Goal: Task Accomplishment & Management: Complete application form

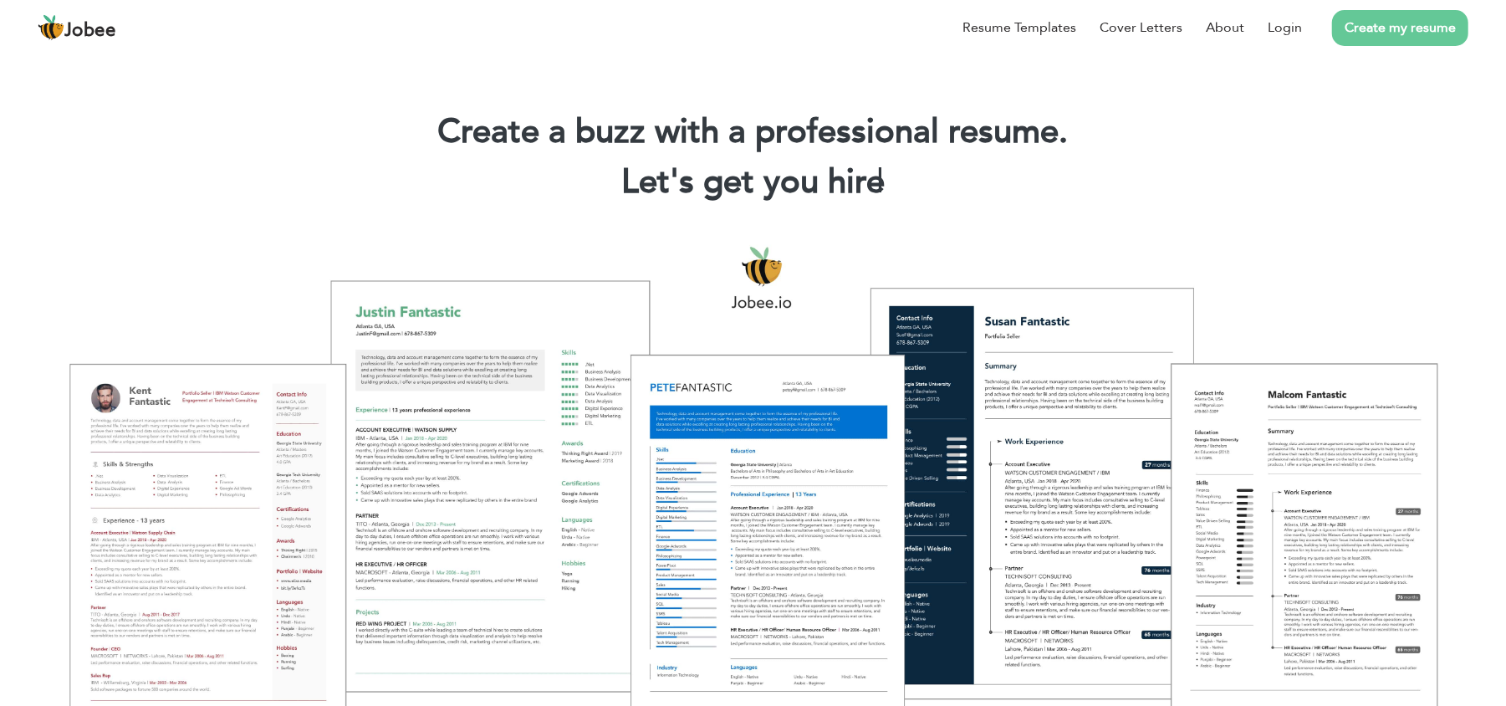
click at [1379, 31] on link "Create my resume" at bounding box center [1400, 28] width 136 height 36
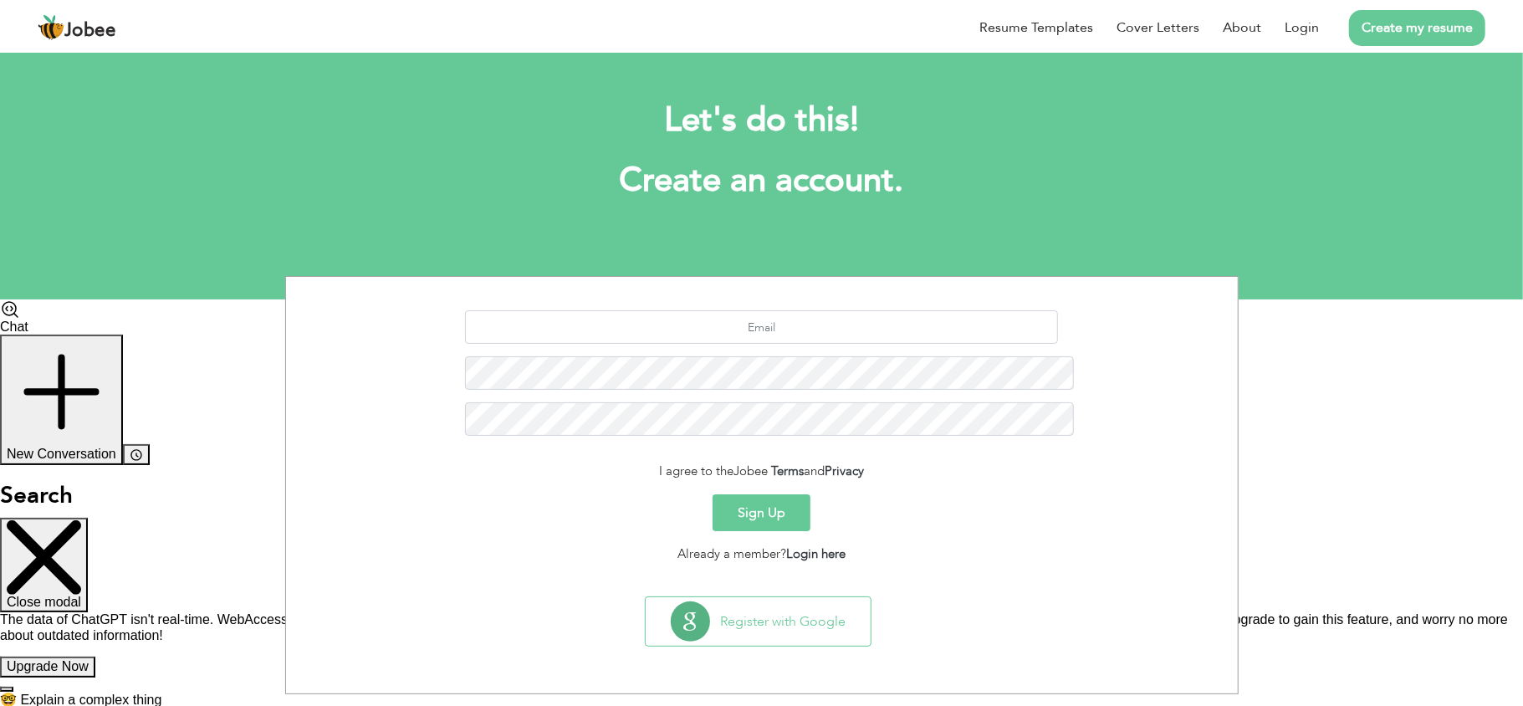
scroll to position [145, 0]
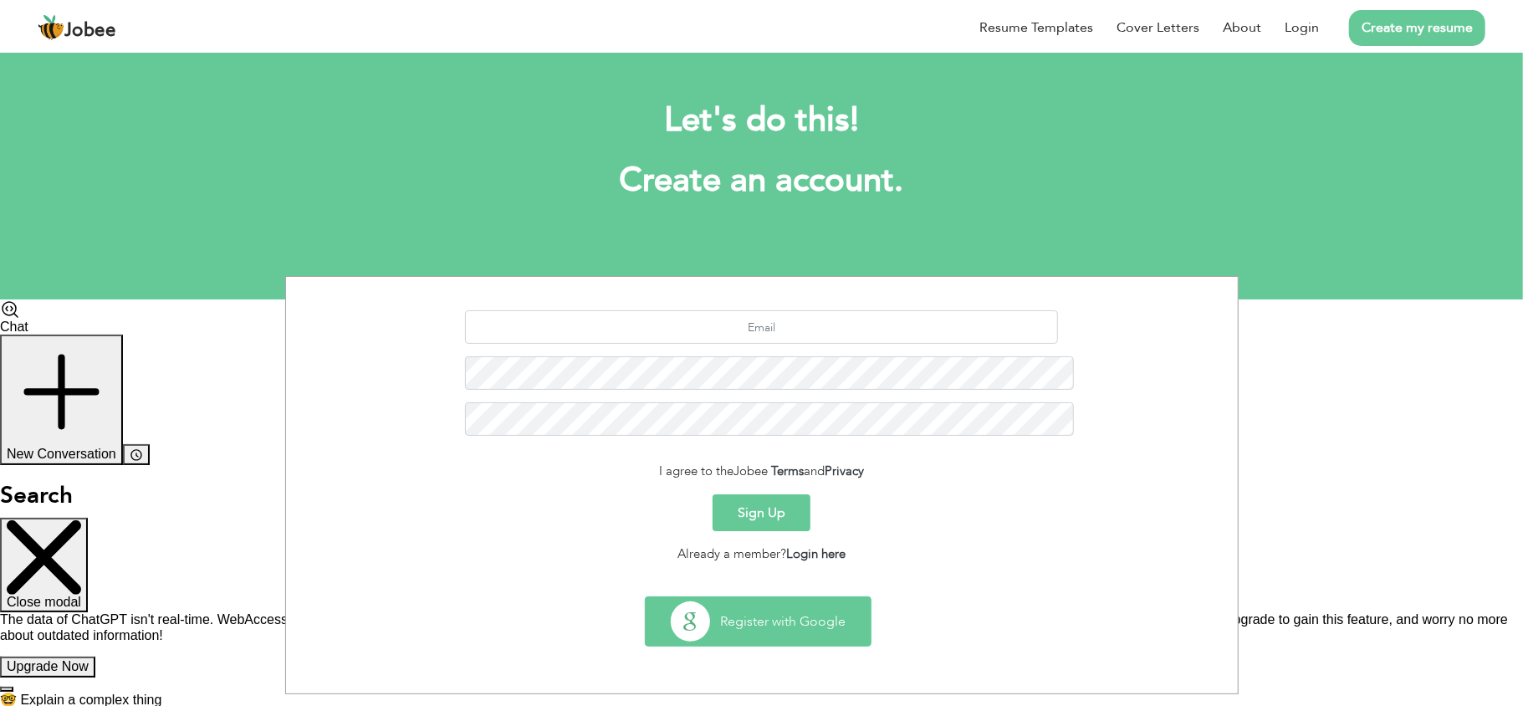
click at [751, 597] on button "Register with Google" at bounding box center [758, 621] width 225 height 49
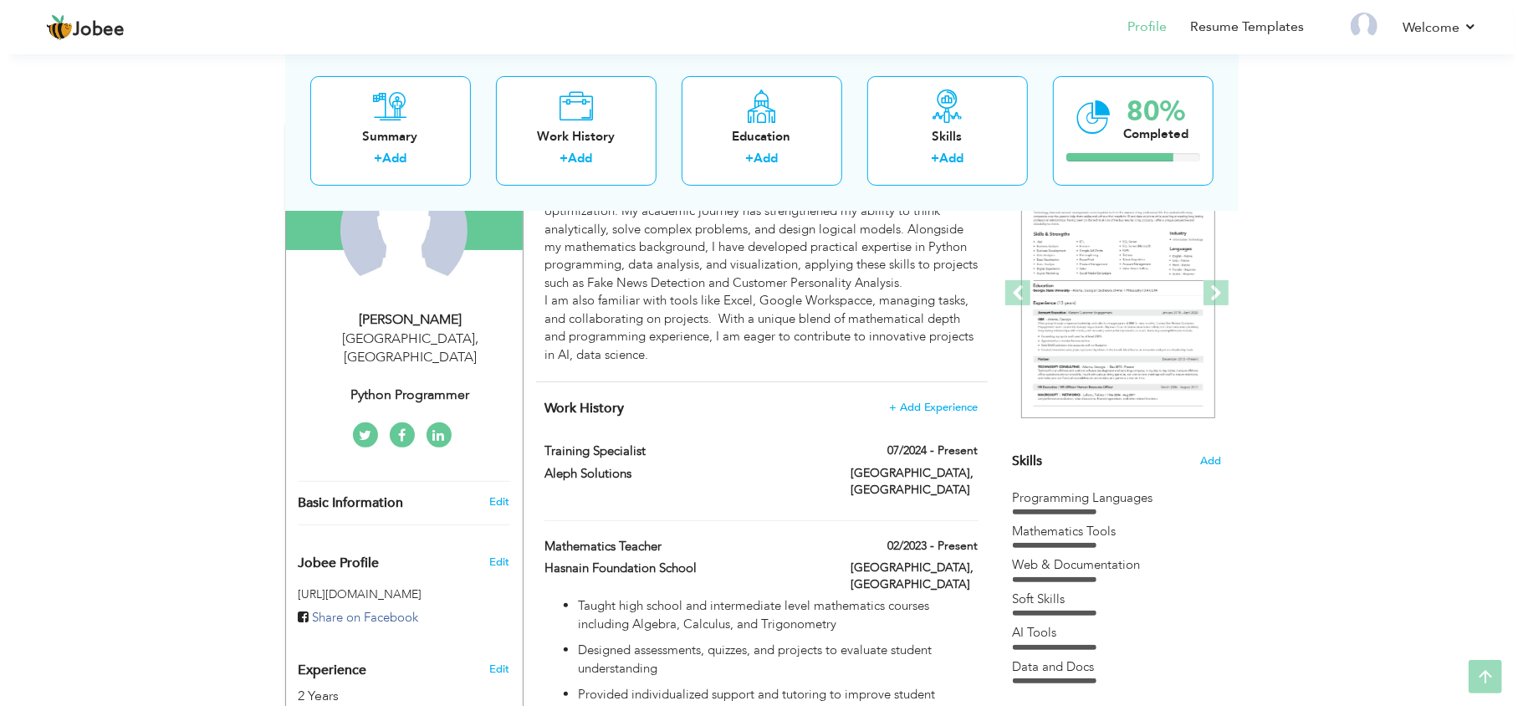
scroll to position [195, 0]
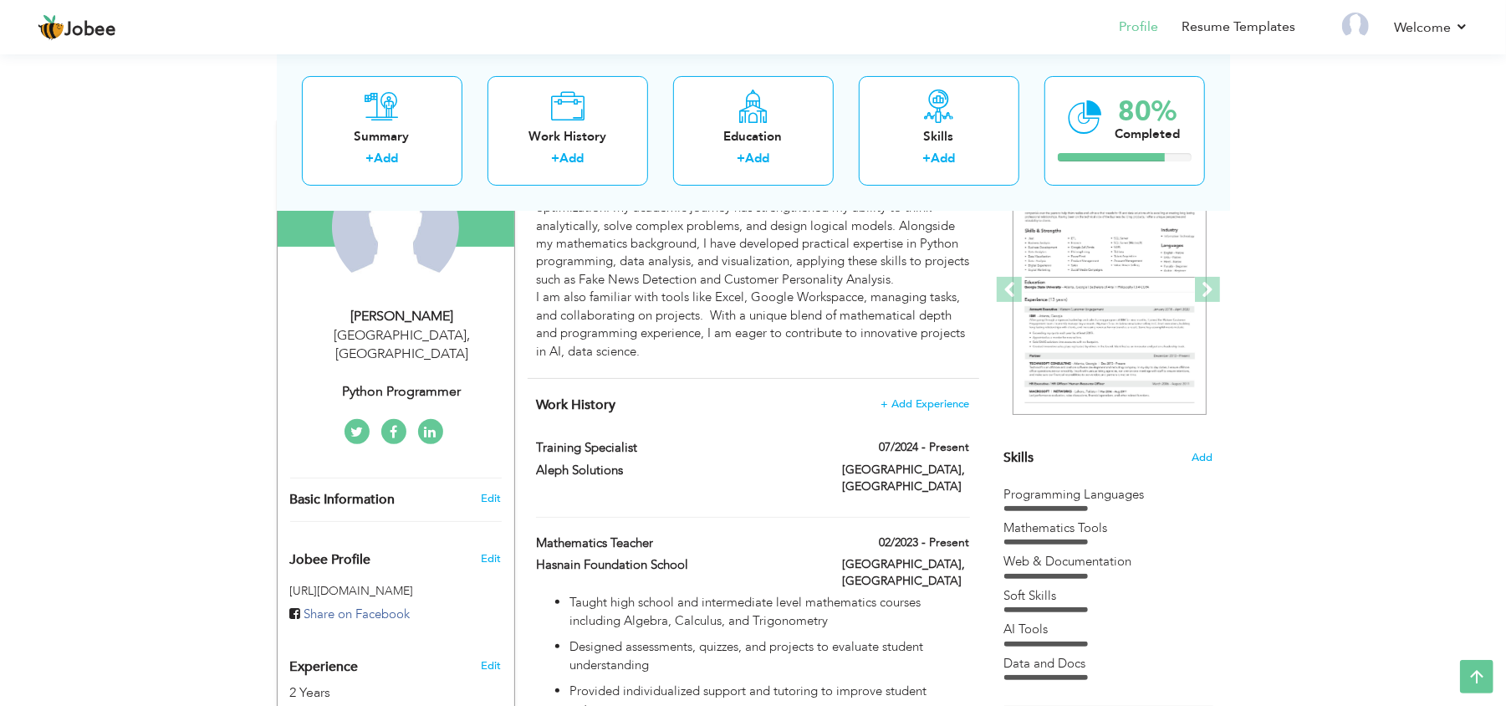
click at [447, 382] on div "Python Programmer" at bounding box center [402, 391] width 224 height 19
type input "Kinza"
type input "Saleem"
type input "03171428659"
select select "number:166"
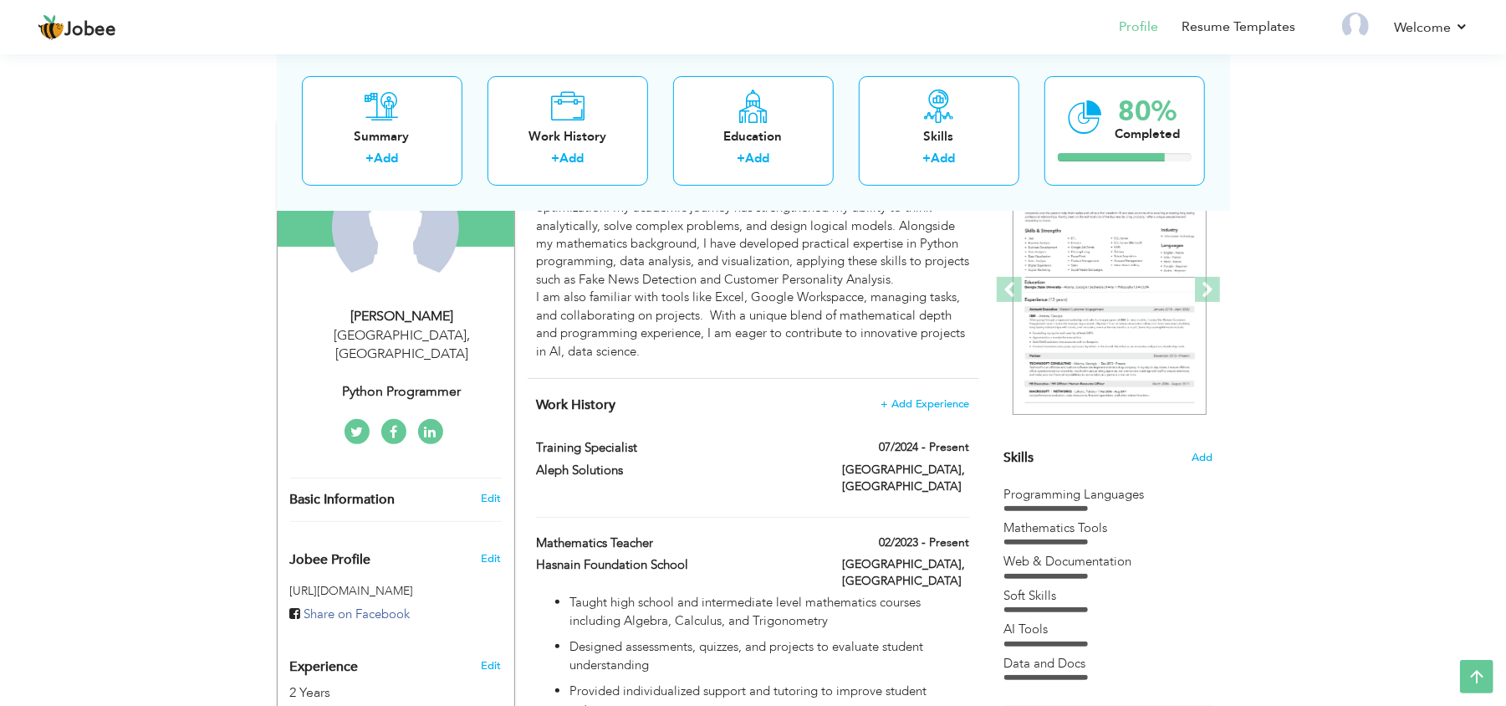
type input "[GEOGRAPHIC_DATA]"
select select "number:4"
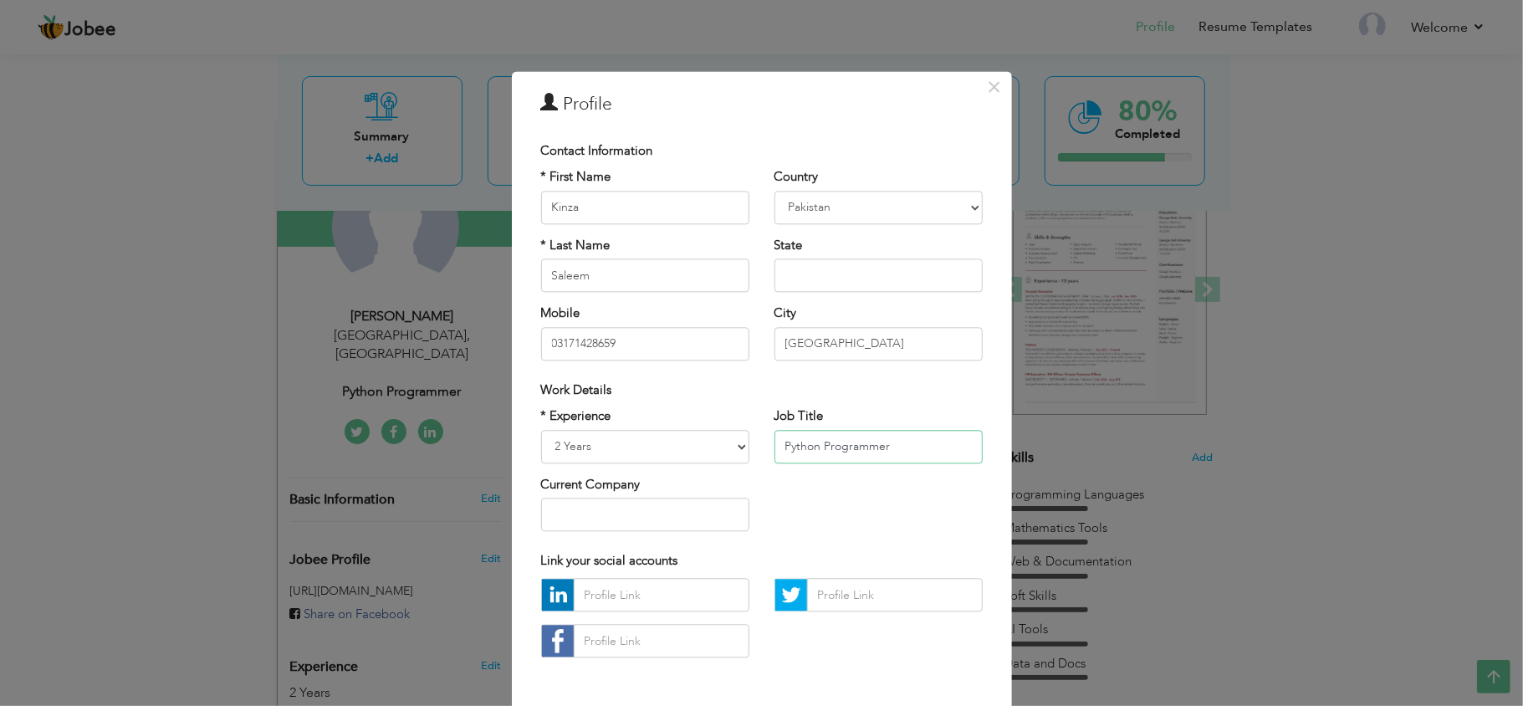
click at [855, 448] on input "Python Programmer" at bounding box center [879, 446] width 208 height 33
click at [890, 450] on input "Python Programmer" at bounding box center [879, 446] width 208 height 33
type input "Python Programmer ,"
drag, startPoint x: 898, startPoint y: 457, endPoint x: 740, endPoint y: 467, distance: 158.4
click at [740, 467] on div "* Experience Entry Level Less than 1 Year 1 Year 2 Years 3 Years 4 Years 5 Year…" at bounding box center [762, 476] width 467 height 136
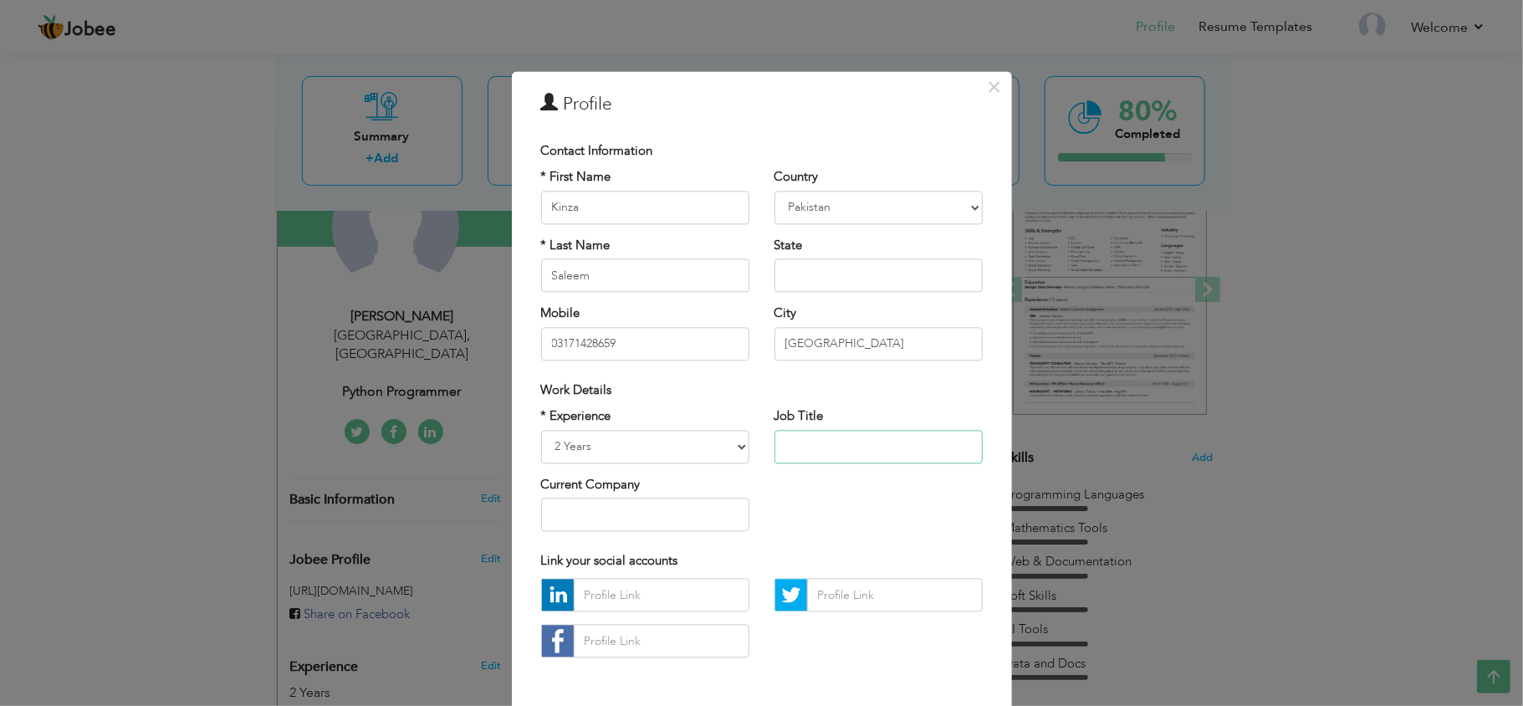
paste input "IT & Administrative Support"
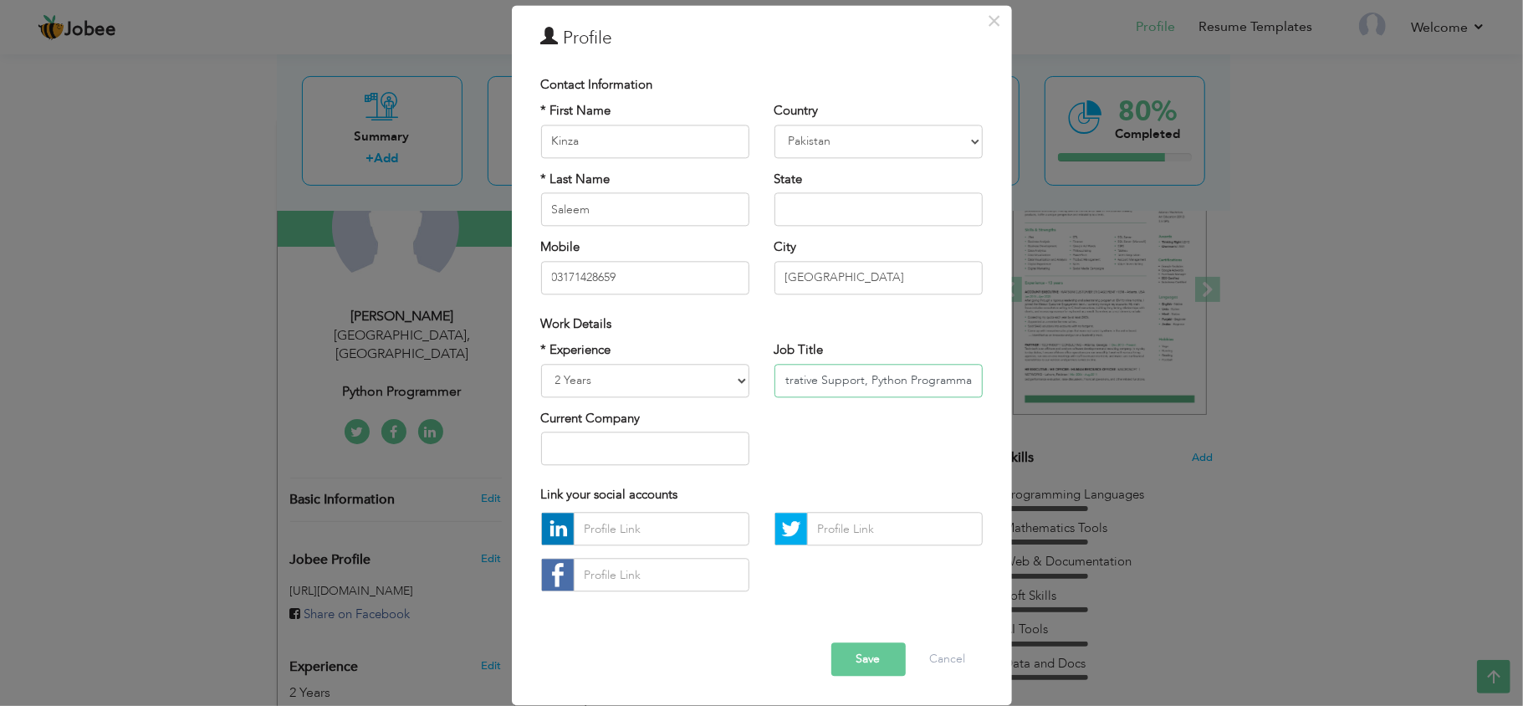
type input "IT & Administrative Support, Python Programmar"
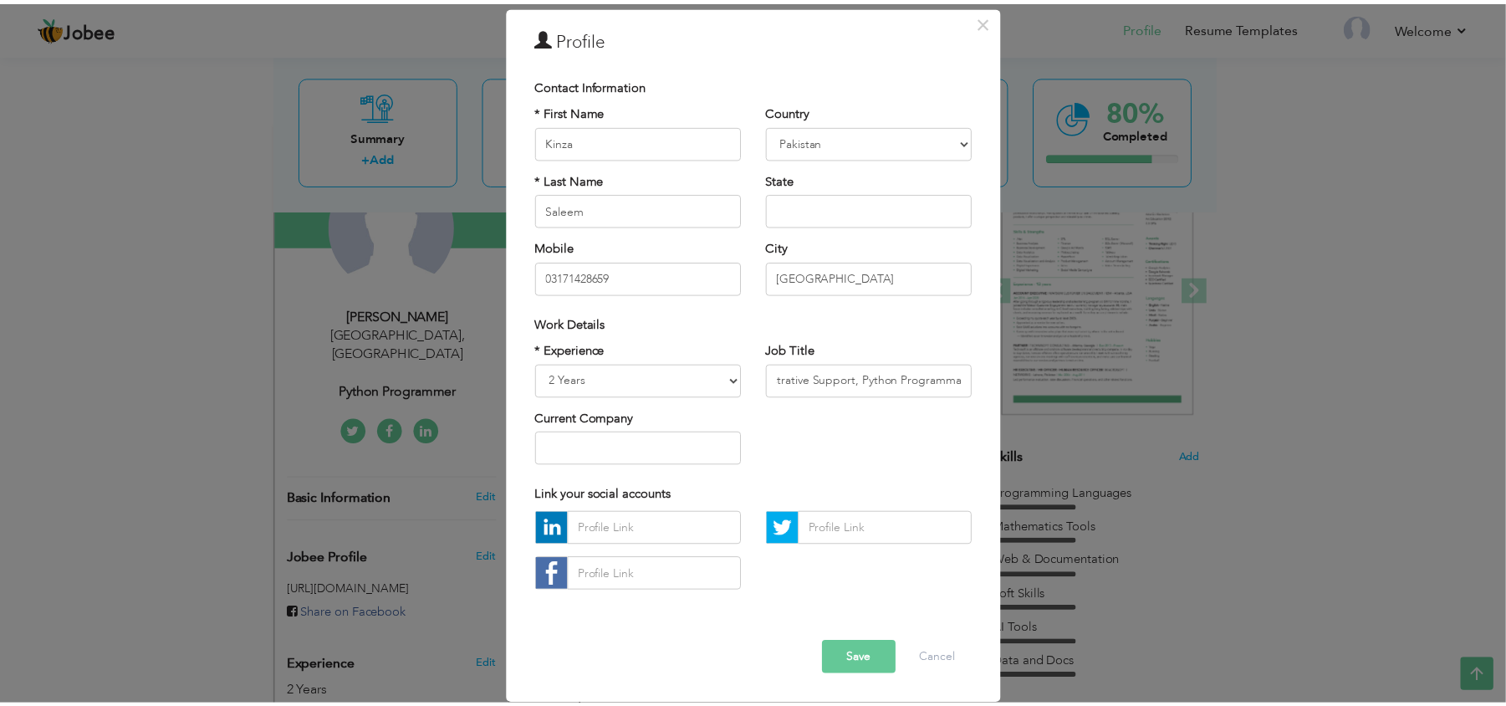
scroll to position [0, 0]
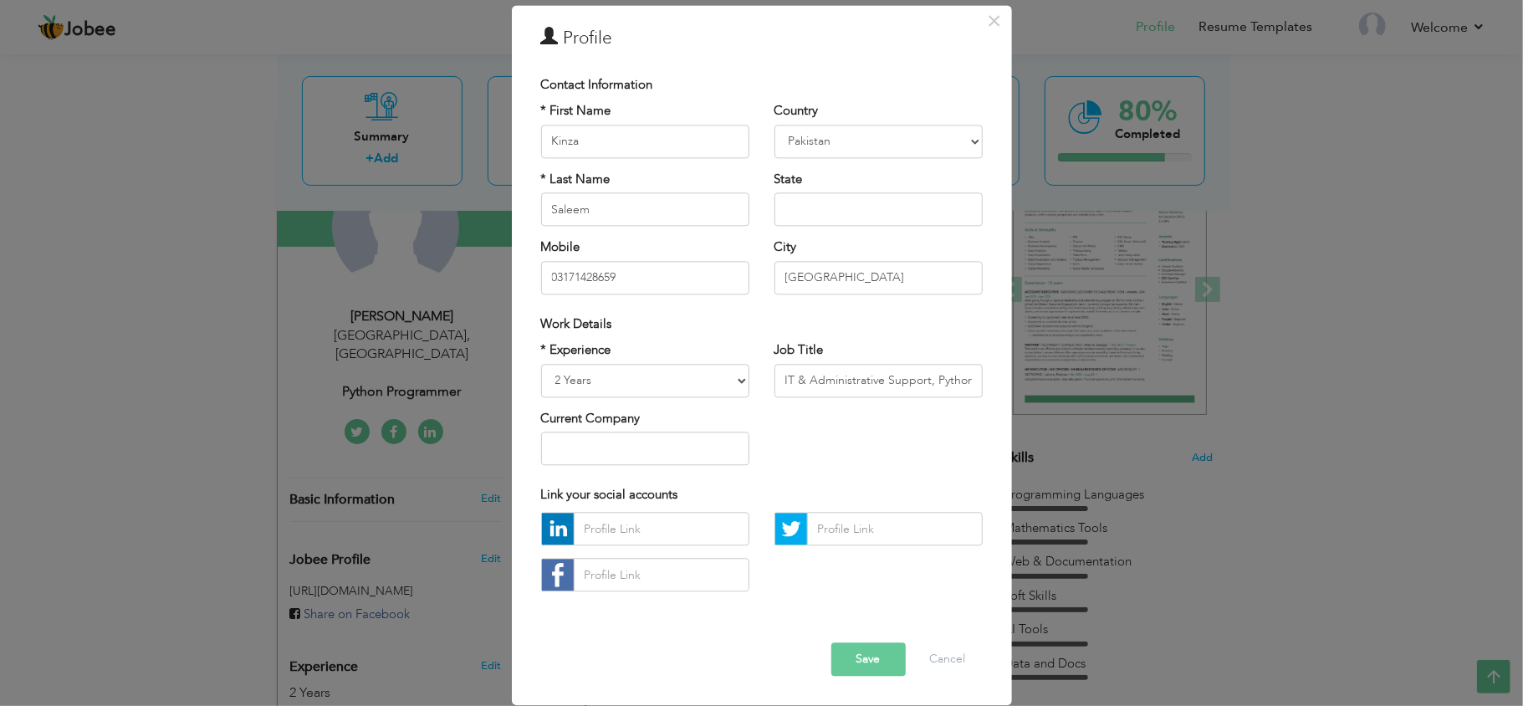
click at [843, 651] on button "Save" at bounding box center [868, 659] width 74 height 33
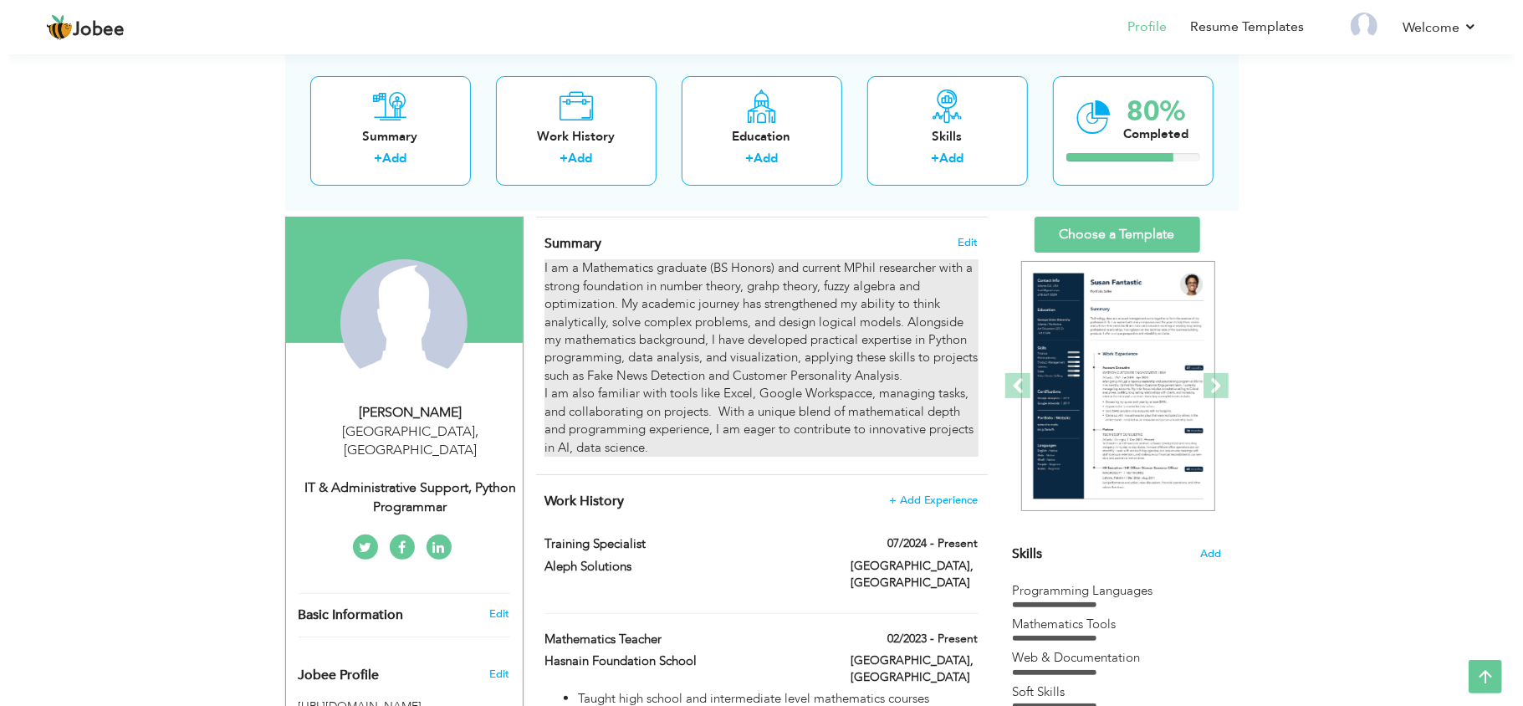
scroll to position [98, 0]
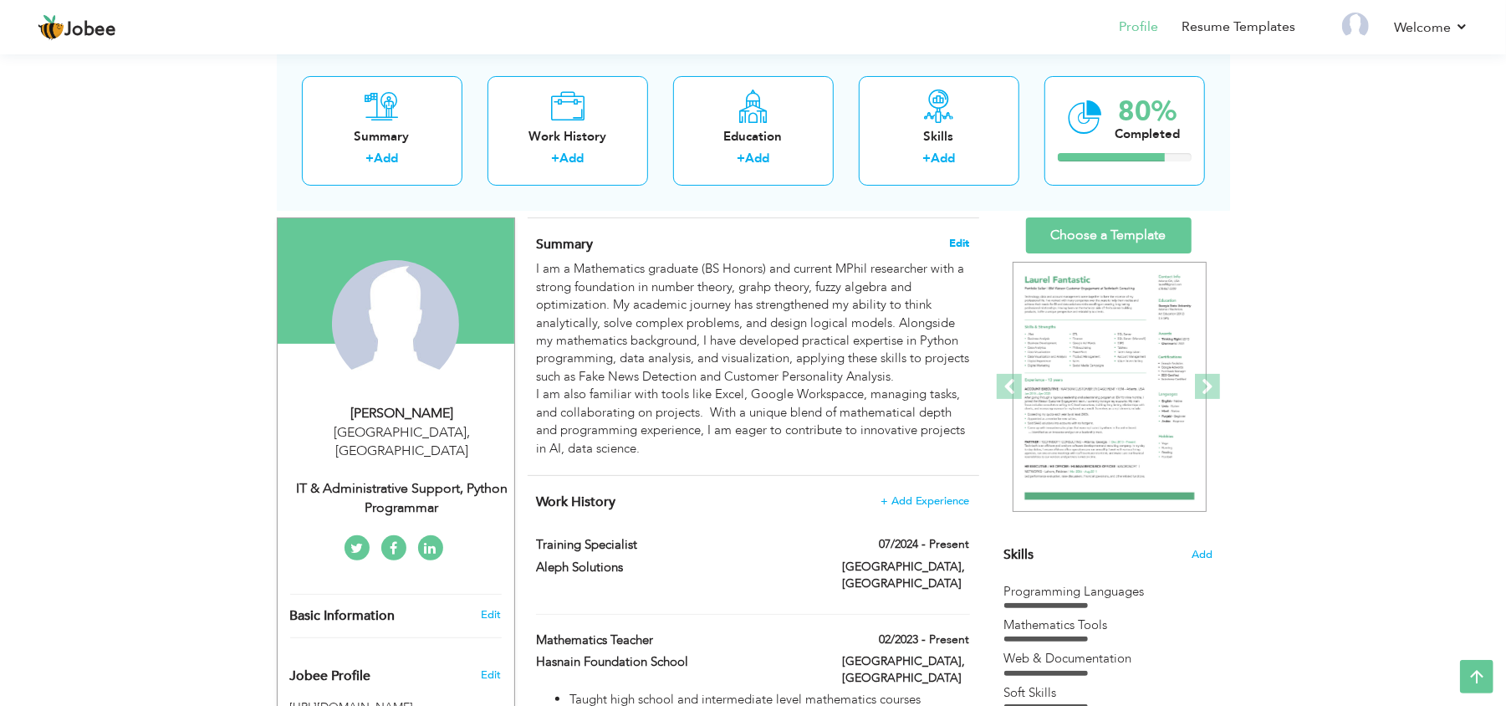
click at [962, 243] on span "Edit" at bounding box center [960, 244] width 20 height 12
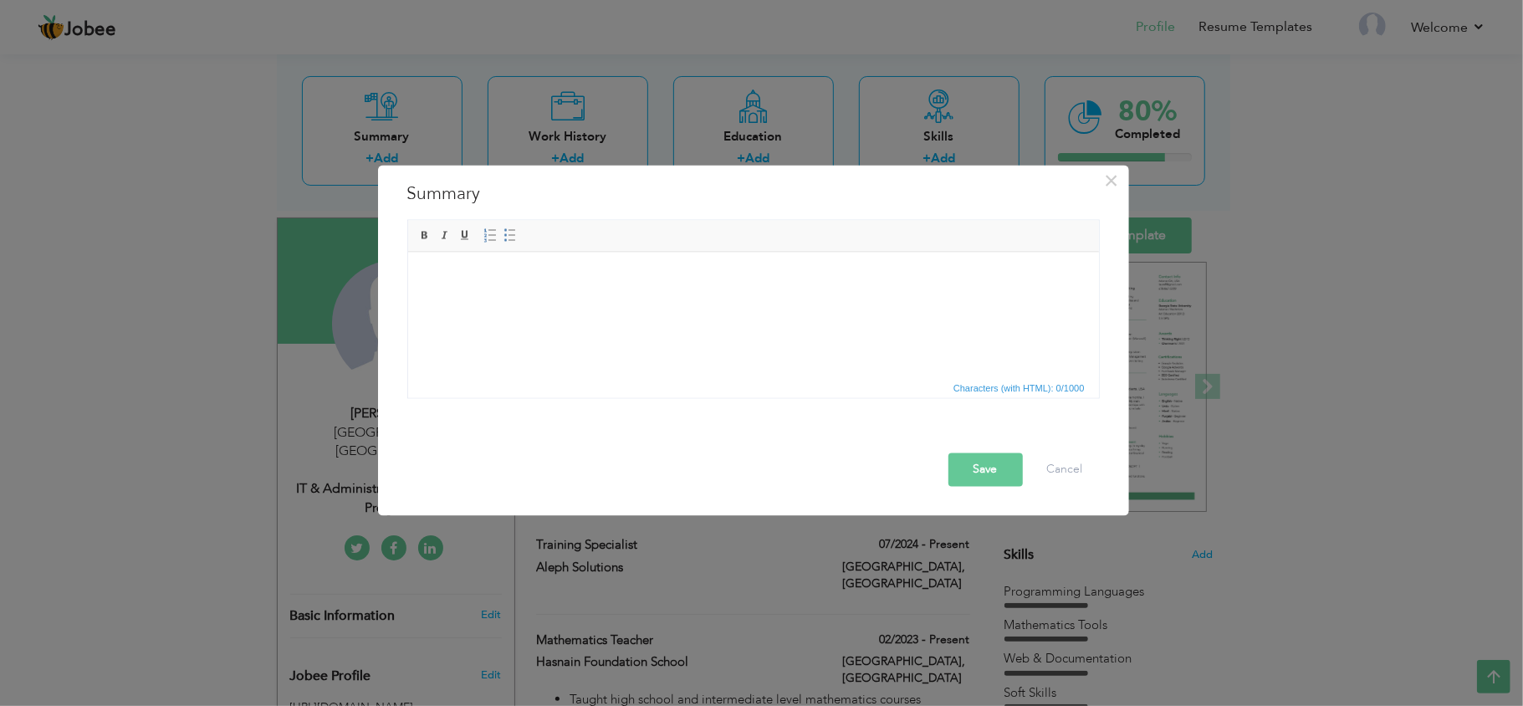
click at [460, 252] on html at bounding box center [752, 252] width 691 height 0
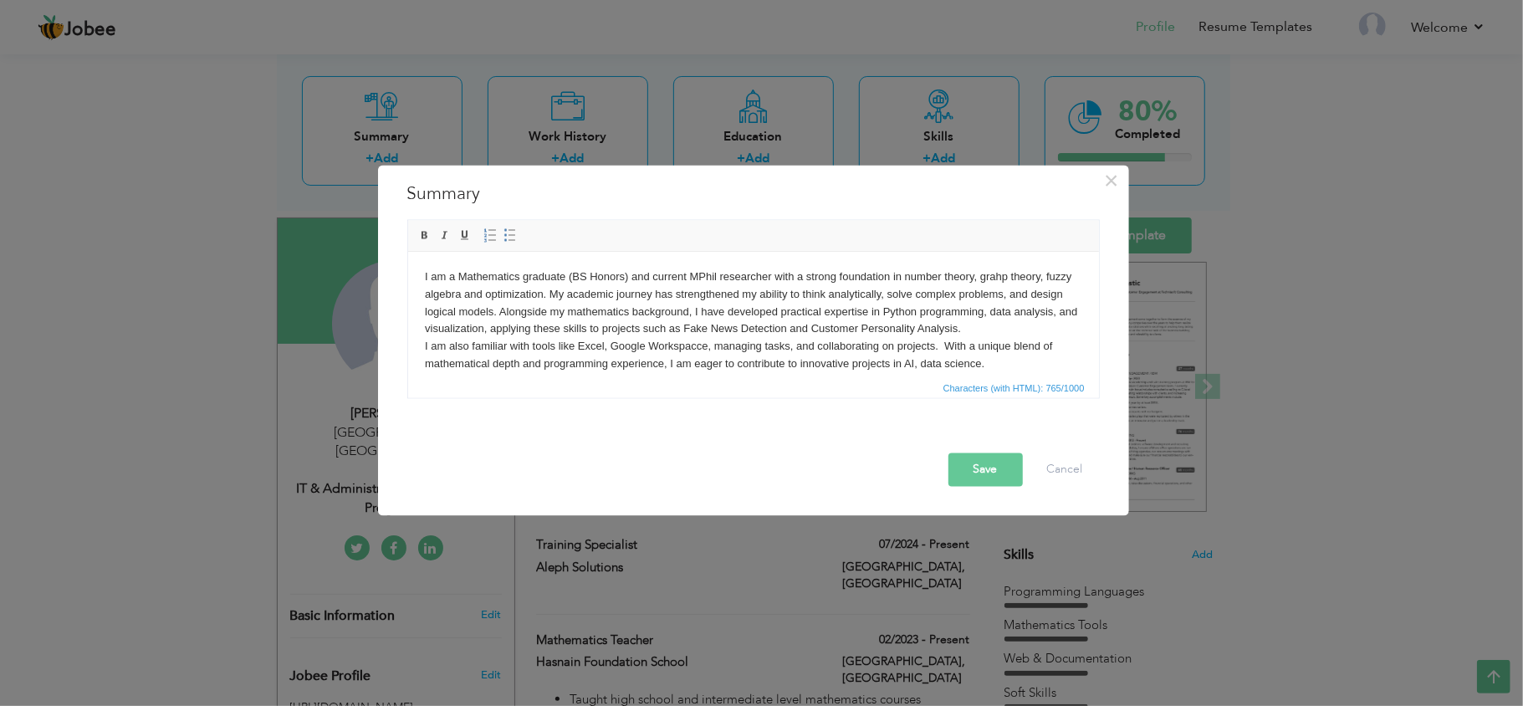
click at [422, 274] on html "I am a Mathematics graduate (BS Honors) and current MPhil researcher with a str…" at bounding box center [752, 321] width 691 height 138
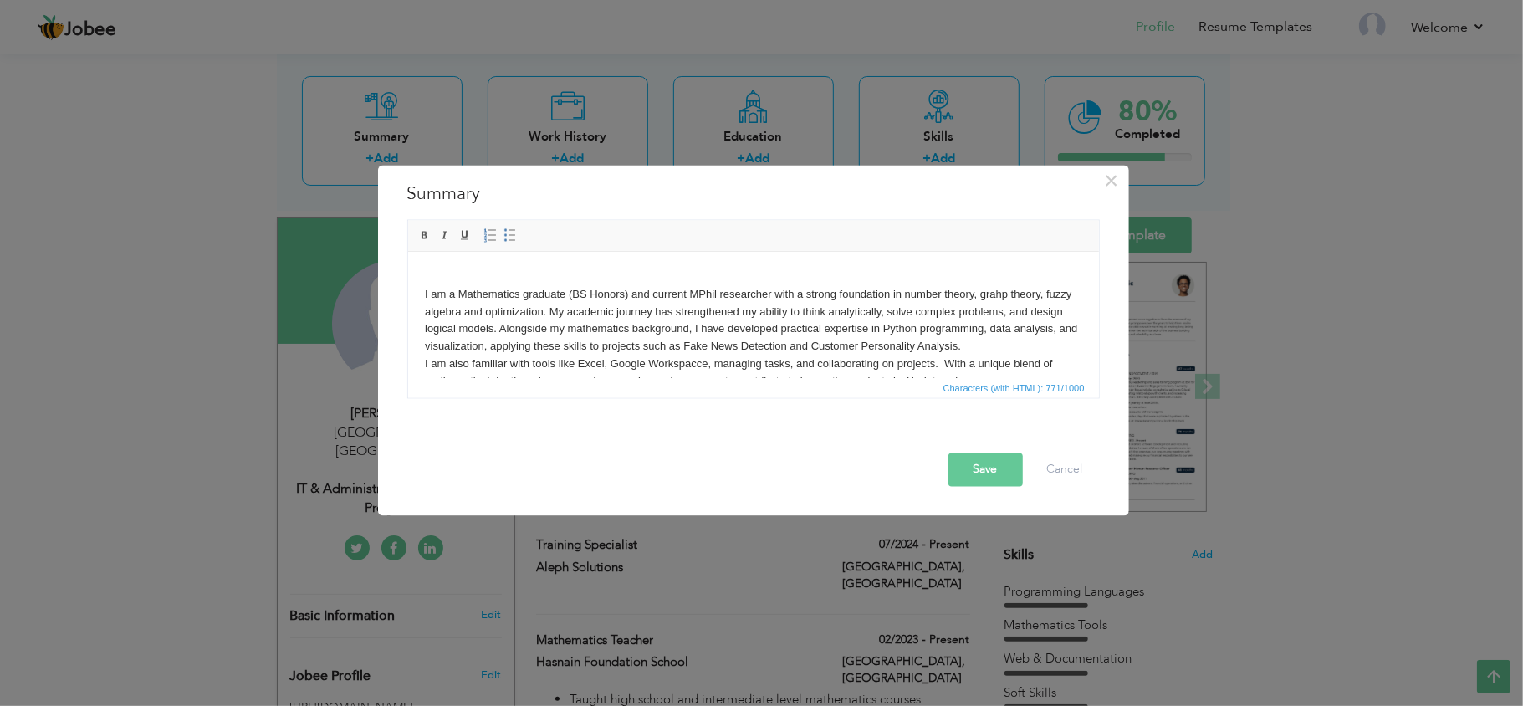
click at [432, 272] on body "I am a Mathematics graduate (BS Honors) and current MPhil researcher with a str…" at bounding box center [752, 329] width 657 height 122
drag, startPoint x: 419, startPoint y: 285, endPoint x: 944, endPoint y: 384, distance: 533.7
click at [944, 384] on html "I am a Mathematics graduate (BS Honors) and current MPhil researcher with a str…" at bounding box center [752, 330] width 691 height 156
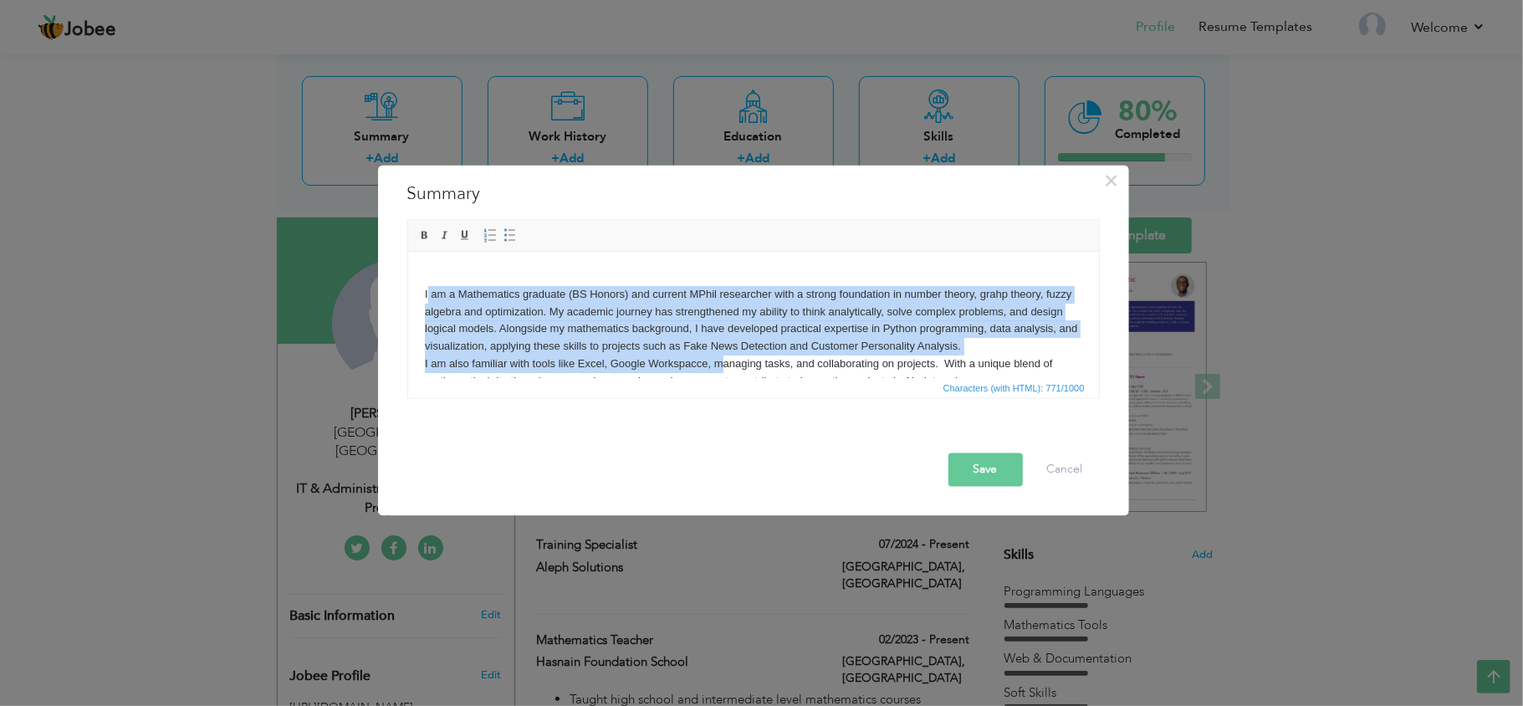
scroll to position [28, 0]
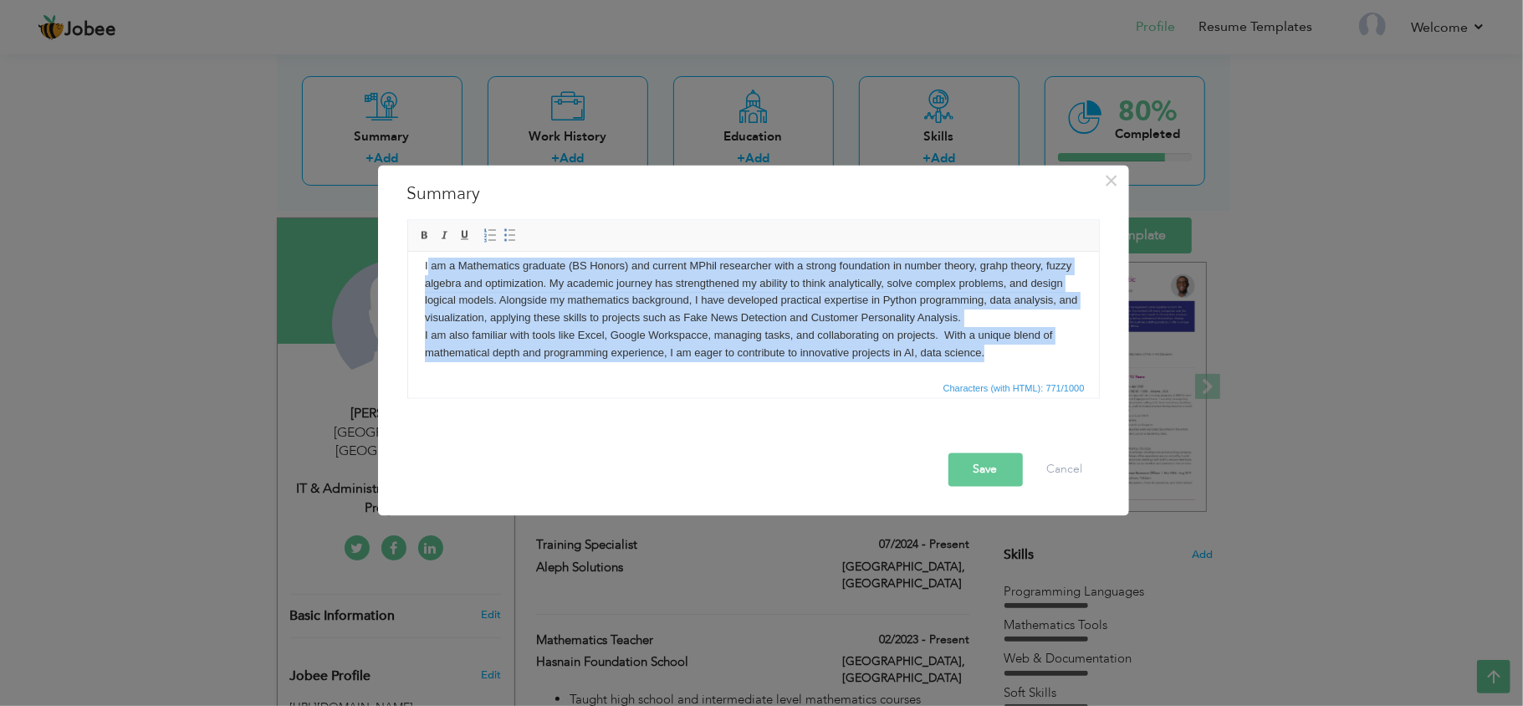
drag, startPoint x: 426, startPoint y: 292, endPoint x: 1018, endPoint y: 365, distance: 596.7
click at [1018, 365] on html "I am a Mathematics graduate (BS Honors) and current MPhil researcher with a str…" at bounding box center [752, 301] width 691 height 156
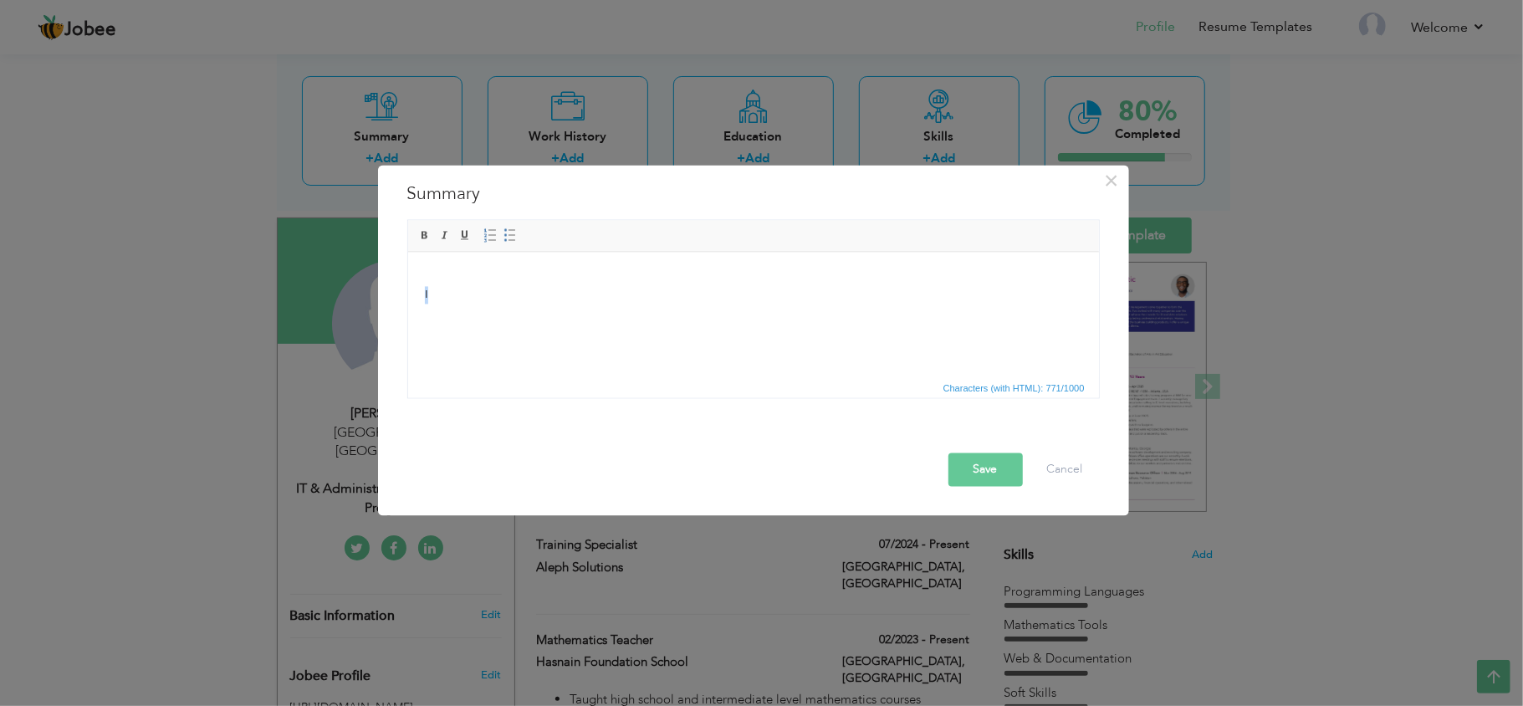
scroll to position [0, 0]
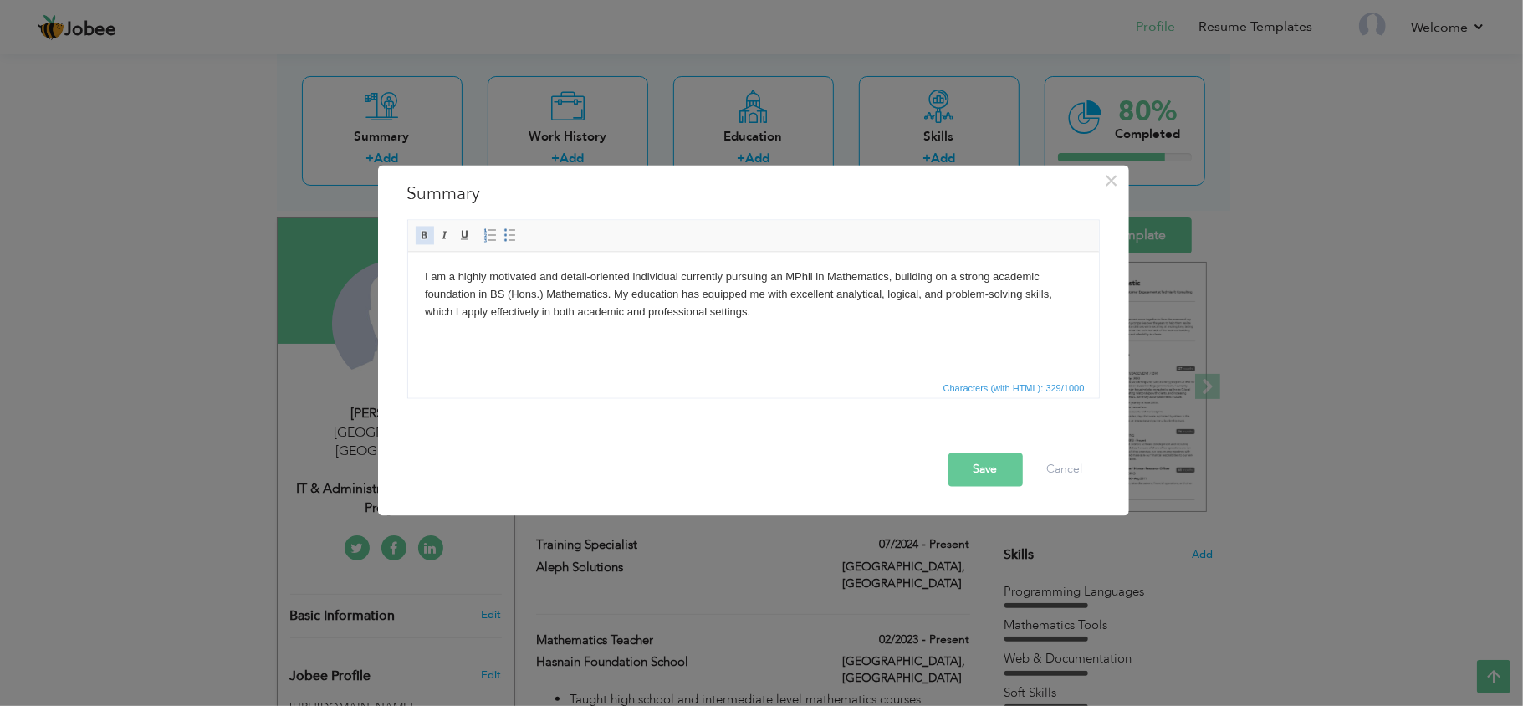
click at [426, 236] on span at bounding box center [424, 235] width 13 height 13
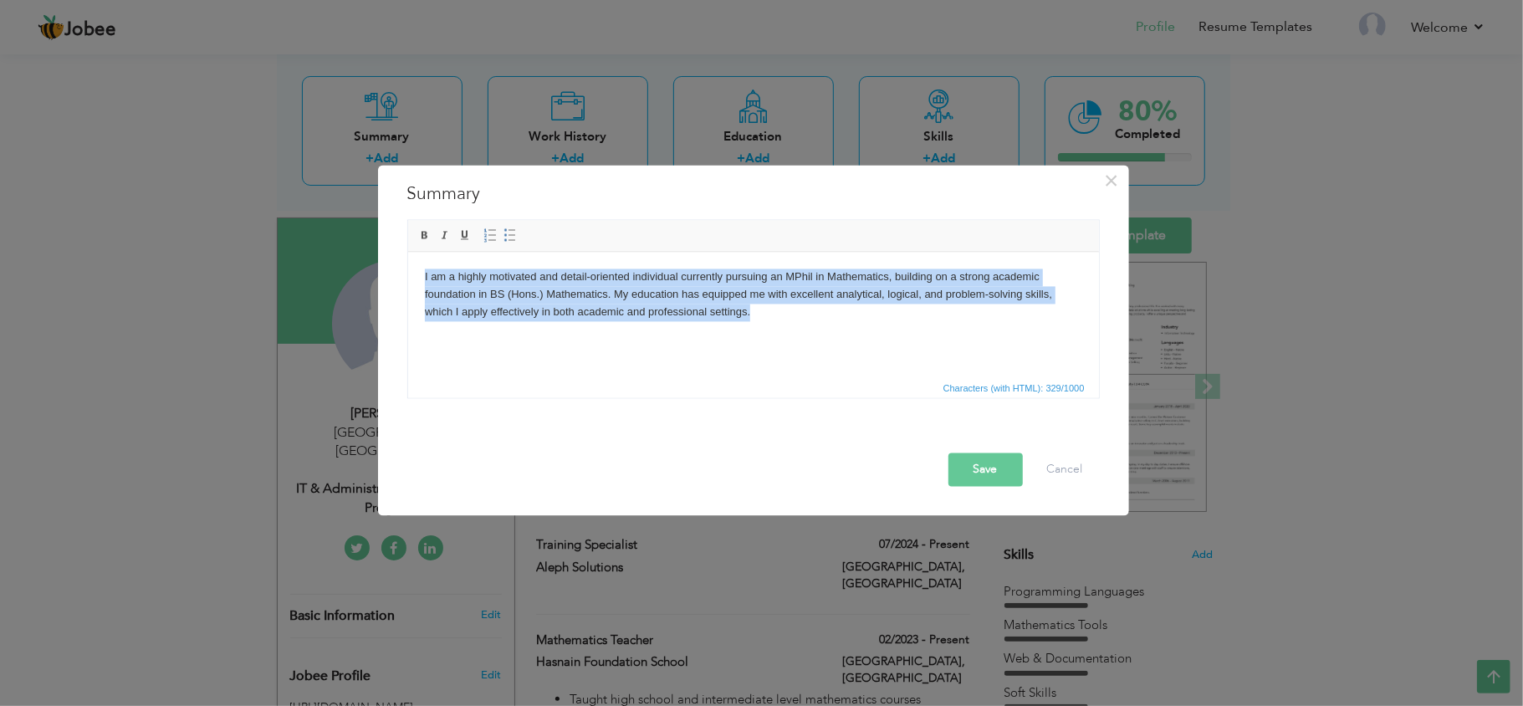
drag, startPoint x: 419, startPoint y: 275, endPoint x: 791, endPoint y: 334, distance: 376.8
click at [791, 334] on html "I am a highly motivated and detail-oriented individual currently pursuing an MP…" at bounding box center [752, 294] width 691 height 85
click at [422, 233] on span at bounding box center [424, 235] width 13 height 13
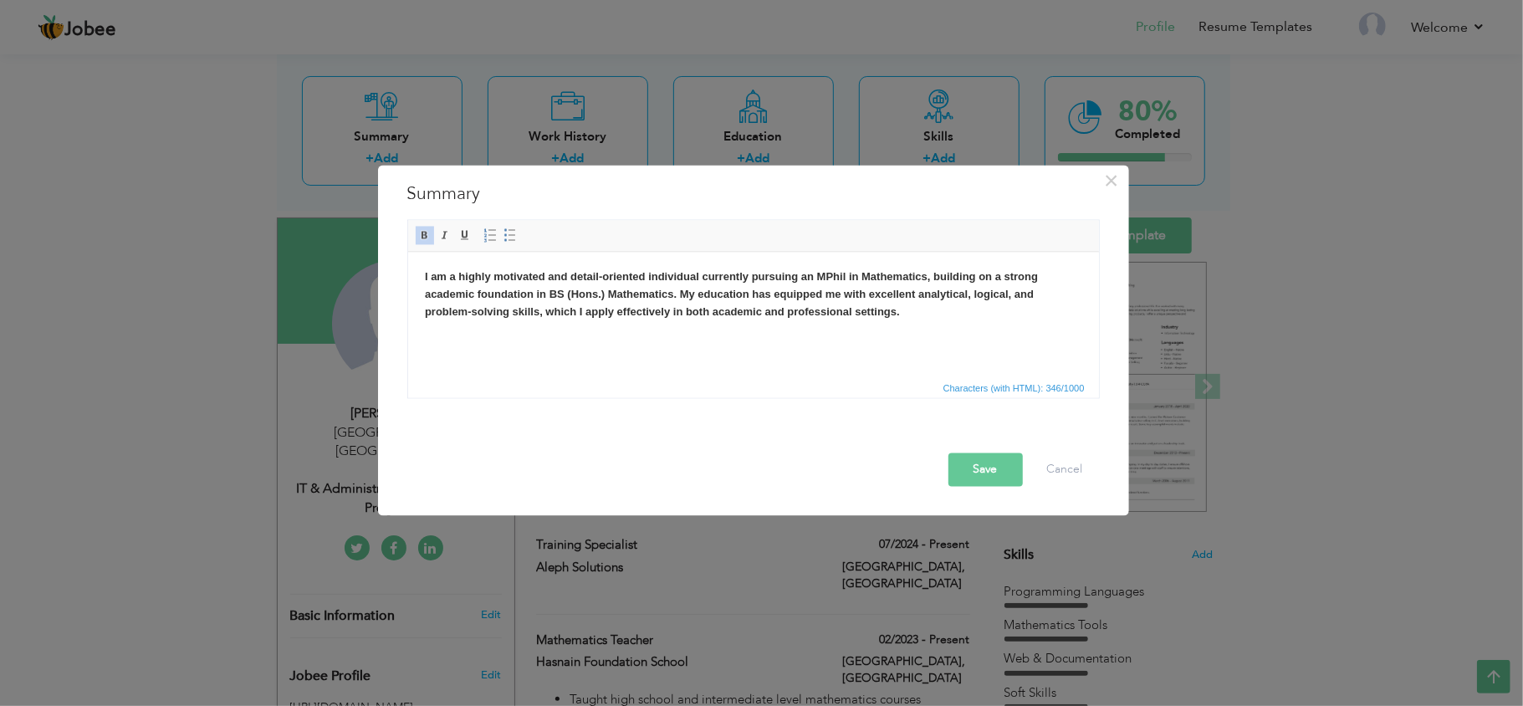
click at [509, 337] on html "I am a highly motivated and detail-oriented individual currently pursuing an MP…" at bounding box center [752, 294] width 691 height 85
click at [905, 309] on body "I am a highly motivated and detail-oriented individual currently pursuing an MP…" at bounding box center [752, 294] width 657 height 52
click at [910, 315] on body "I am a highly motivated and detail-oriented individual currently pursuing an MP…" at bounding box center [752, 294] width 657 height 52
click at [417, 238] on link "Bold" at bounding box center [425, 236] width 18 height 18
click at [422, 231] on span at bounding box center [424, 235] width 13 height 13
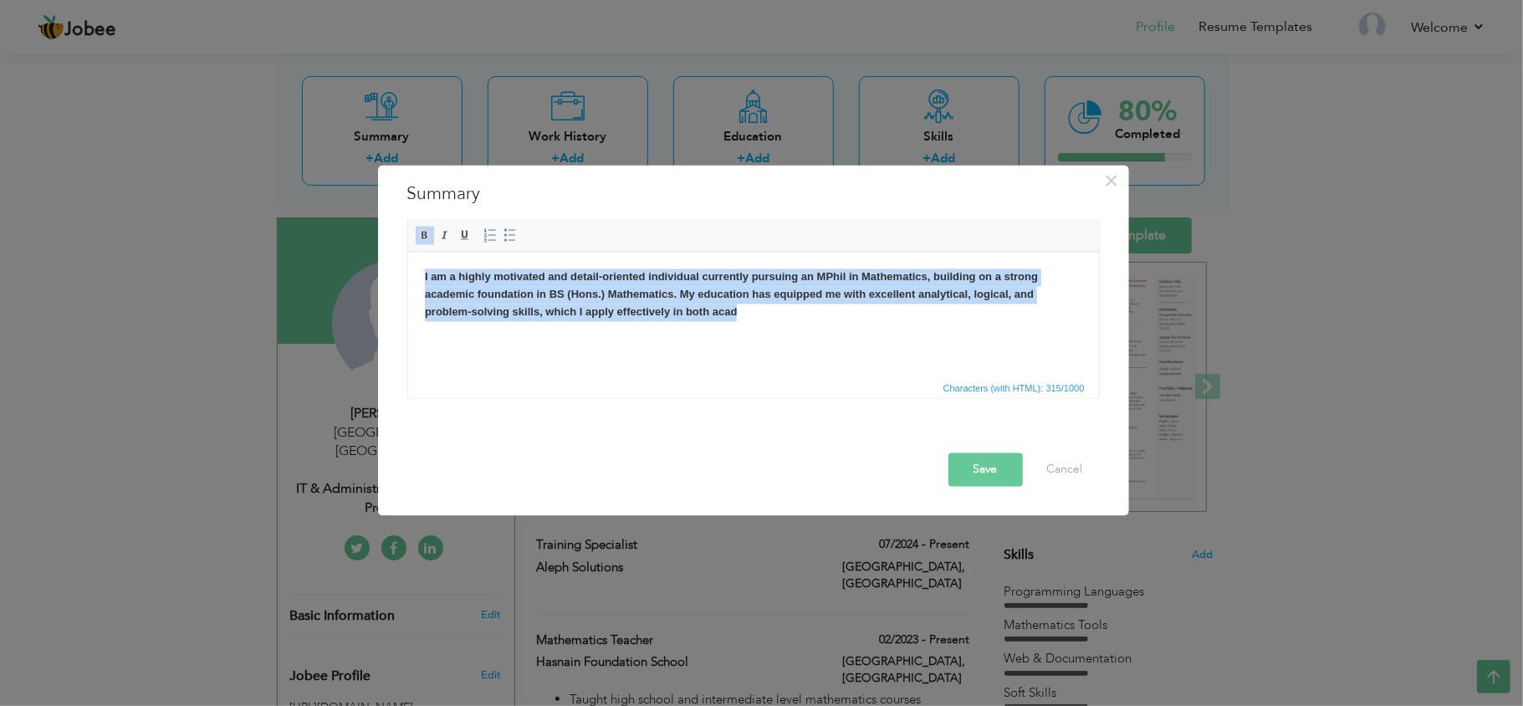
drag, startPoint x: 754, startPoint y: 314, endPoint x: 412, endPoint y: 252, distance: 347.7
click at [412, 252] on html "I am a highly motivated and detail-oriented individual currently pursuing an MP…" at bounding box center [752, 294] width 691 height 85
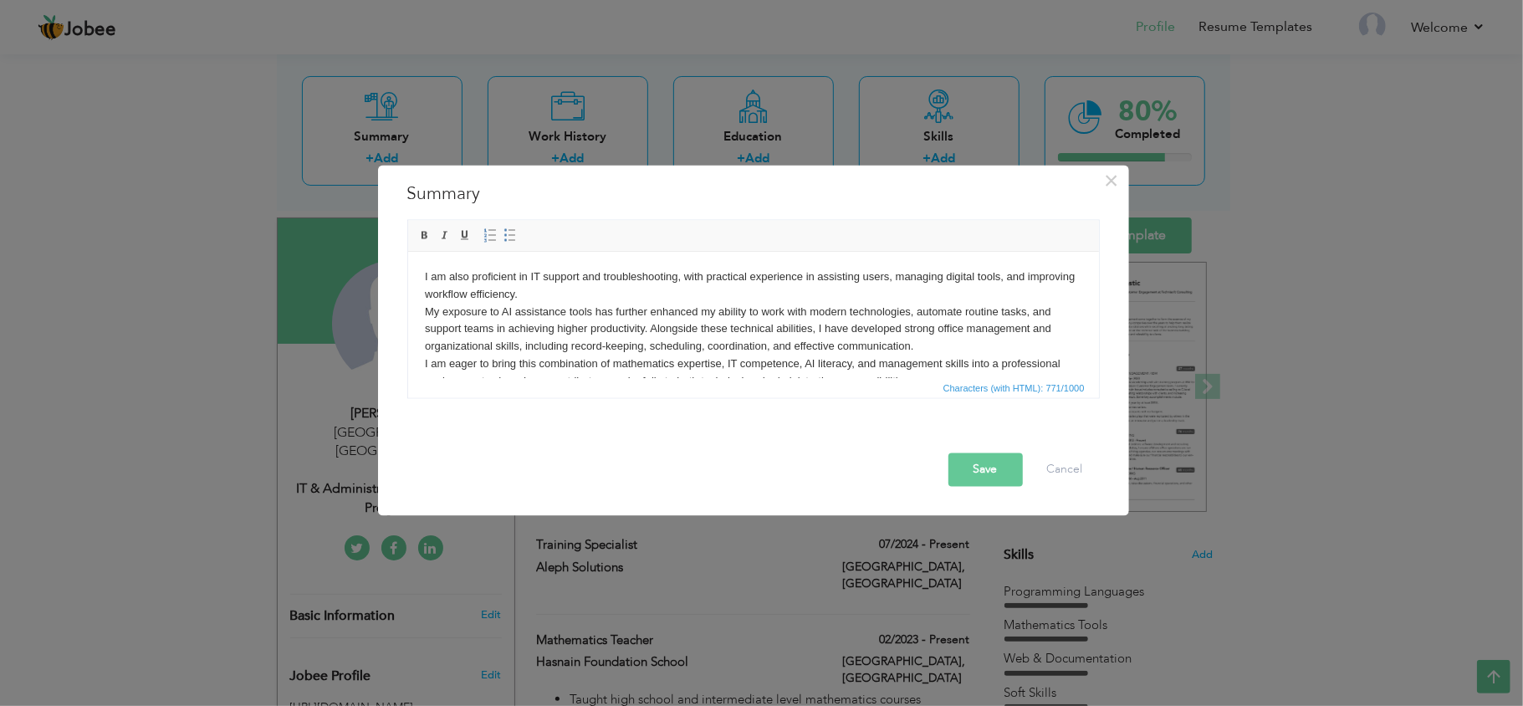
click at [422, 278] on html "I am also proficient in IT support and troubleshooting, with practical experien…" at bounding box center [752, 330] width 691 height 156
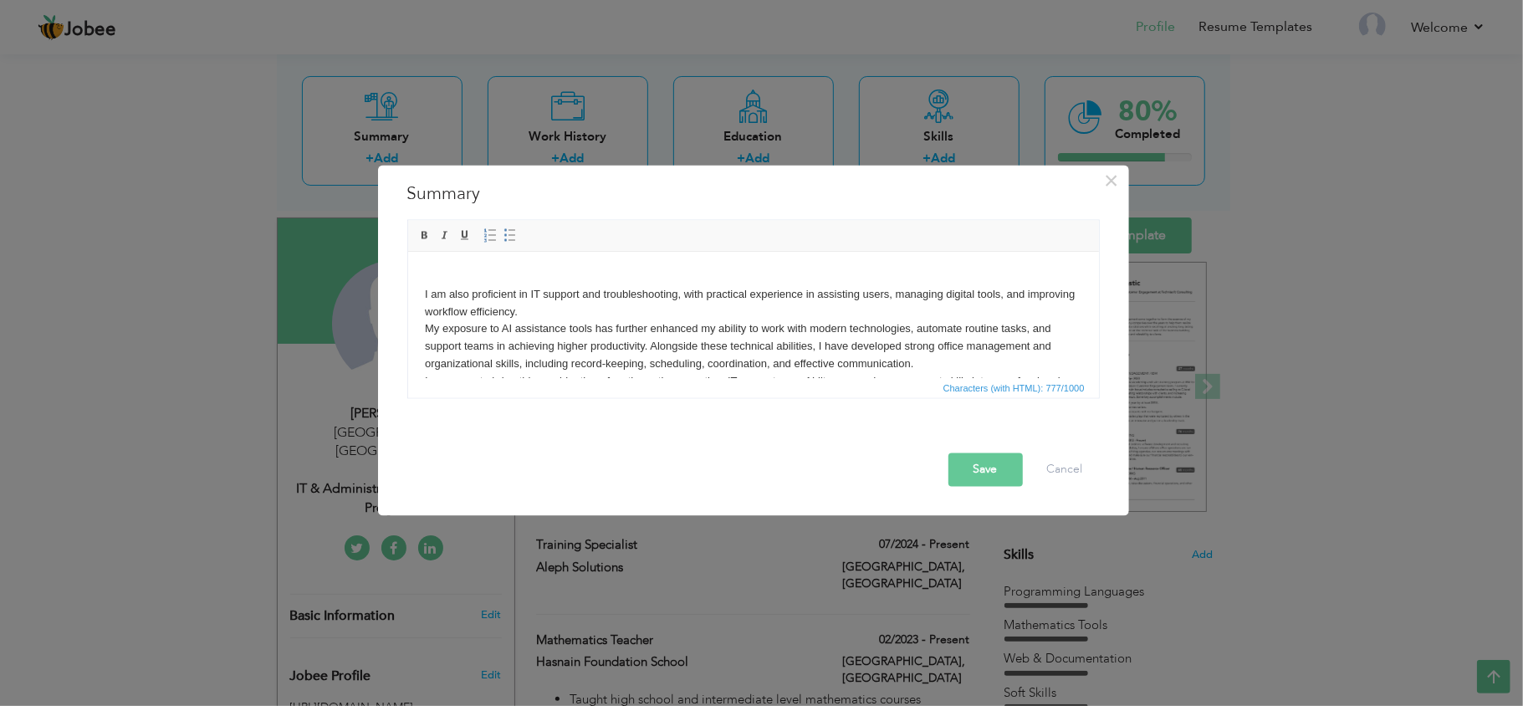
click at [426, 267] on html "​​​​​​​ I am also proficient in IT support and troubleshooting, with practical …" at bounding box center [752, 338] width 691 height 172
click at [453, 274] on body "I am also proficient in IT support and troubleshooting, with practical experien…" at bounding box center [752, 337] width 657 height 139
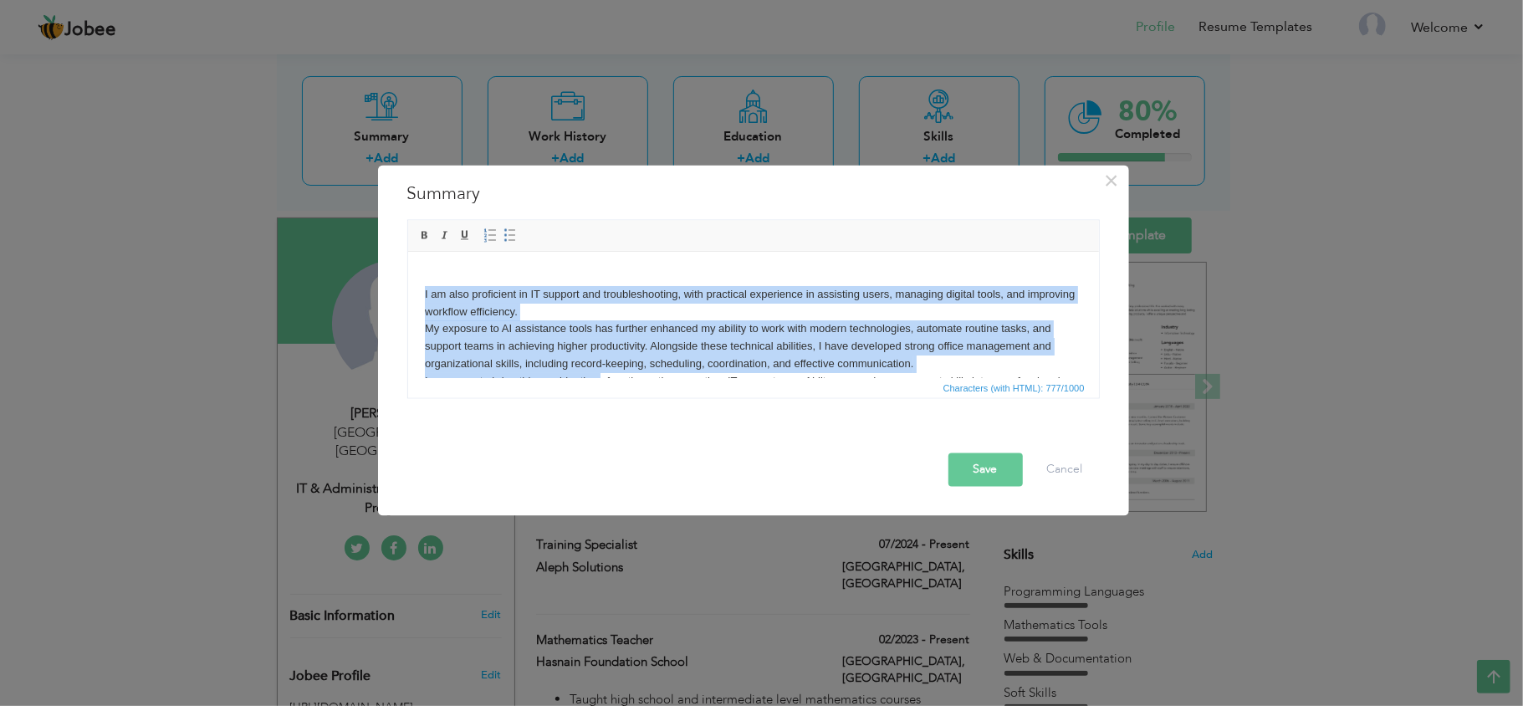
scroll to position [47, 0]
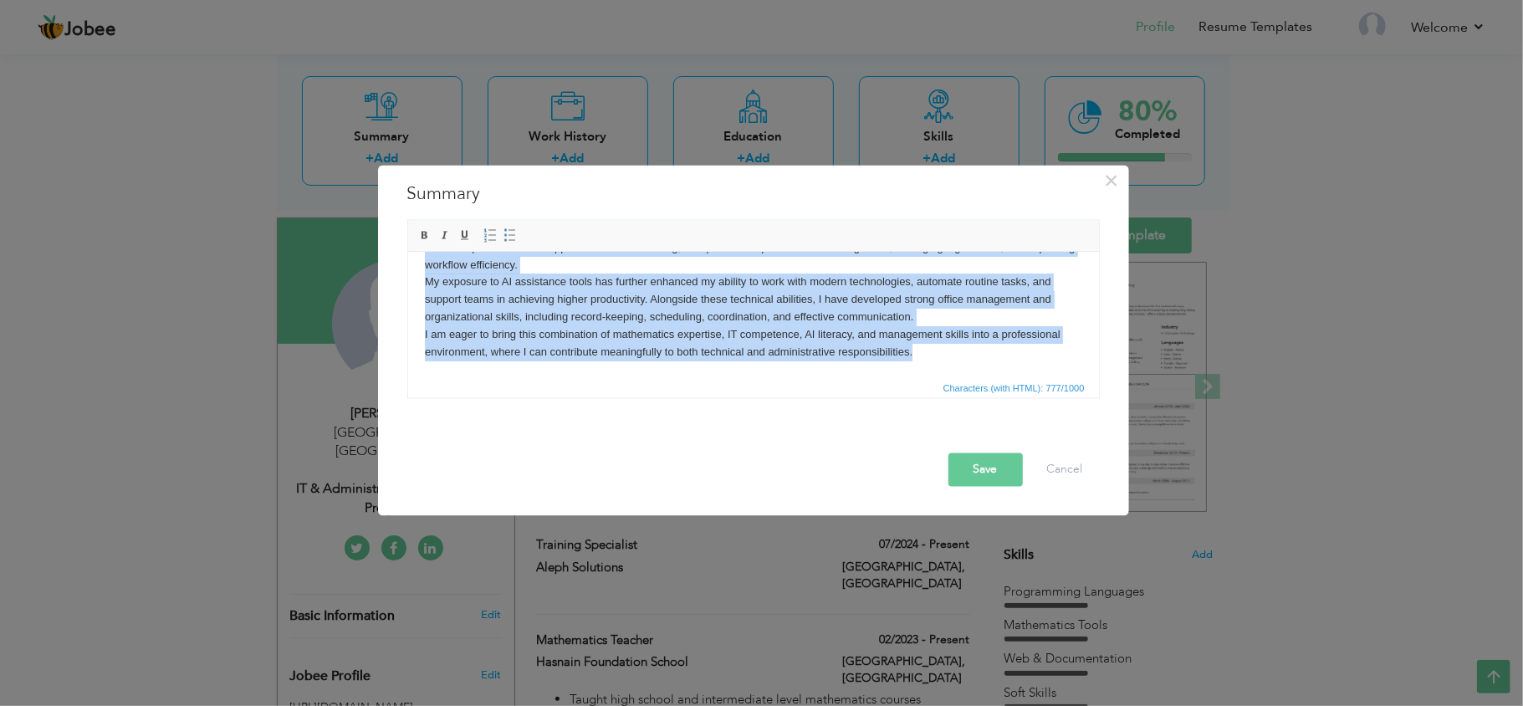
drag, startPoint x: 420, startPoint y: 291, endPoint x: 994, endPoint y: 428, distance: 590.0
click at [994, 377] on html "I am also proficient in IT support and troubleshooting, with practical experien…" at bounding box center [752, 291] width 691 height 172
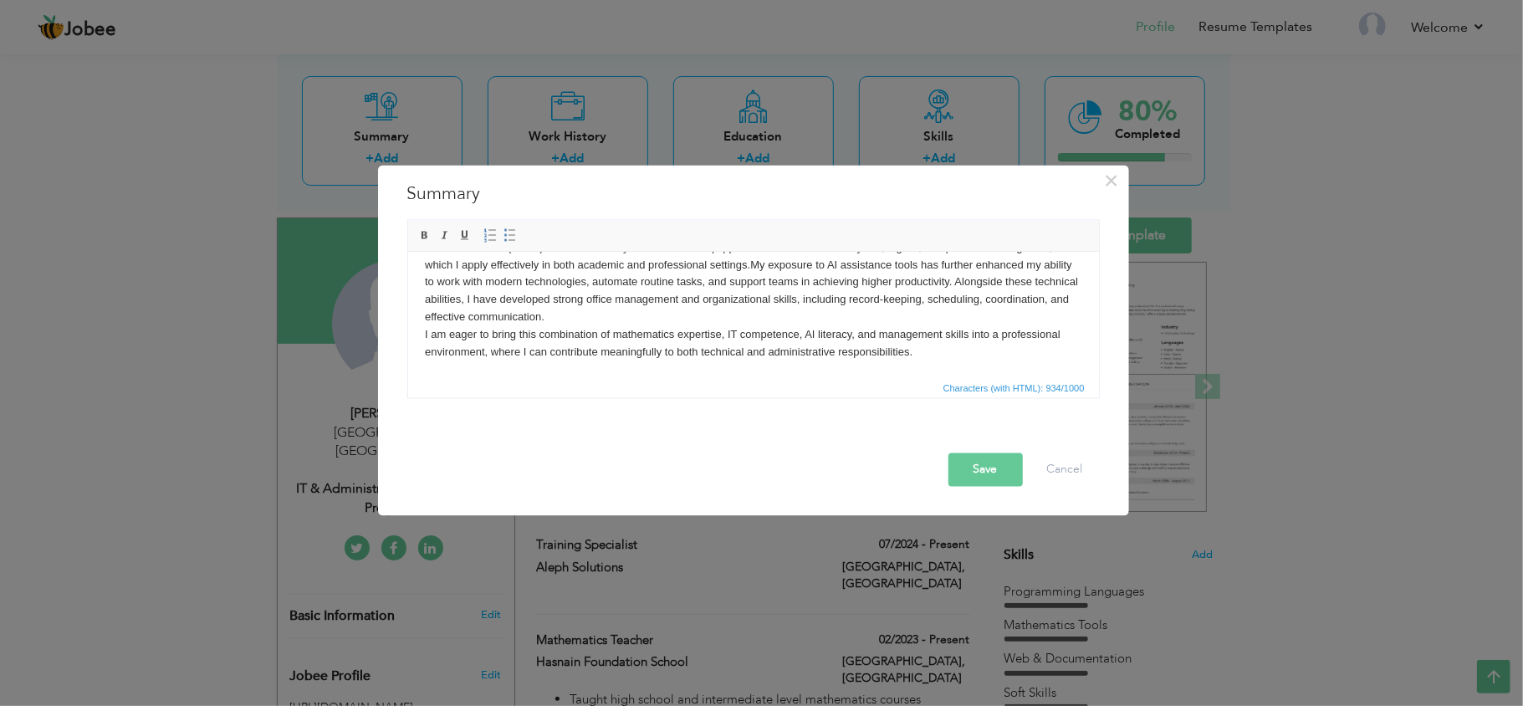
click at [422, 335] on html "I am a highly motivated and detail-oriented individual currently pursuing an MP…" at bounding box center [752, 291] width 691 height 172
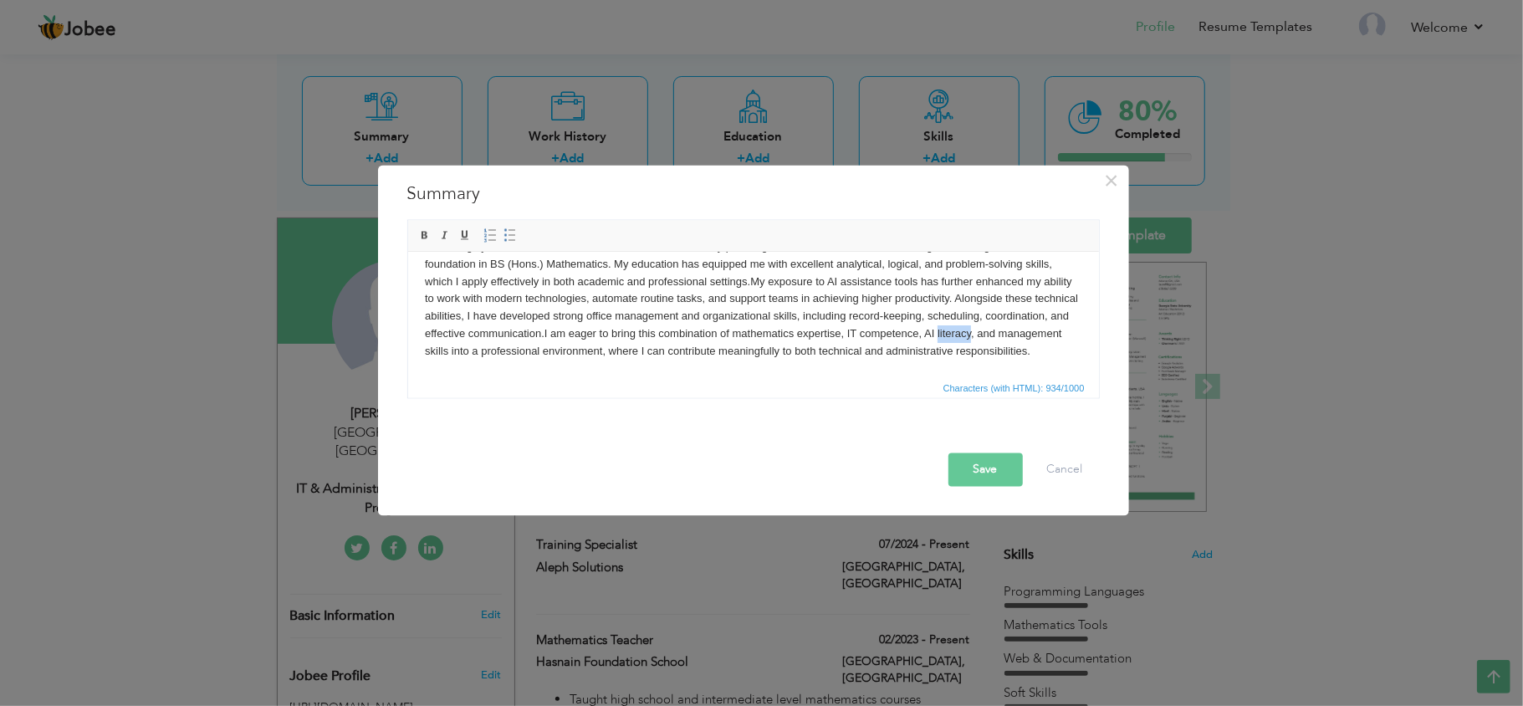
drag, startPoint x: 1055, startPoint y: 321, endPoint x: 1024, endPoint y: 319, distance: 31.1
click at [1024, 319] on body "I am a highly motivated and detail-oriented individual currently pursuing an MP…" at bounding box center [752, 299] width 657 height 122
click at [754, 338] on body "I am a highly motivated and detail-oriented individual currently pursuing an MP…" at bounding box center [752, 299] width 657 height 122
click at [985, 475] on button "Save" at bounding box center [986, 469] width 74 height 33
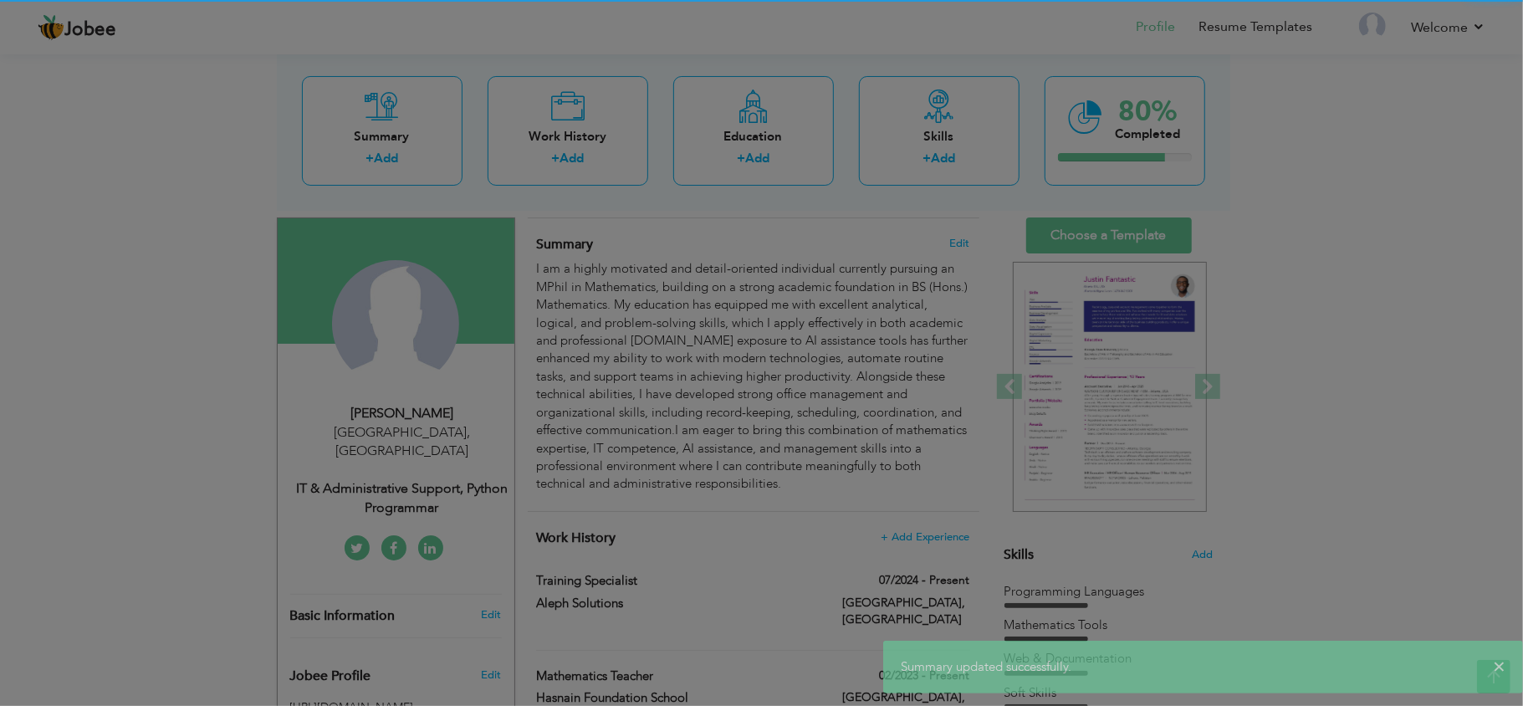
scroll to position [0, 0]
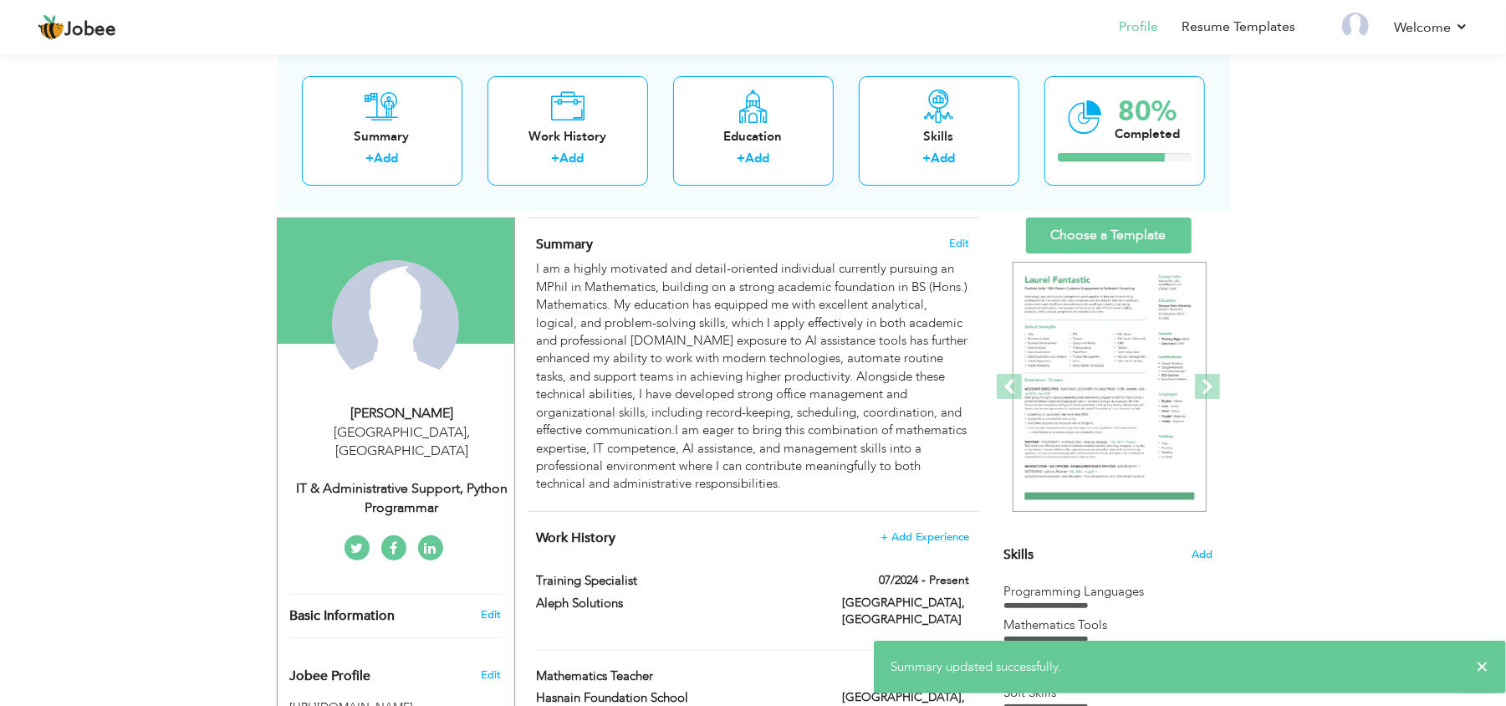
click at [970, 241] on div "Summary Edit" at bounding box center [754, 365] width 452 height 294
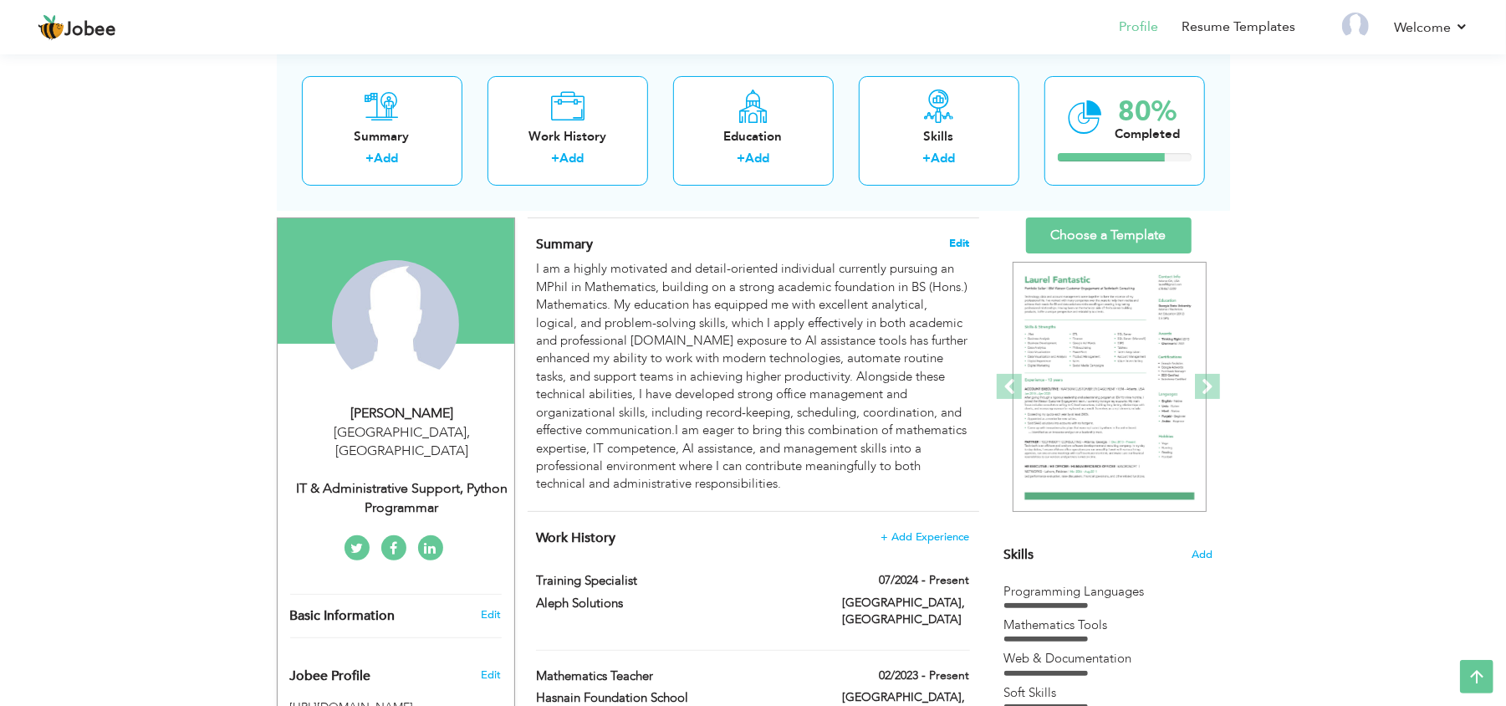
click at [958, 243] on span "Edit" at bounding box center [960, 244] width 20 height 12
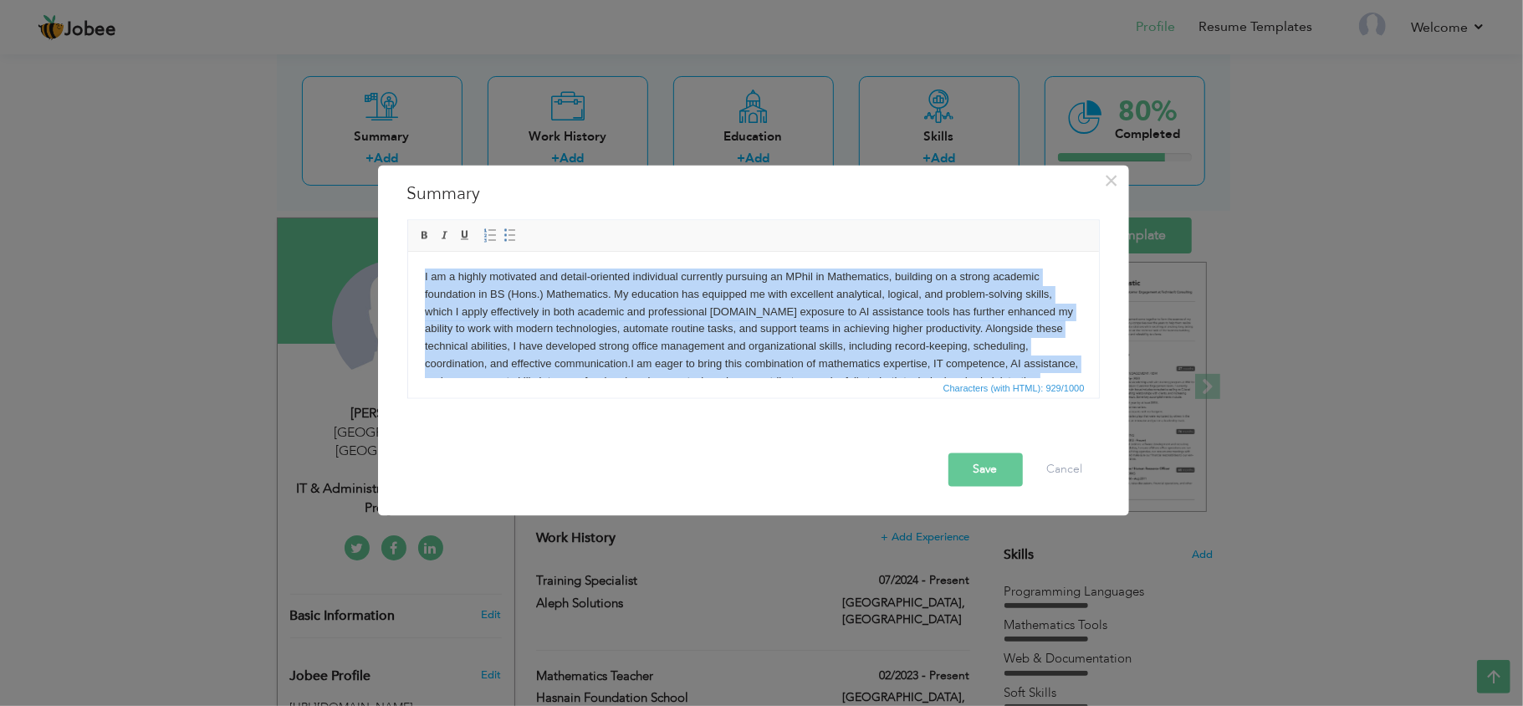
scroll to position [47, 0]
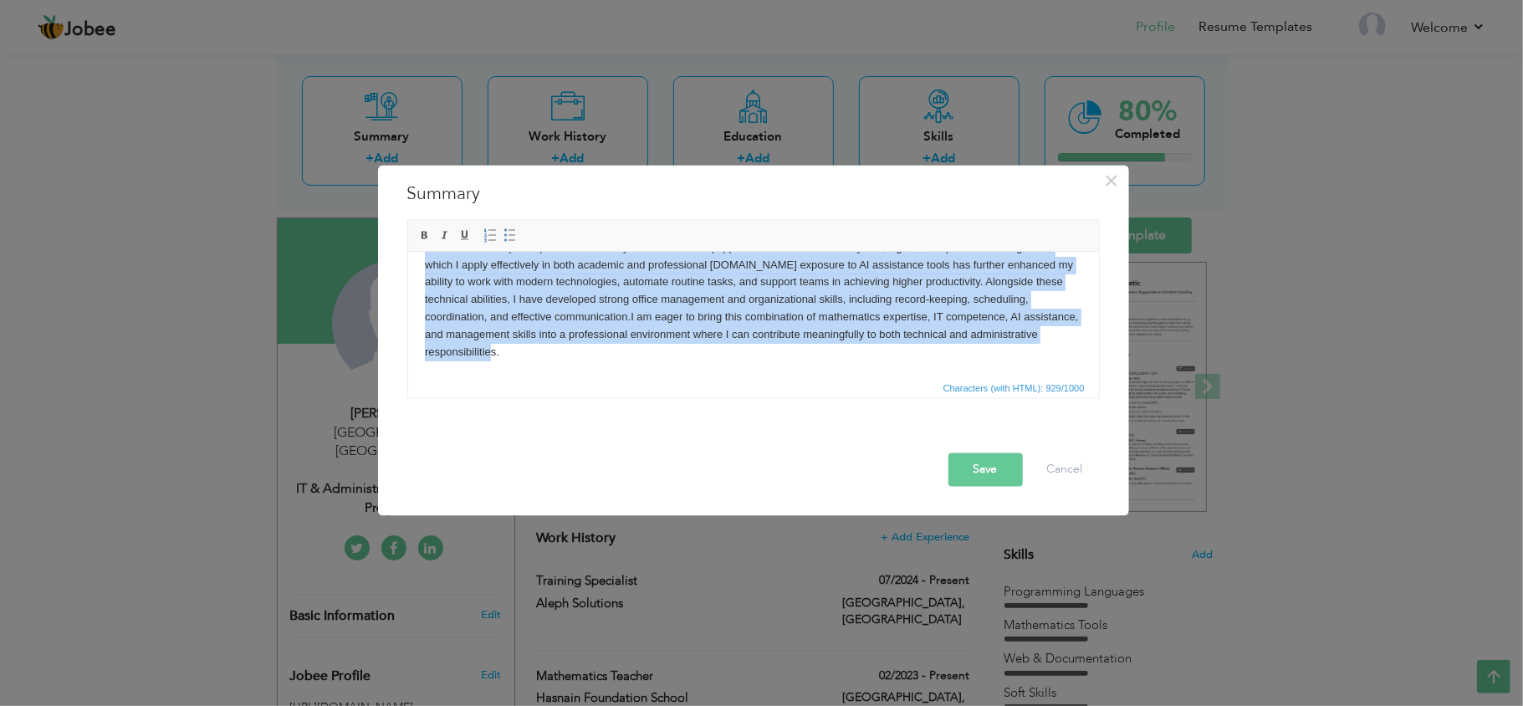
drag, startPoint x: 422, startPoint y: 271, endPoint x: 945, endPoint y: 384, distance: 535.7
click at [945, 377] on html "I am a highly motivated and detail-oriented individual currently pursuing an MP…" at bounding box center [752, 291] width 691 height 172
click at [422, 235] on span at bounding box center [424, 235] width 13 height 13
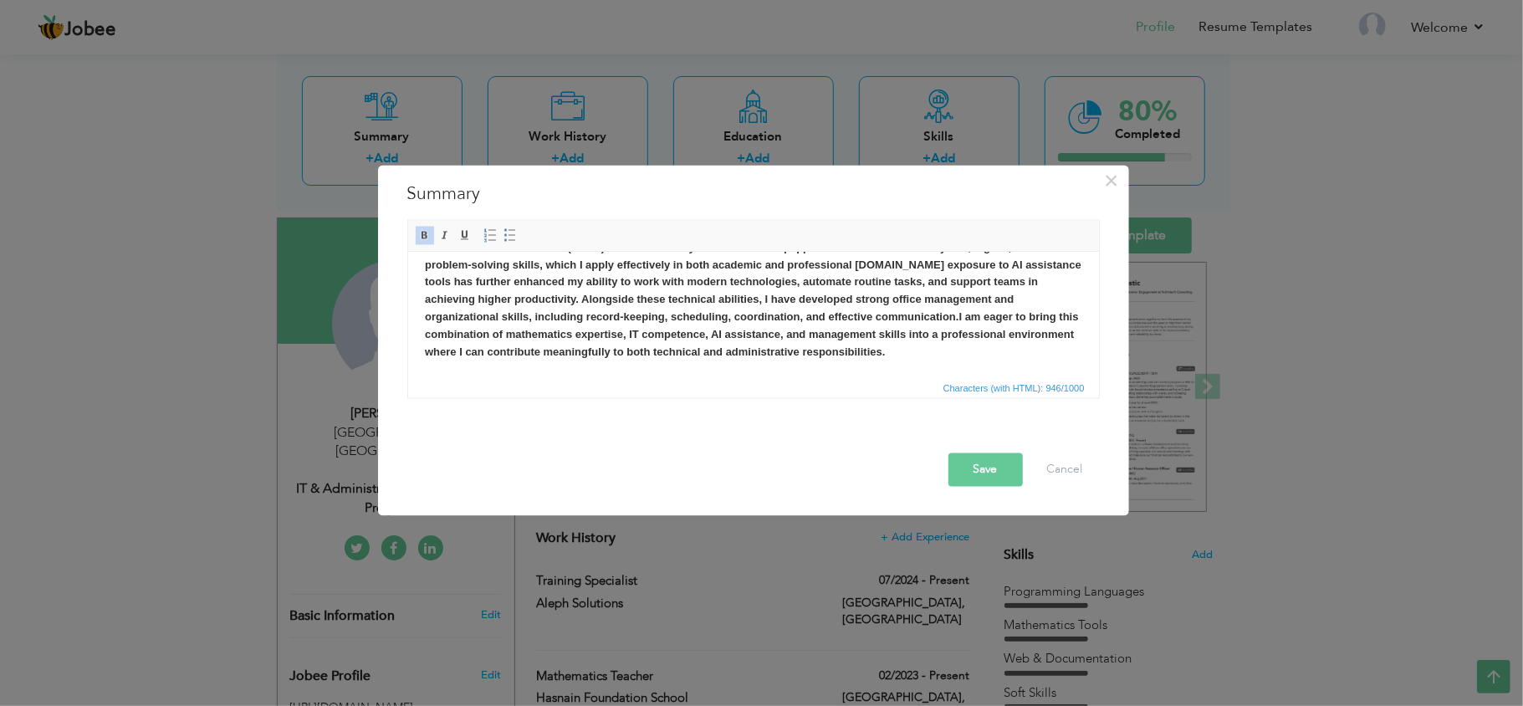
click at [965, 452] on div at bounding box center [757, 438] width 708 height 29
click at [979, 463] on button "Save" at bounding box center [986, 469] width 74 height 33
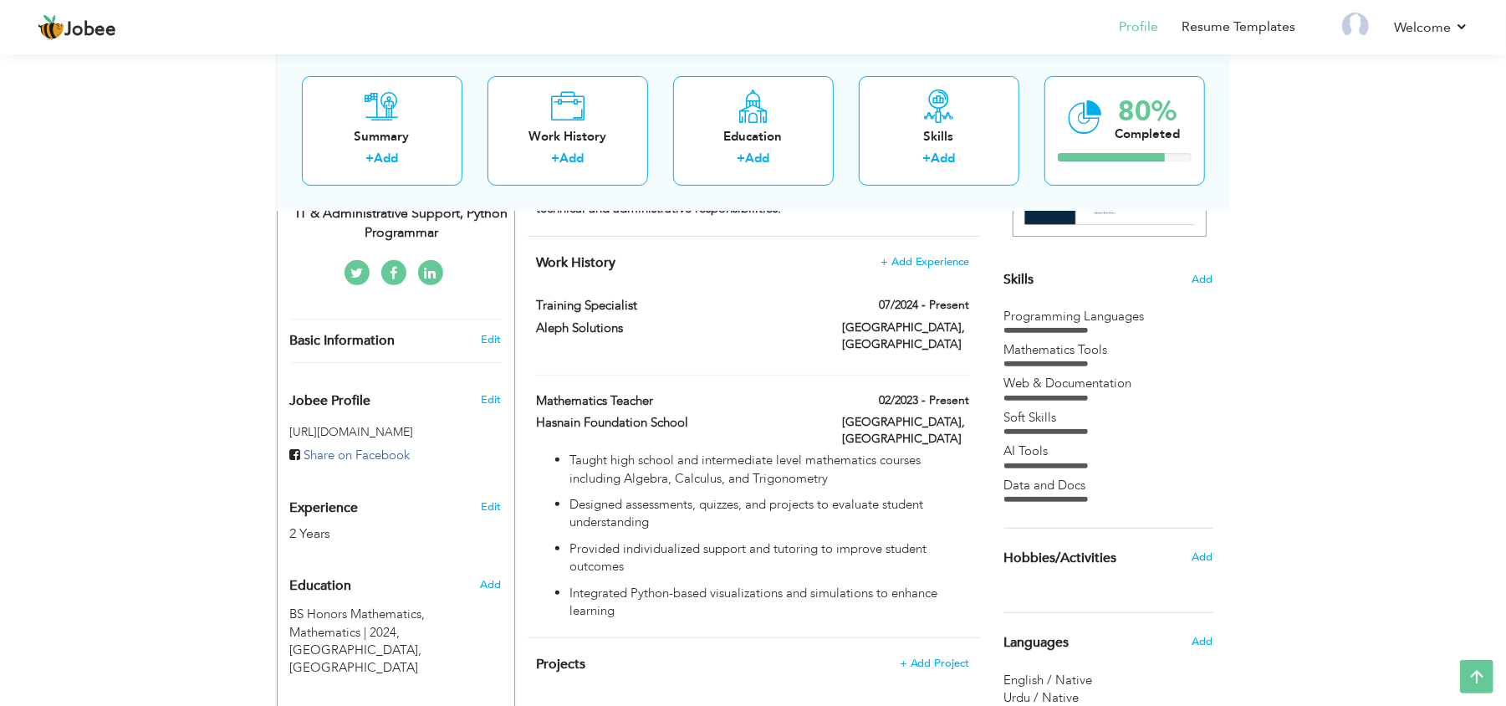
scroll to position [375, 0]
click at [928, 261] on span "+ Add Experience" at bounding box center [925, 260] width 90 height 12
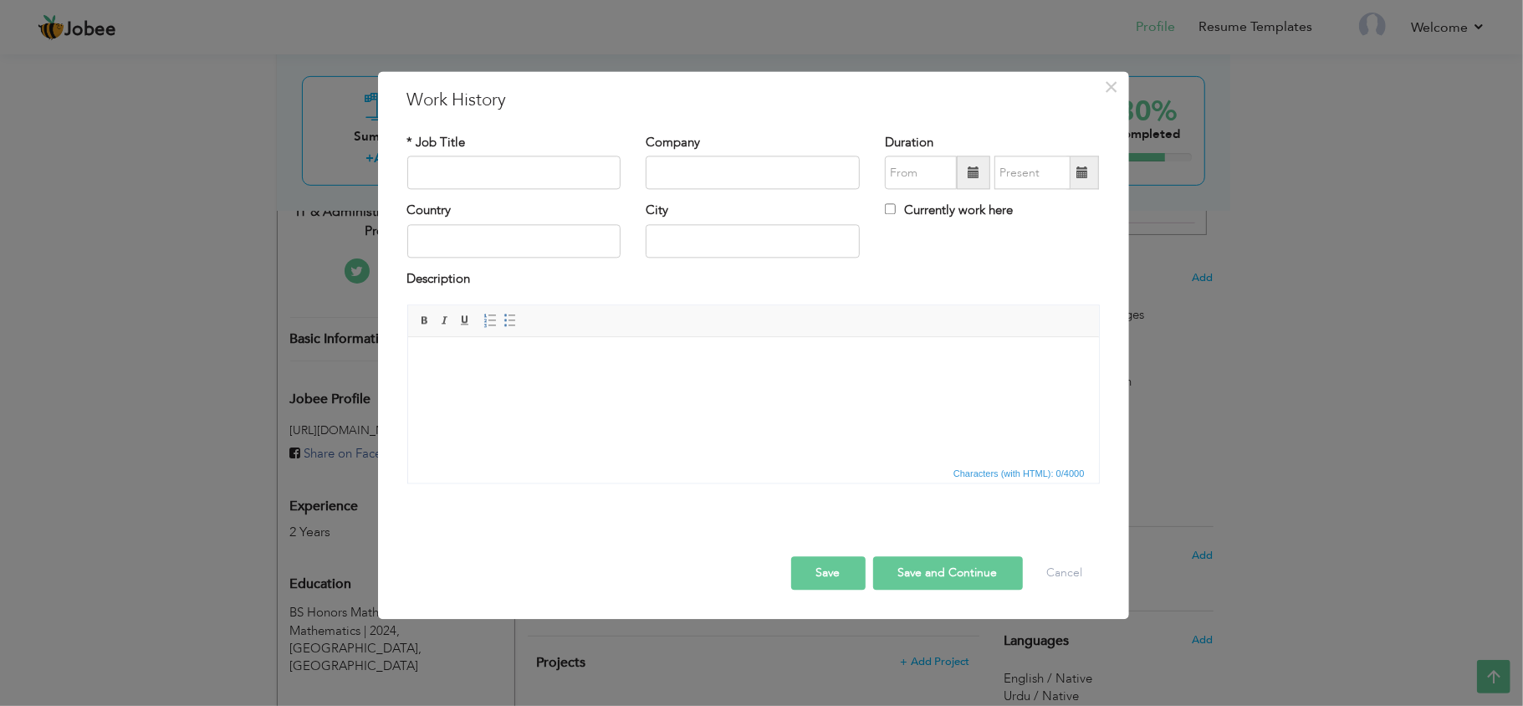
click at [1241, 361] on div "× Work History * Job Title Company Duration Currently work here Country" at bounding box center [761, 353] width 1523 height 706
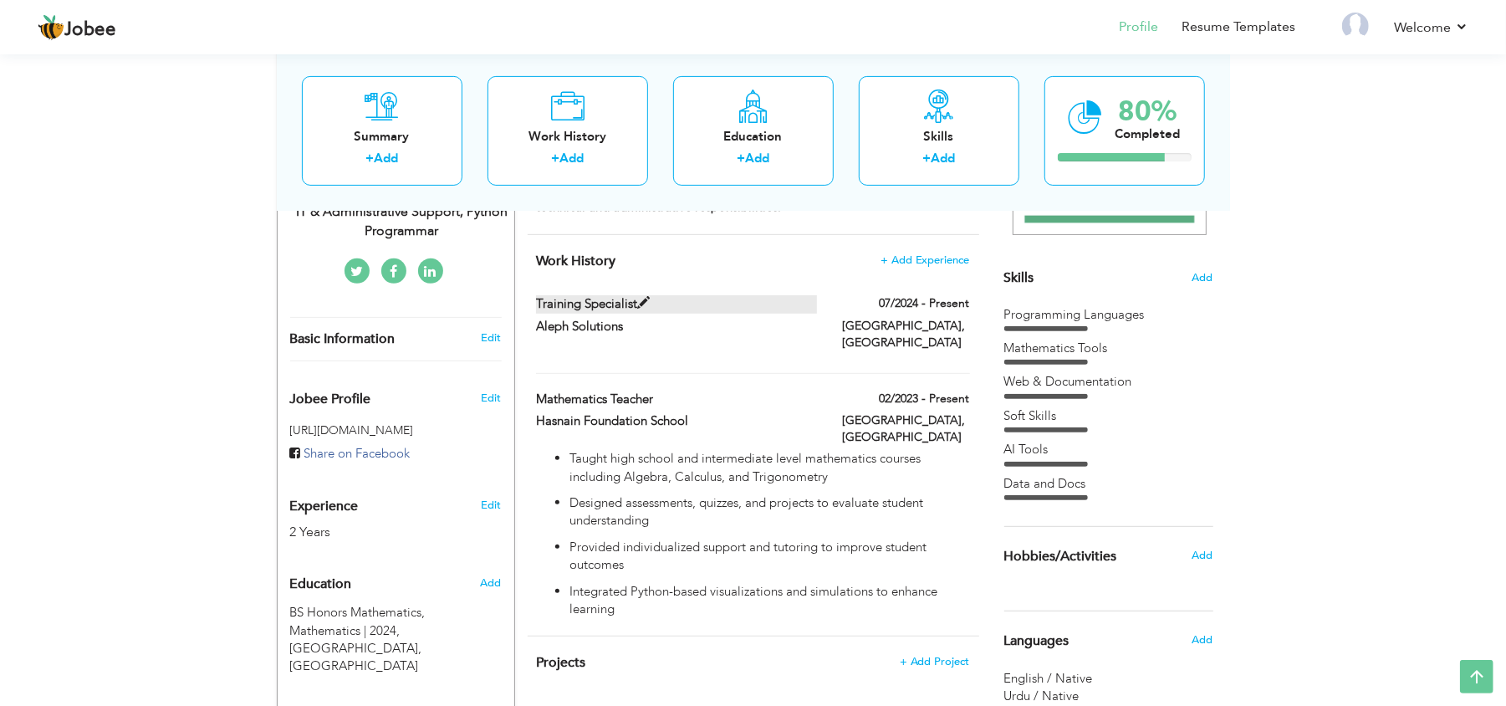
click at [597, 303] on label "Training Specialist" at bounding box center [676, 304] width 281 height 18
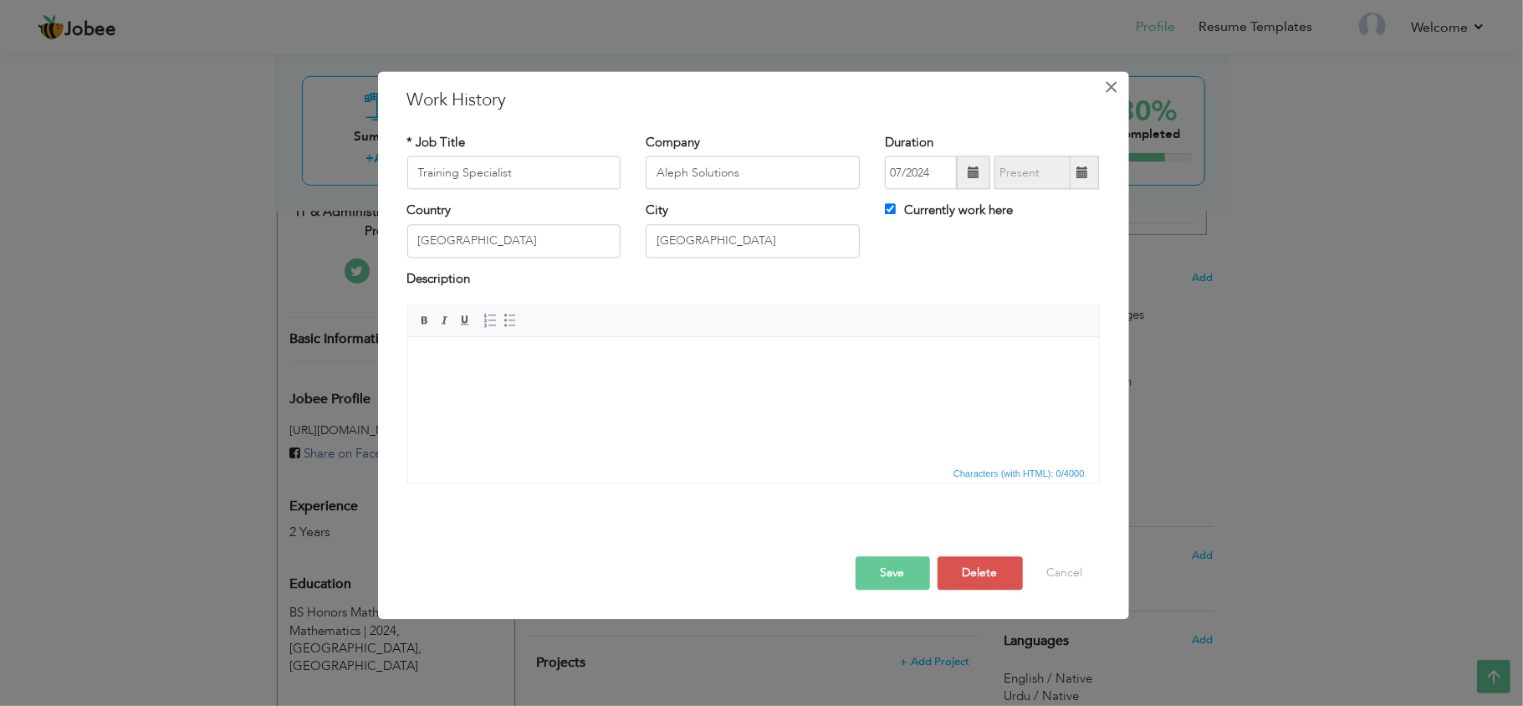
click at [1102, 84] on button "×" at bounding box center [1111, 87] width 27 height 27
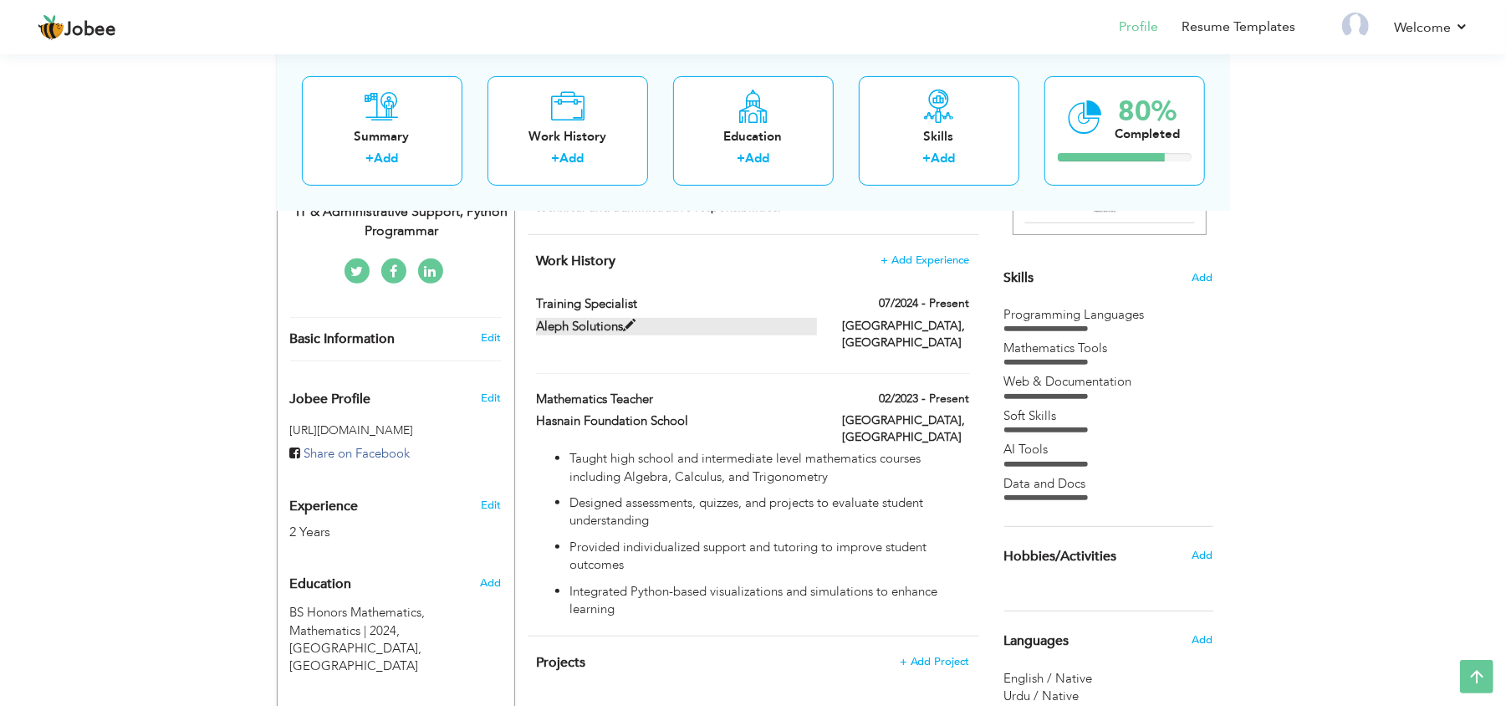
click at [592, 333] on label "Aleph Solutions" at bounding box center [676, 327] width 281 height 18
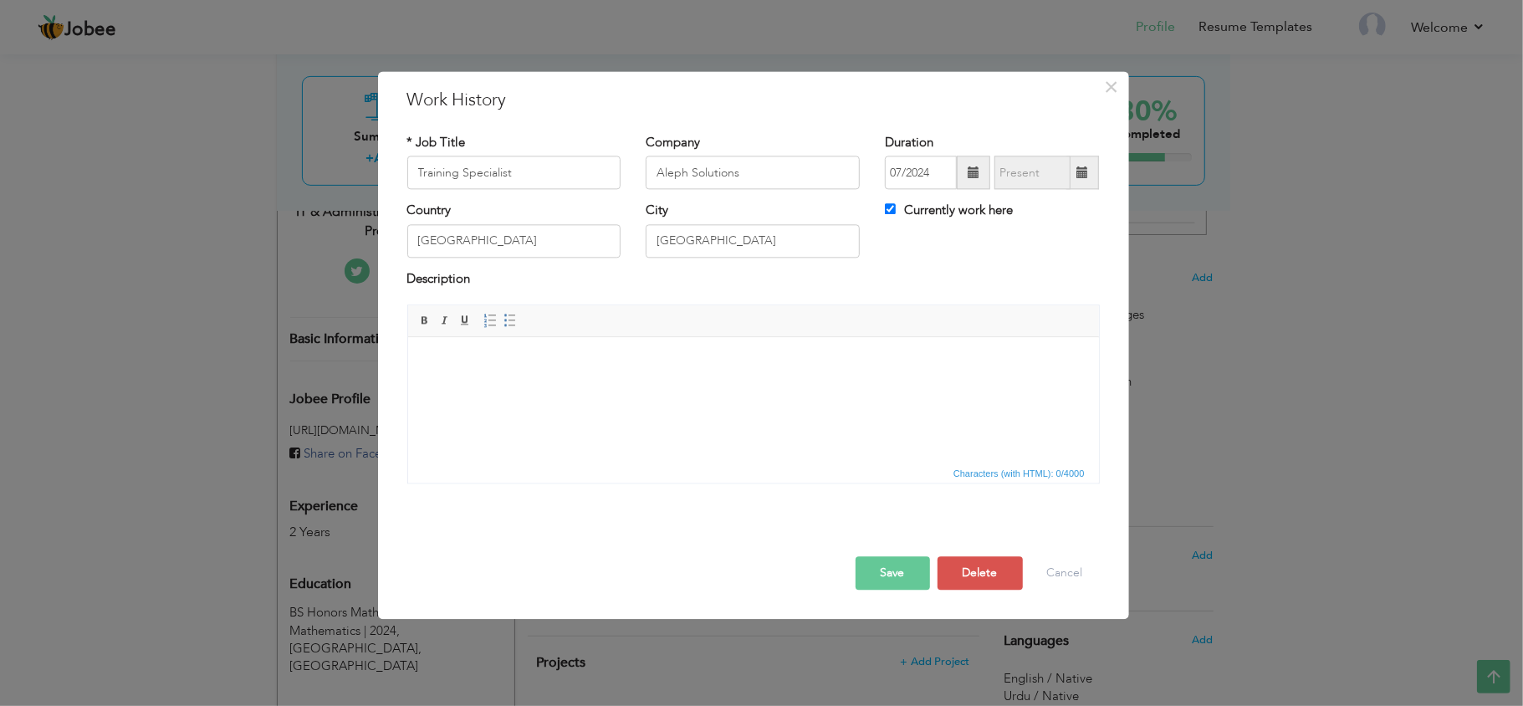
click at [465, 371] on html at bounding box center [752, 362] width 691 height 51
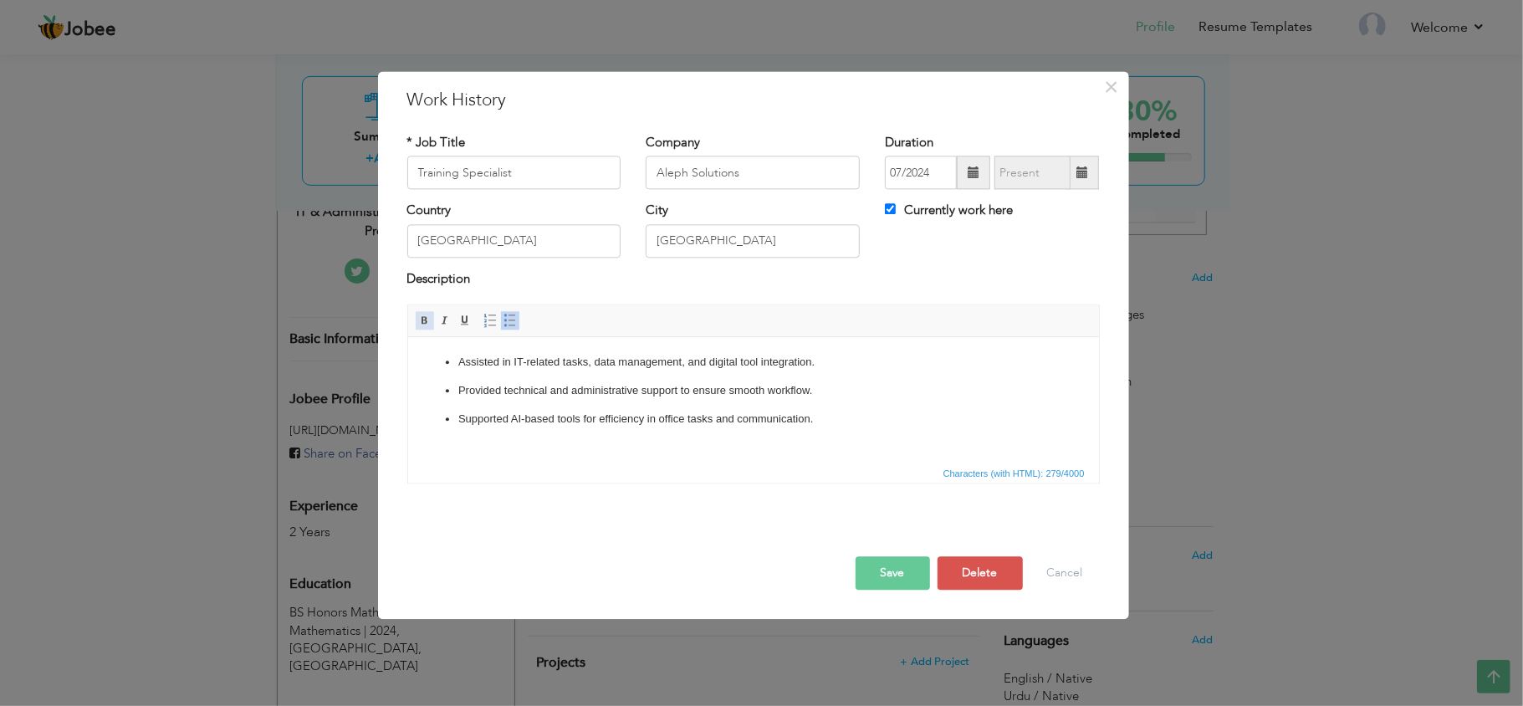
click at [425, 321] on span at bounding box center [424, 321] width 13 height 13
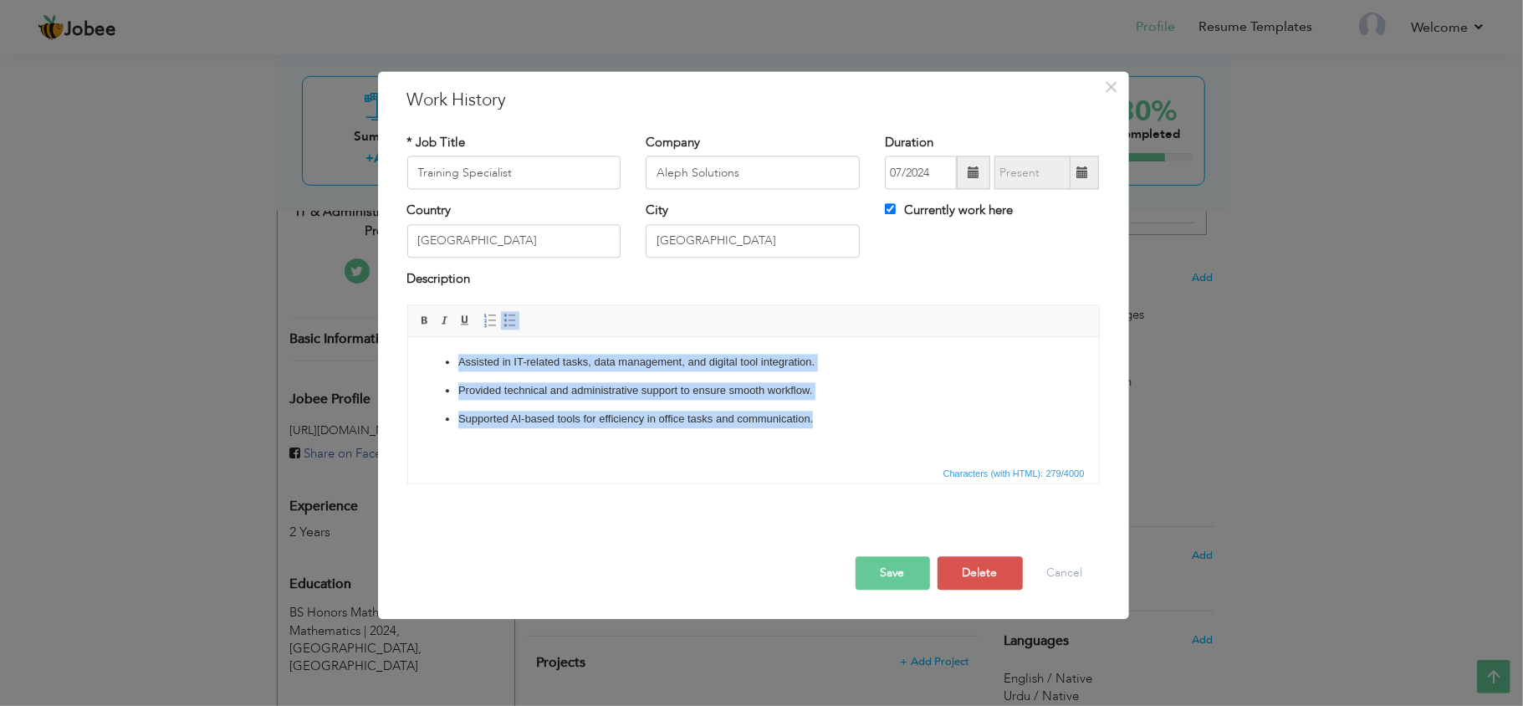
drag, startPoint x: 817, startPoint y: 431, endPoint x: 435, endPoint y: 358, distance: 389.1
click at [437, 362] on html "Assisted in IT-related tasks, data management, and digital tool integration. Pr…" at bounding box center [752, 390] width 691 height 107
click at [423, 328] on span at bounding box center [424, 321] width 13 height 13
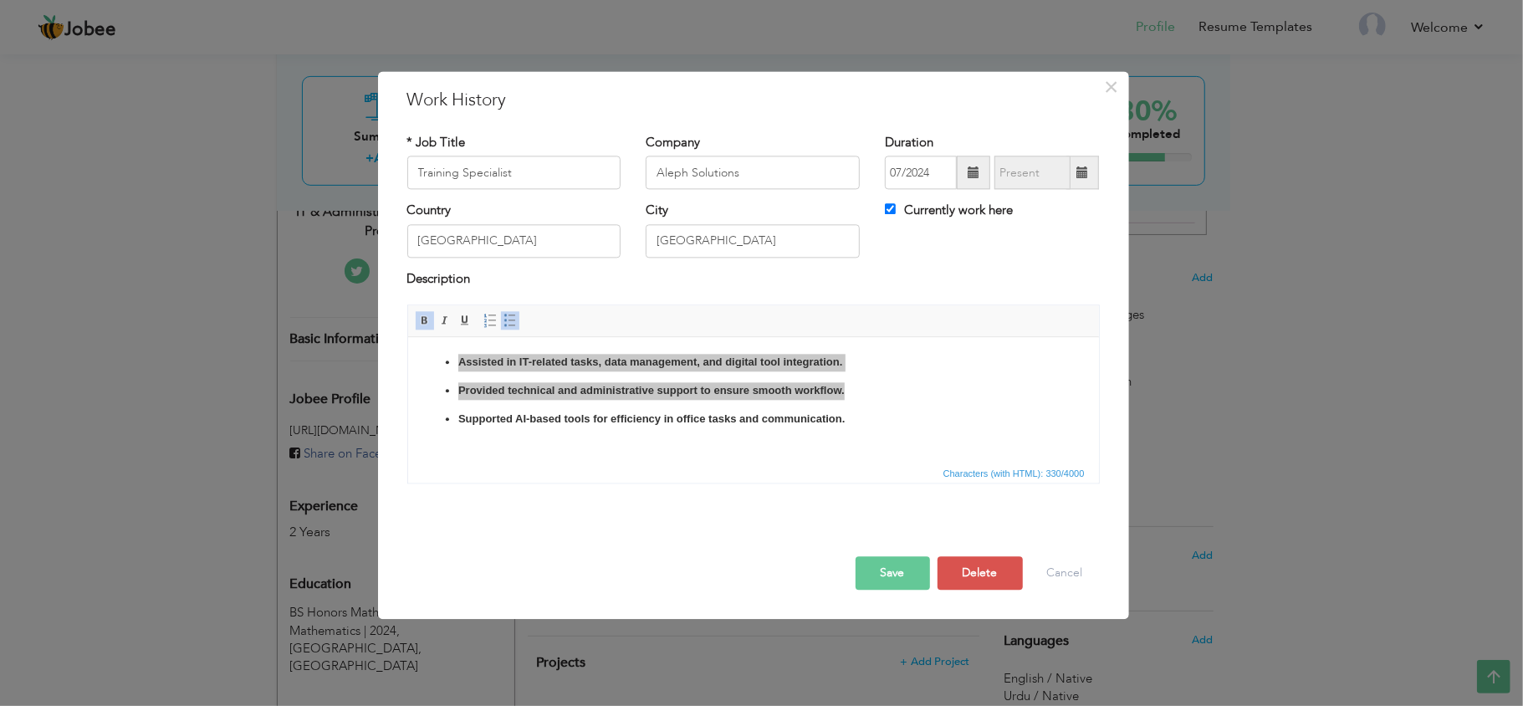
click at [904, 573] on button "Save" at bounding box center [893, 573] width 74 height 33
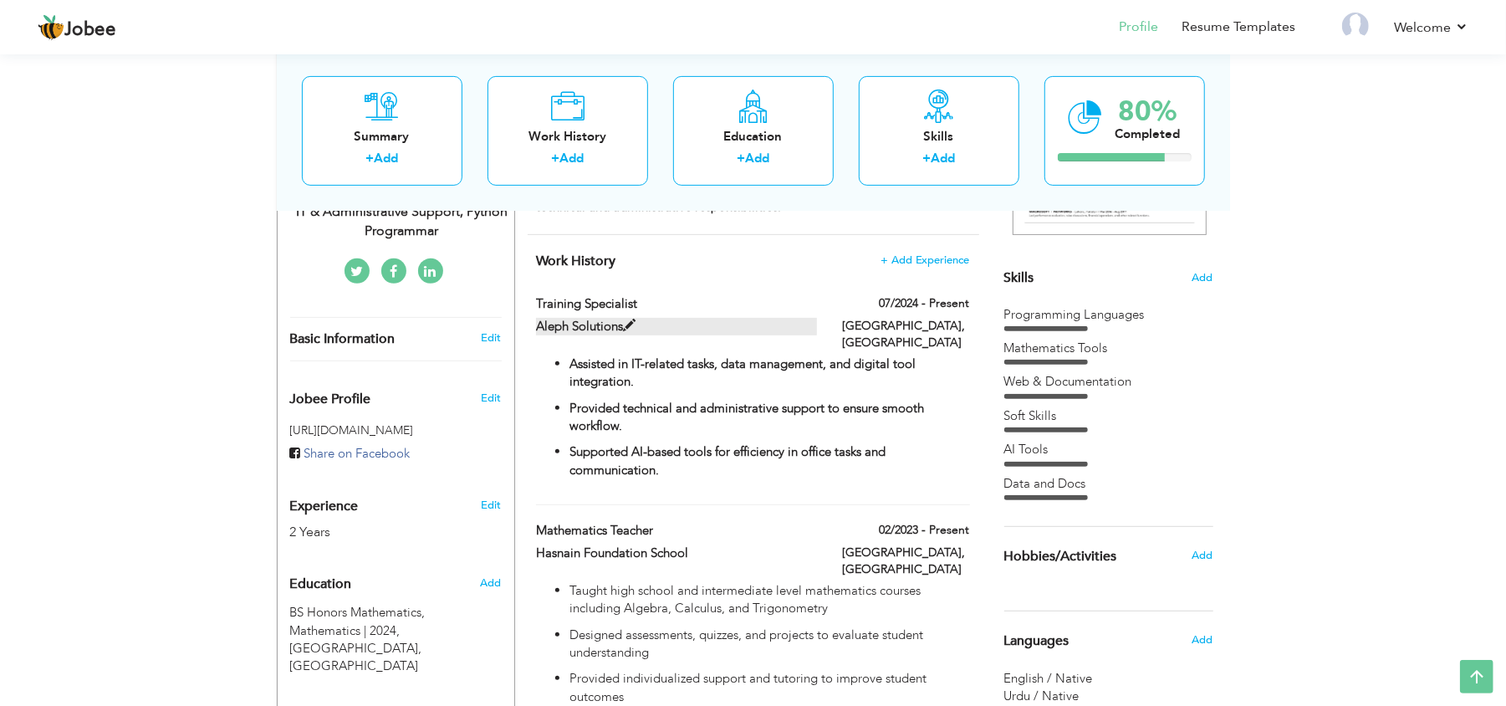
click at [626, 326] on span at bounding box center [629, 326] width 13 height 13
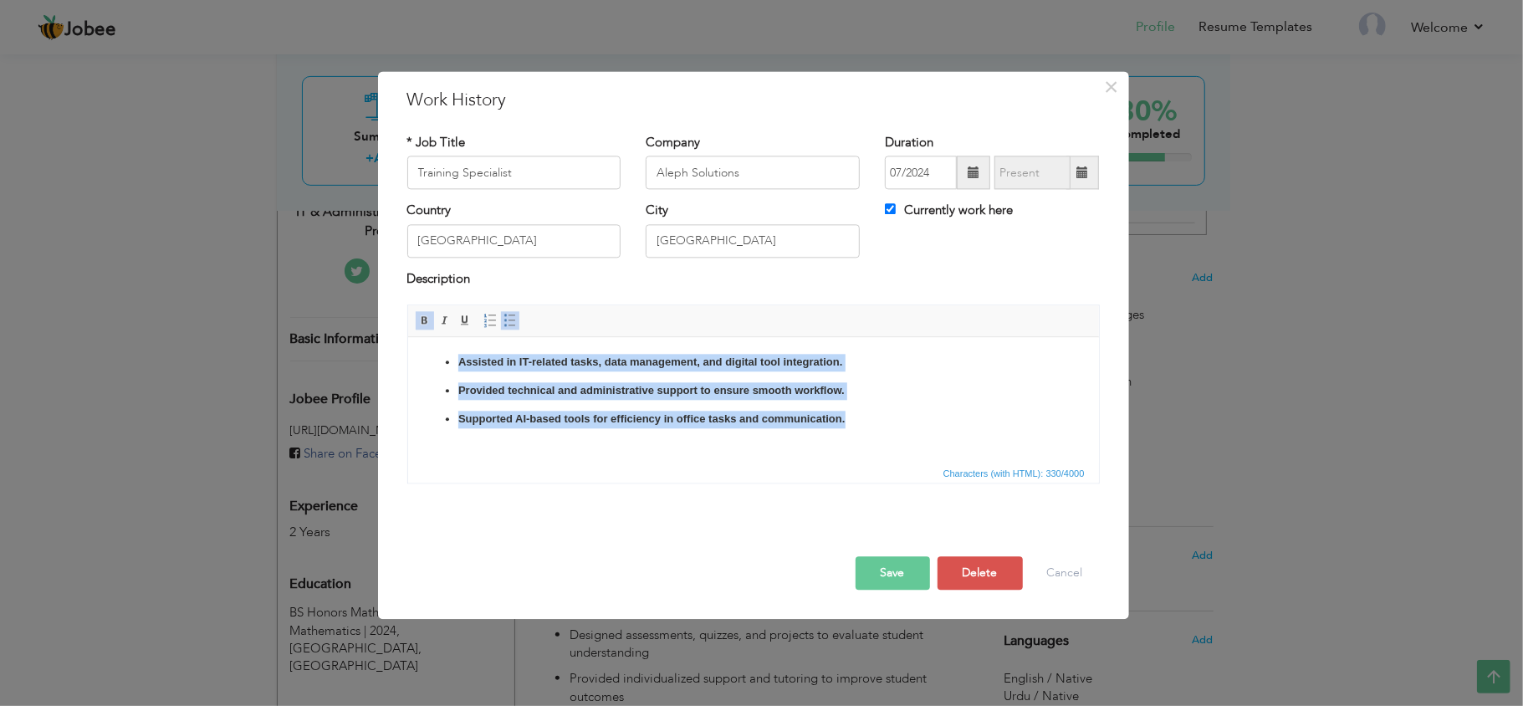
drag, startPoint x: 845, startPoint y: 426, endPoint x: 432, endPoint y: 357, distance: 418.9
click at [432, 357] on ul "Assisted in IT-related tasks, data management, and digital tool integration. Pr…" at bounding box center [752, 391] width 657 height 74
click at [422, 330] on link "Bold" at bounding box center [425, 321] width 18 height 18
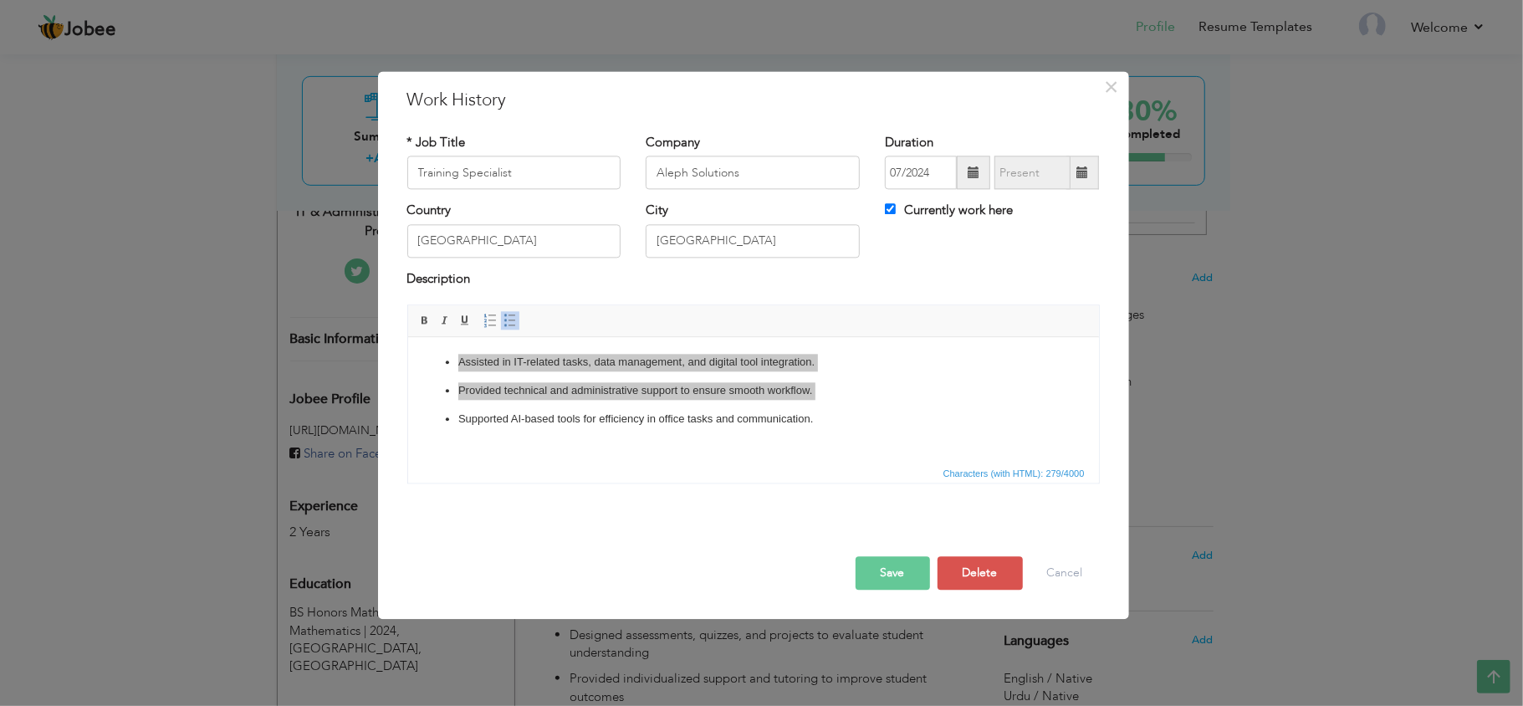
click at [903, 565] on button "Save" at bounding box center [893, 573] width 74 height 33
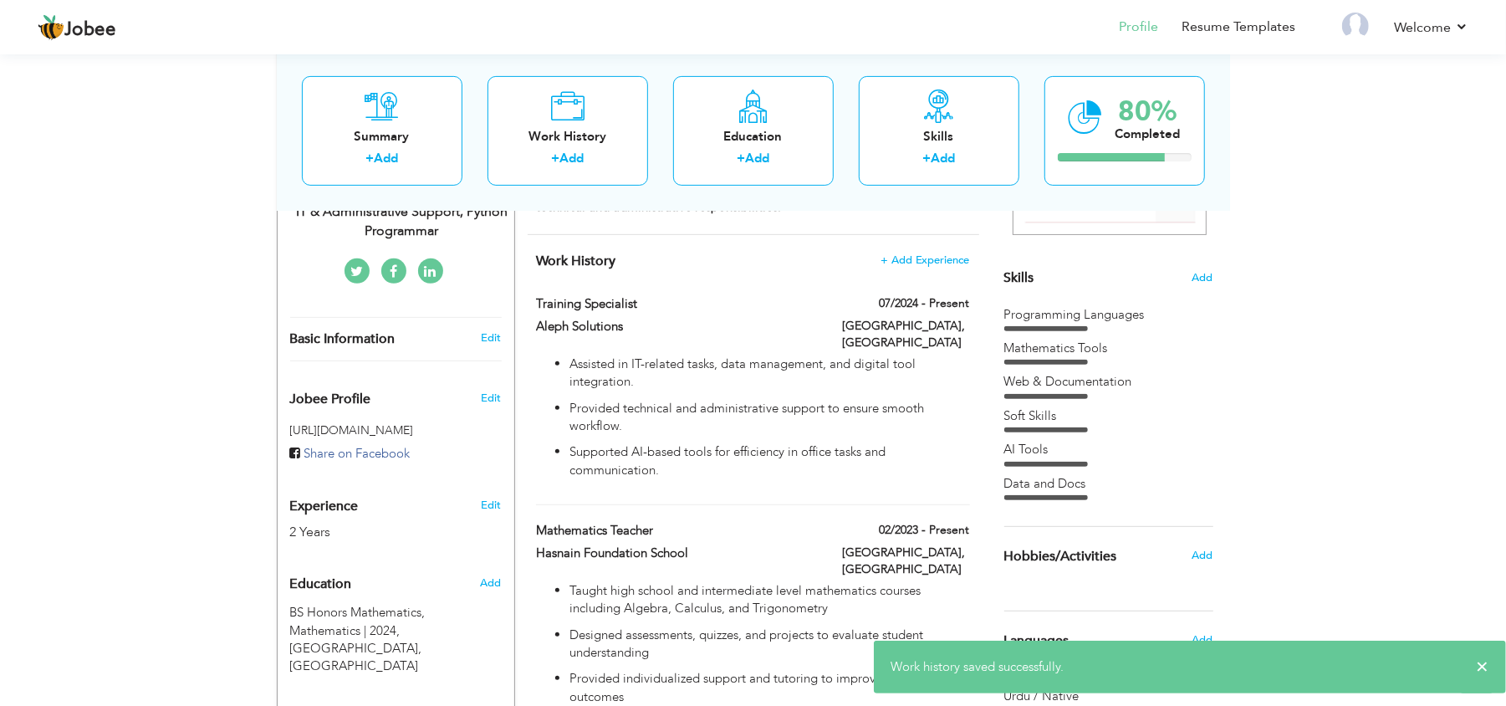
scroll to position [540, 0]
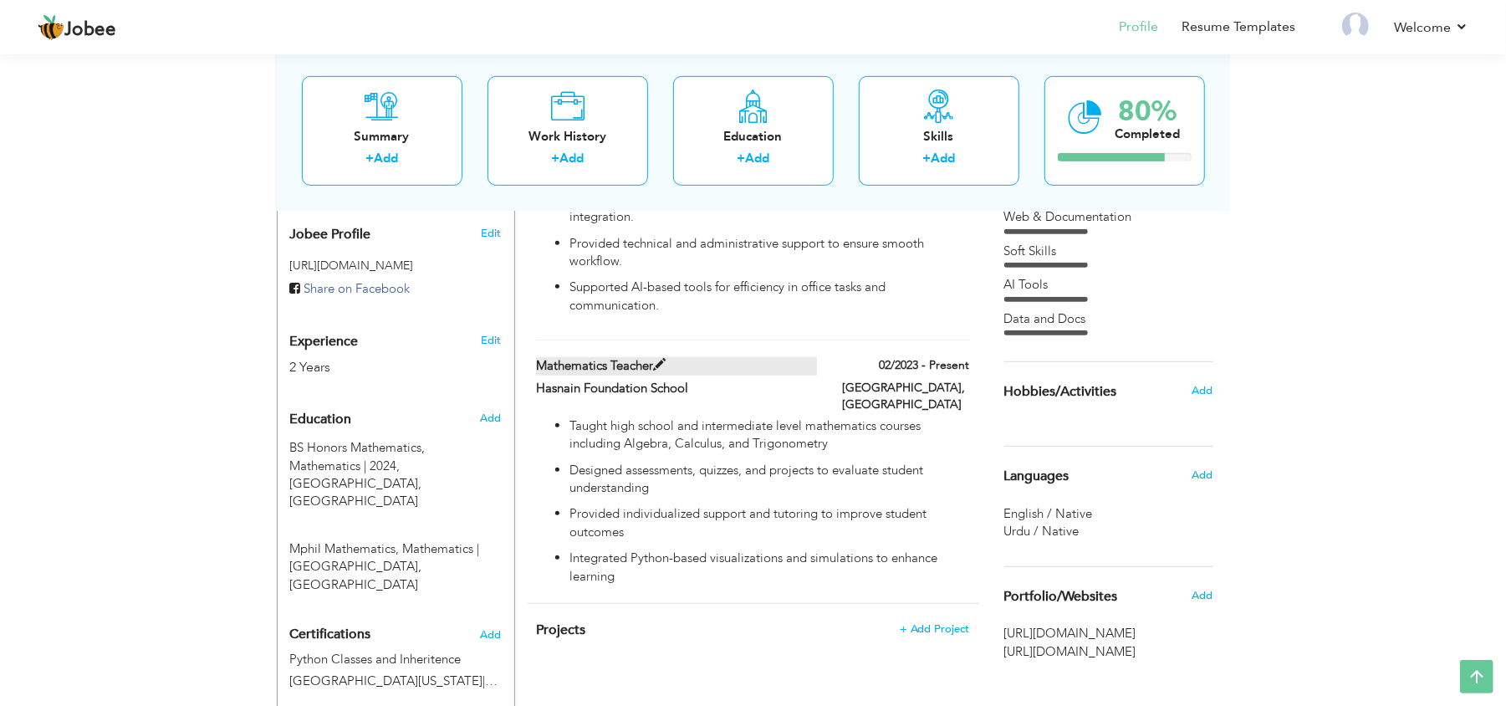
click at [659, 359] on span at bounding box center [659, 365] width 13 height 13
type input "Mathematics Teacher"
type input "Hasnain Foundation School"
type input "02/2023"
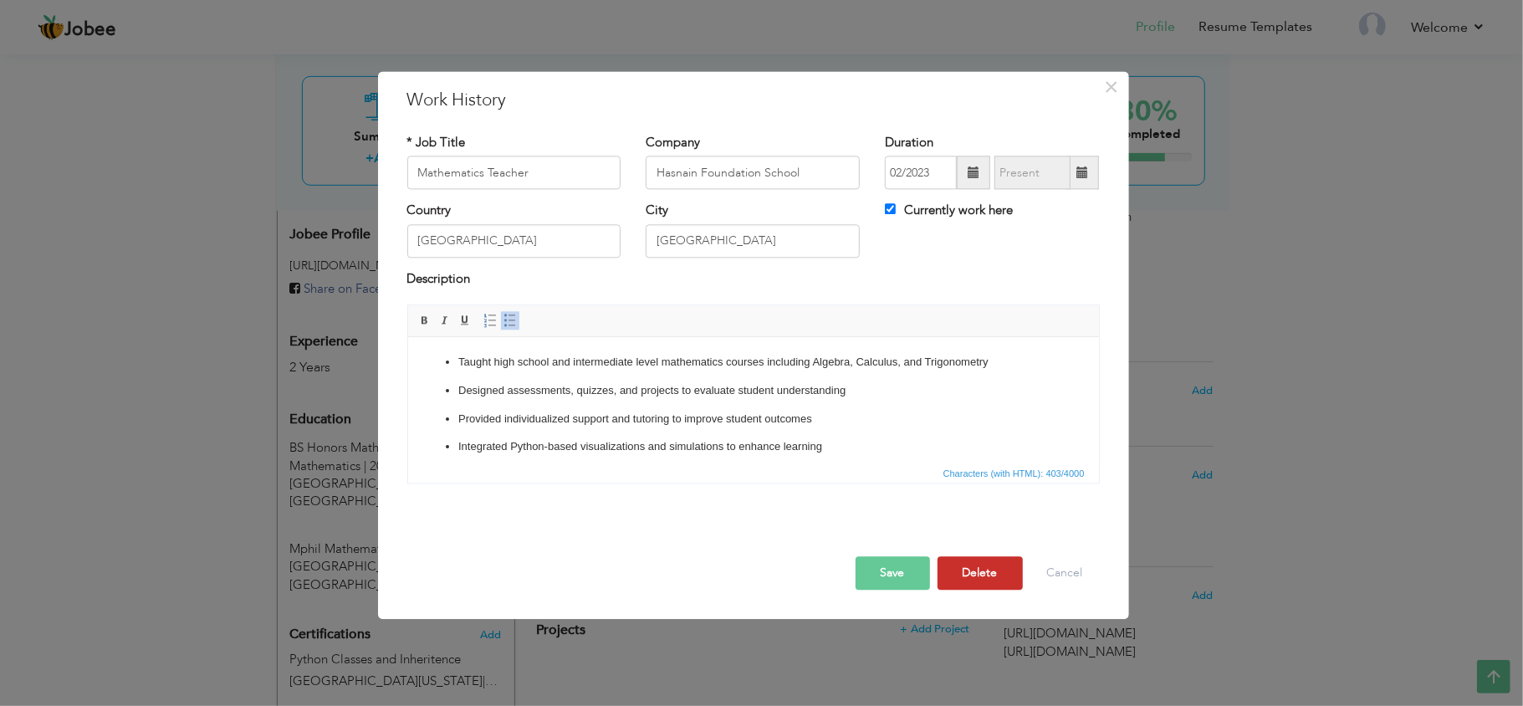
click at [978, 576] on button "Delete" at bounding box center [980, 573] width 85 height 33
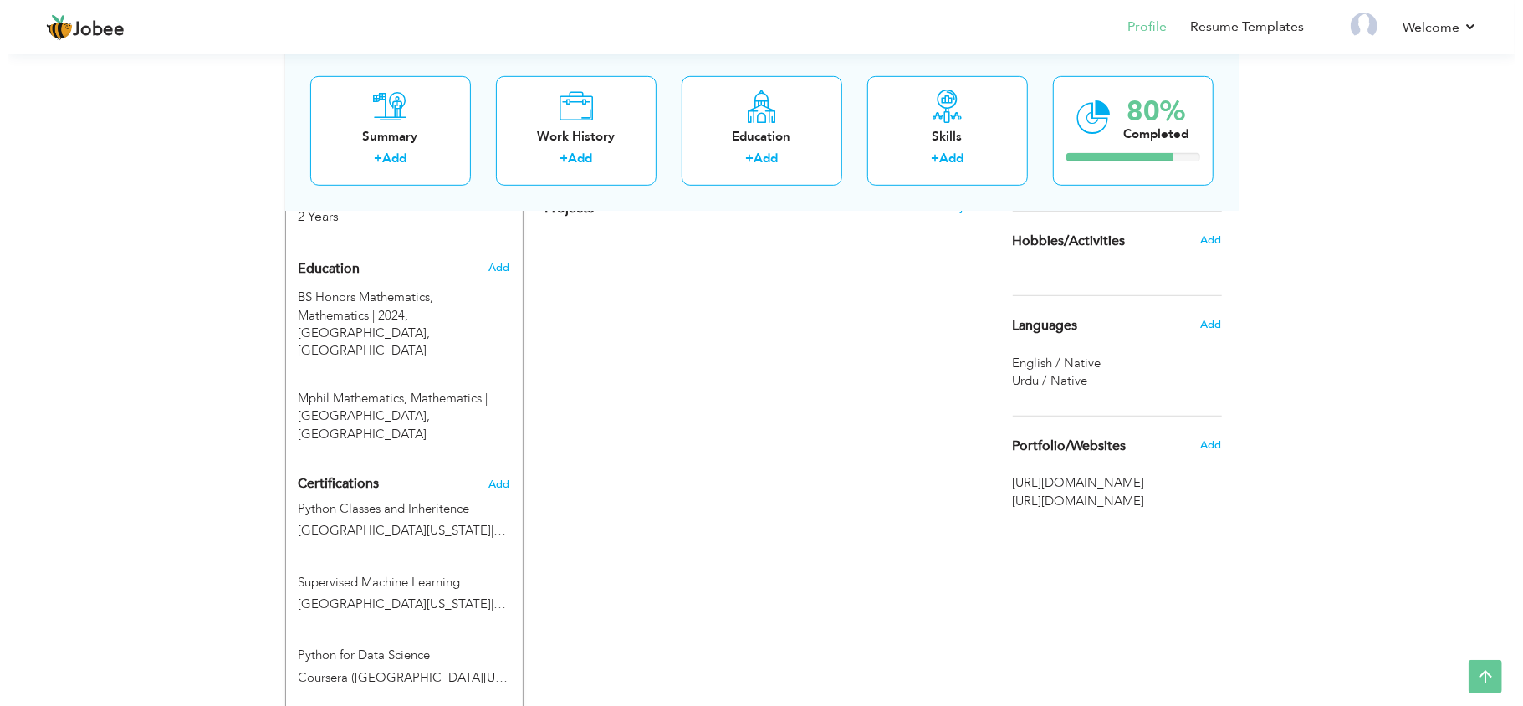
scroll to position [694, 0]
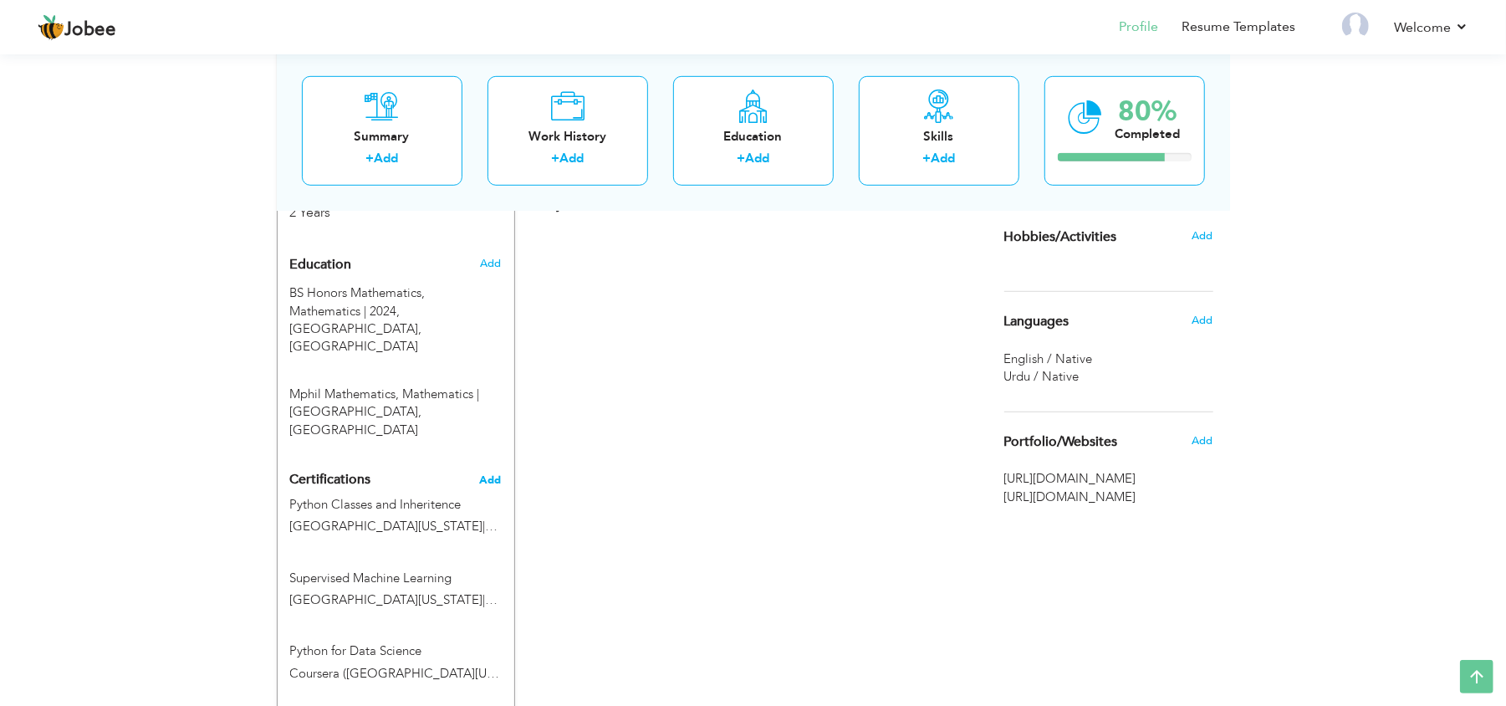
click at [490, 474] on span "Add" at bounding box center [491, 480] width 22 height 12
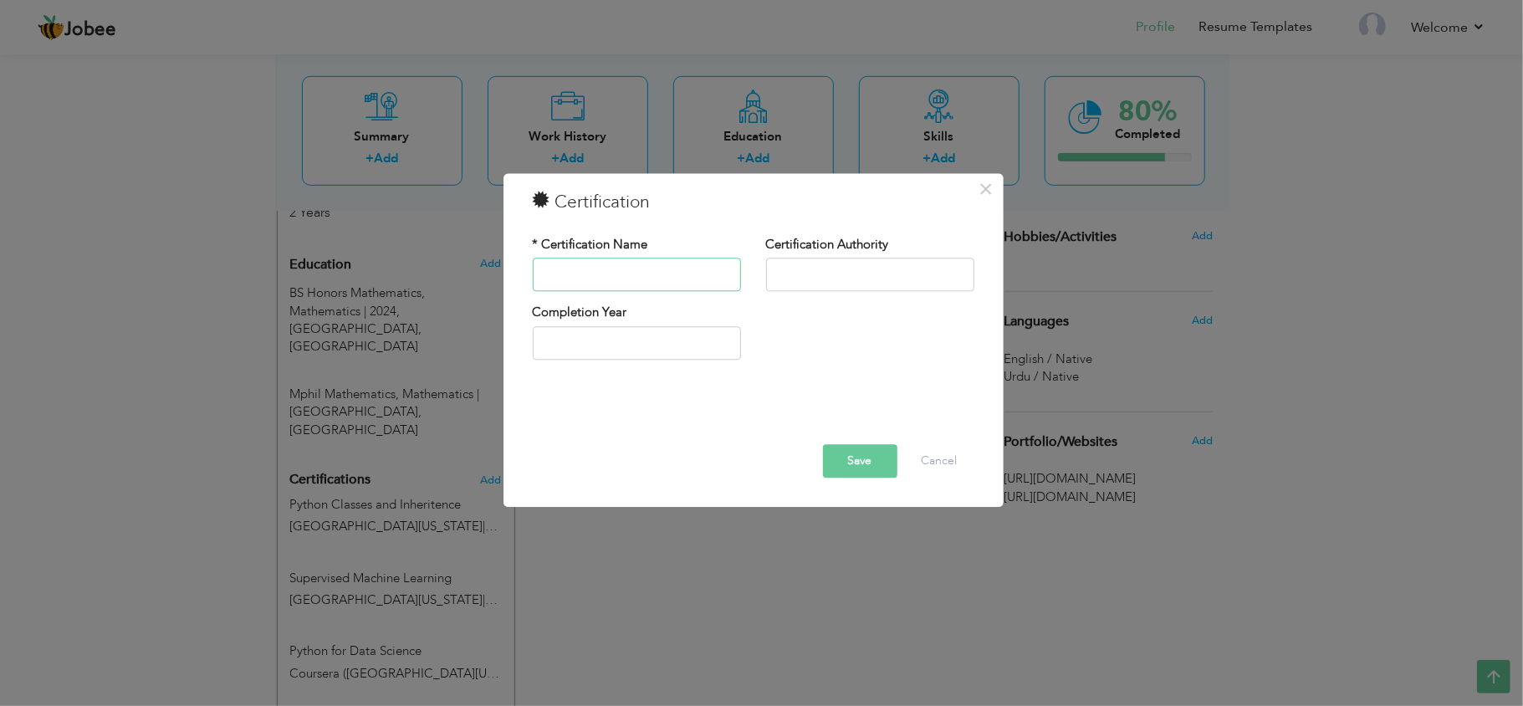
click at [612, 274] on input "text" at bounding box center [637, 274] width 208 height 33
paste input "System Administration and IT Infrastructure Services"
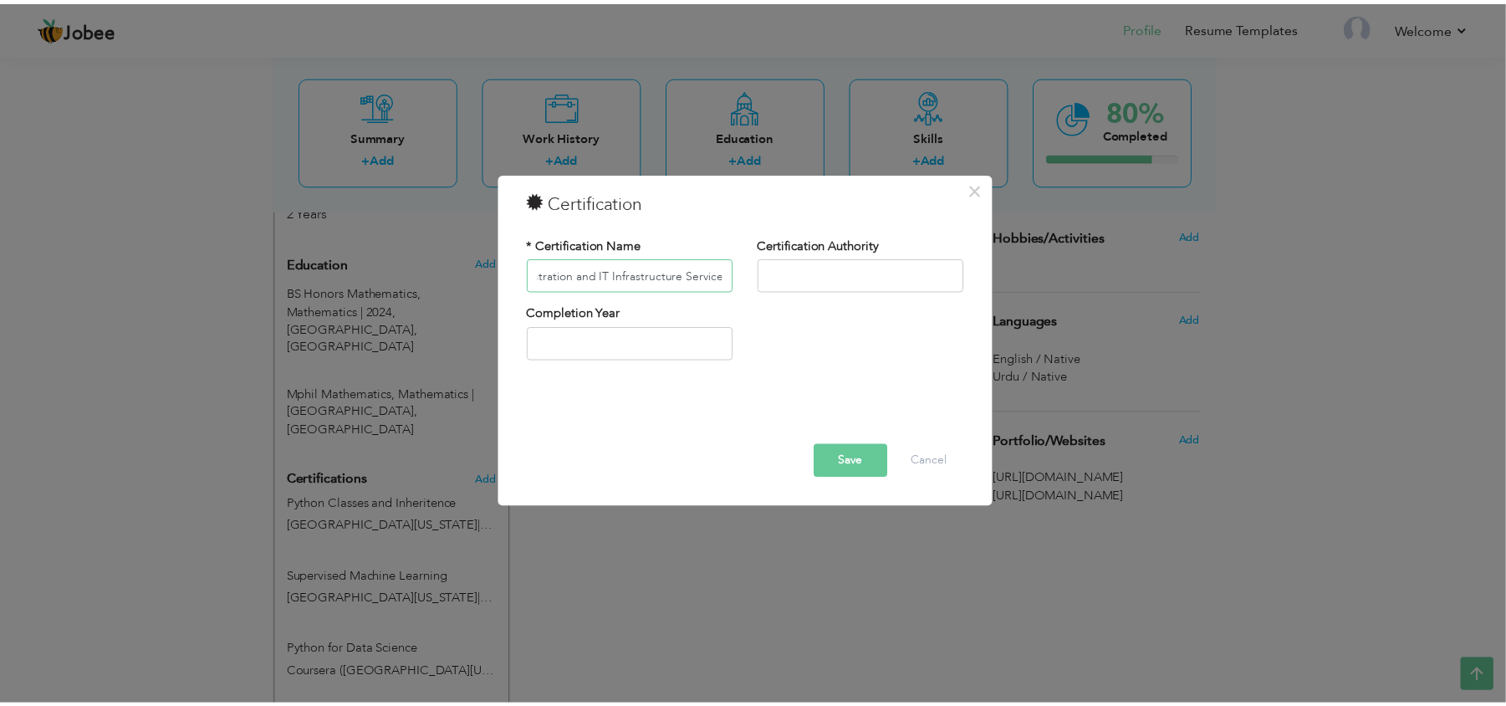
scroll to position [0, 0]
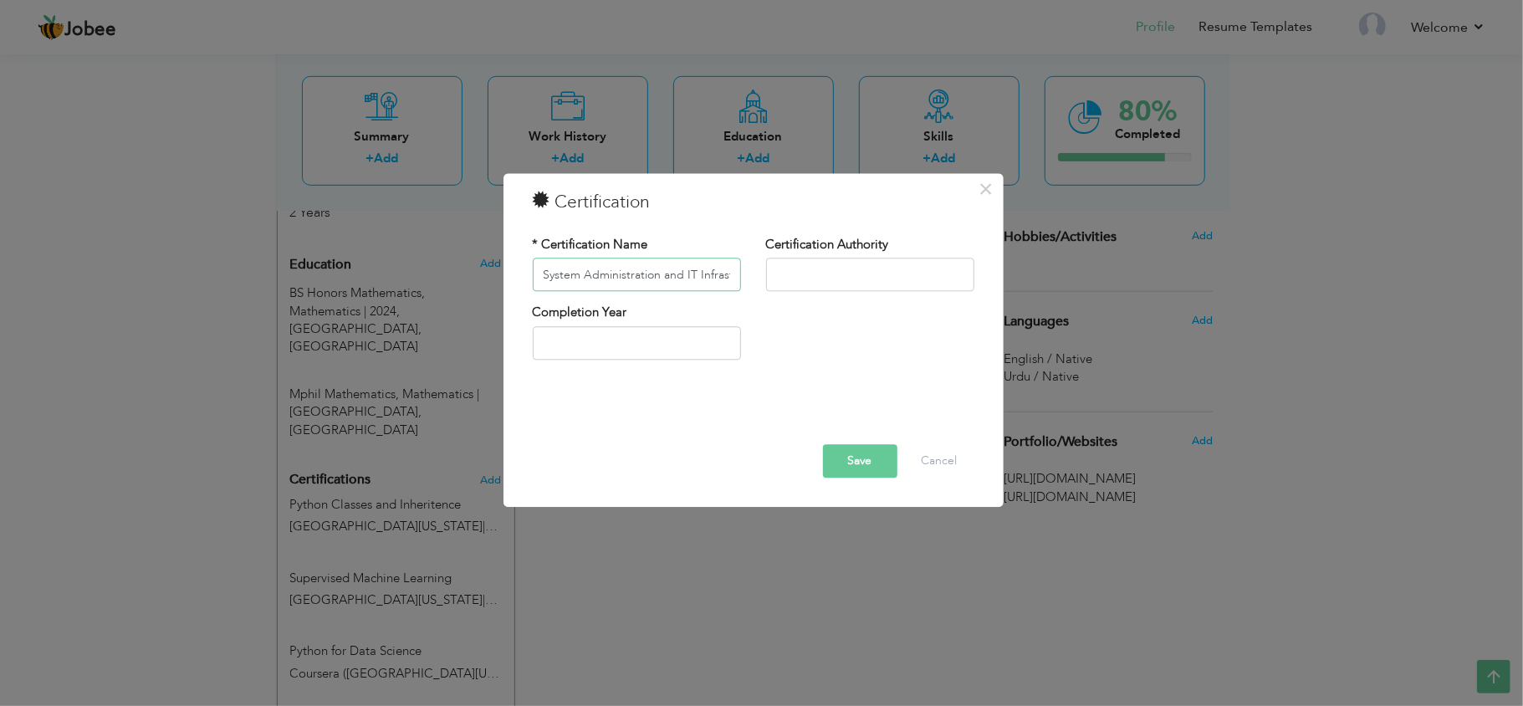
type input "System Administration and IT Infrastructure Services"
click at [846, 271] on input "text" at bounding box center [870, 274] width 208 height 33
click at [798, 278] on input "text" at bounding box center [870, 274] width 208 height 33
click at [908, 281] on input "[GEOGRAPHIC_DATA][US_STATE]" at bounding box center [870, 274] width 208 height 33
type input "[GEOGRAPHIC_DATA][US_STATE]"
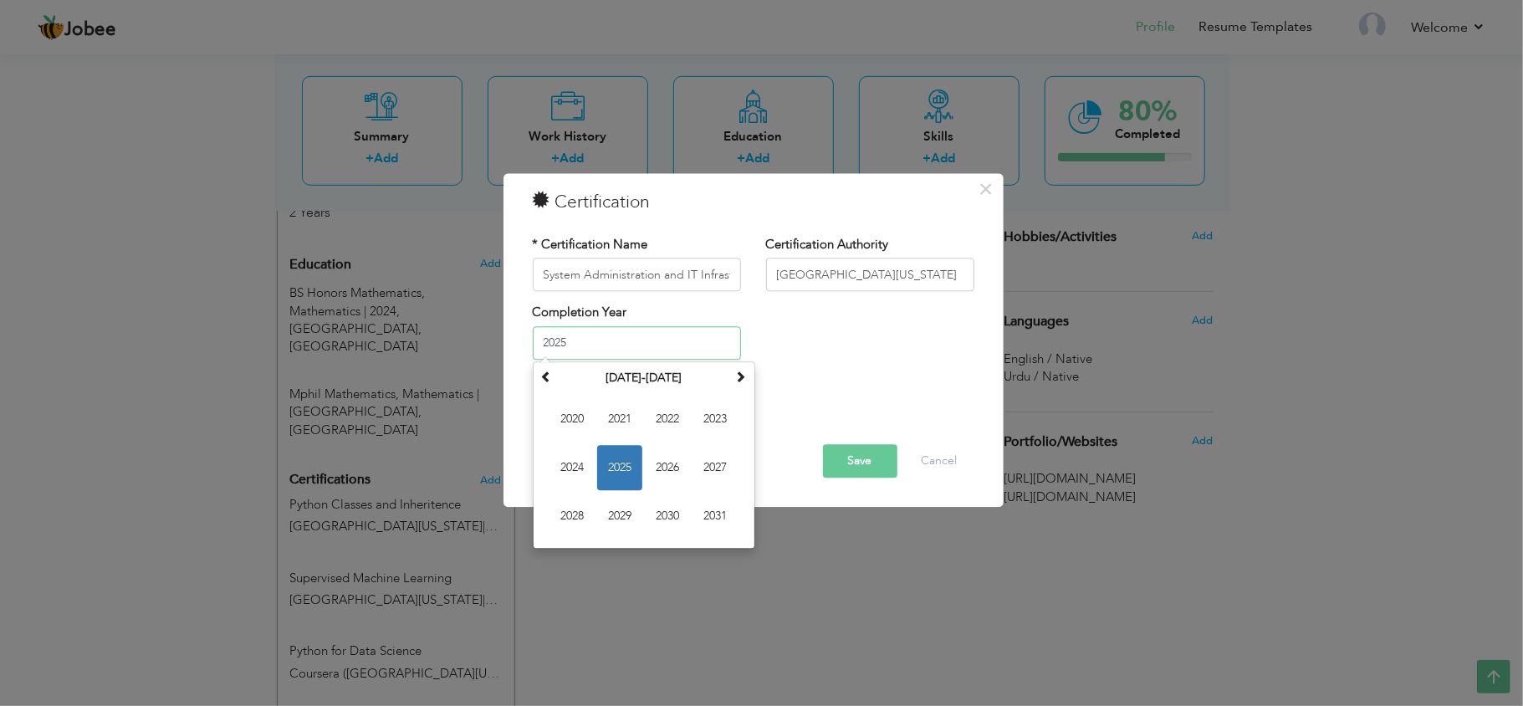
click at [643, 339] on input "2025" at bounding box center [637, 342] width 208 height 33
click at [573, 470] on span "2024" at bounding box center [572, 467] width 45 height 45
type input "2024"
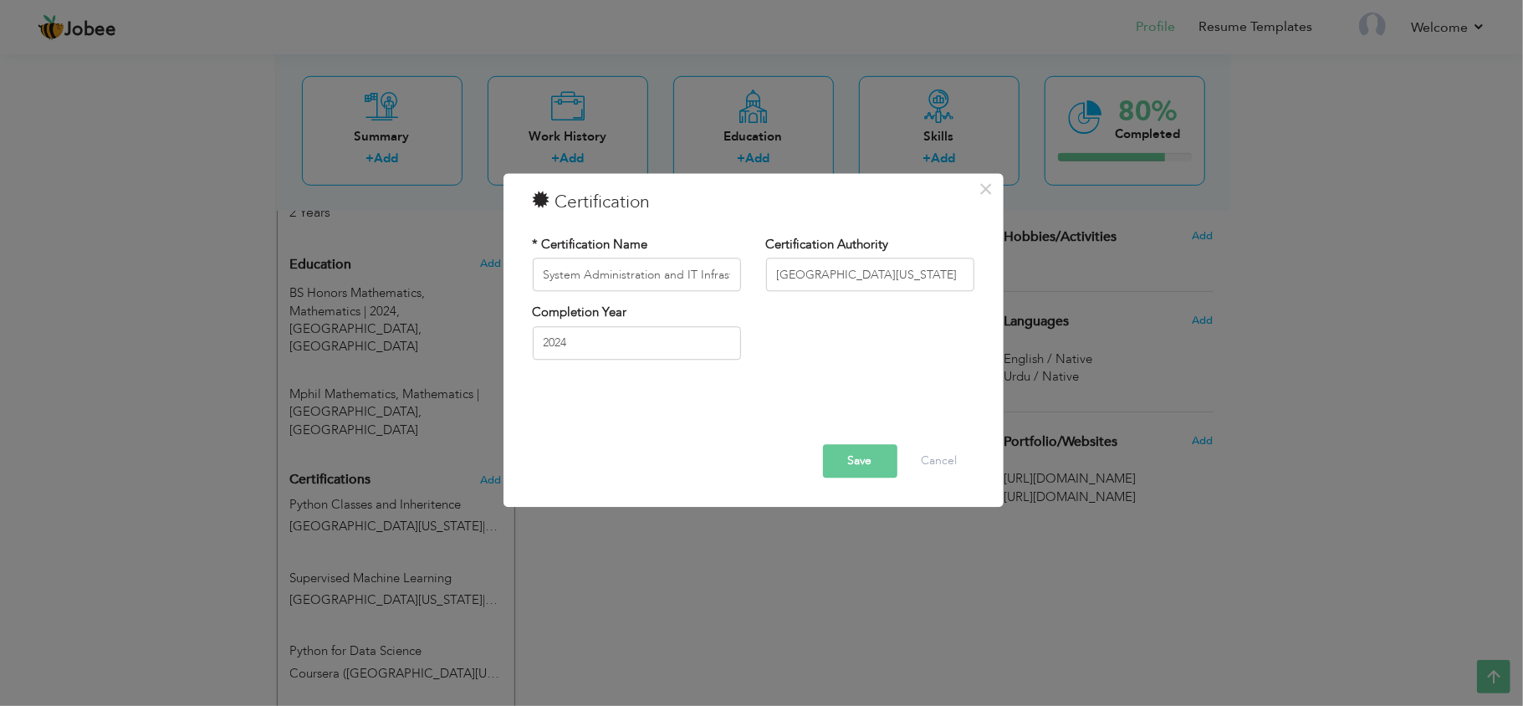
click at [864, 476] on button "Save" at bounding box center [860, 461] width 74 height 33
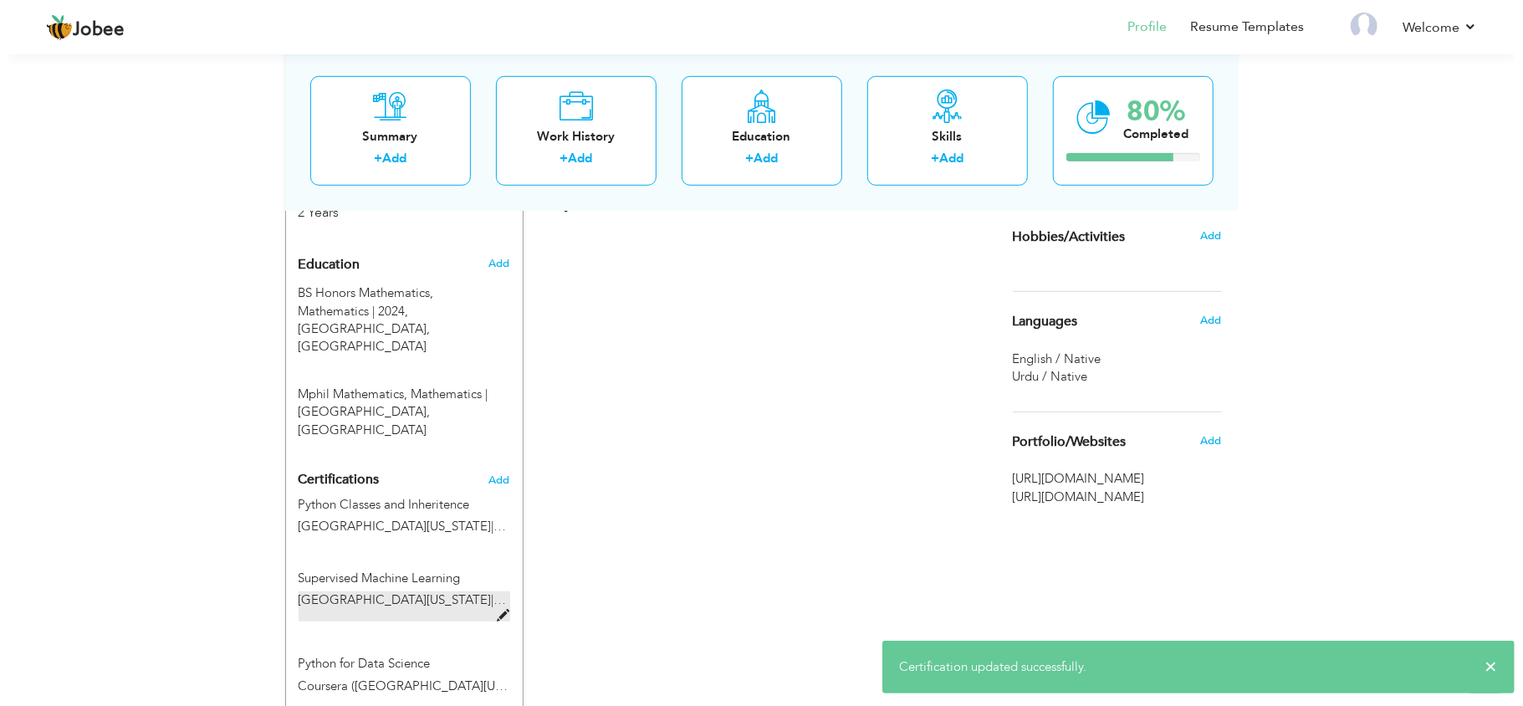
scroll to position [887, 0]
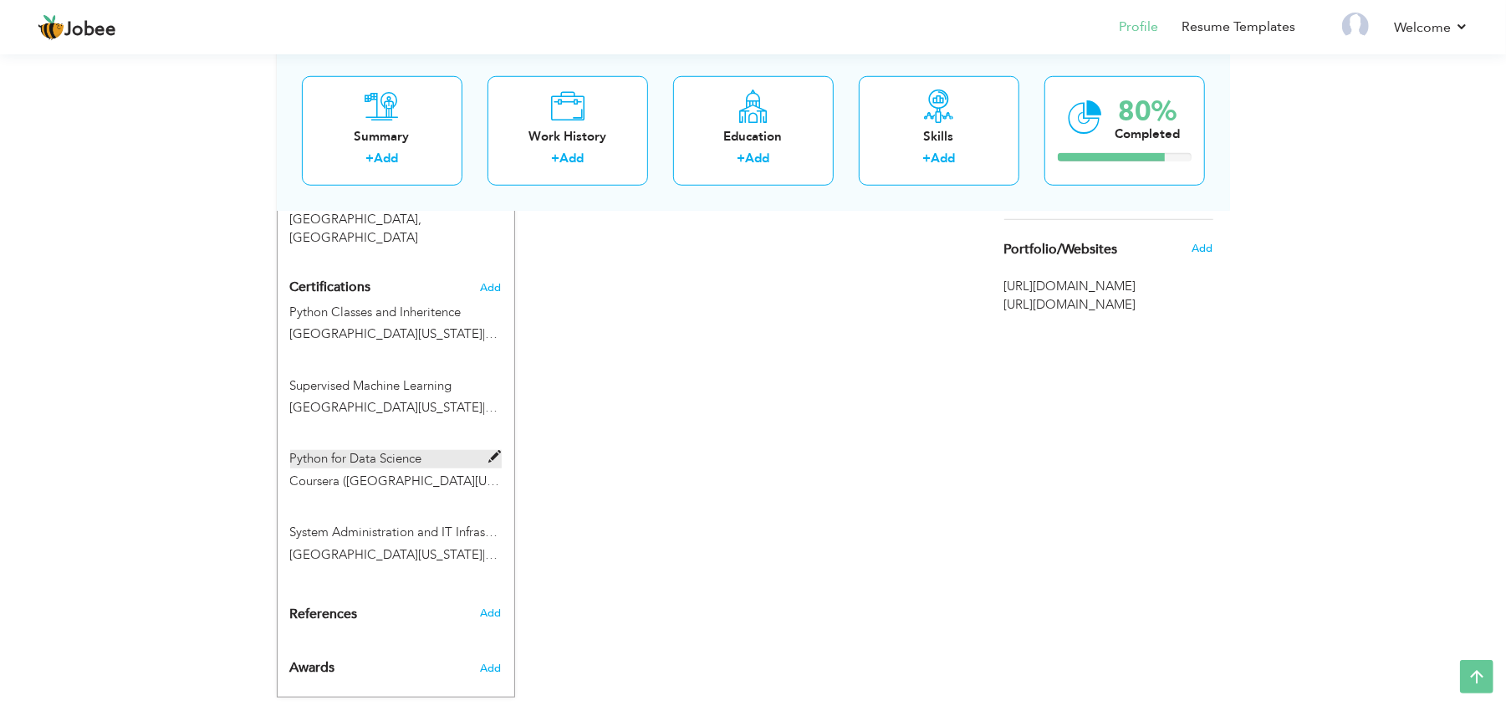
click at [494, 451] on span at bounding box center [495, 457] width 13 height 13
type input "Python for Data Science"
type input "Coursera (University of Michigan)"
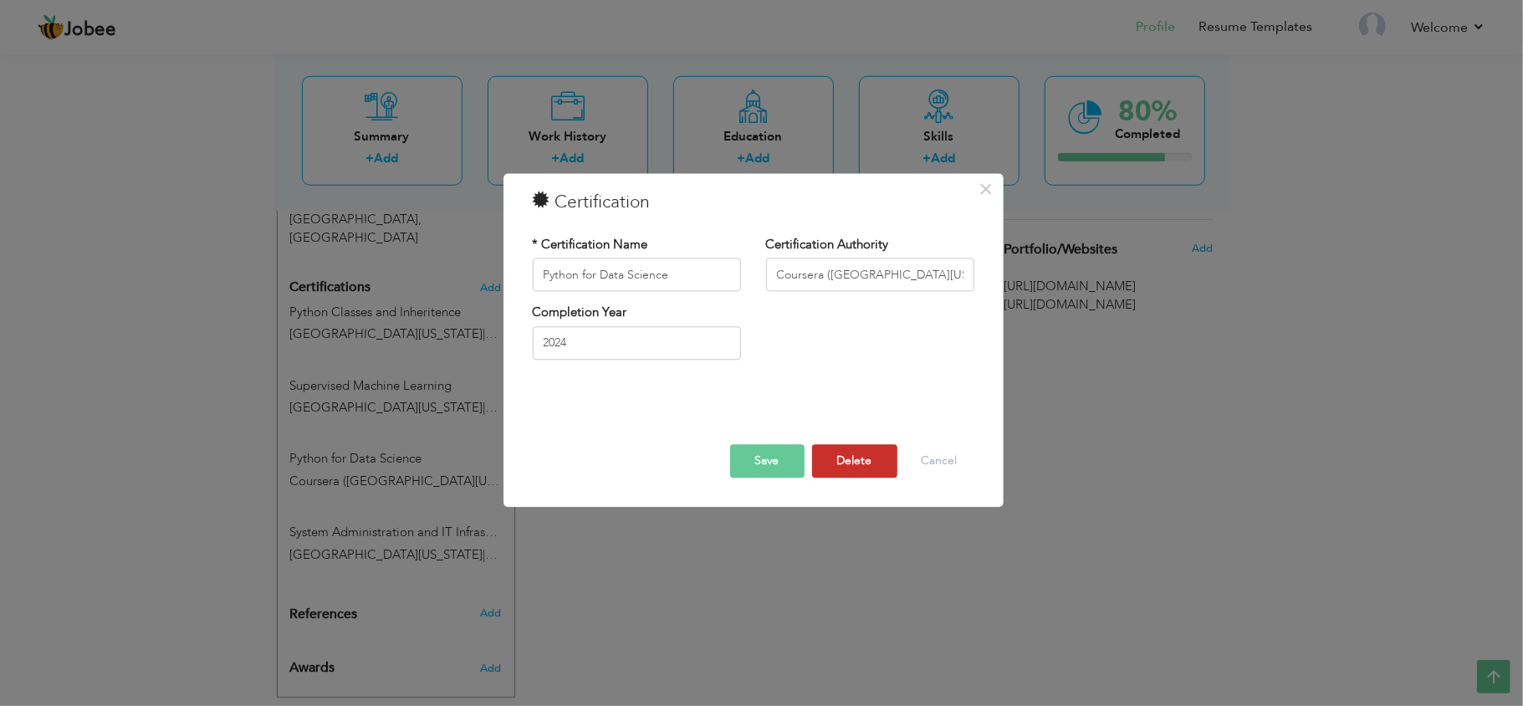
click at [853, 459] on button "Delete" at bounding box center [854, 461] width 85 height 33
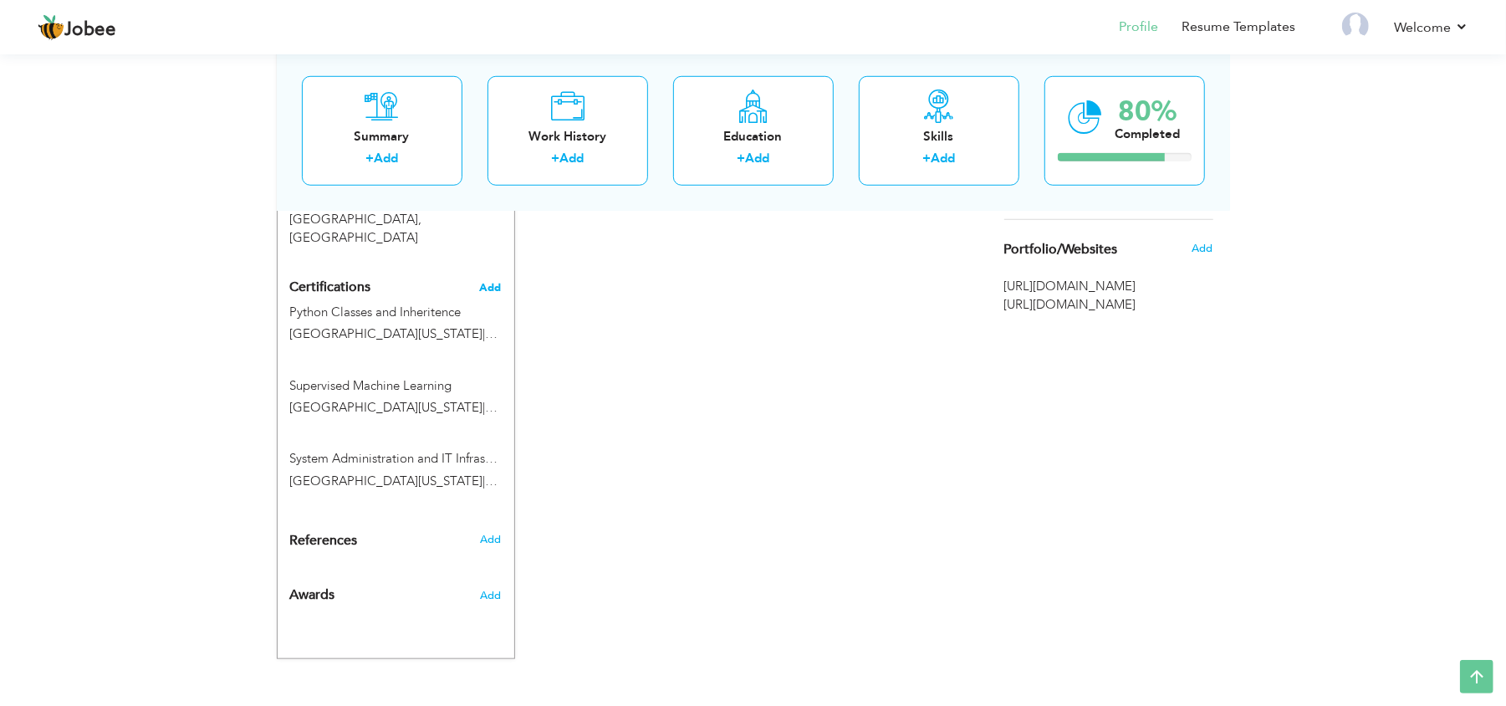
click at [496, 282] on span "Add" at bounding box center [491, 288] width 22 height 12
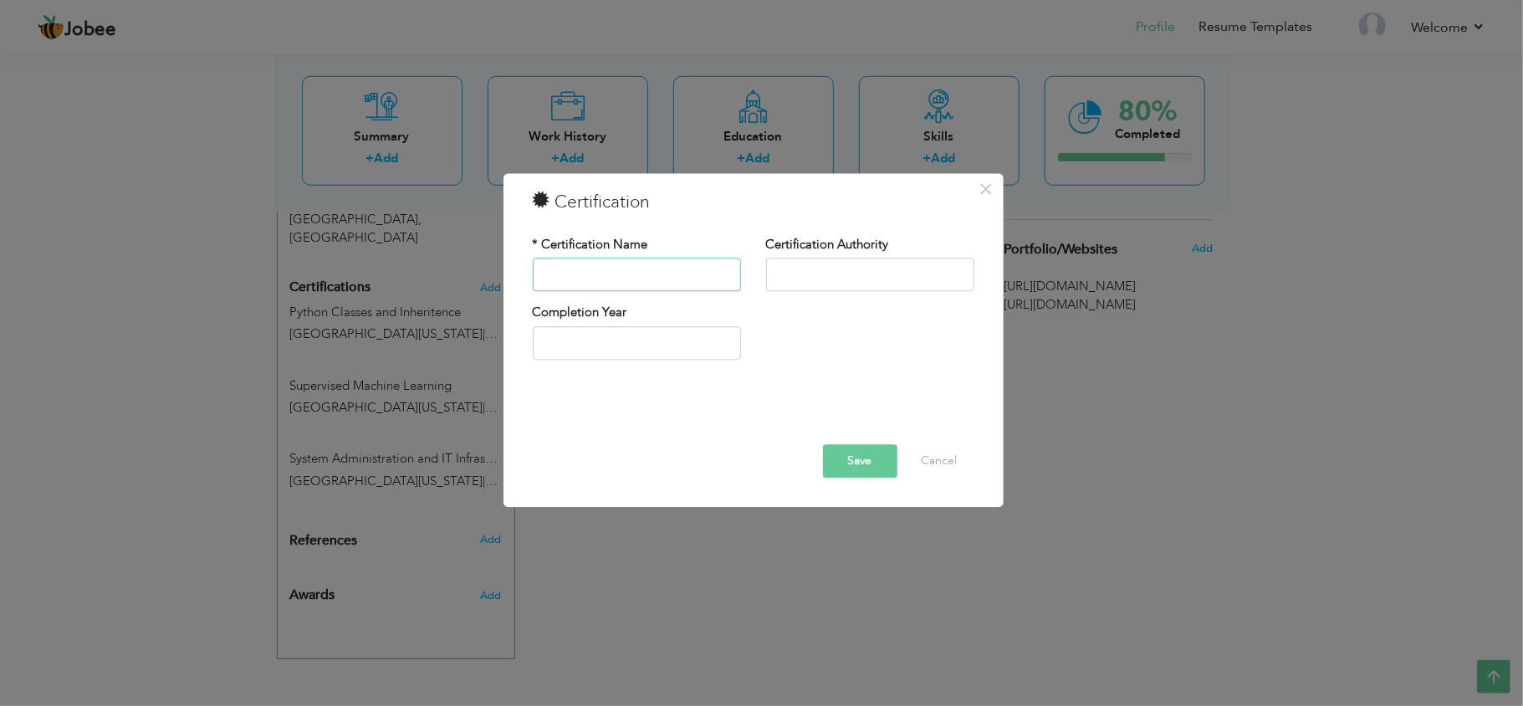
click at [623, 272] on input "text" at bounding box center [637, 274] width 208 height 33
paste input "Google IT Support Professional Certificate"
type input "Google IT Support Professional Certificate"
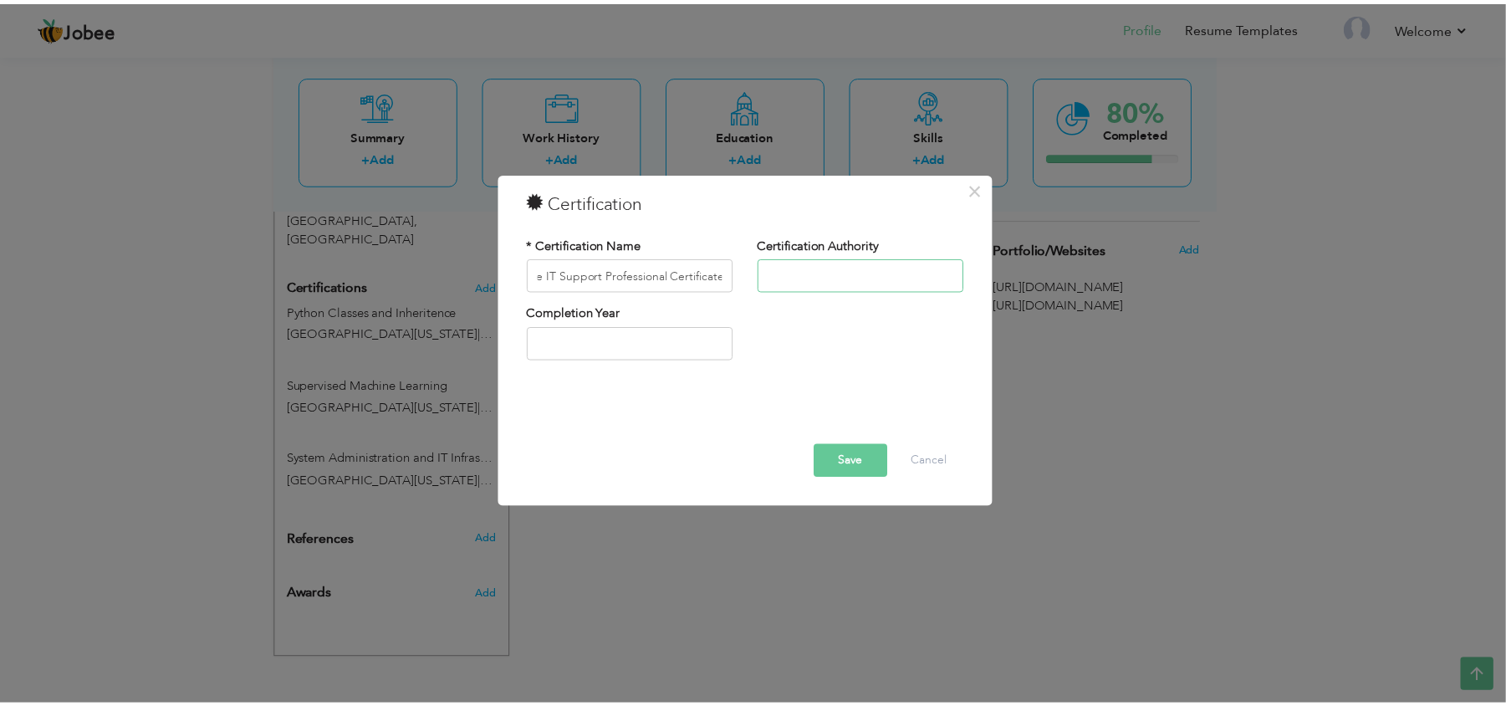
scroll to position [0, 0]
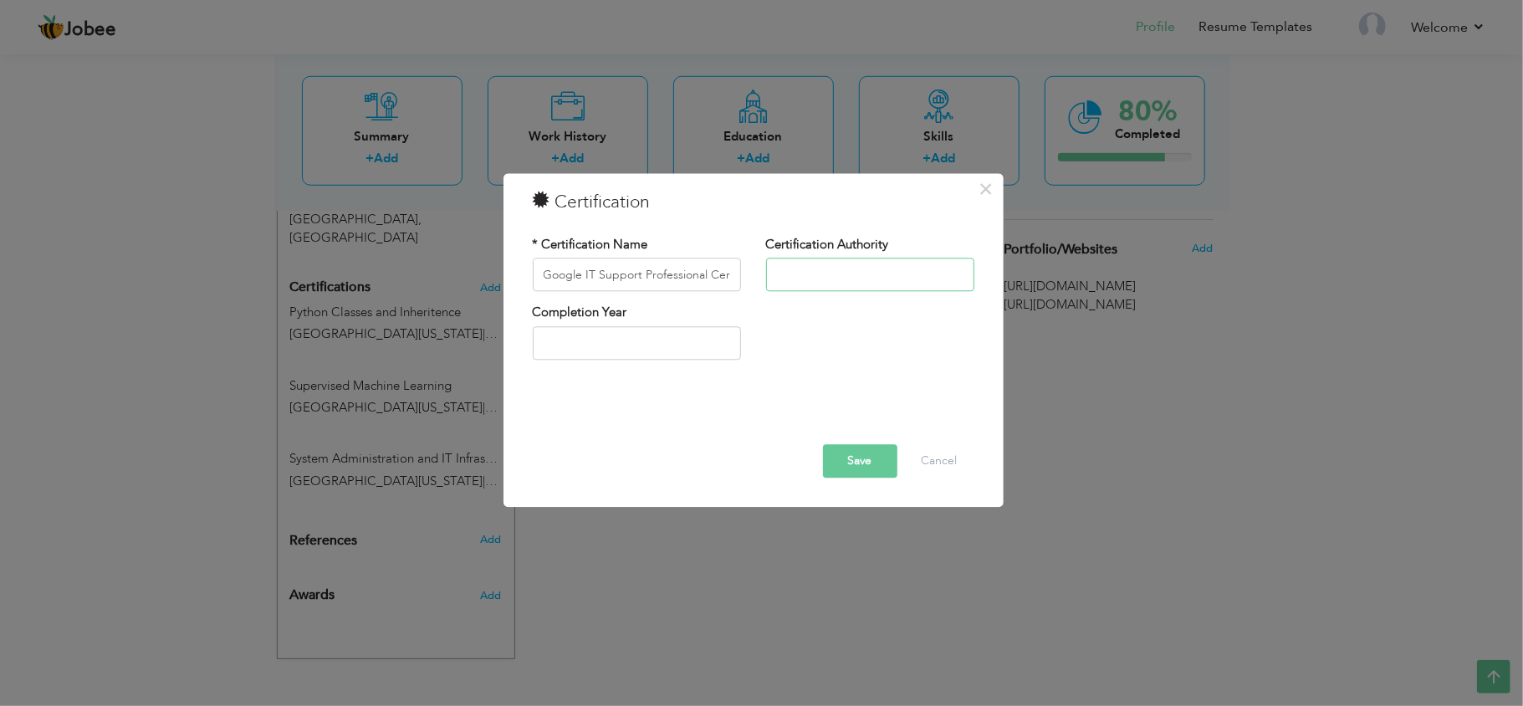
click at [784, 288] on input "text" at bounding box center [870, 274] width 208 height 33
type input "c"
type input "Coursera"
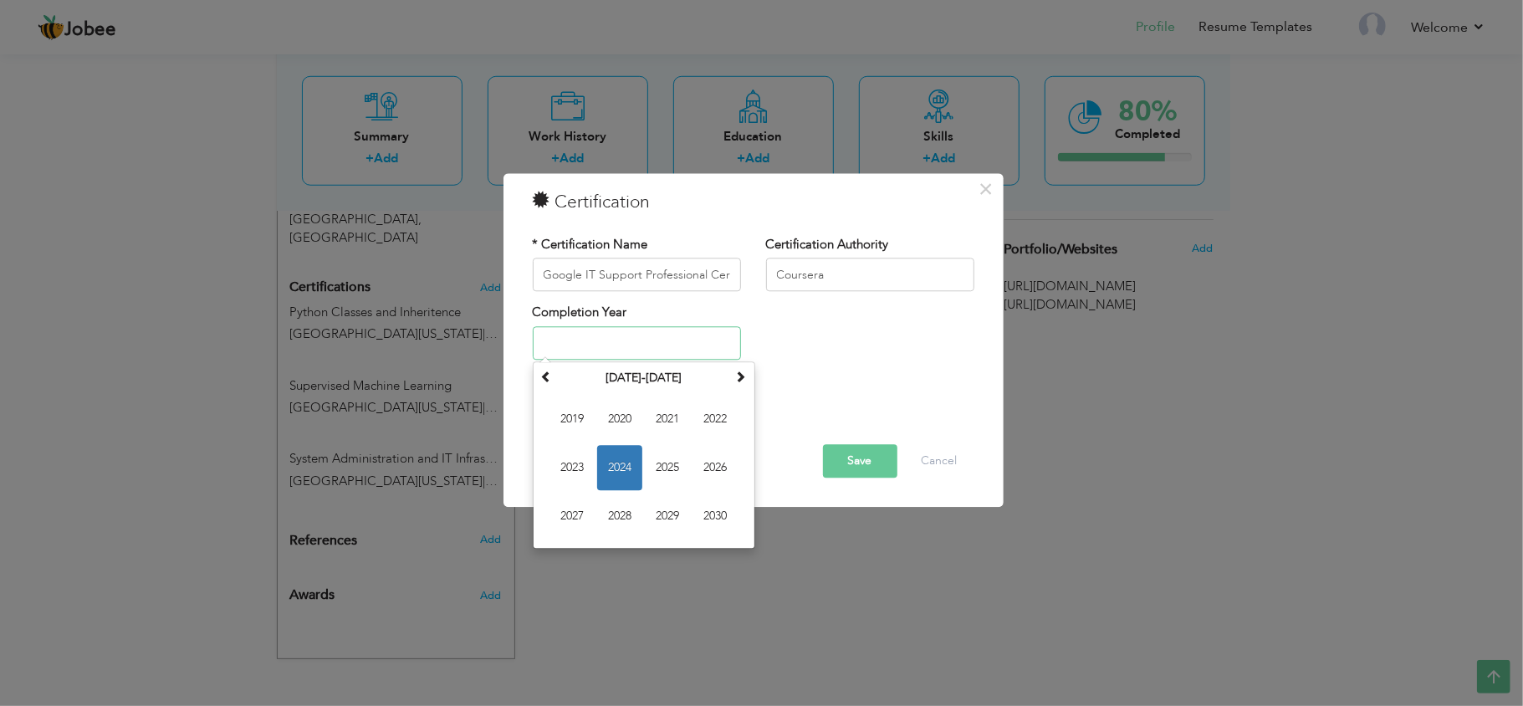
click at [639, 350] on input "text" at bounding box center [637, 342] width 208 height 33
click at [621, 458] on span "2024" at bounding box center [619, 467] width 45 height 45
type input "2024"
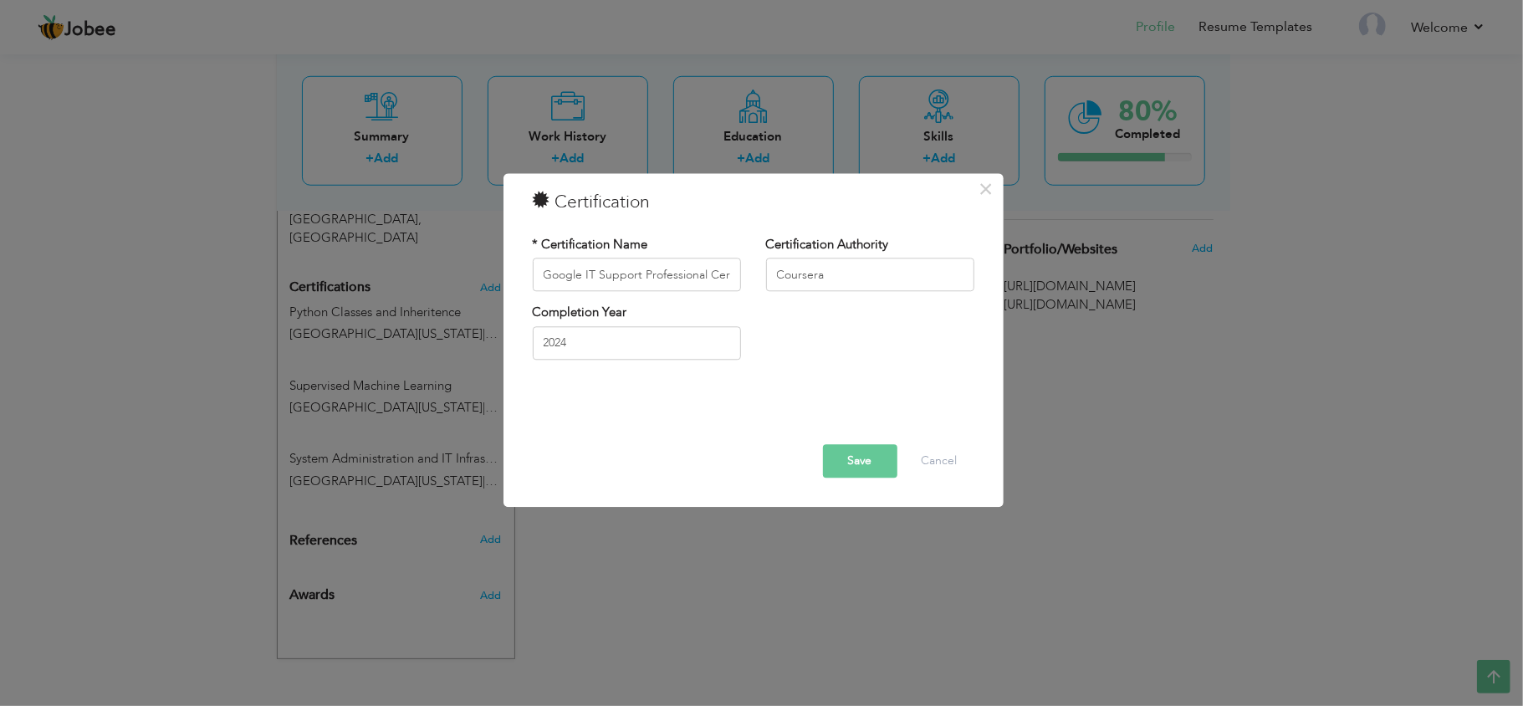
click at [857, 457] on button "Save" at bounding box center [860, 461] width 74 height 33
click at [790, 559] on div "× Certification * Certification Name Google IT Support Professional Certificate…" at bounding box center [761, 353] width 1523 height 706
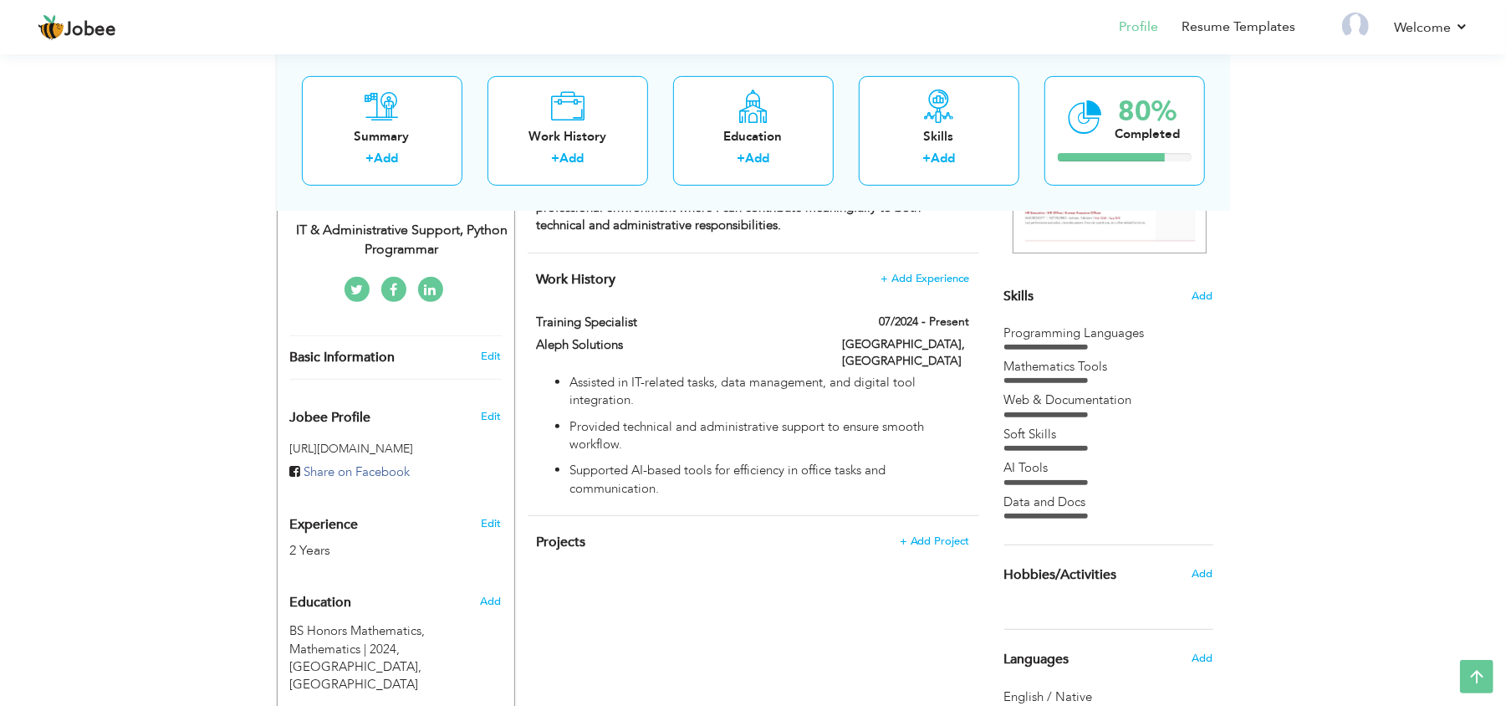
scroll to position [355, 0]
click at [495, 410] on span "Edit" at bounding box center [491, 417] width 20 height 15
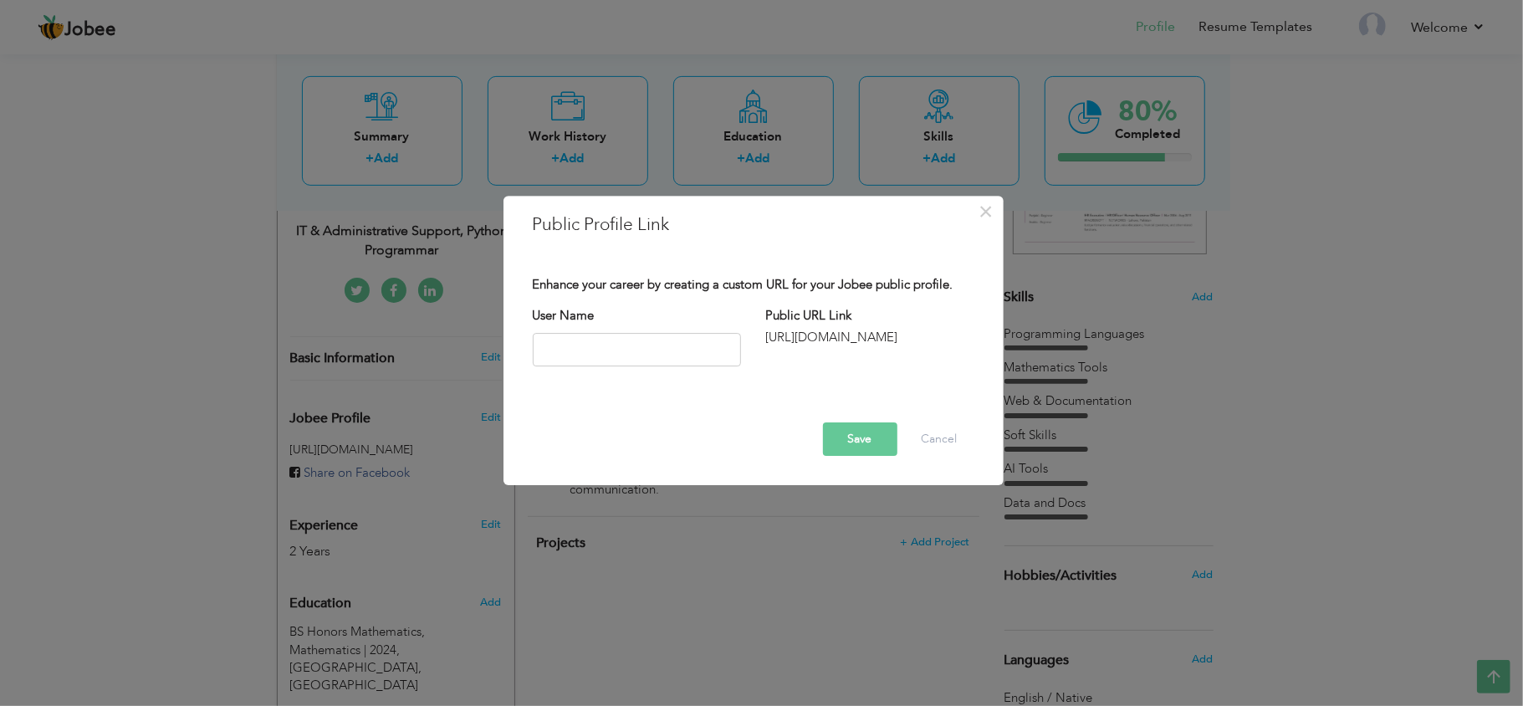
click at [863, 338] on div "http://jobee.io/profile/" at bounding box center [870, 338] width 208 height 18
click at [982, 226] on div "× Public Profile Link" at bounding box center [753, 224] width 467 height 25
click at [982, 205] on span "×" at bounding box center [986, 212] width 14 height 30
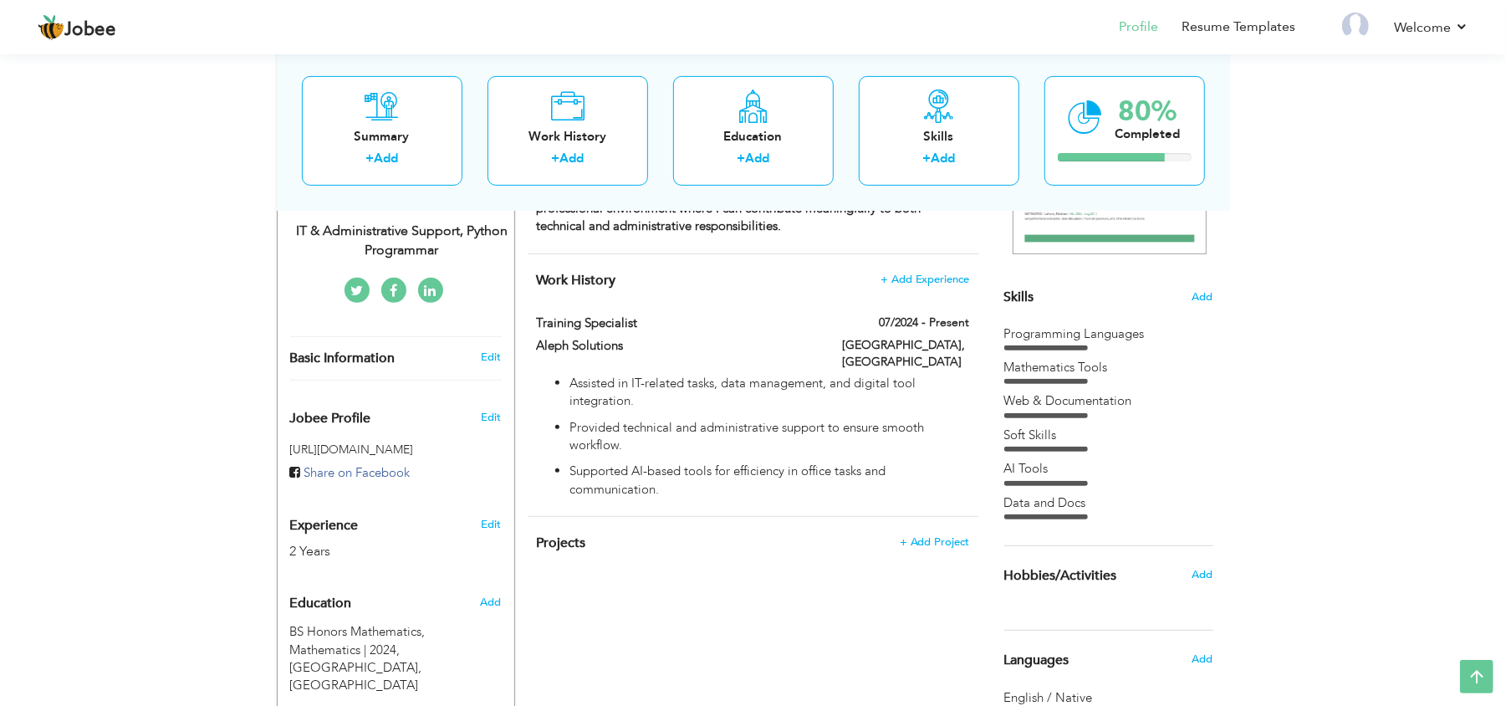
click at [1054, 376] on div "Mathematics Tools" at bounding box center [1109, 368] width 209 height 18
click at [1057, 510] on div "Data and Docs" at bounding box center [1109, 503] width 209 height 18
click at [1209, 292] on span "Add" at bounding box center [1203, 297] width 22 height 16
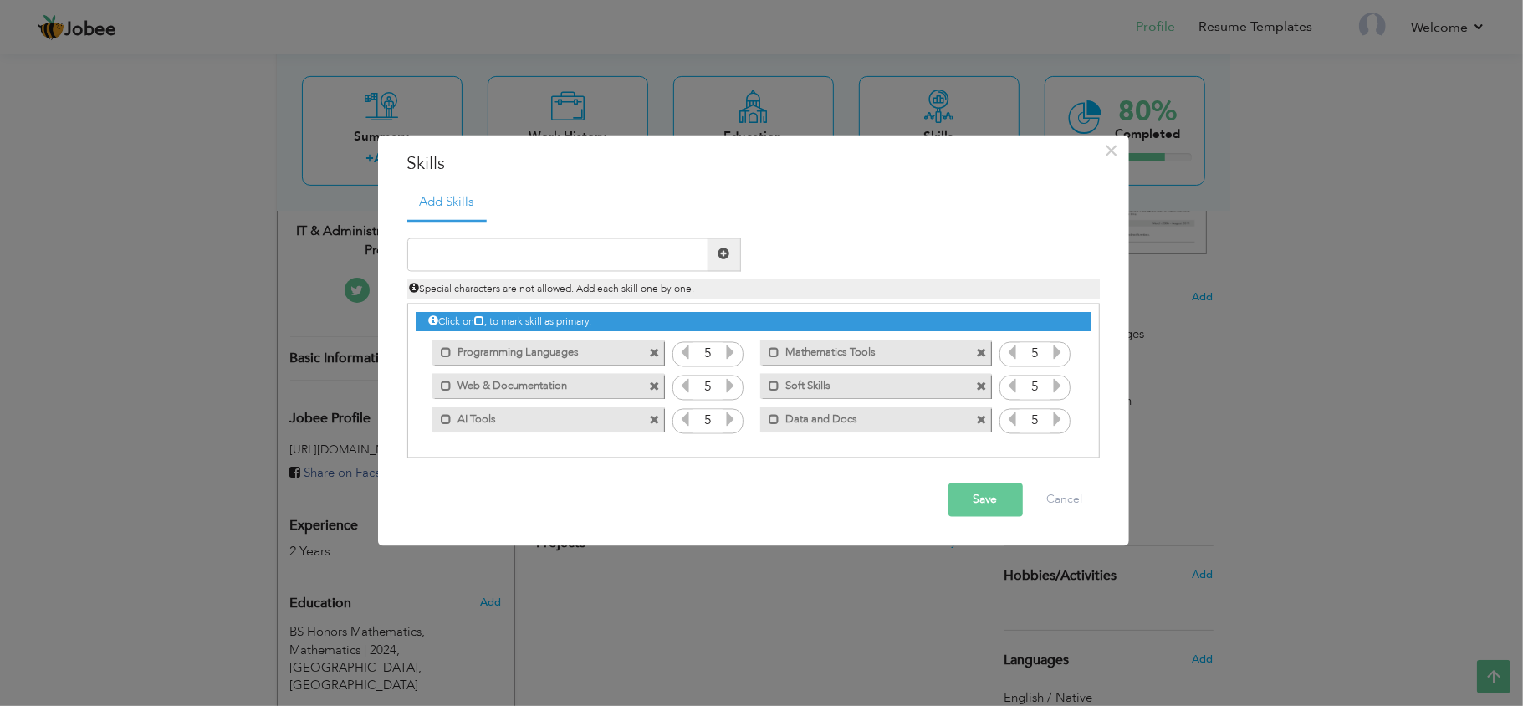
click at [646, 386] on div "Mark as primary skill. Web & Documentation" at bounding box center [547, 386] width 231 height 25
click at [654, 386] on span at bounding box center [654, 387] width 11 height 11
click at [651, 418] on span at bounding box center [654, 421] width 11 height 11
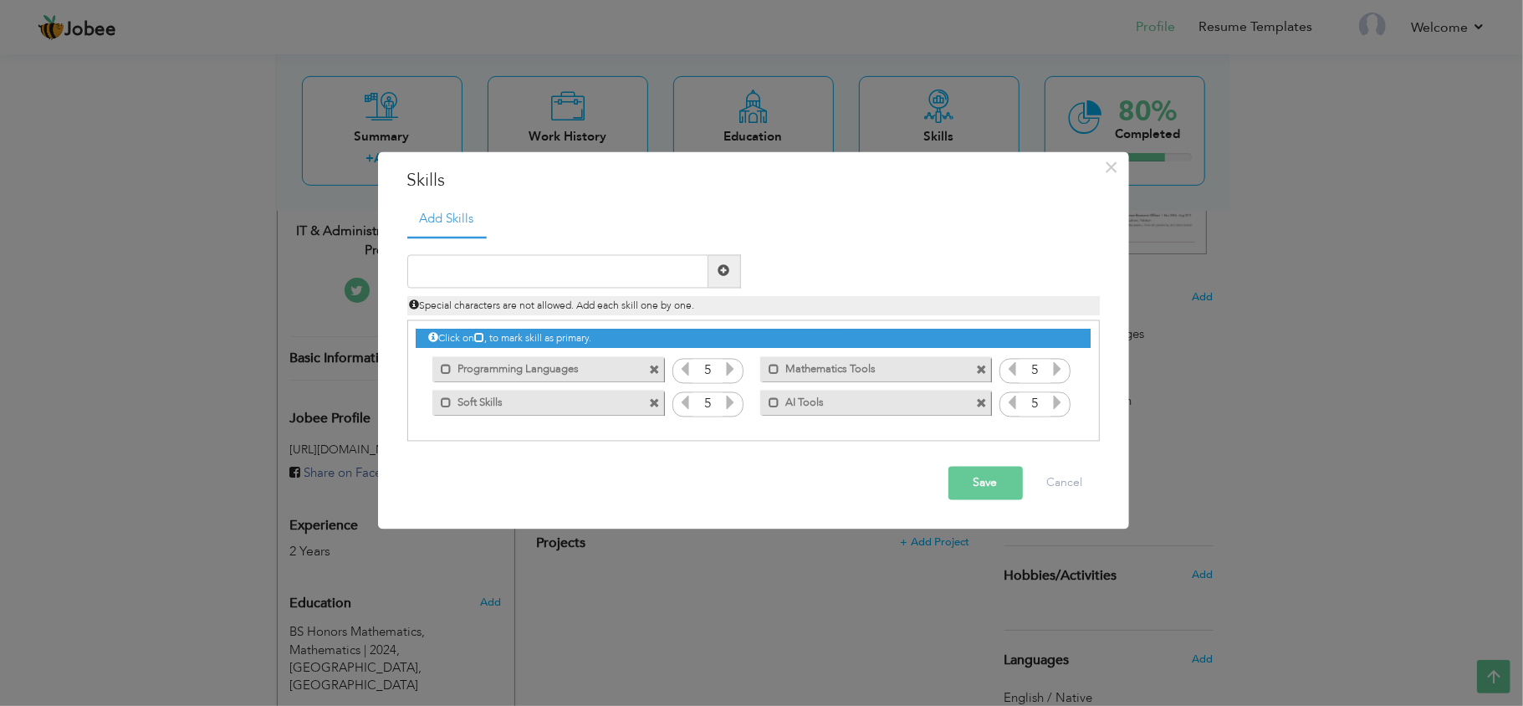
click at [656, 409] on span at bounding box center [654, 404] width 11 height 11
click at [507, 274] on input "text" at bounding box center [557, 270] width 301 height 33
paste input "Technical & IT Skills"
type input "Technical & IT Skills"
click at [979, 483] on button "Save" at bounding box center [986, 482] width 74 height 33
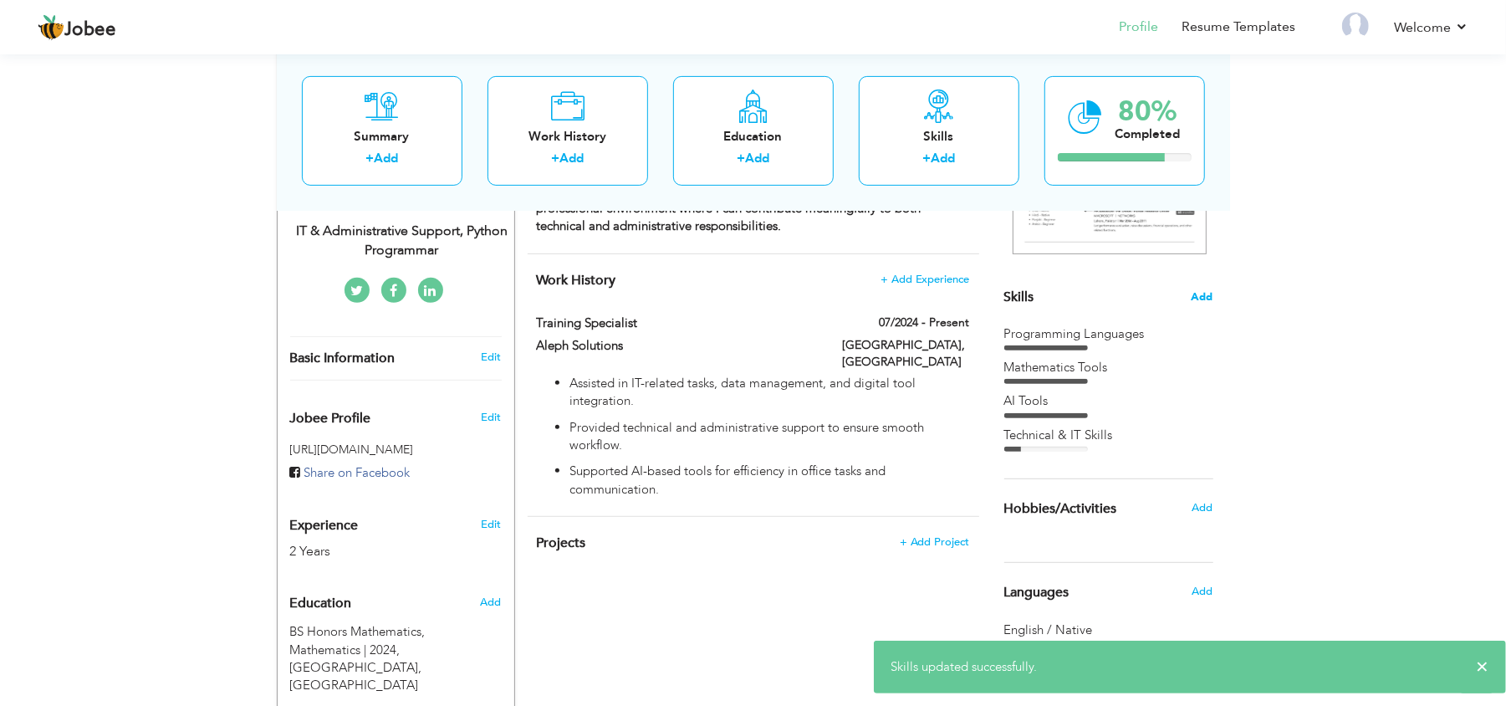
click at [1204, 296] on span "Add" at bounding box center [1203, 297] width 22 height 16
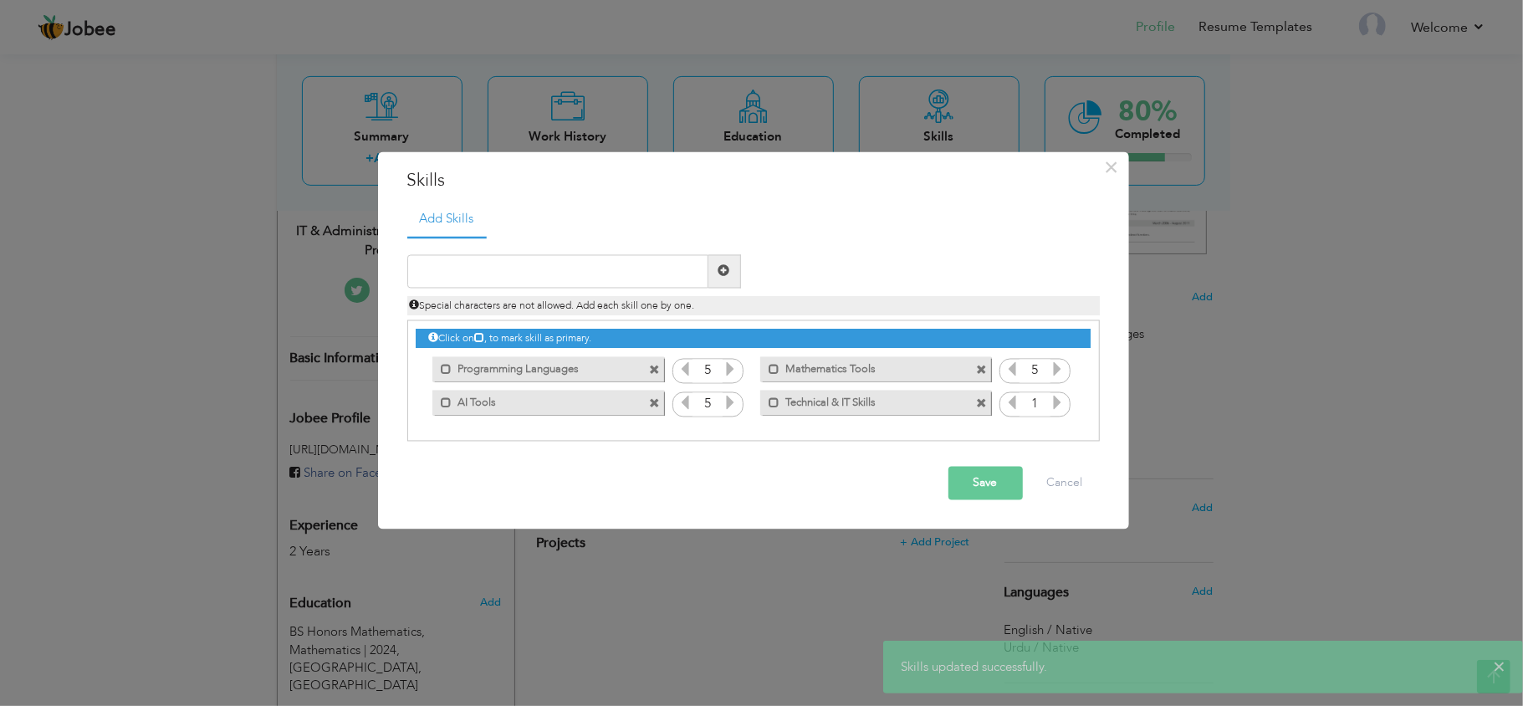
click at [1062, 402] on icon at bounding box center [1058, 402] width 15 height 15
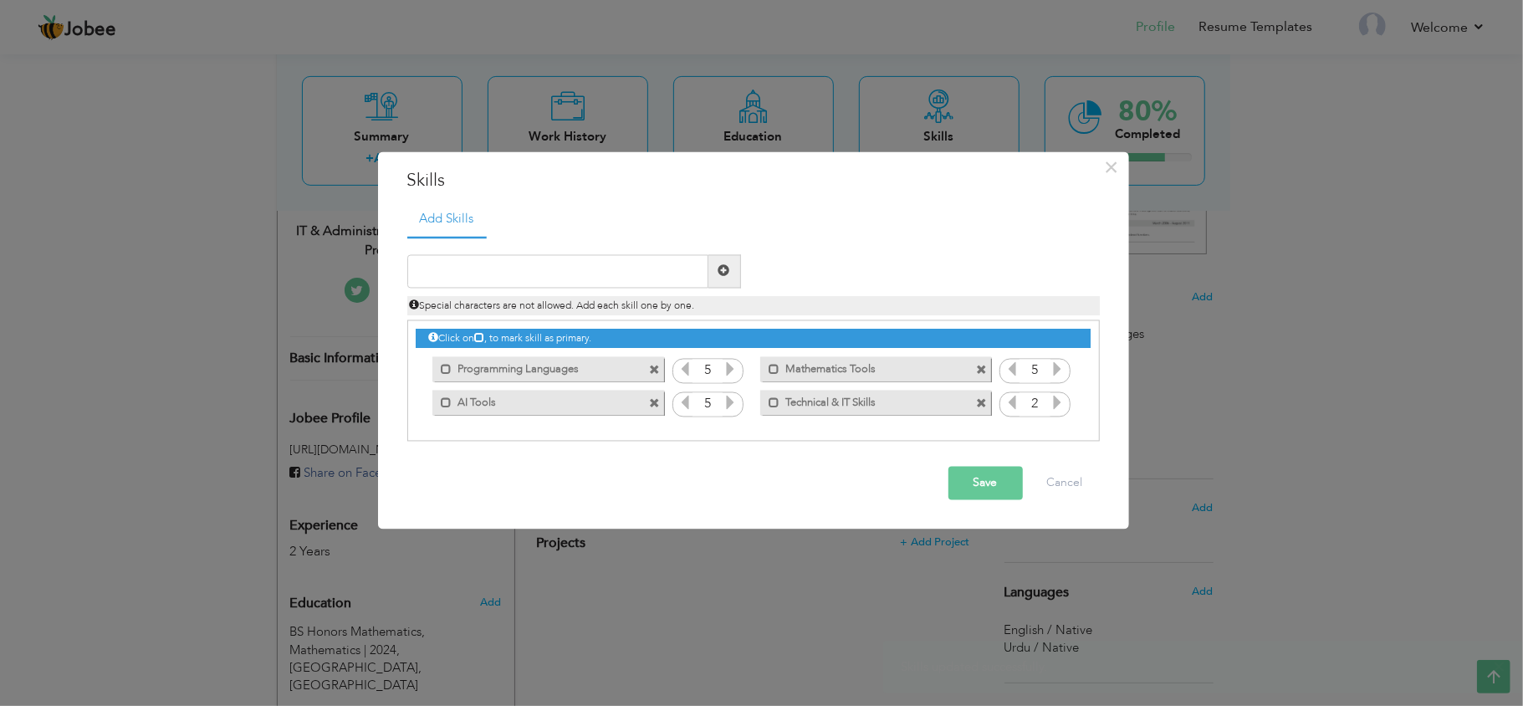
click at [1062, 402] on icon at bounding box center [1058, 402] width 15 height 15
click at [974, 487] on button "Save" at bounding box center [986, 482] width 74 height 33
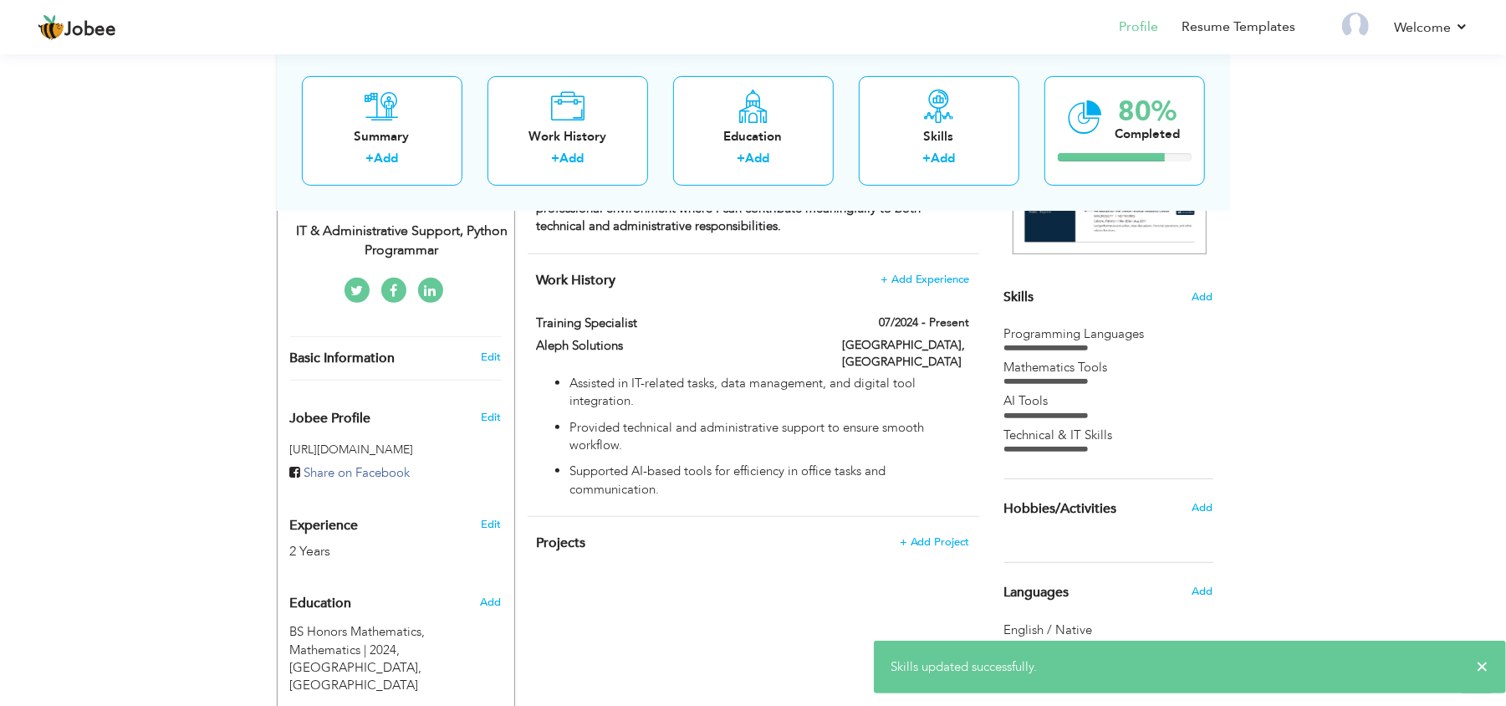
click at [1205, 288] on section "‹ › Previous Next" at bounding box center [1109, 142] width 209 height 293
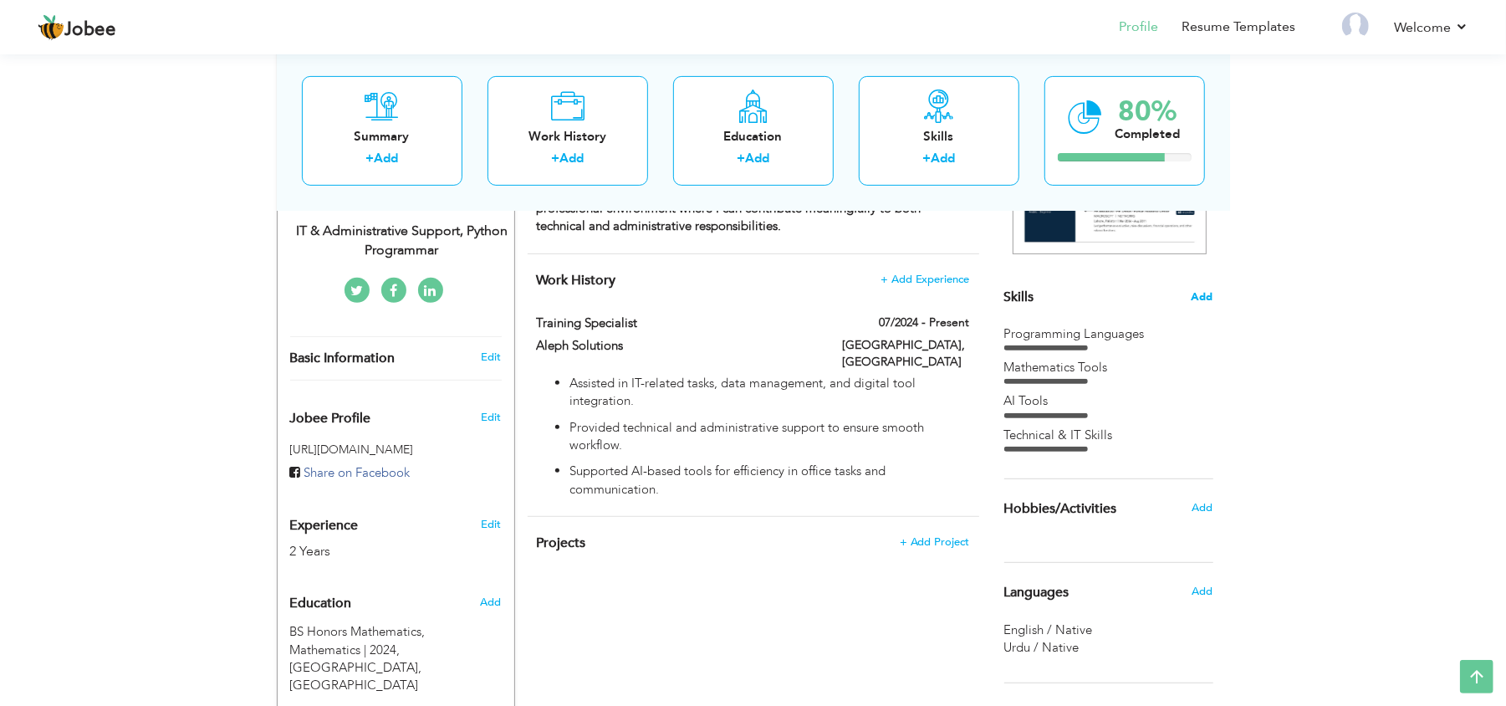
click at [1204, 298] on span "Add" at bounding box center [1203, 297] width 22 height 16
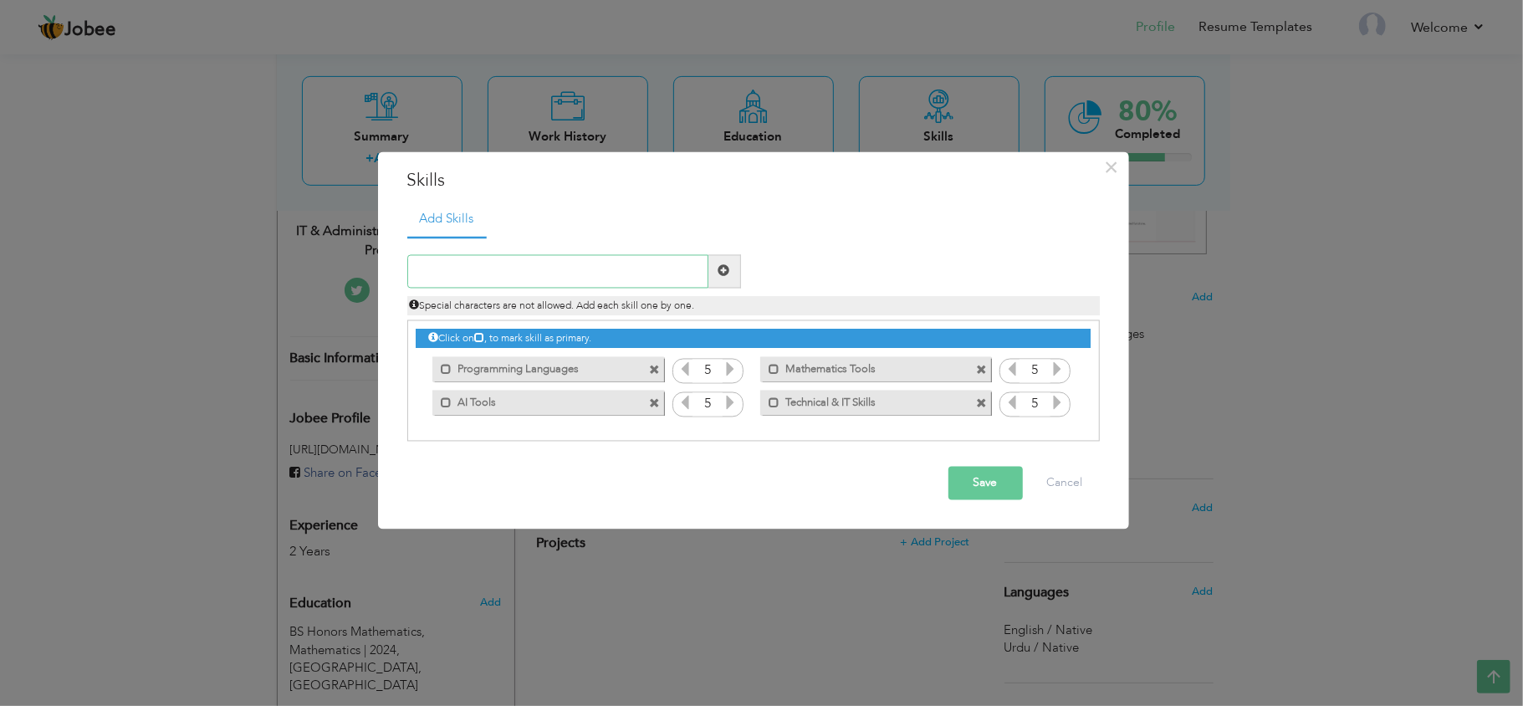
click at [586, 271] on input "text" at bounding box center [557, 270] width 301 height 33
paste input "Management & Administrative Skills"
type input "Management & Administrative Skills"
click at [974, 482] on button "Save" at bounding box center [986, 482] width 74 height 33
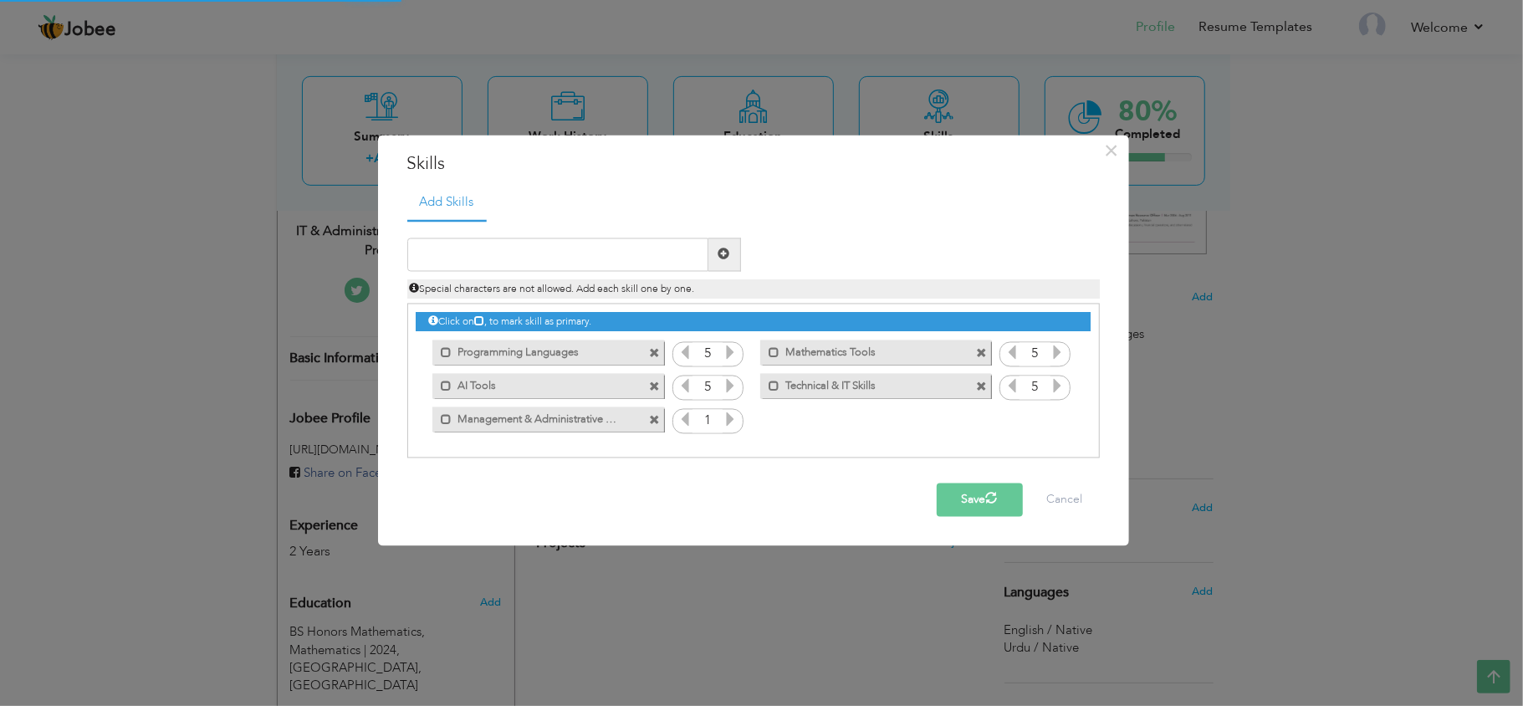
click at [728, 417] on icon at bounding box center [730, 419] width 15 height 15
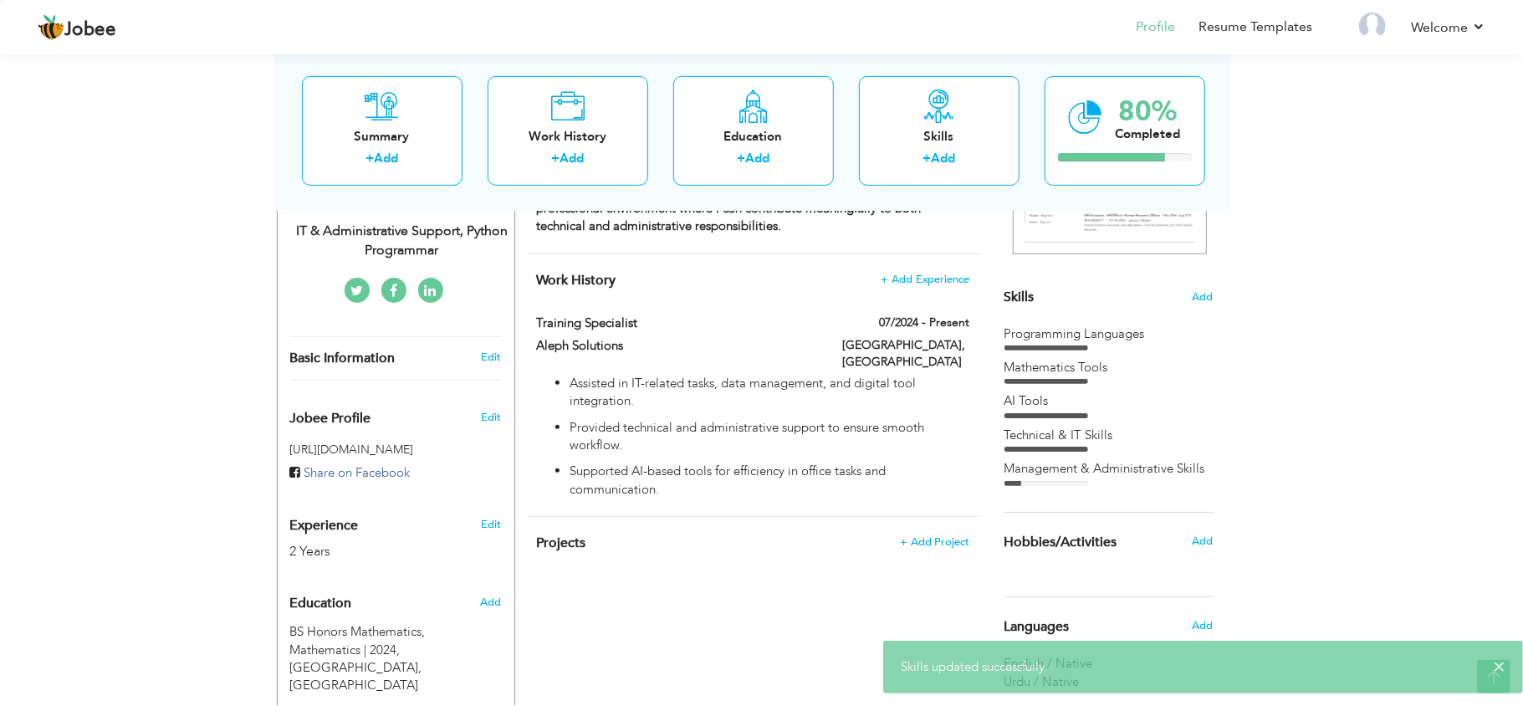
click at [728, 417] on body "Jobee Profile Resume Templates Resume Templates Cover Letters About My Resume W…" at bounding box center [761, 447] width 1523 height 1605
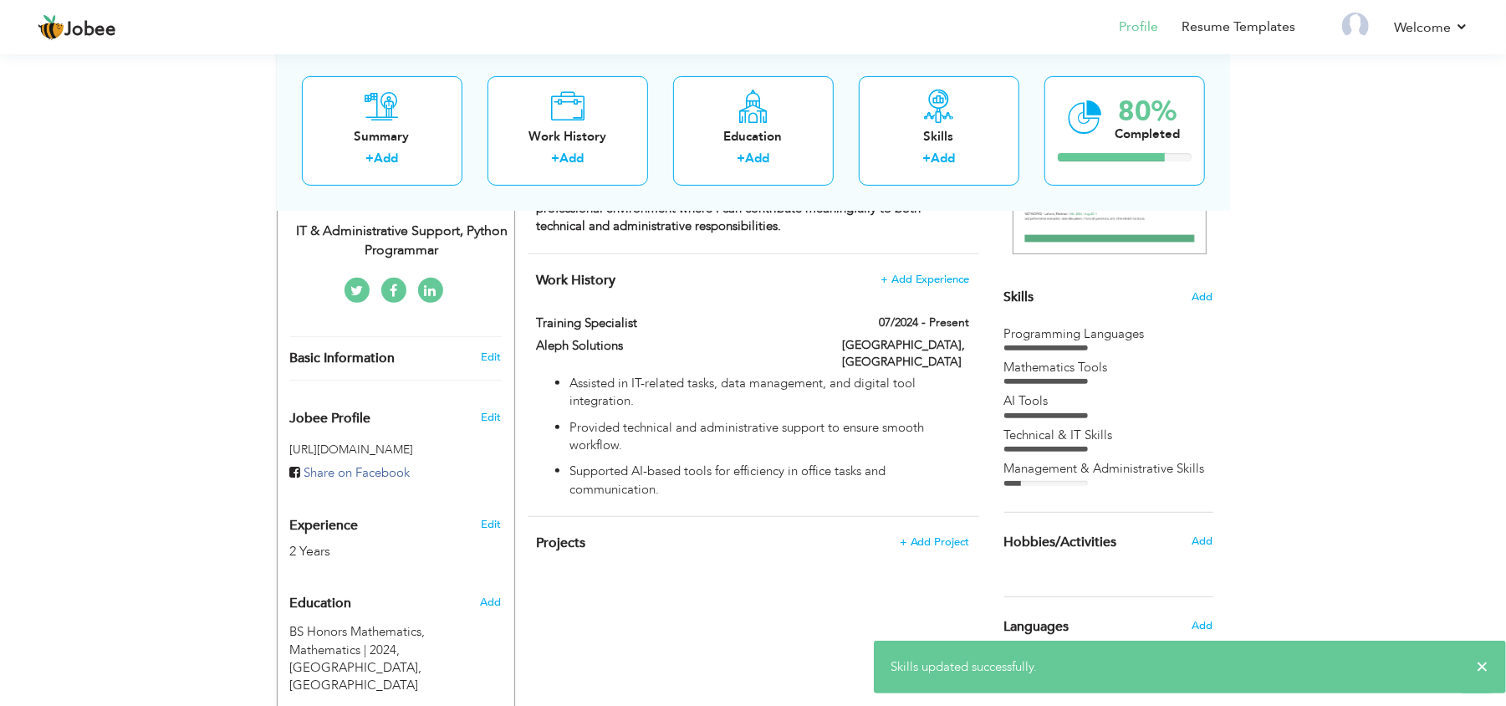
click at [1215, 296] on div "Choose a Template ‹" at bounding box center [1111, 575] width 238 height 1230
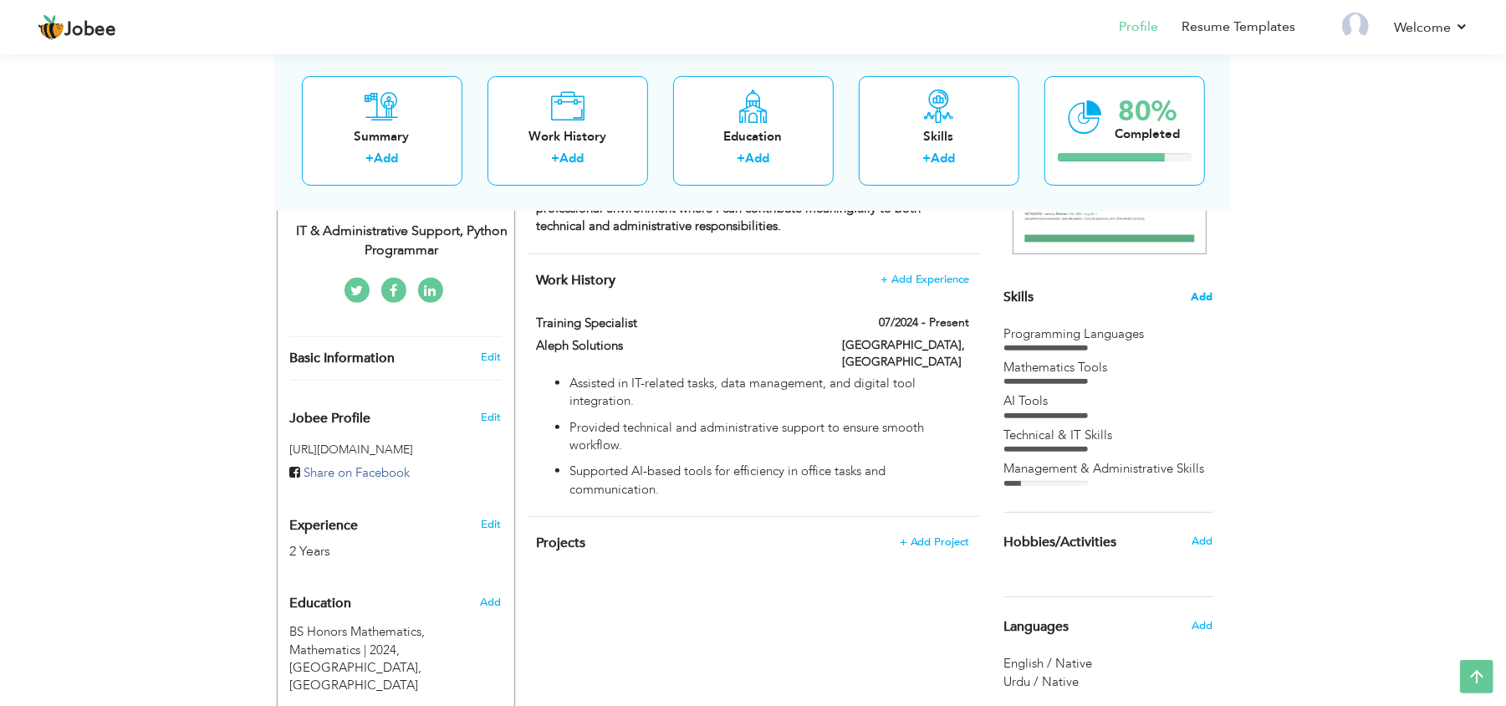
click at [1198, 299] on span "Add" at bounding box center [1203, 297] width 22 height 16
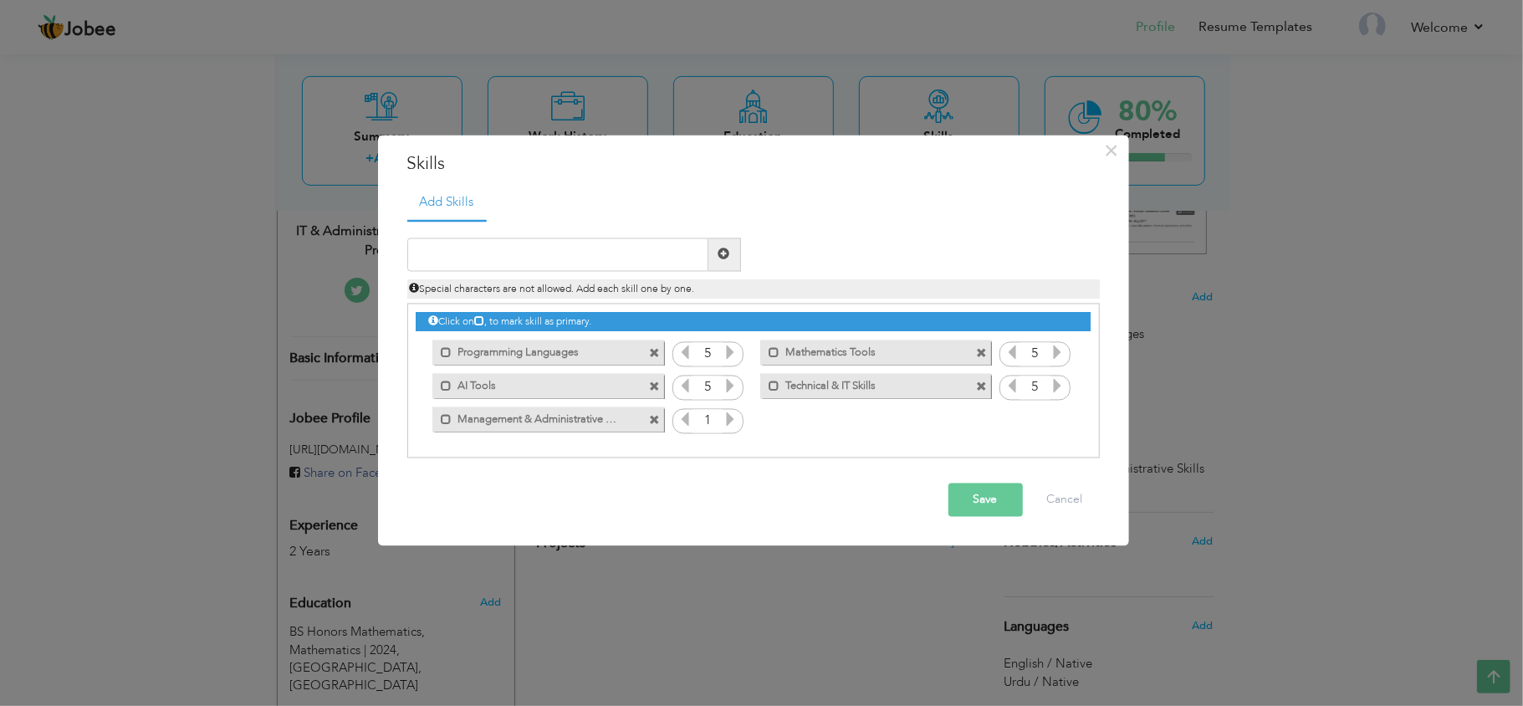
click at [730, 423] on icon at bounding box center [730, 419] width 15 height 15
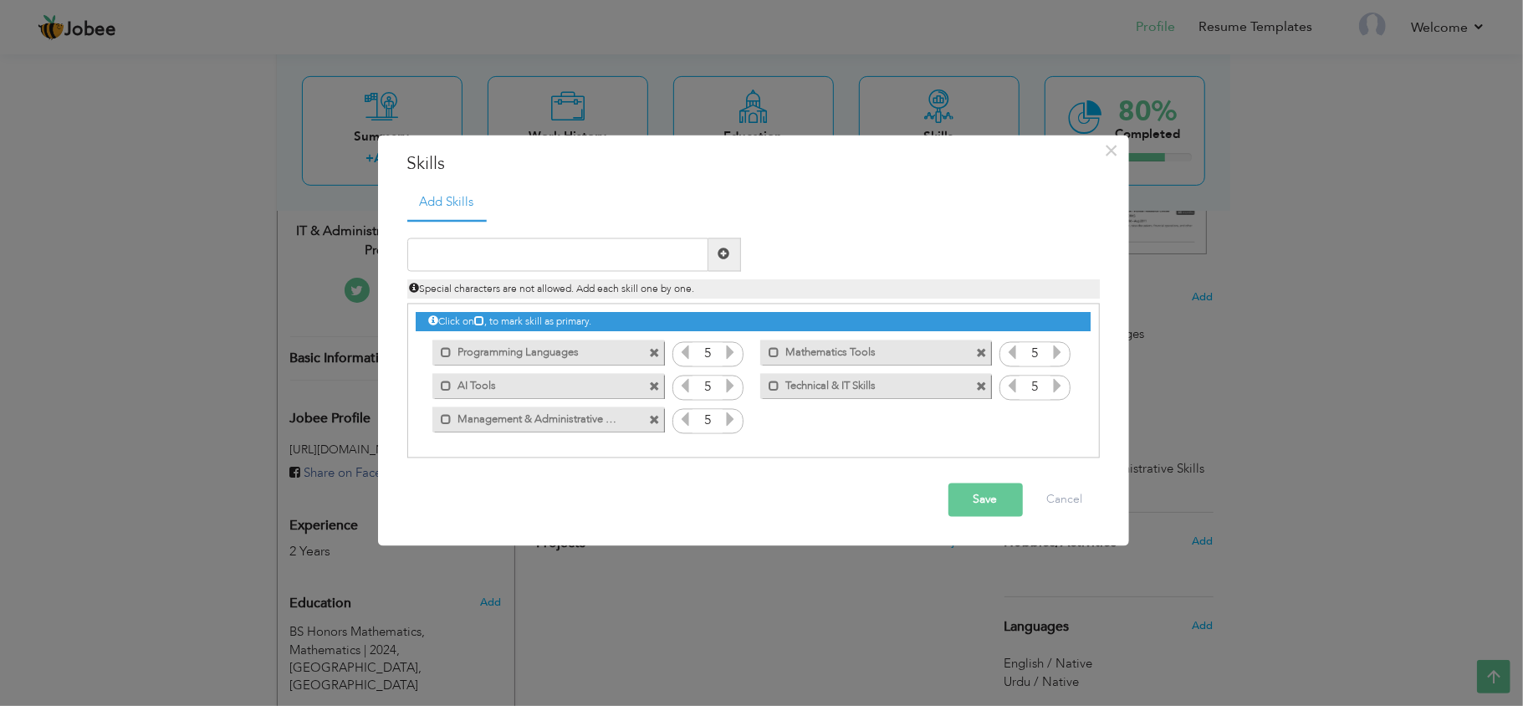
click at [730, 423] on icon at bounding box center [730, 419] width 15 height 15
click at [982, 497] on button "Save" at bounding box center [986, 499] width 74 height 33
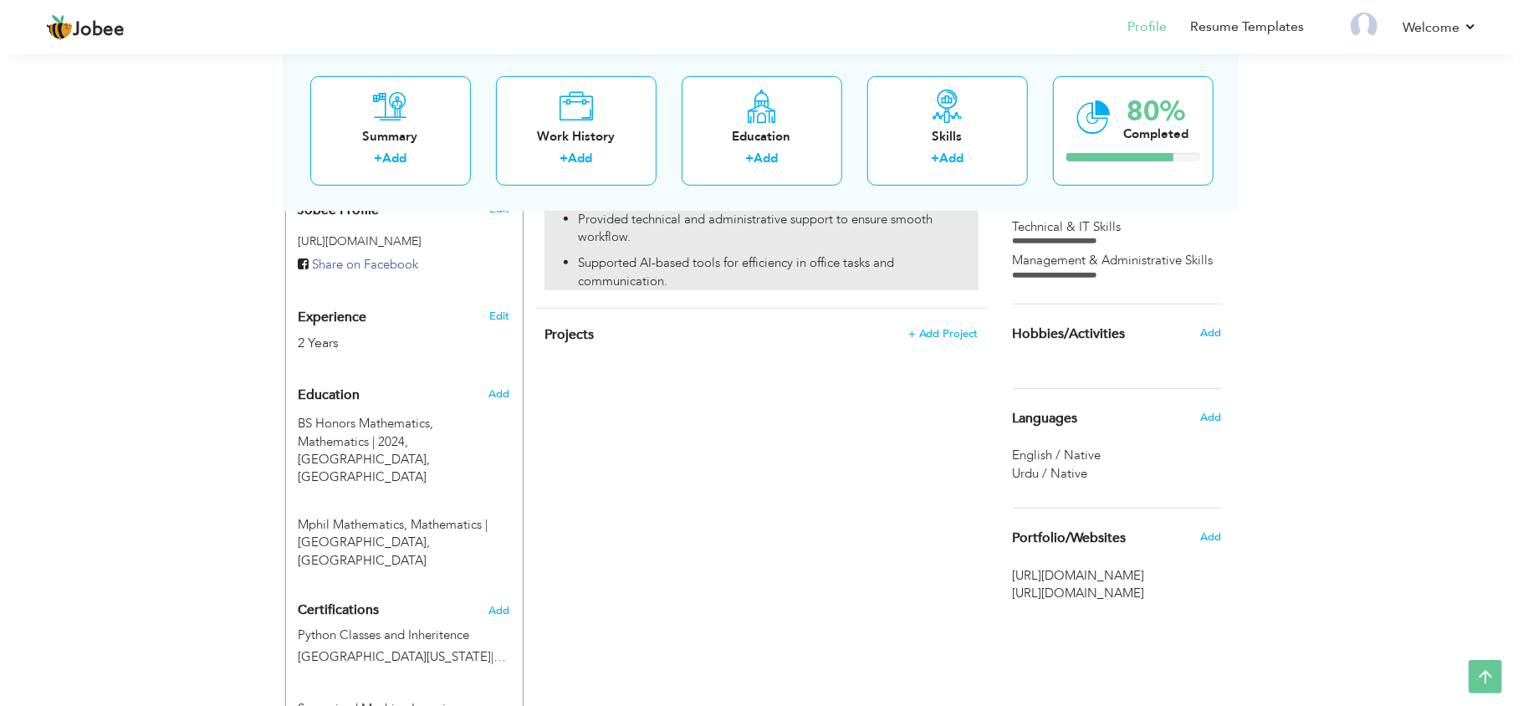
scroll to position [563, 0]
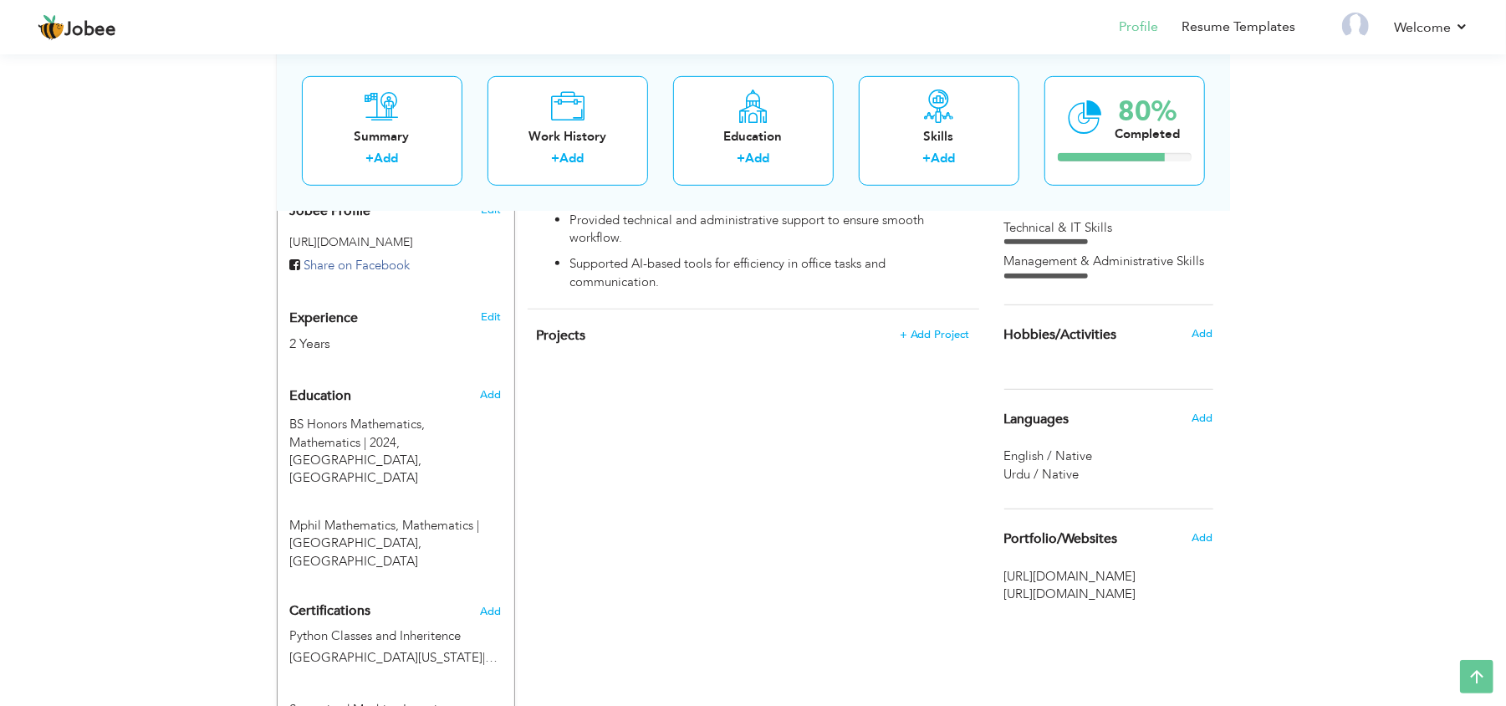
click at [600, 373] on div "CV Import Profile Strength 0% Select an Item from right menu Work History * Job…" at bounding box center [753, 367] width 477 height 1230
click at [944, 329] on span "+ Add Project" at bounding box center [934, 335] width 71 height 12
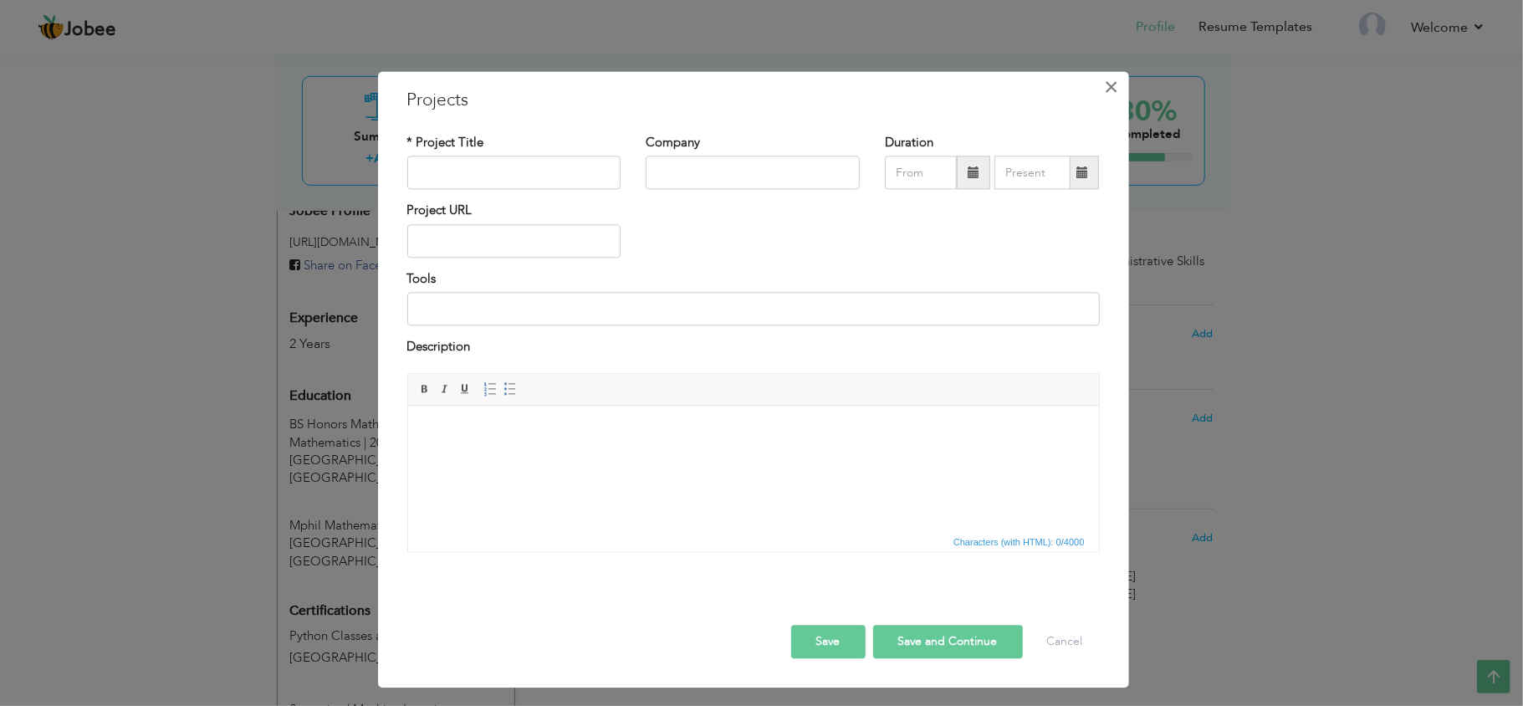
click at [1114, 88] on span "×" at bounding box center [1111, 87] width 14 height 30
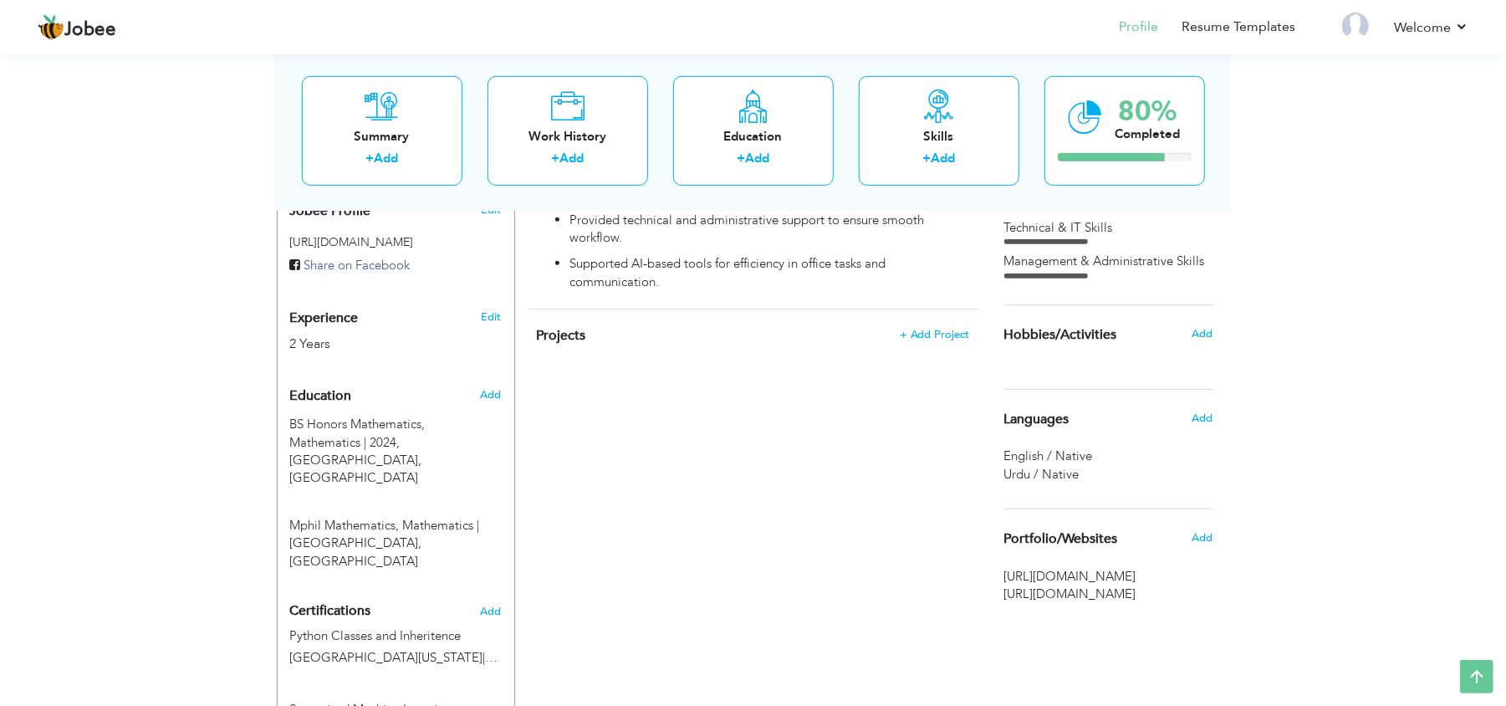
click at [492, 309] on h3 "Edit" at bounding box center [491, 316] width 20 height 15
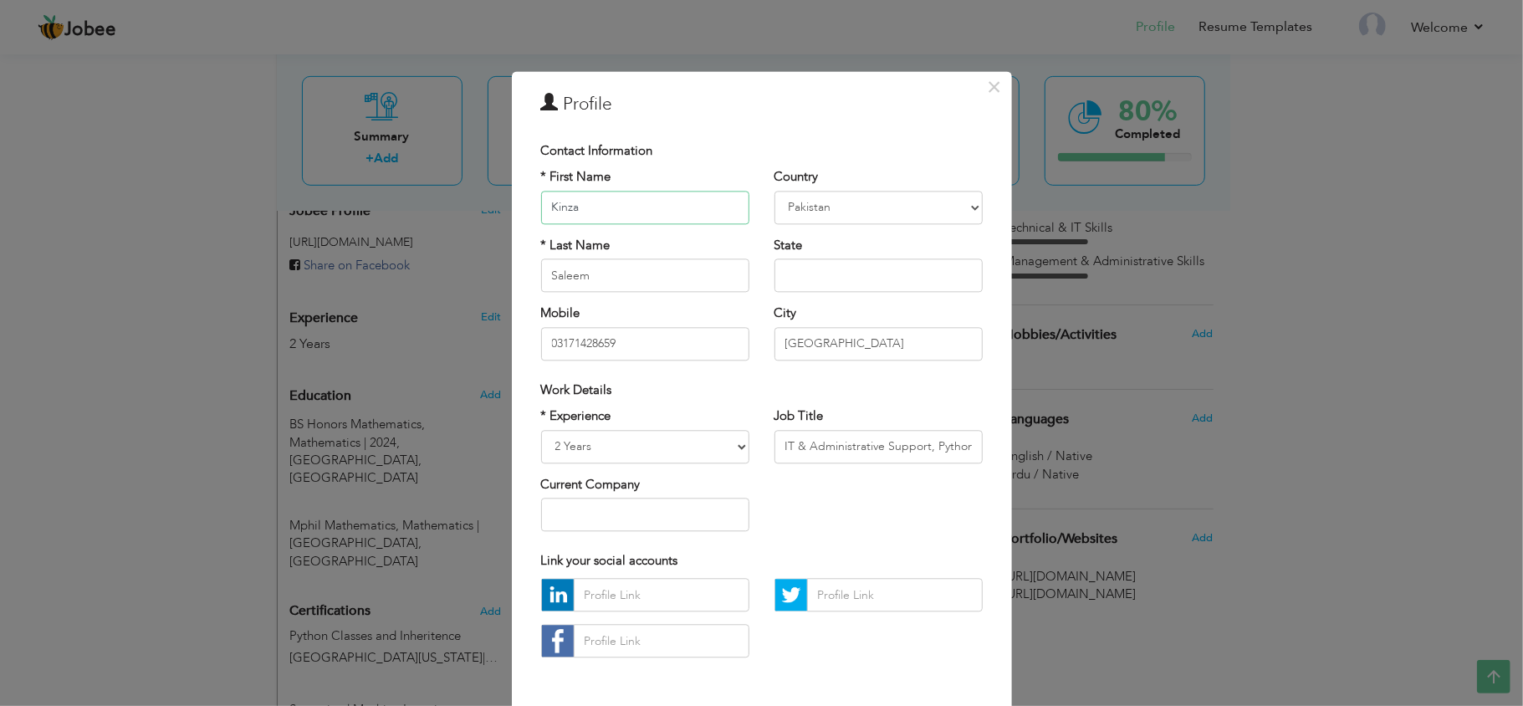
scroll to position [1, 0]
click at [226, 336] on div "× Profile Contact Information * First Name Kinza * Last Name Saleem" at bounding box center [761, 353] width 1523 height 706
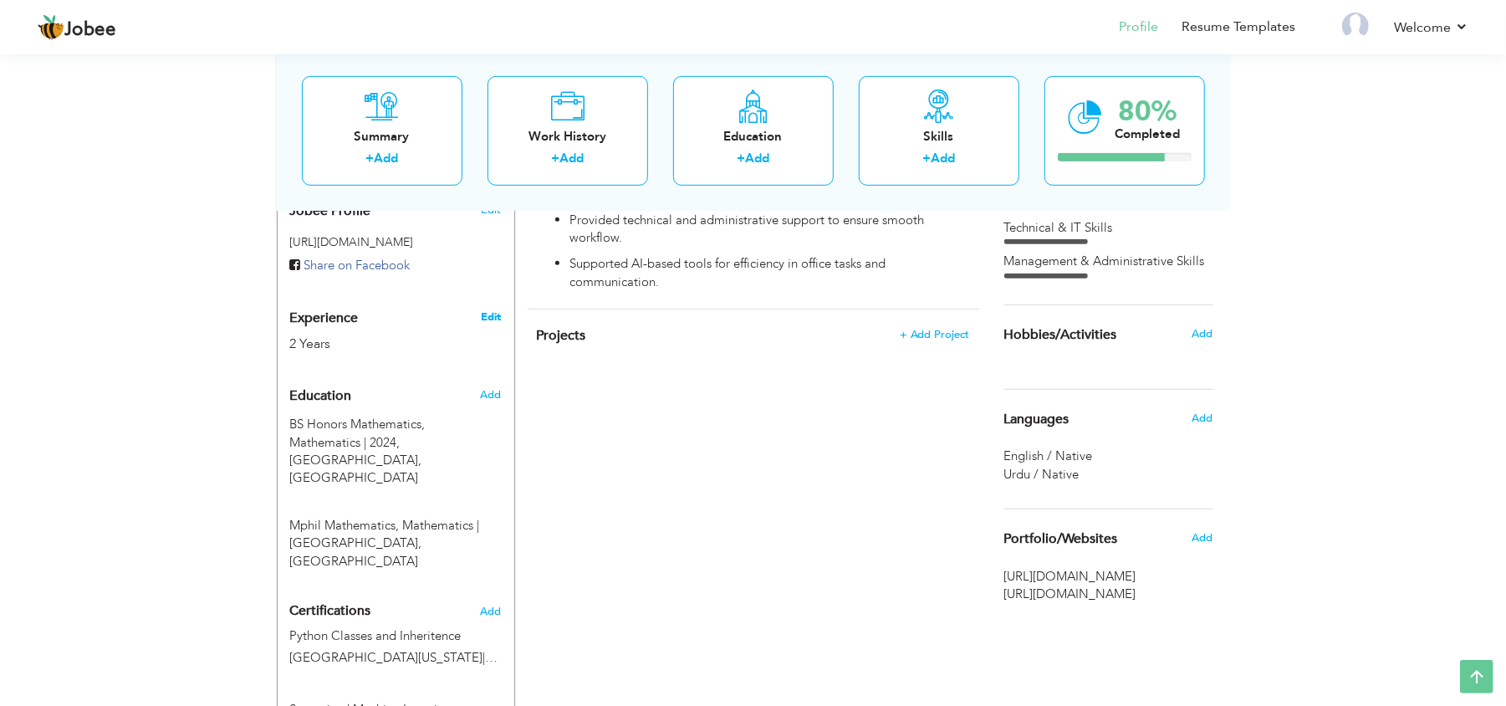
click at [487, 309] on link "Edit" at bounding box center [491, 316] width 20 height 15
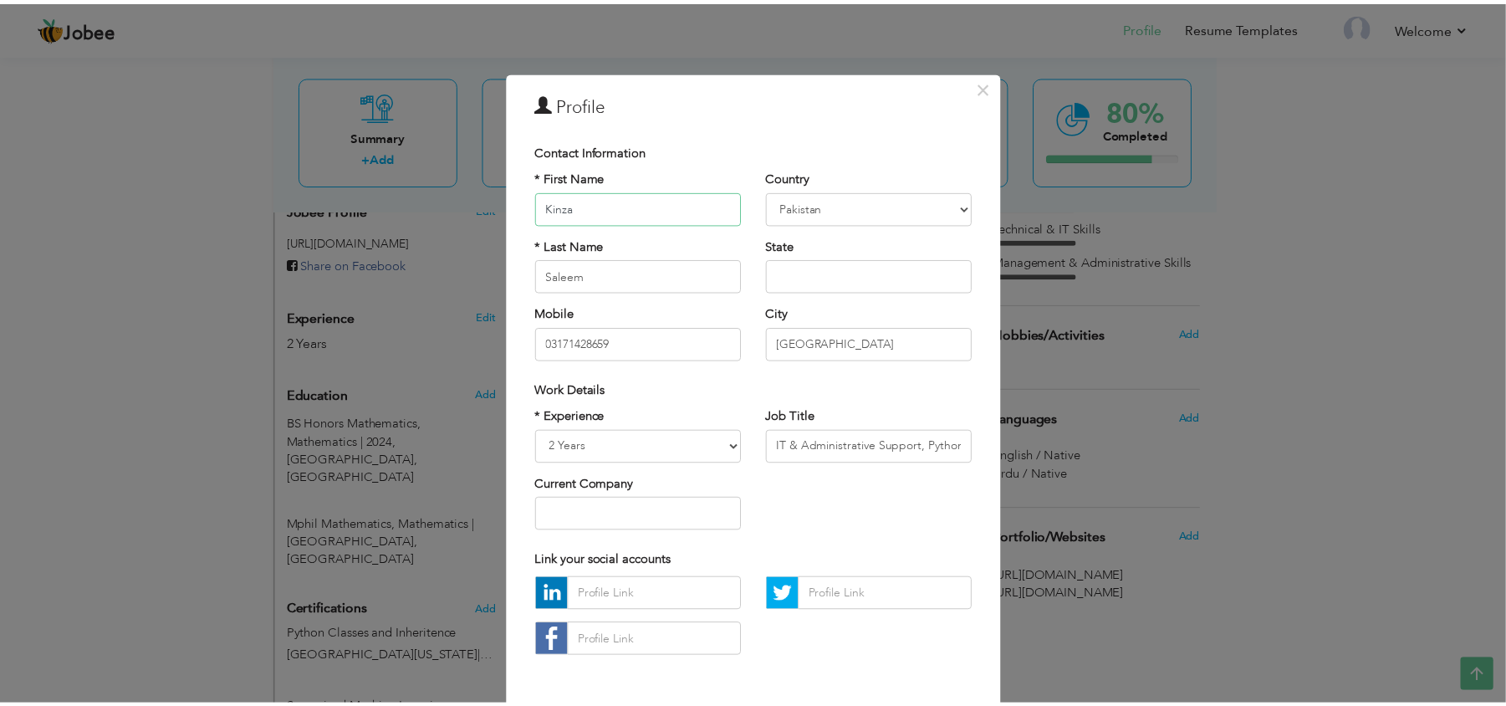
scroll to position [67, 0]
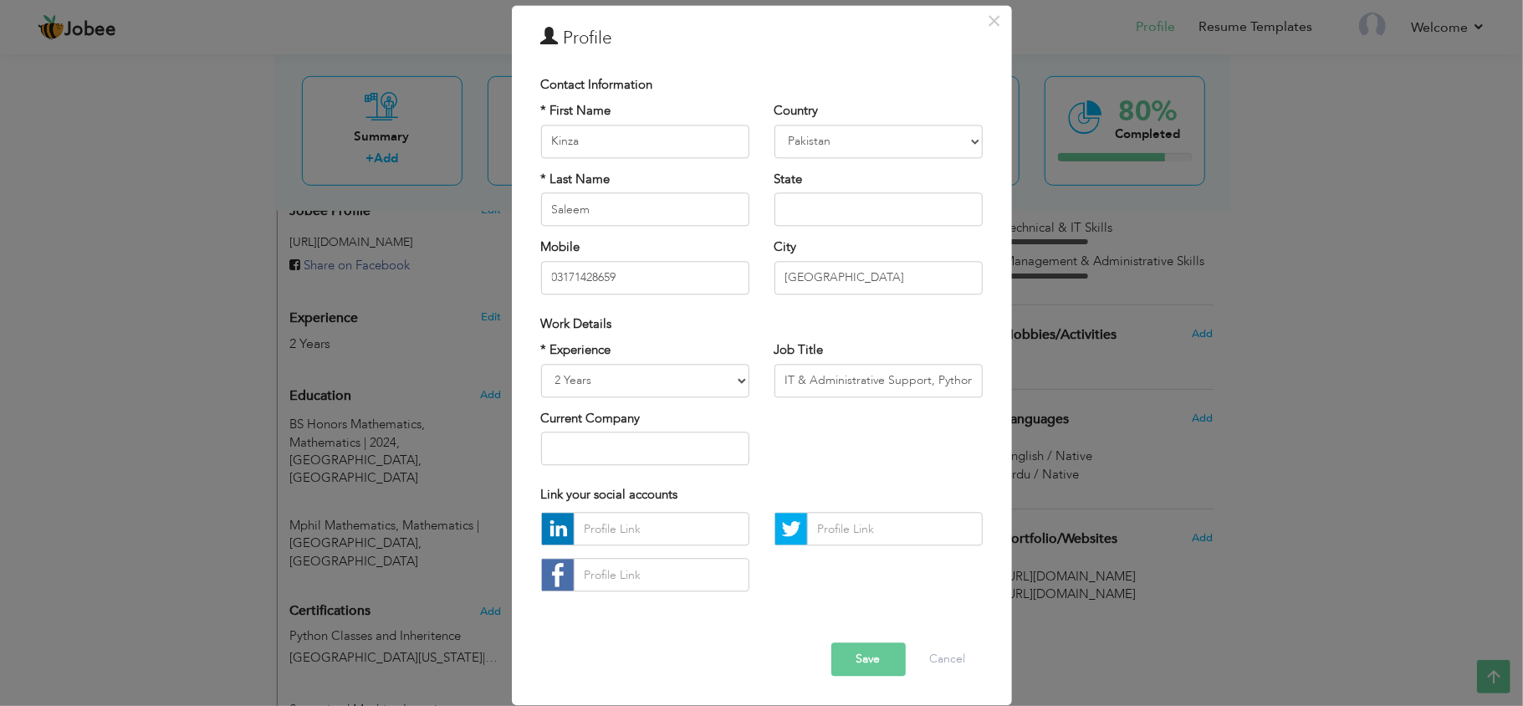
click at [837, 653] on button "Save" at bounding box center [868, 659] width 74 height 33
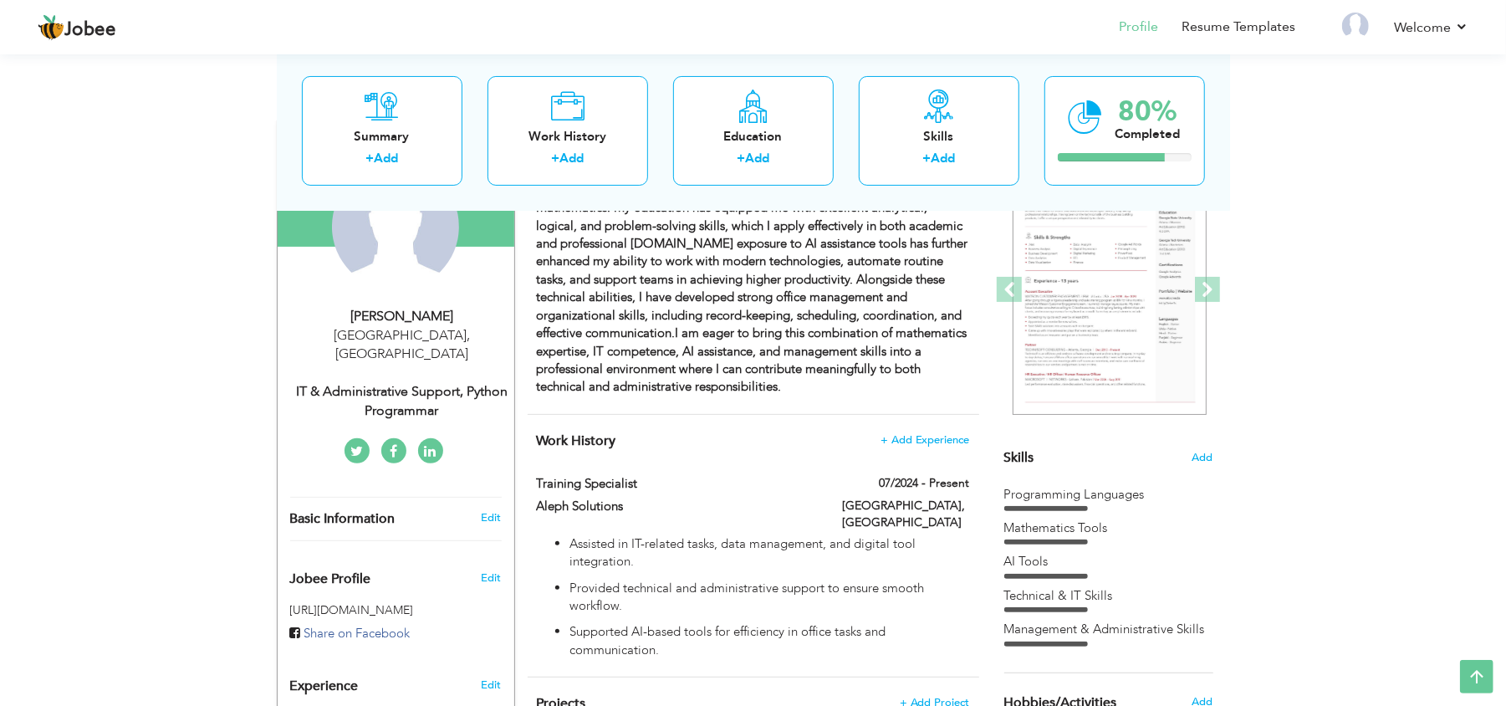
scroll to position [0, 0]
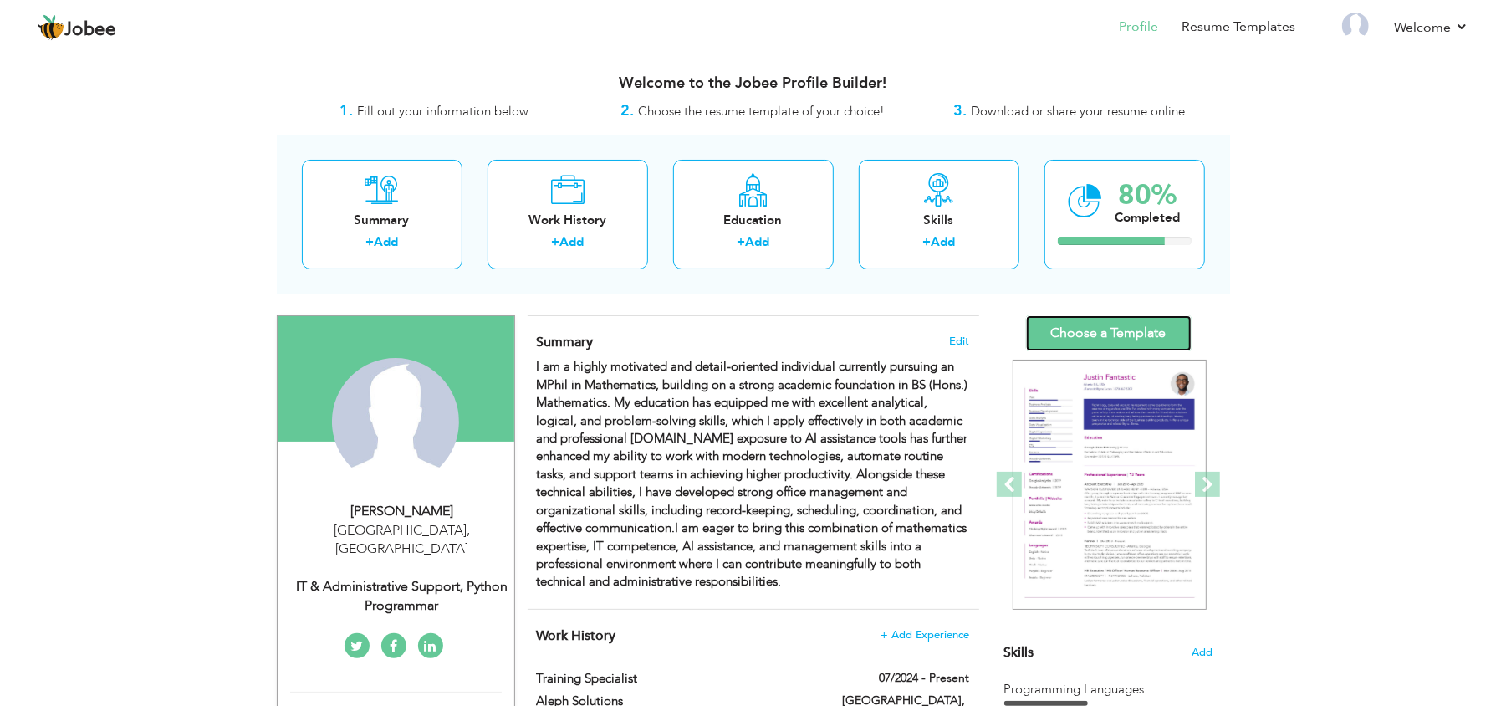
click at [1085, 328] on link "Choose a Template" at bounding box center [1109, 333] width 166 height 36
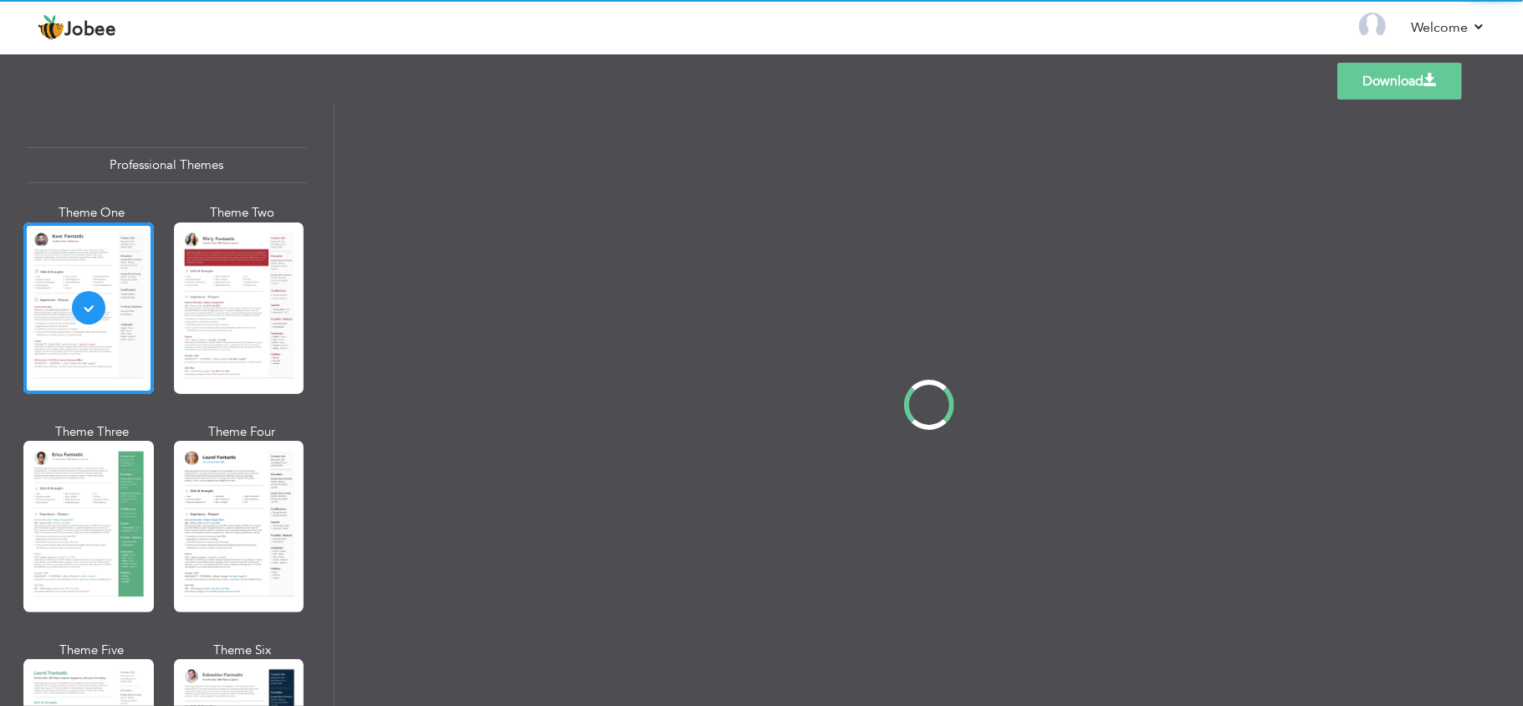
scroll to position [145, 0]
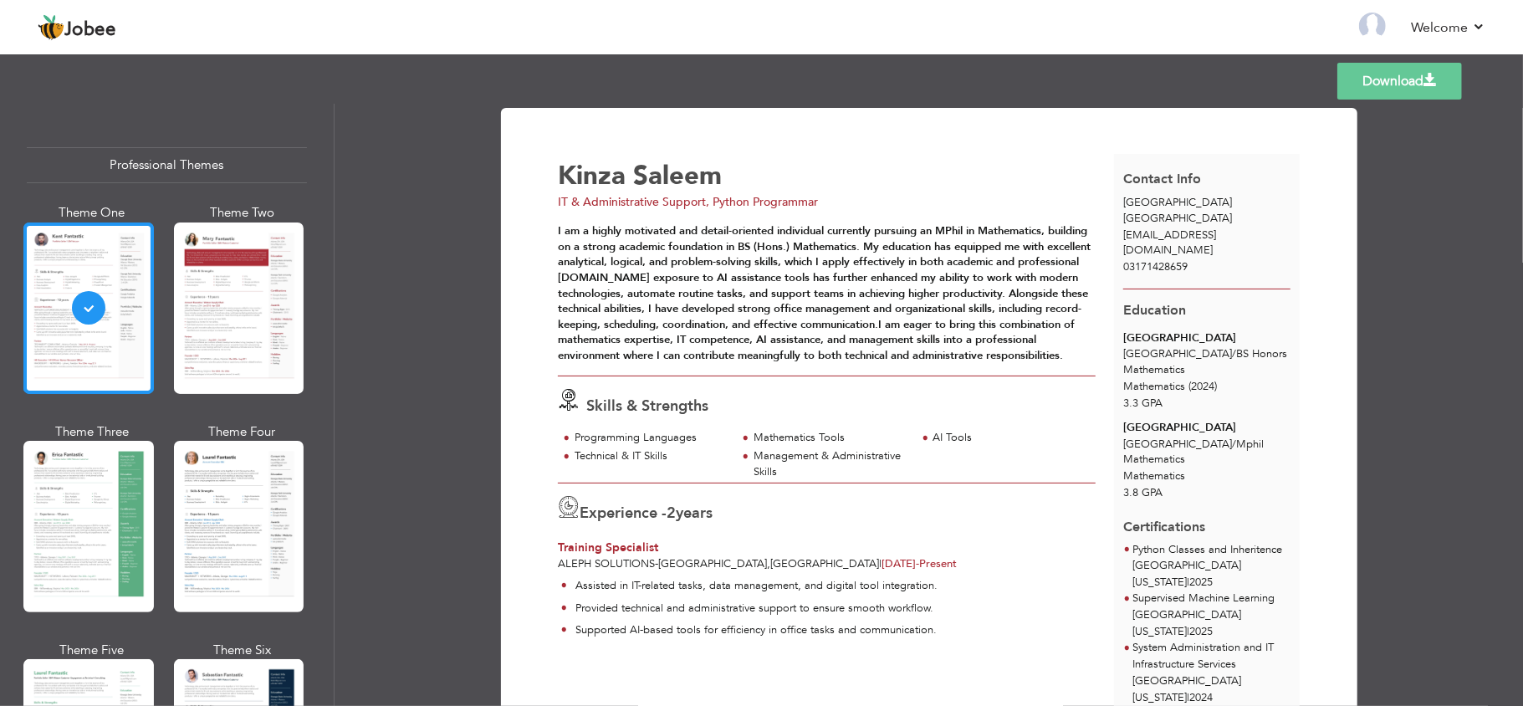
click at [57, 272] on div at bounding box center [88, 307] width 130 height 171
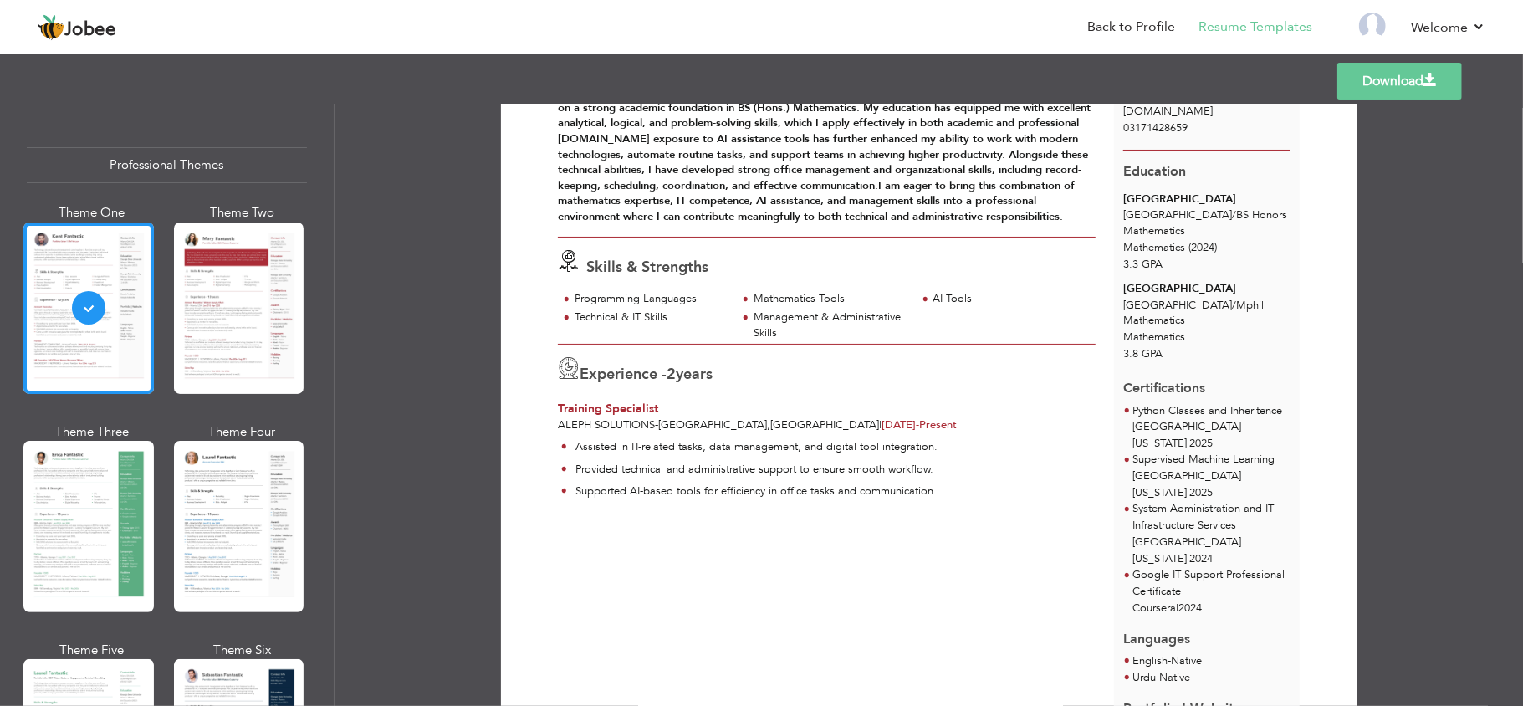
scroll to position [125, 0]
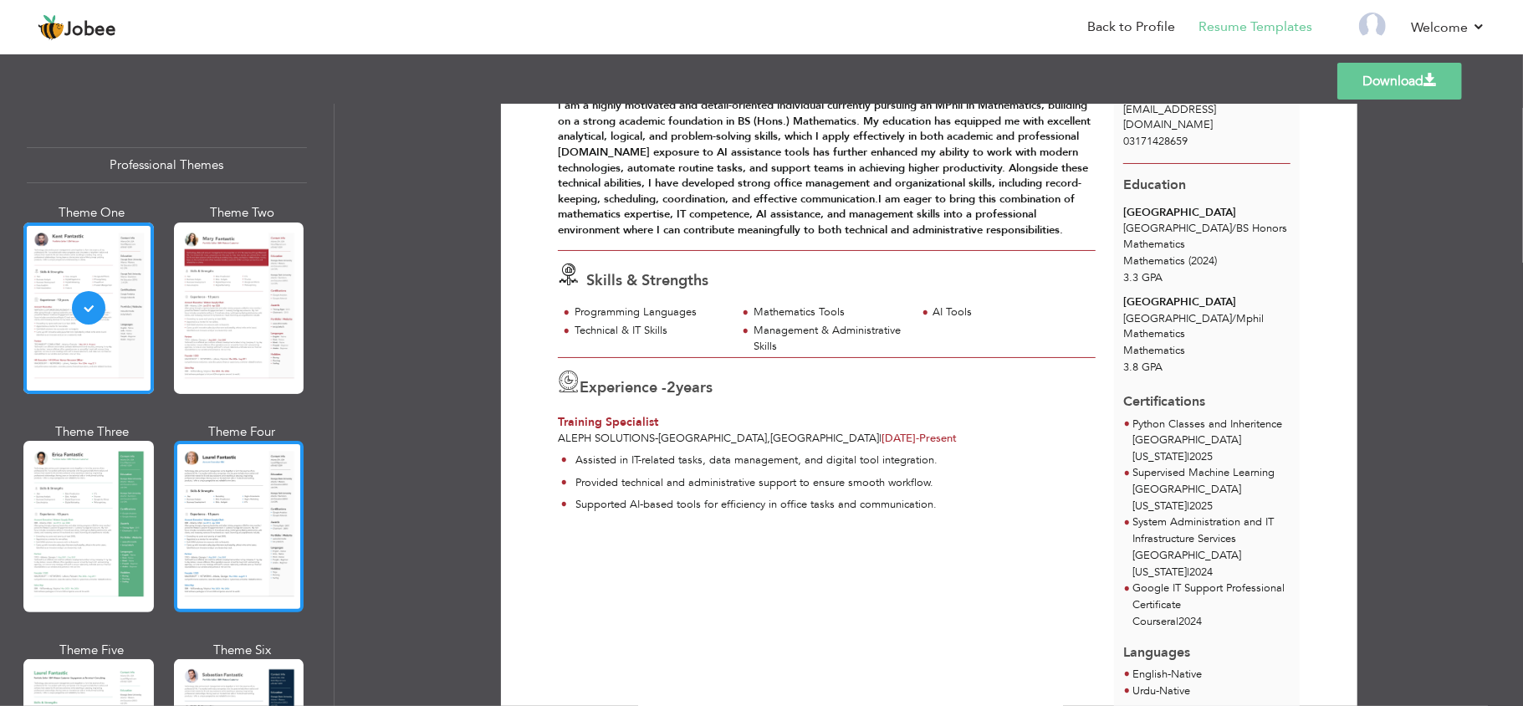
click at [208, 552] on div at bounding box center [239, 526] width 130 height 171
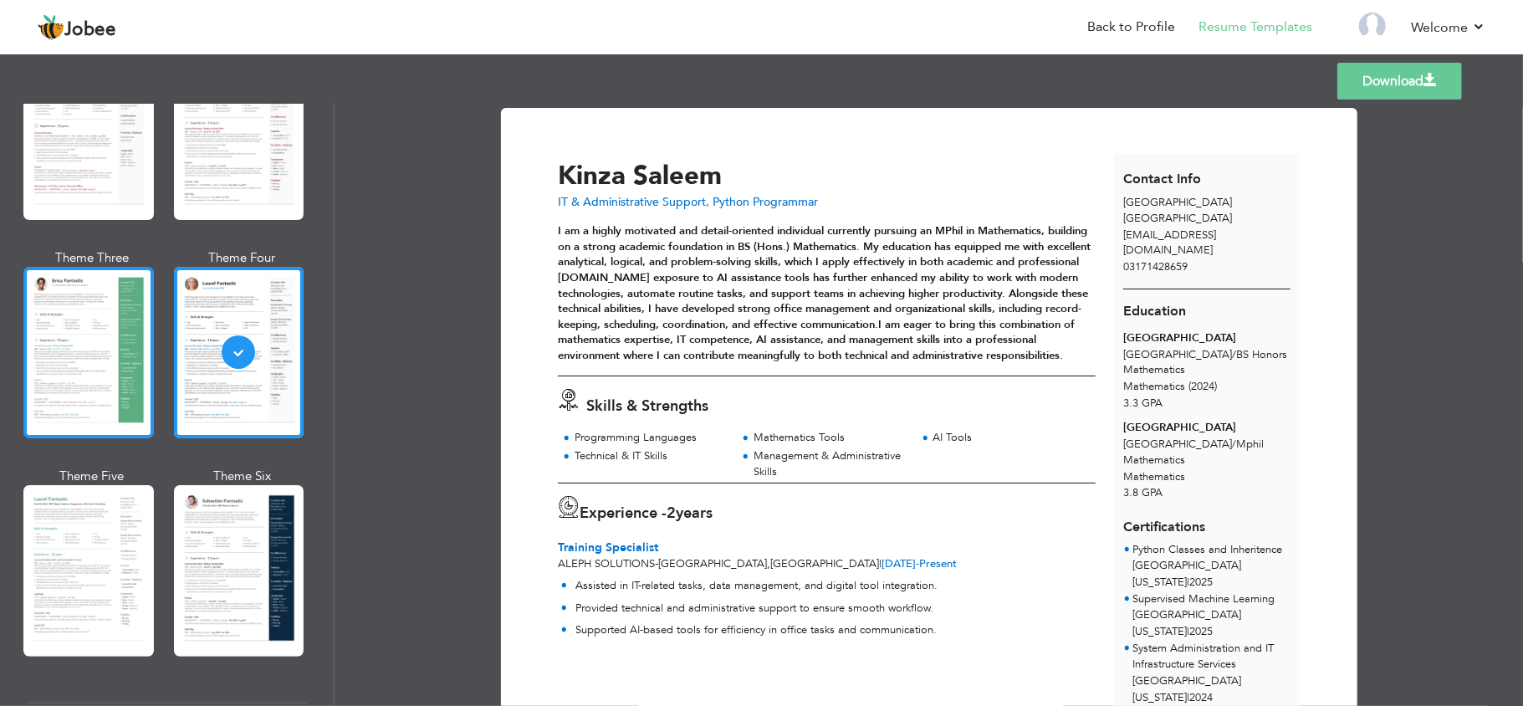
scroll to position [175, 0]
click at [98, 526] on div at bounding box center [88, 569] width 130 height 171
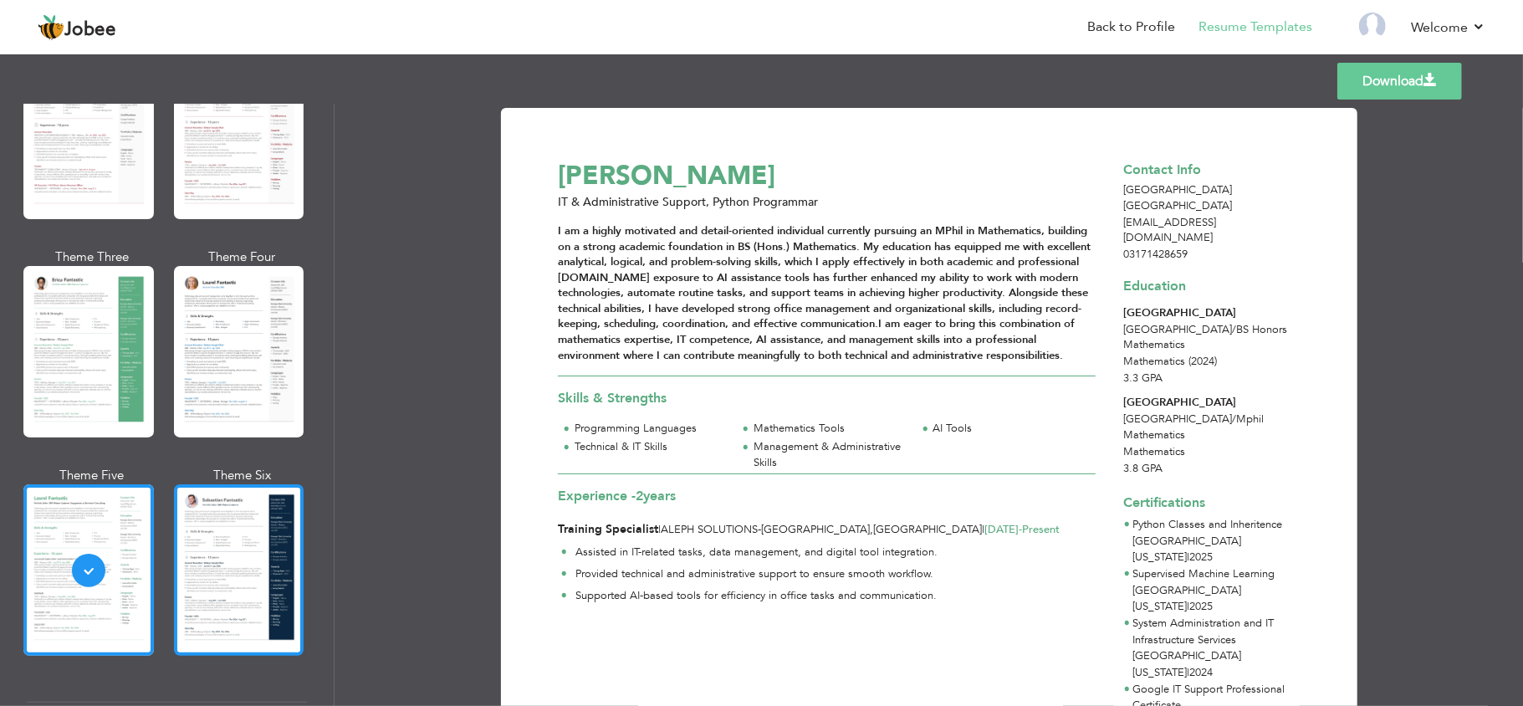
click at [211, 587] on div at bounding box center [239, 569] width 130 height 171
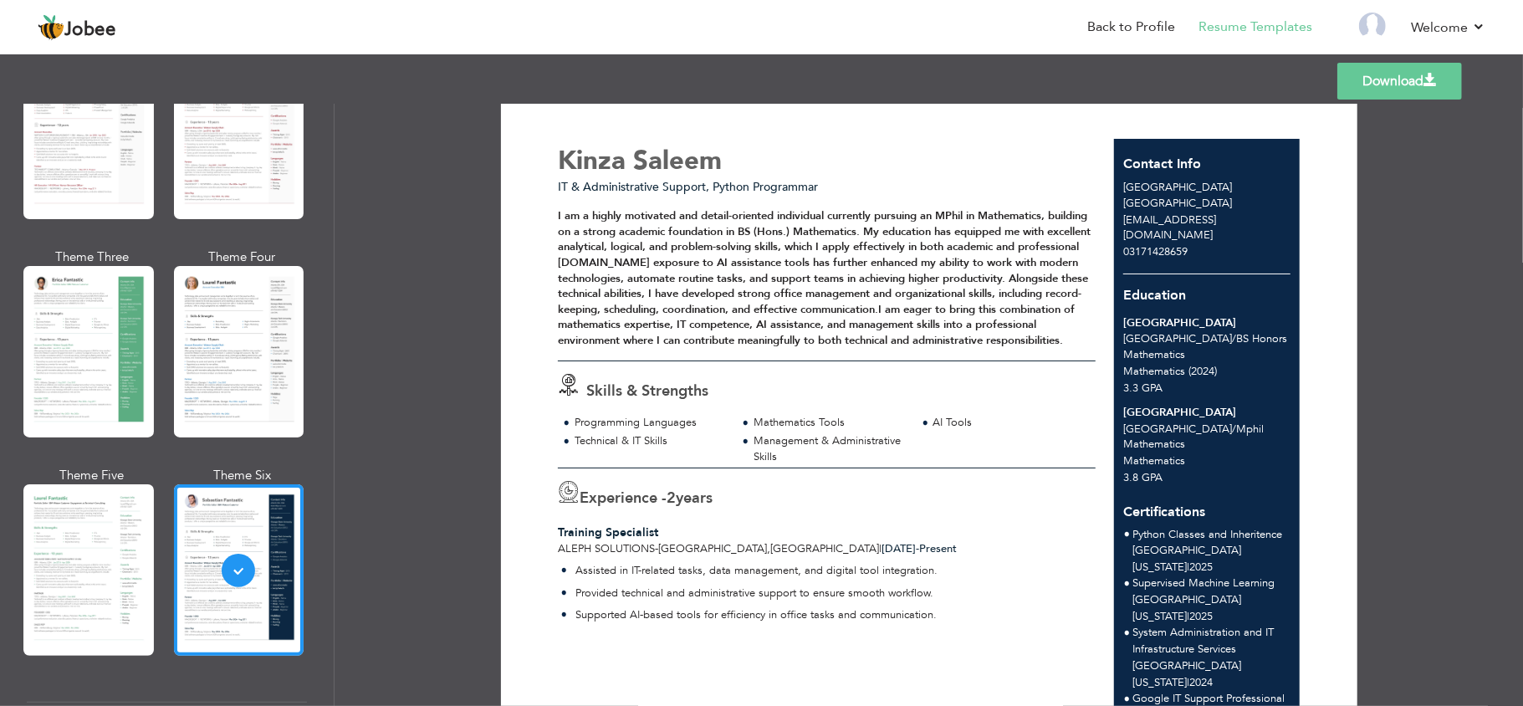
scroll to position [0, 0]
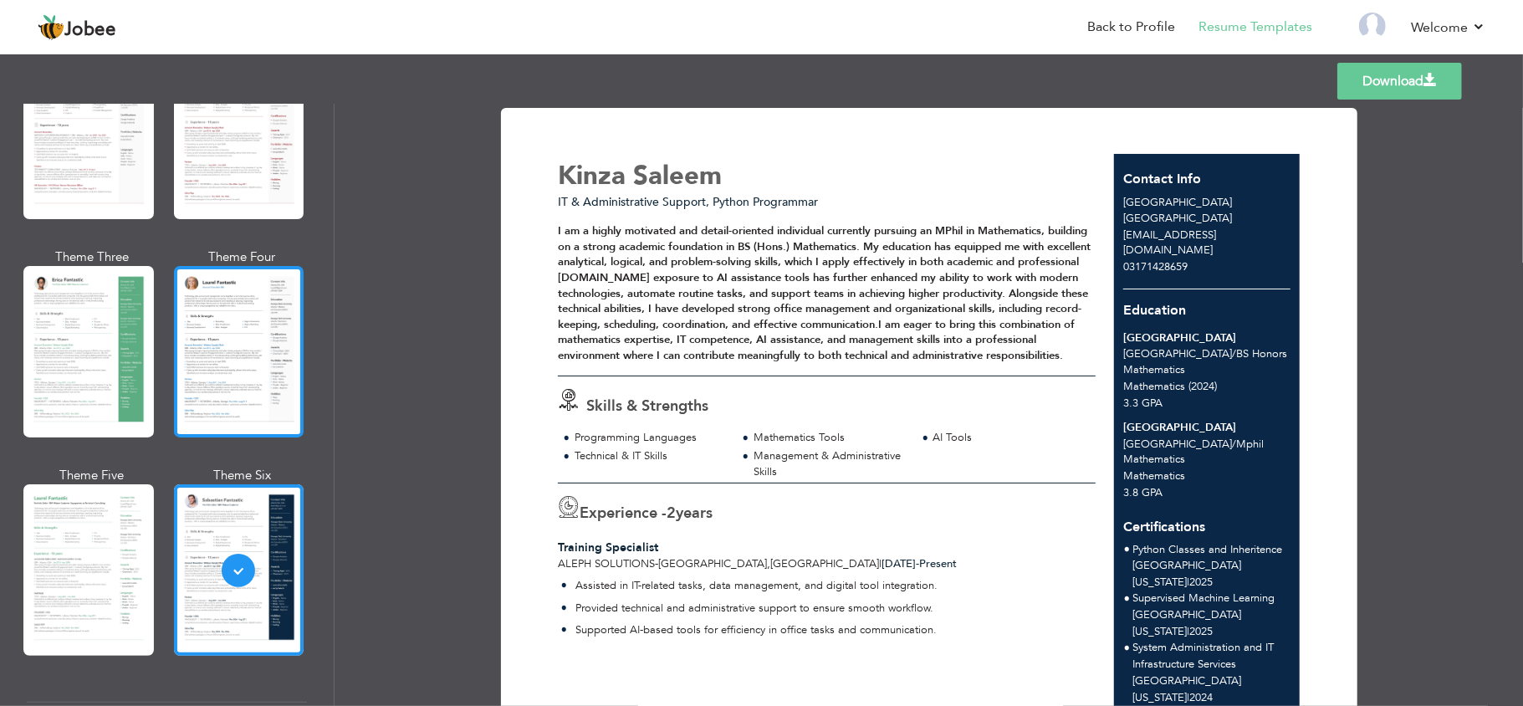
click at [208, 376] on div at bounding box center [239, 351] width 130 height 171
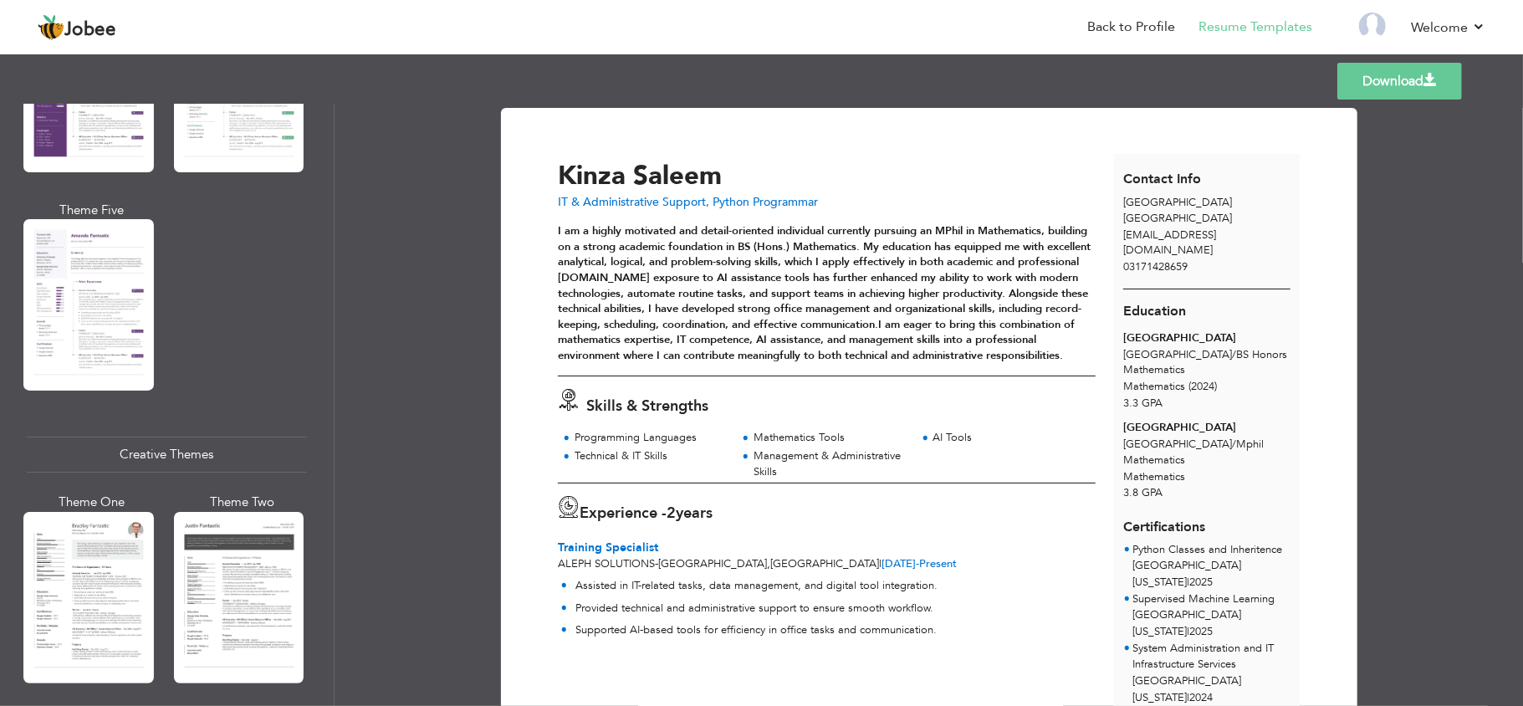
scroll to position [1666, 0]
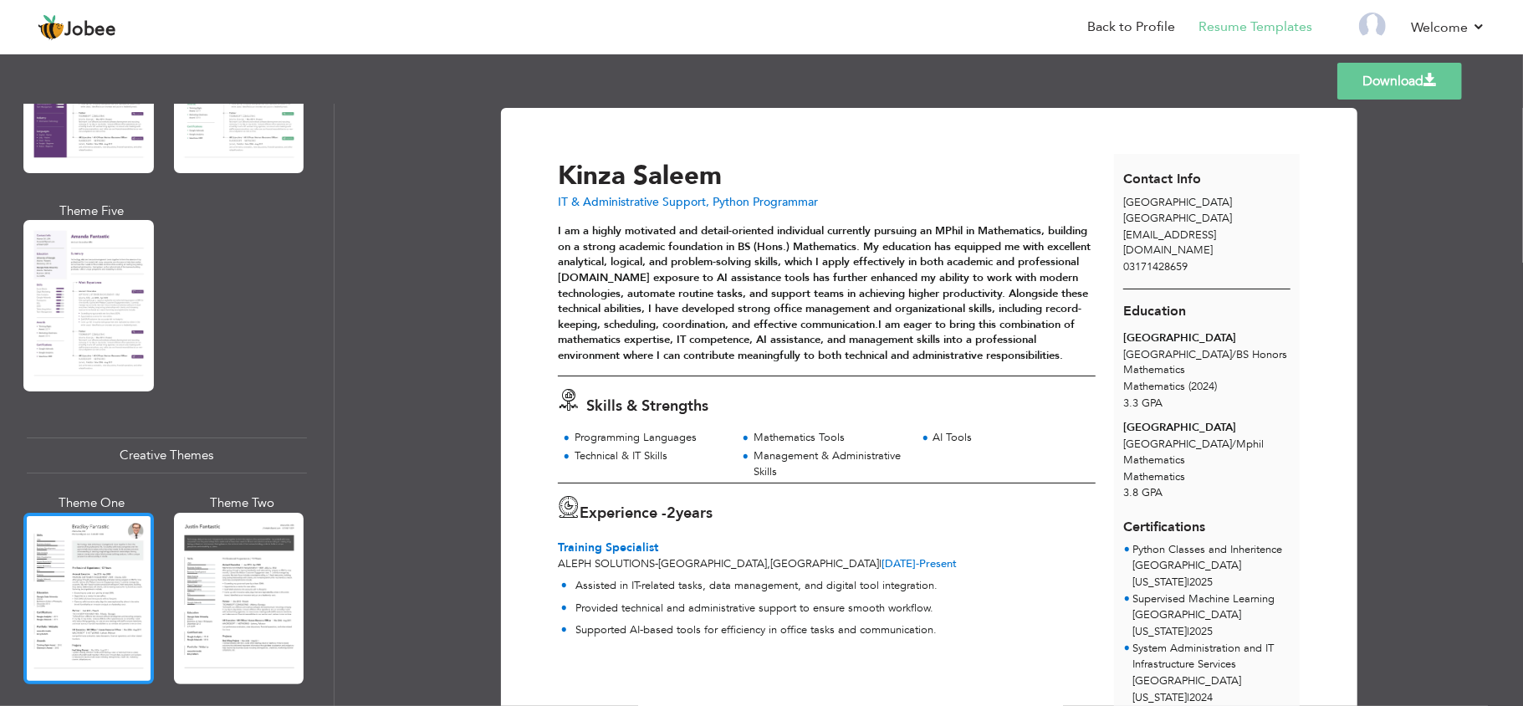
click at [90, 546] on div at bounding box center [88, 598] width 130 height 171
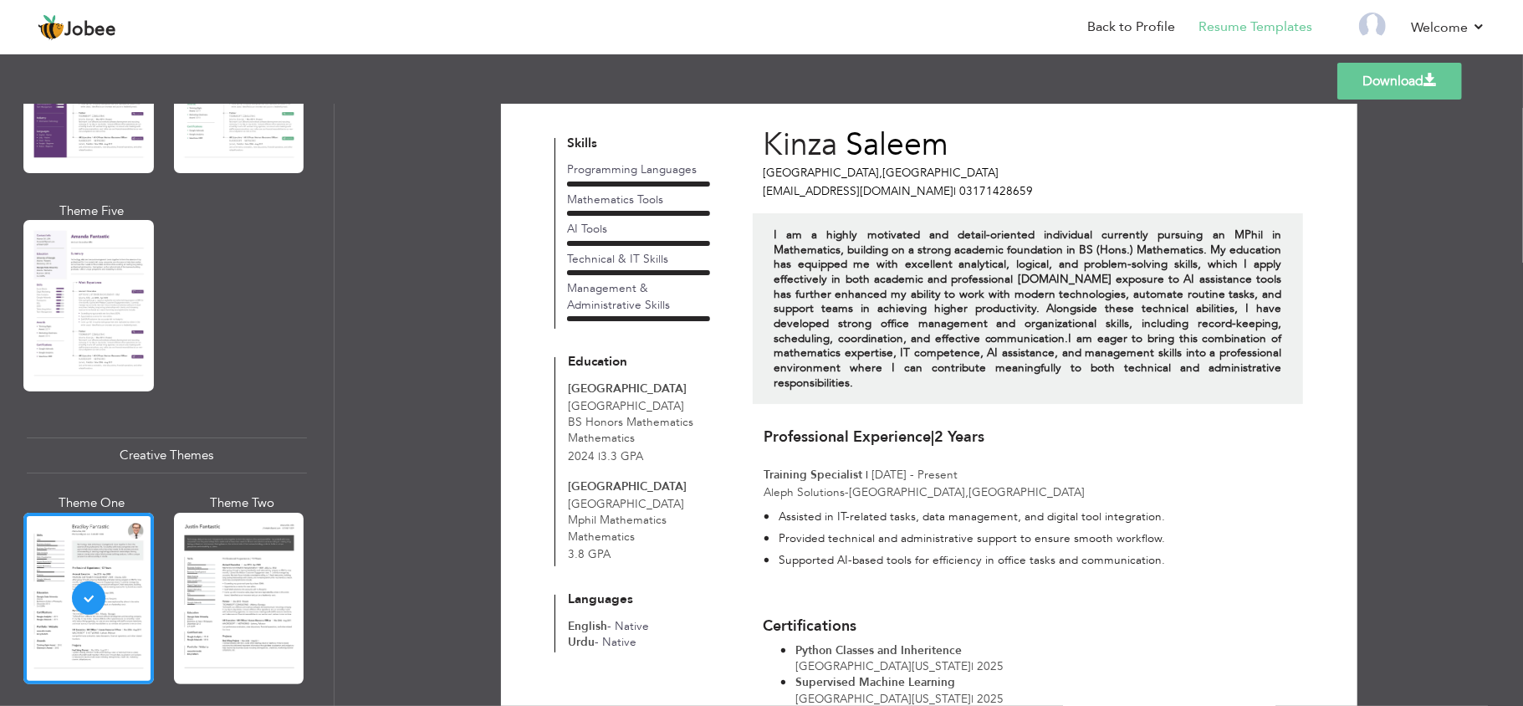
scroll to position [0, 0]
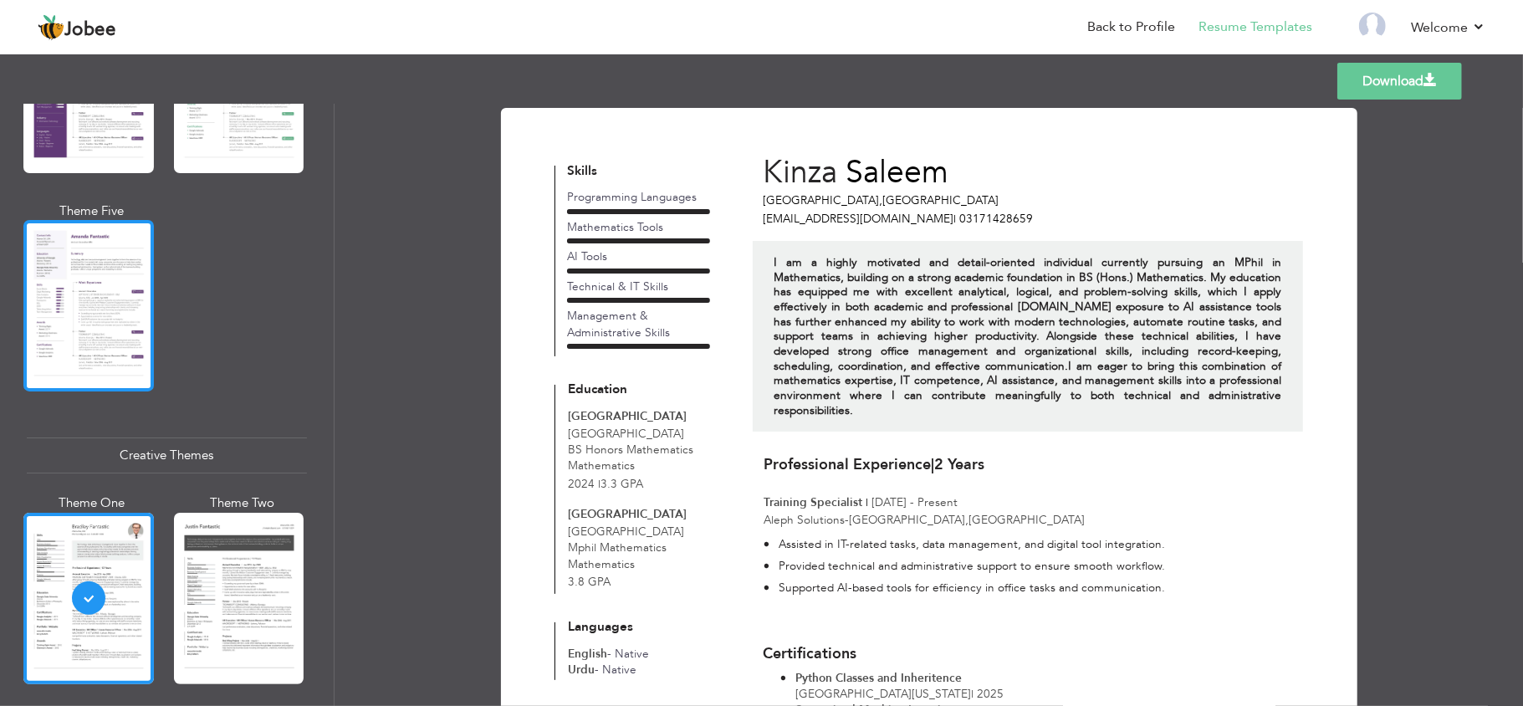
click at [79, 304] on div at bounding box center [88, 305] width 130 height 171
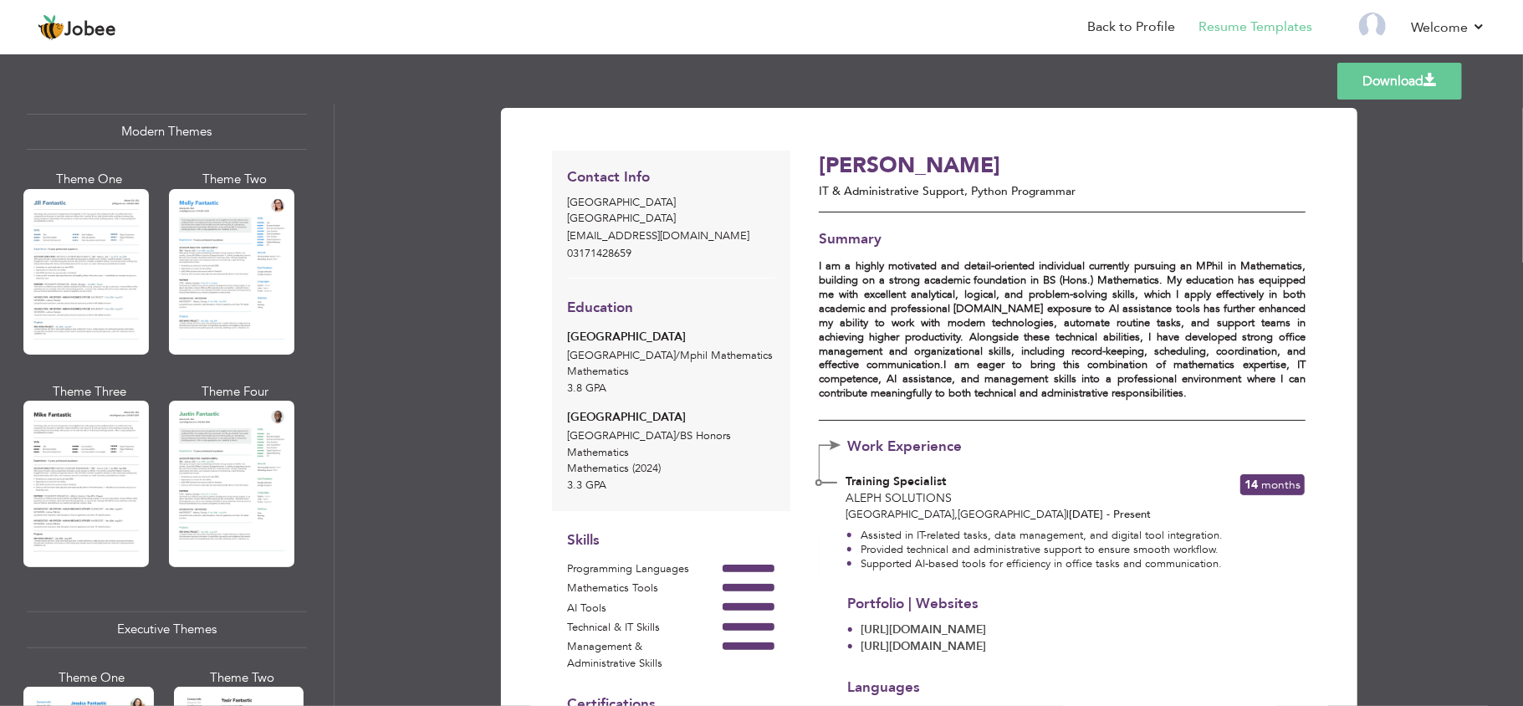
scroll to position [757, 0]
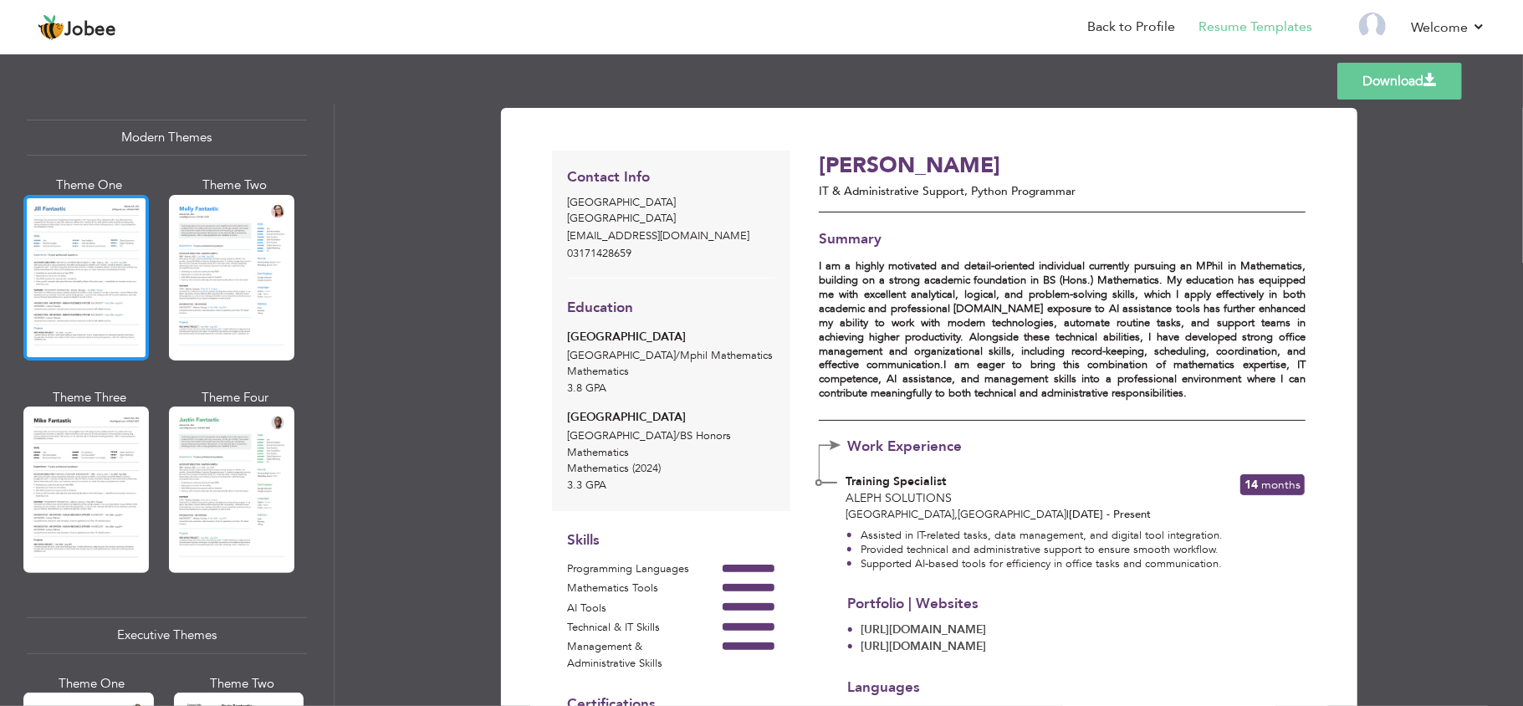
click at [69, 308] on div at bounding box center [85, 278] width 125 height 166
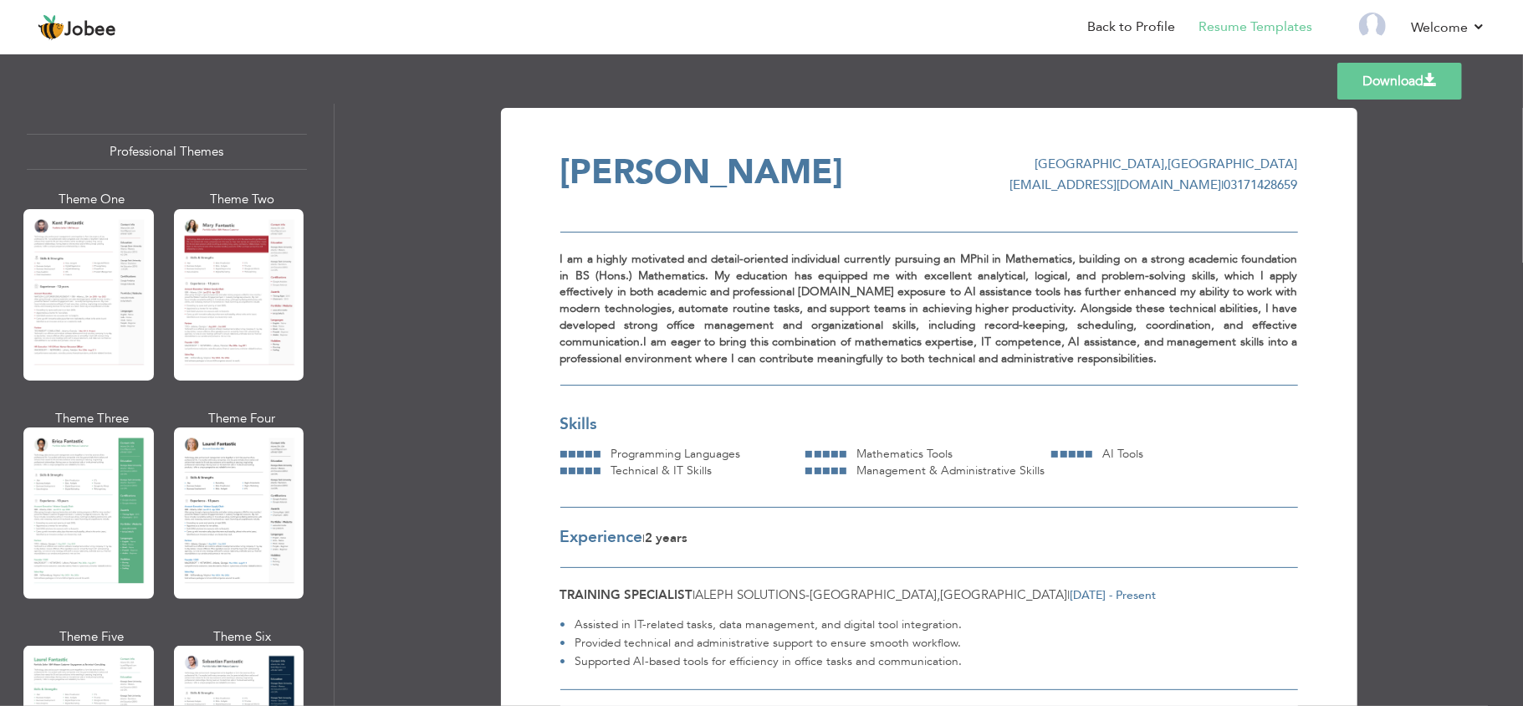
scroll to position [0, 0]
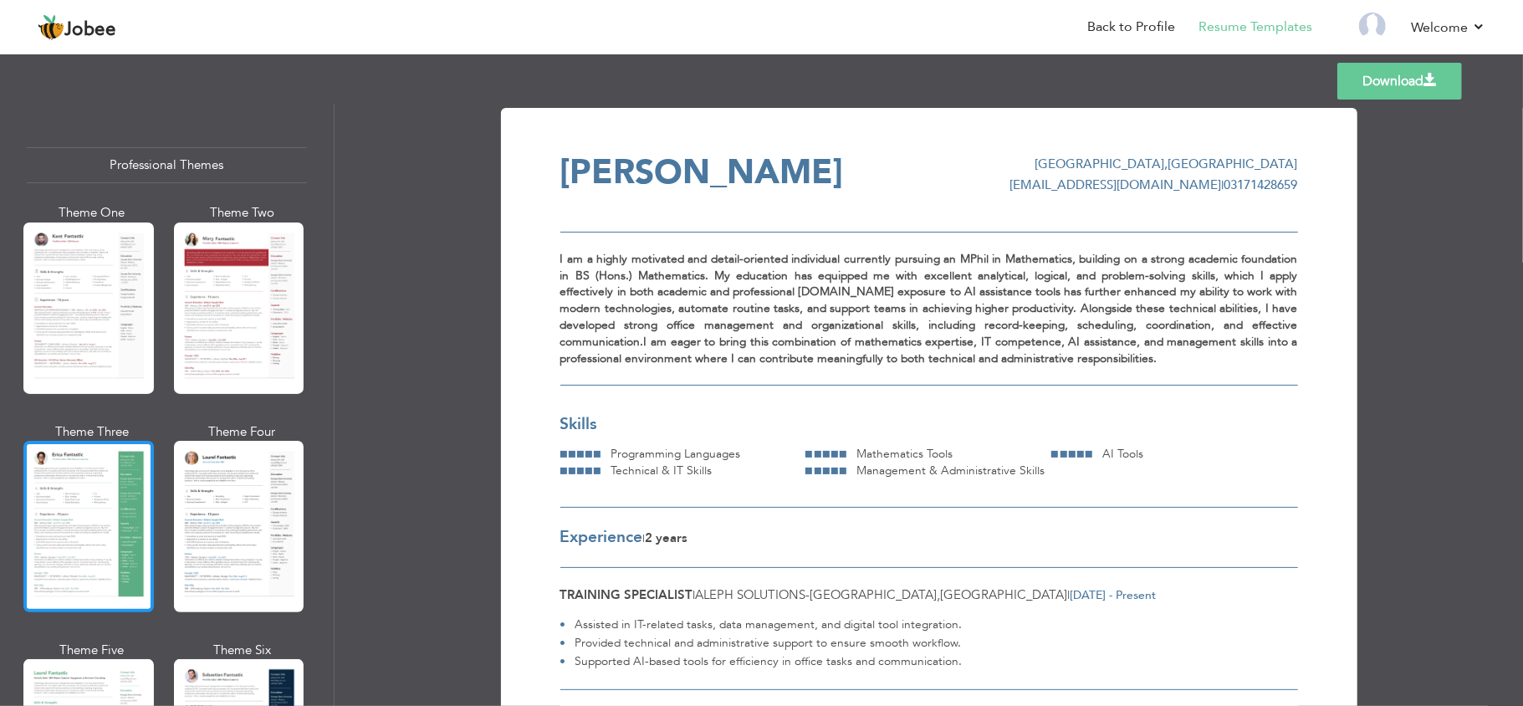
click at [95, 480] on div at bounding box center [88, 526] width 130 height 171
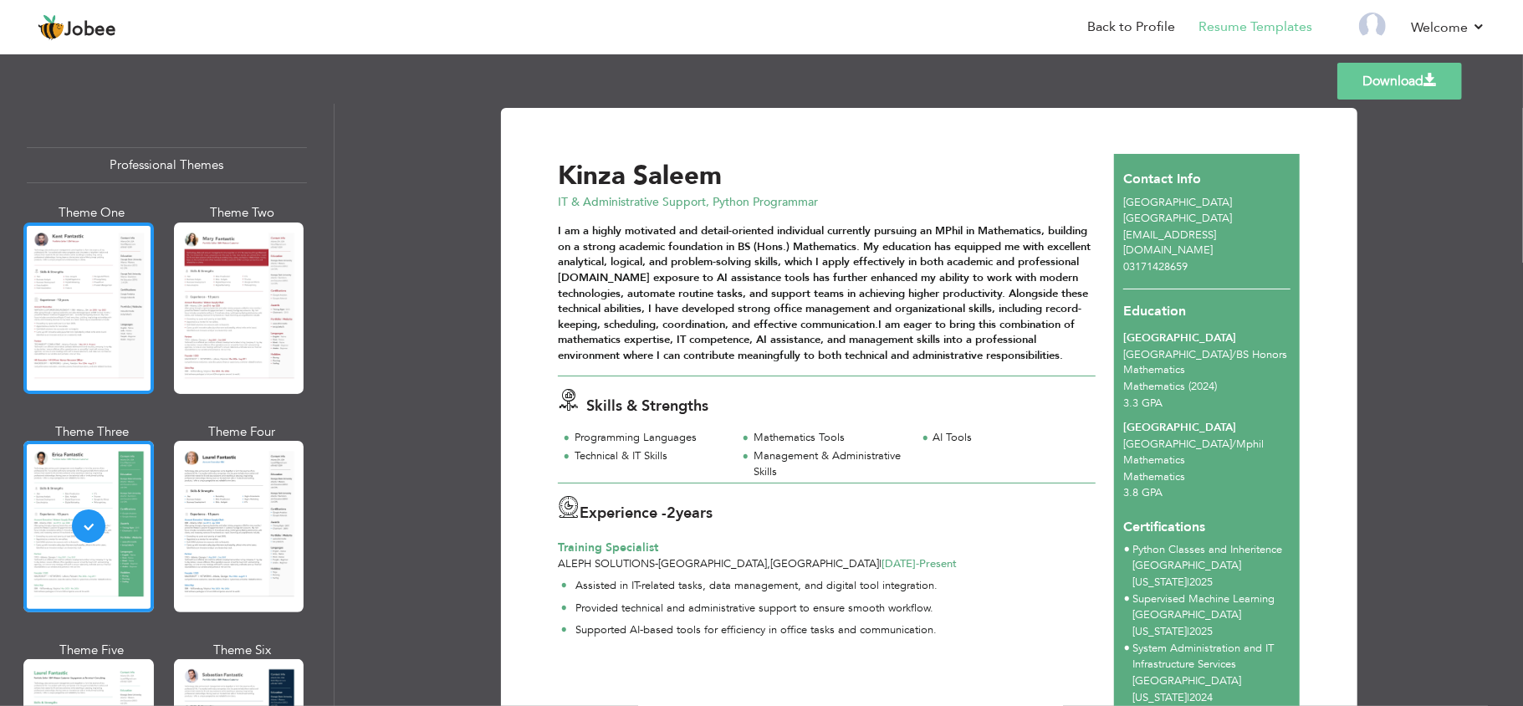
click at [80, 338] on div at bounding box center [88, 307] width 130 height 171
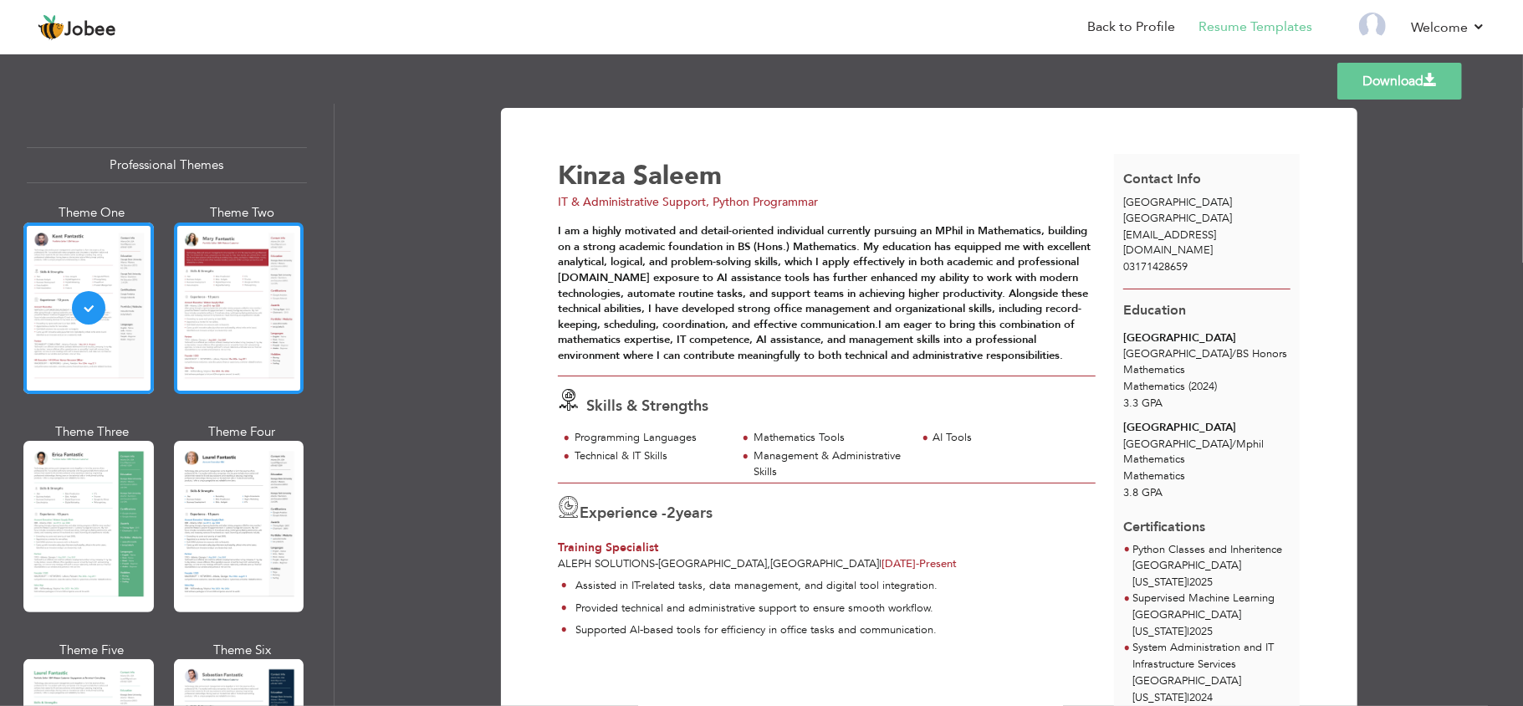
click at [209, 311] on div at bounding box center [239, 307] width 130 height 171
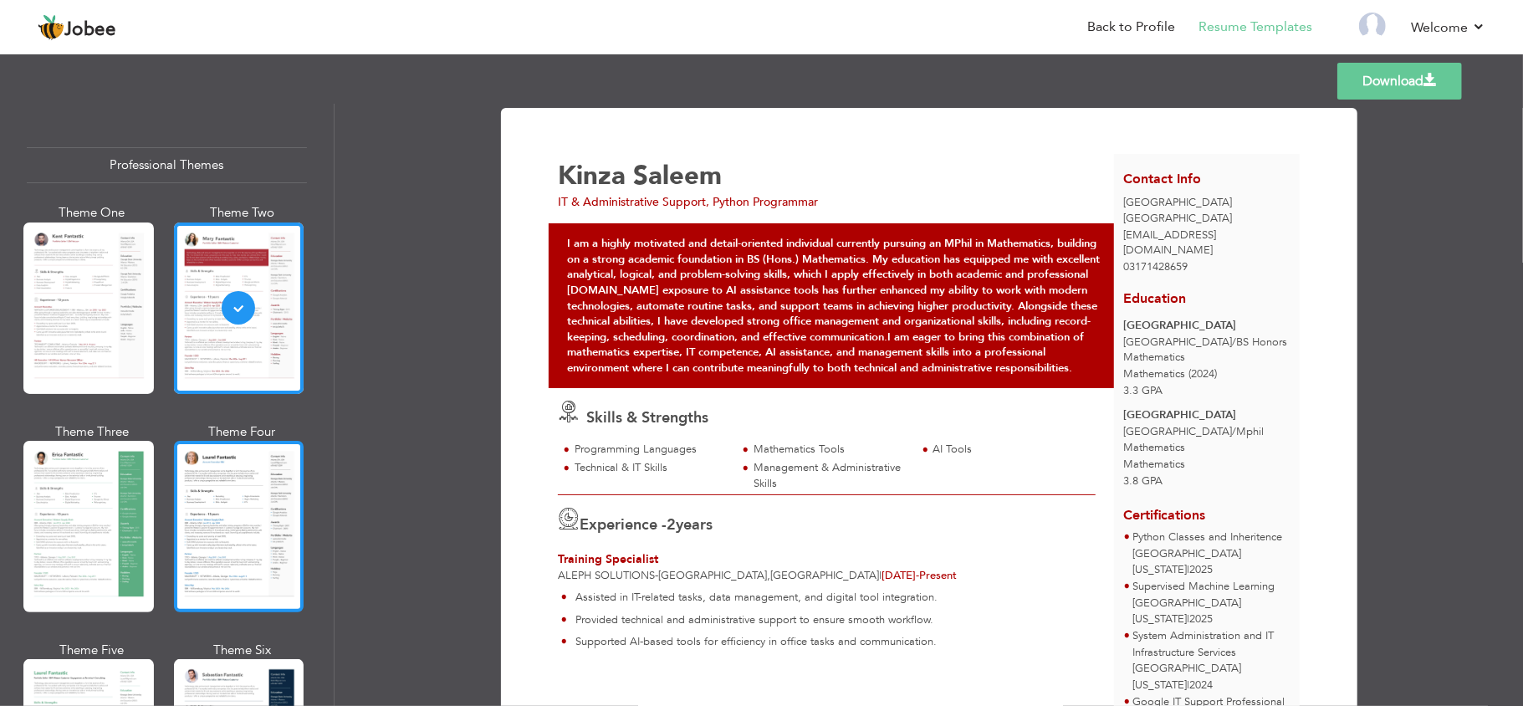
click at [291, 469] on div at bounding box center [239, 526] width 130 height 171
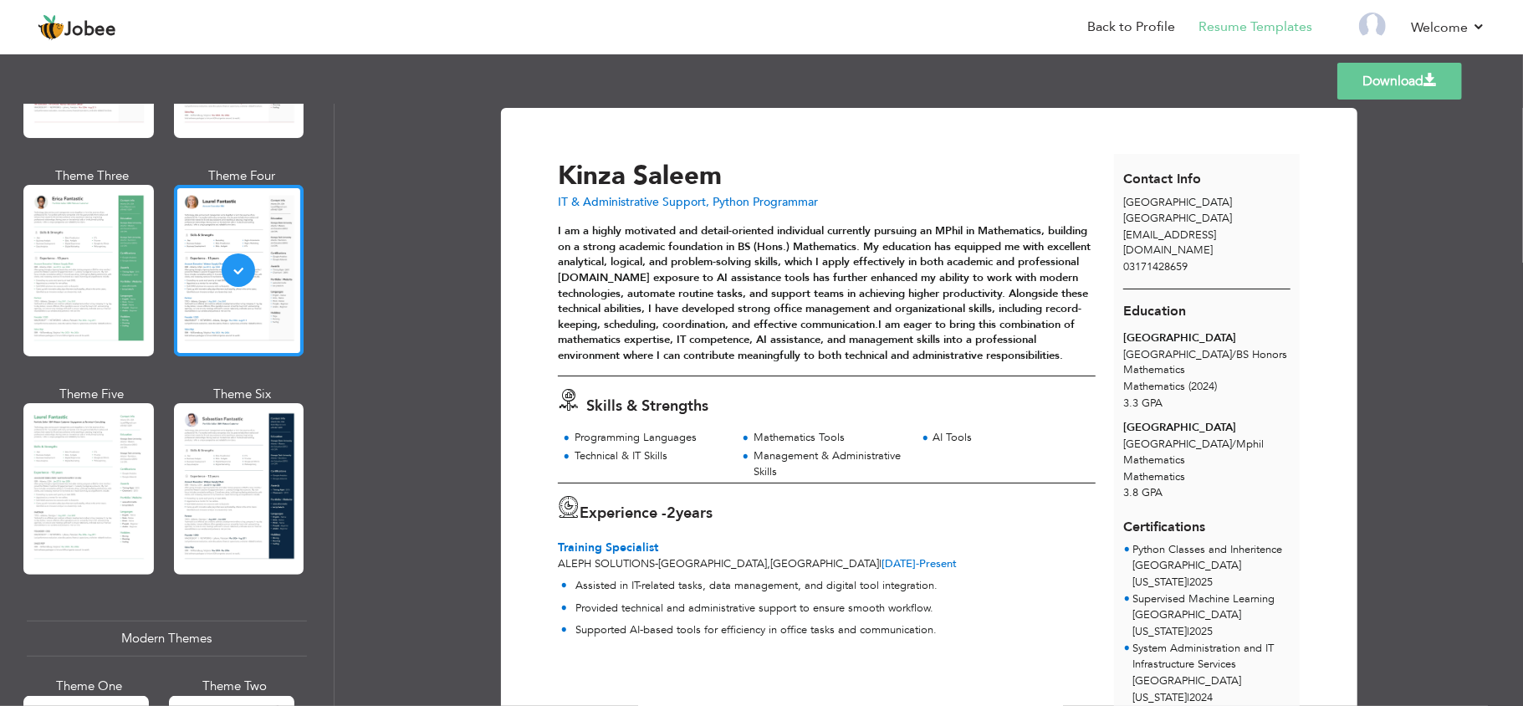
scroll to position [258, 0]
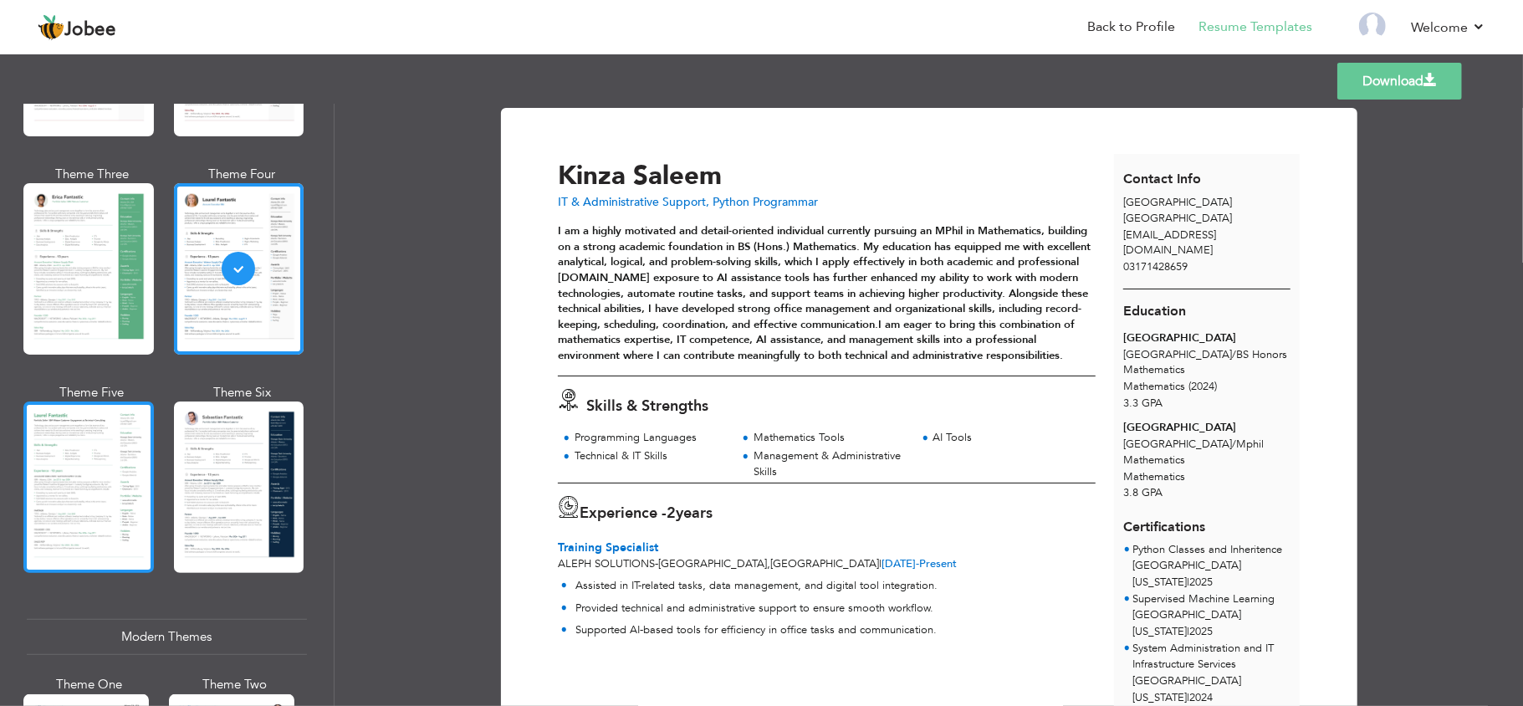
click at [98, 494] on div at bounding box center [88, 486] width 130 height 171
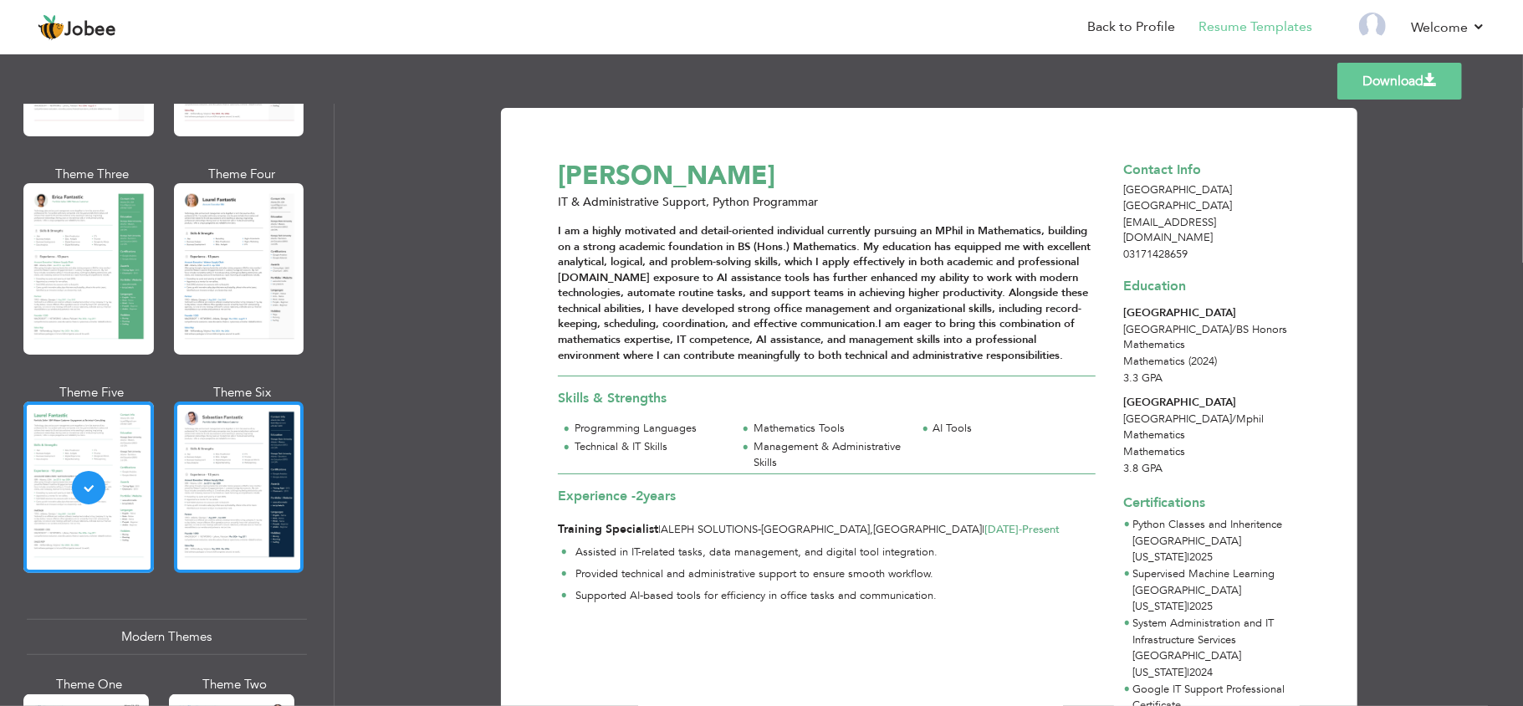
click at [234, 492] on div at bounding box center [239, 486] width 130 height 171
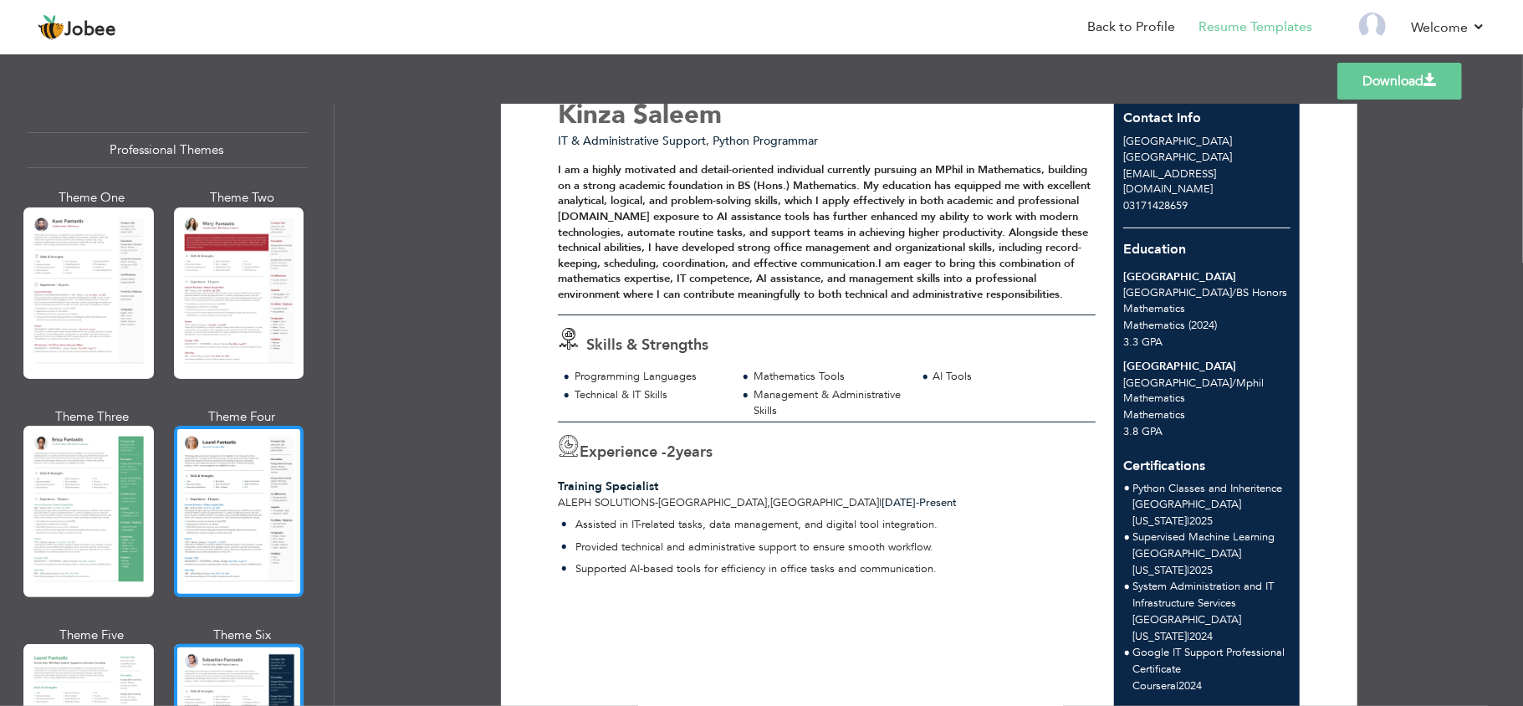
scroll to position [0, 0]
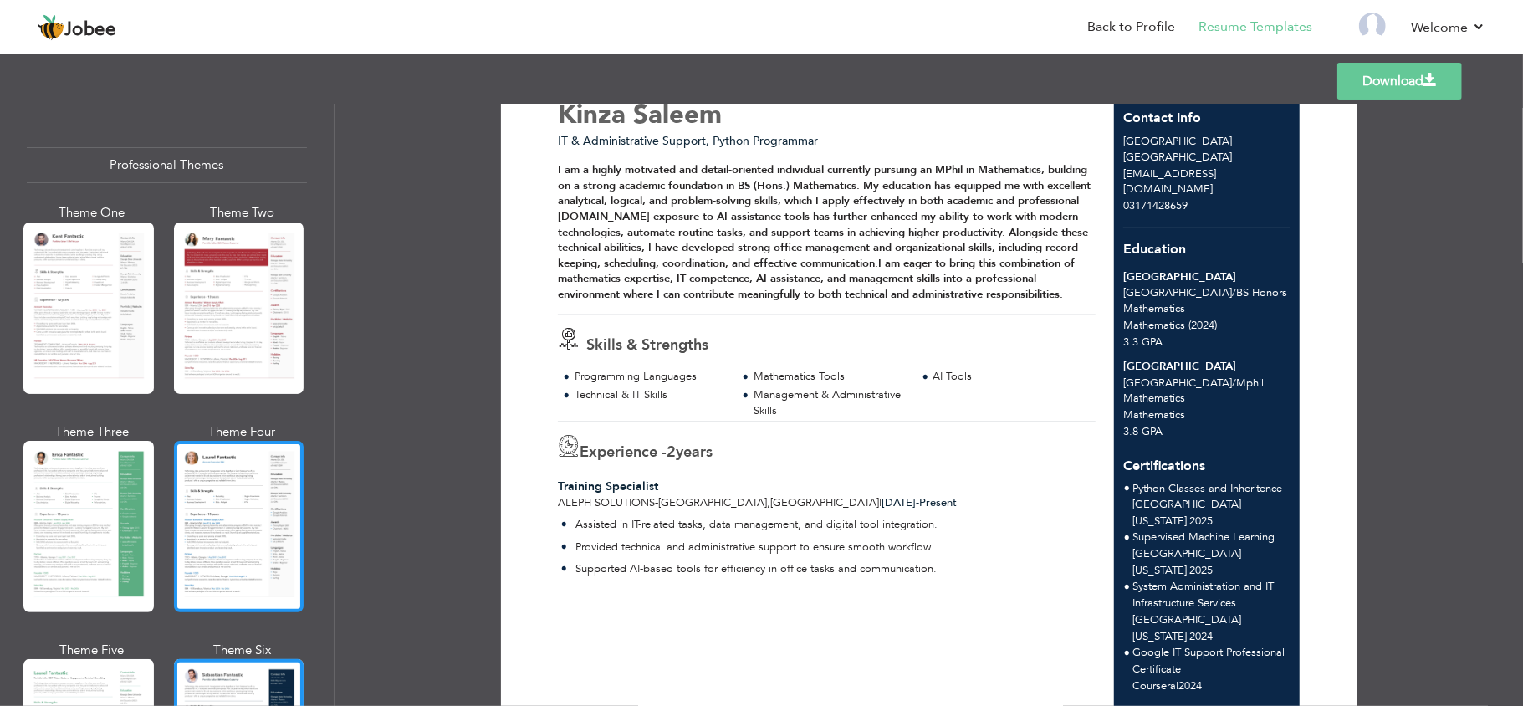
click at [216, 499] on div at bounding box center [239, 526] width 130 height 171
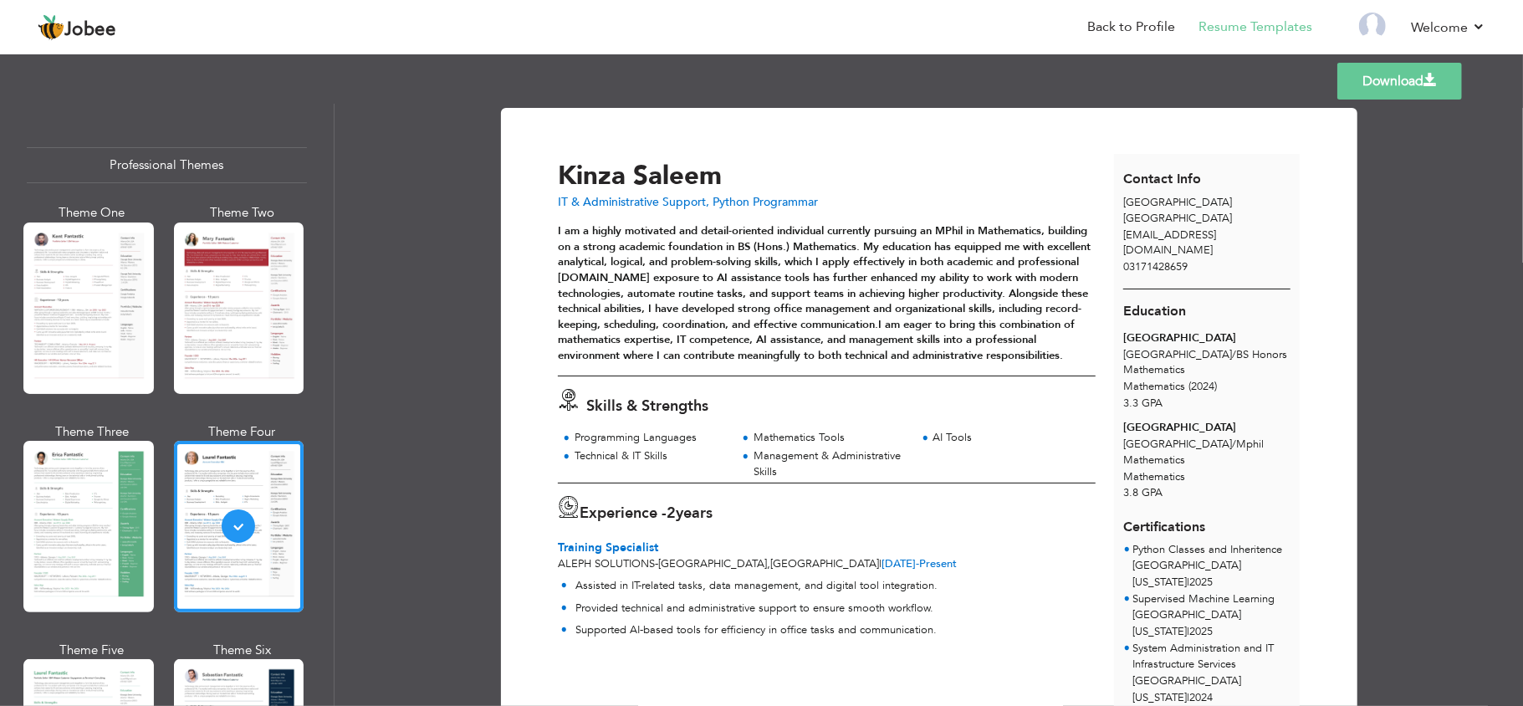
click at [1390, 91] on link "Download" at bounding box center [1399, 81] width 125 height 37
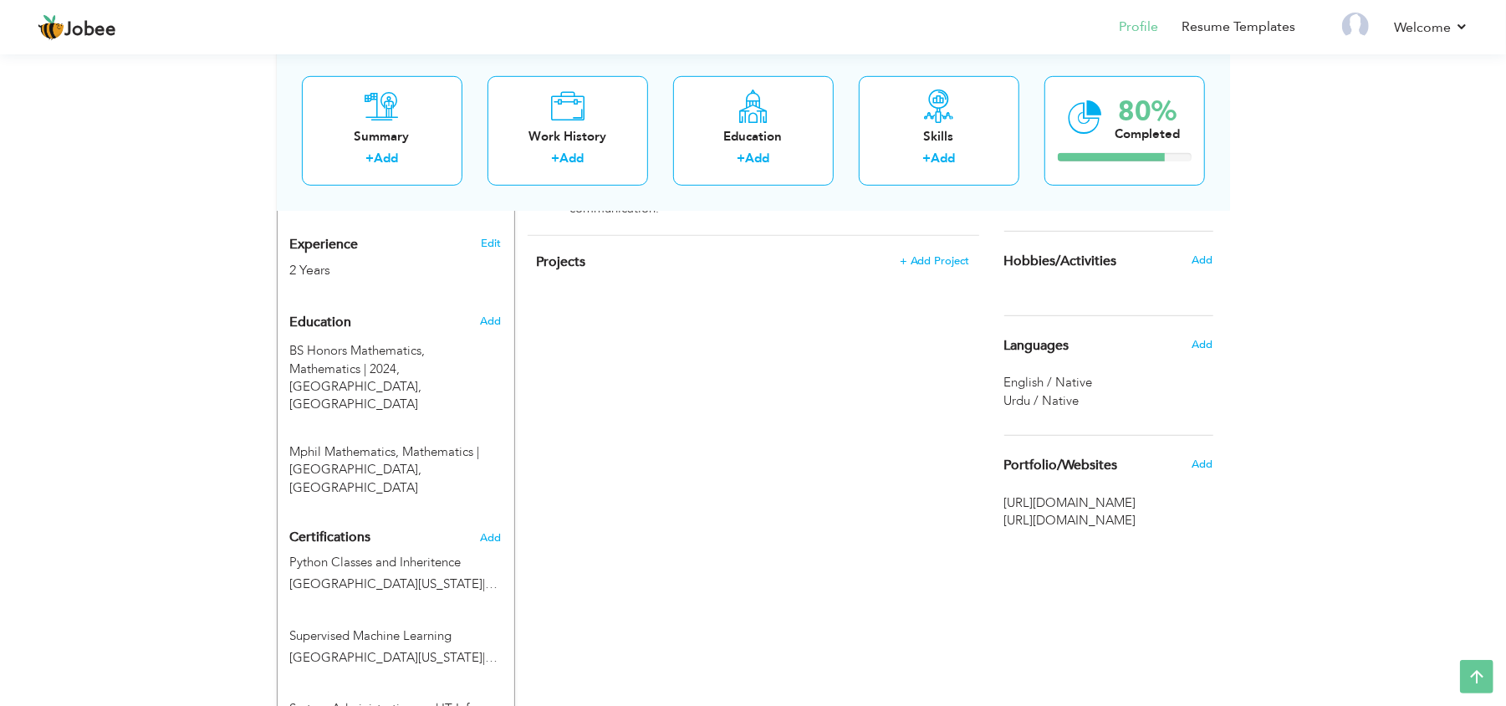
scroll to position [756, 0]
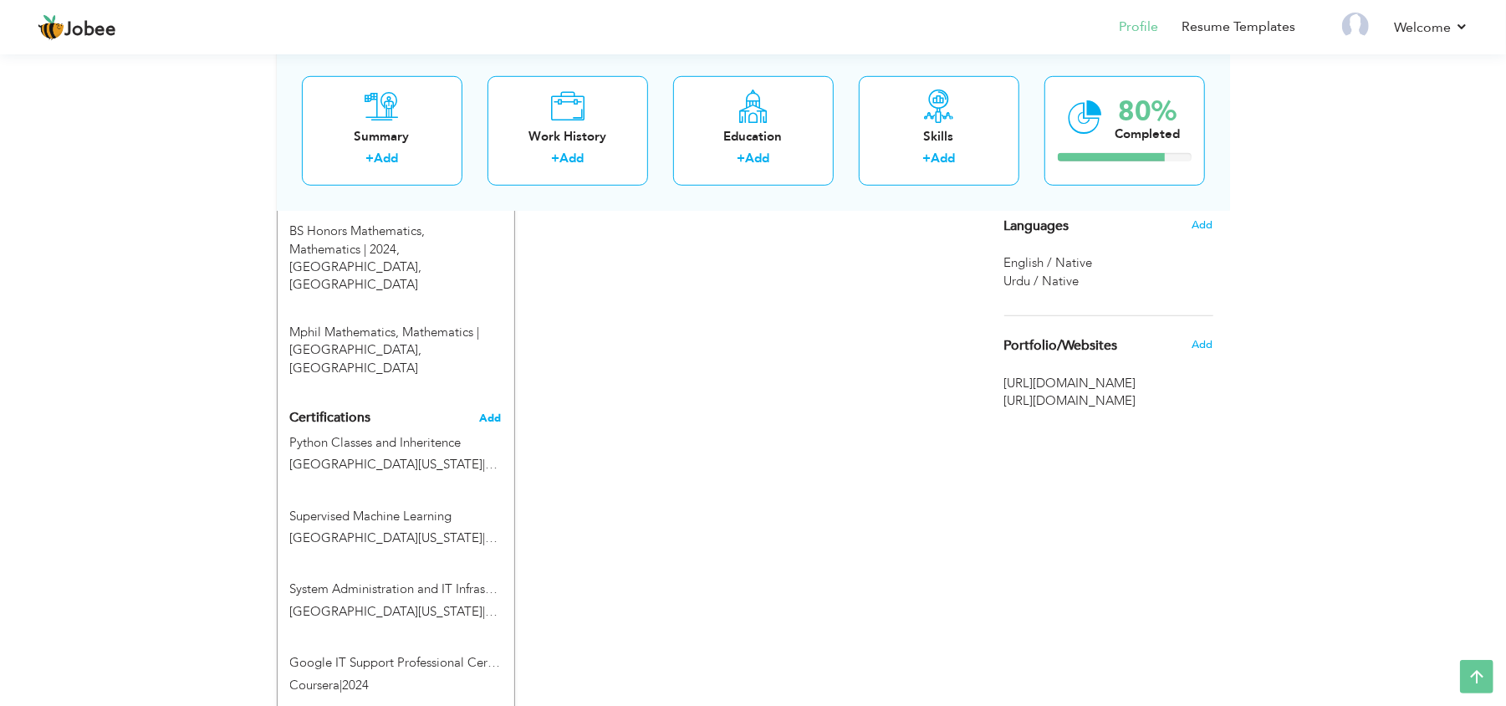
click at [480, 412] on span "Add" at bounding box center [491, 418] width 22 height 12
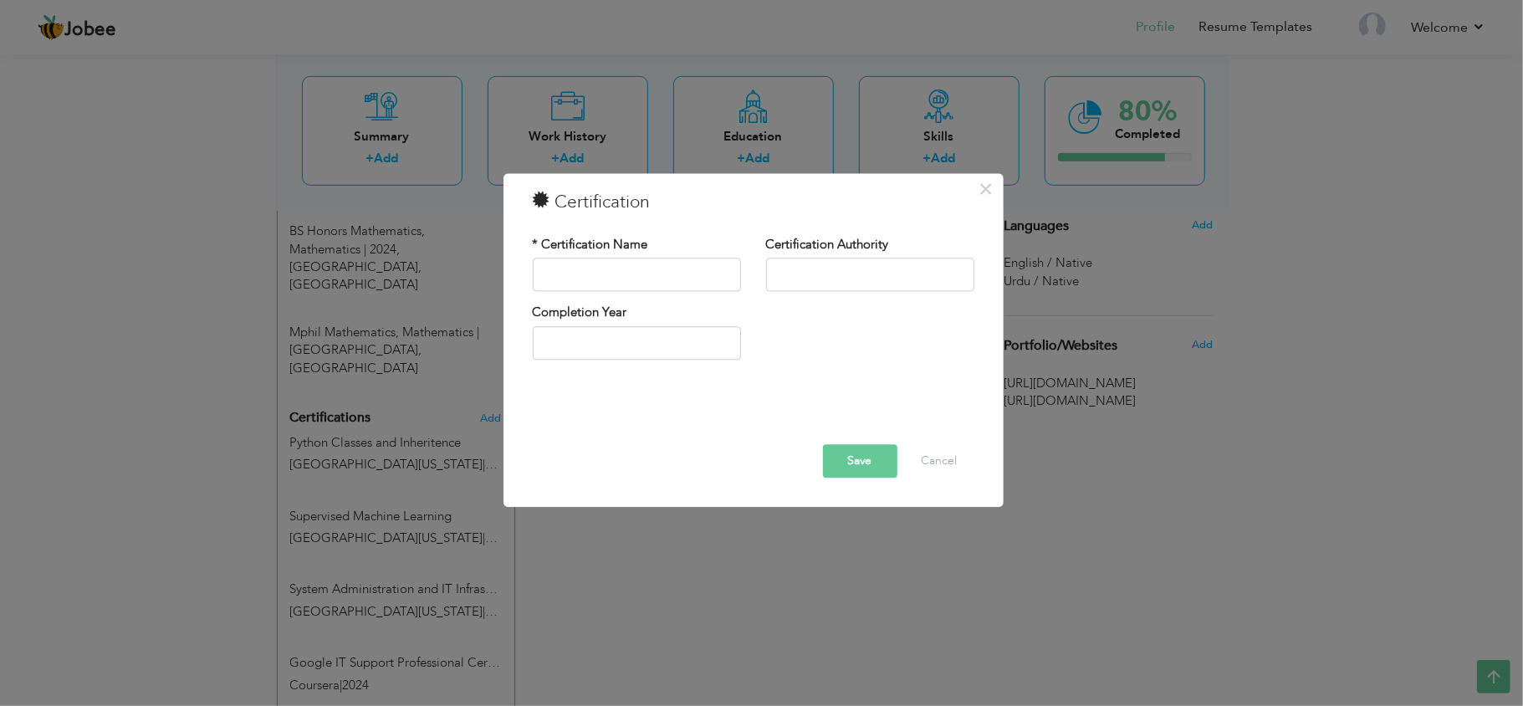
click at [485, 620] on div "× Certification * Certification Name Certification Authority Save" at bounding box center [761, 353] width 1523 height 706
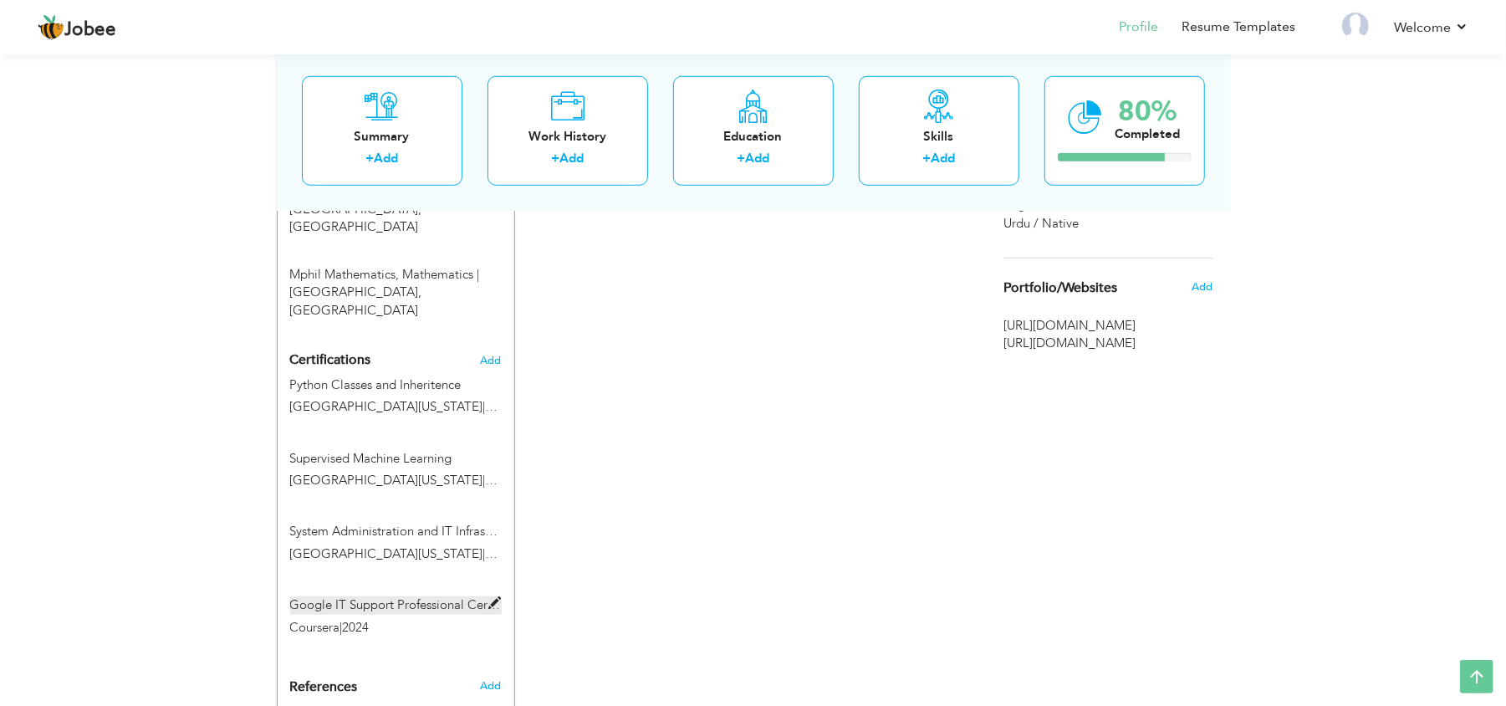
scroll to position [810, 0]
click at [386, 454] on div "Supervised Machine Learning University of Michigan | 2025" at bounding box center [396, 476] width 237 height 44
type input "Supervised Machine Learning"
type input "[GEOGRAPHIC_DATA][US_STATE]"
type input "2025"
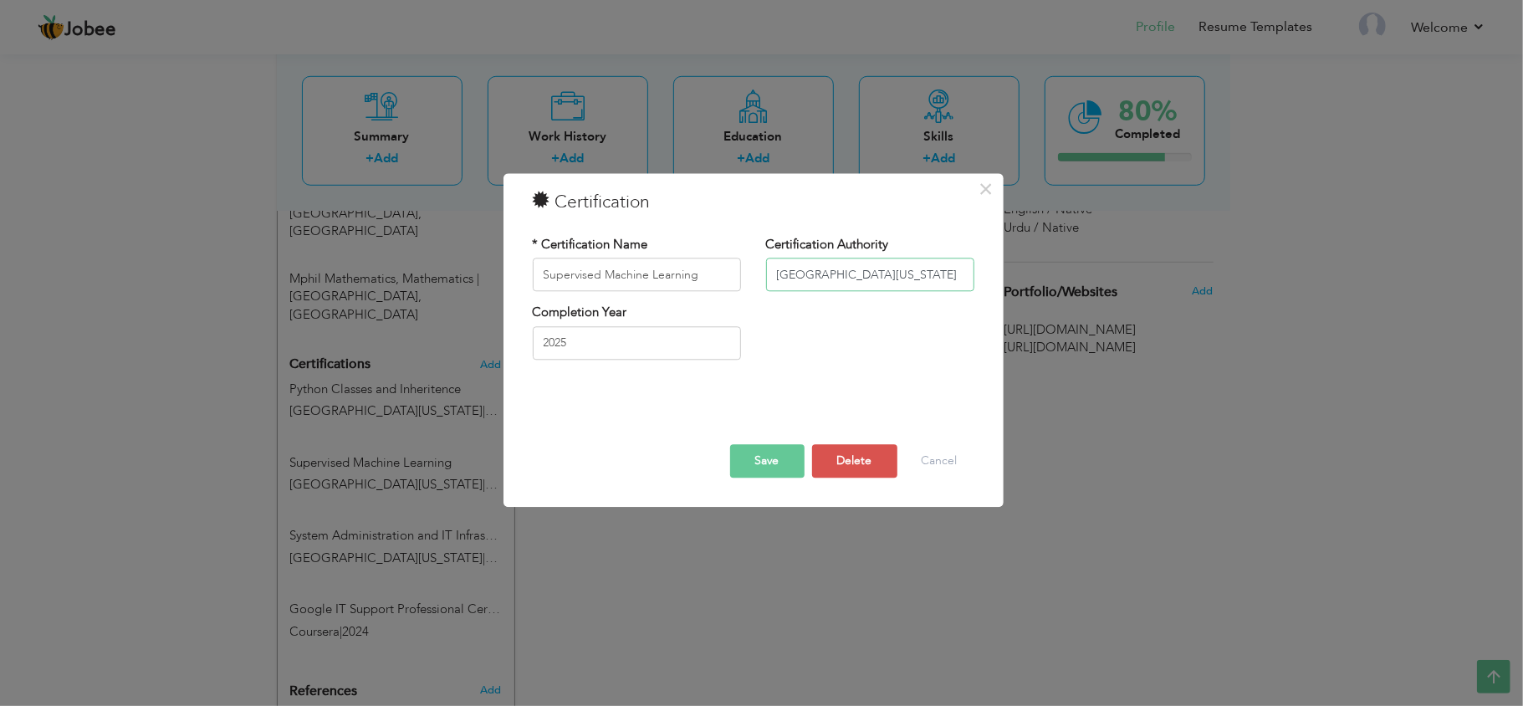
click at [893, 276] on input "[GEOGRAPHIC_DATA][US_STATE]" at bounding box center [870, 274] width 208 height 33
click at [984, 191] on span "×" at bounding box center [986, 189] width 14 height 30
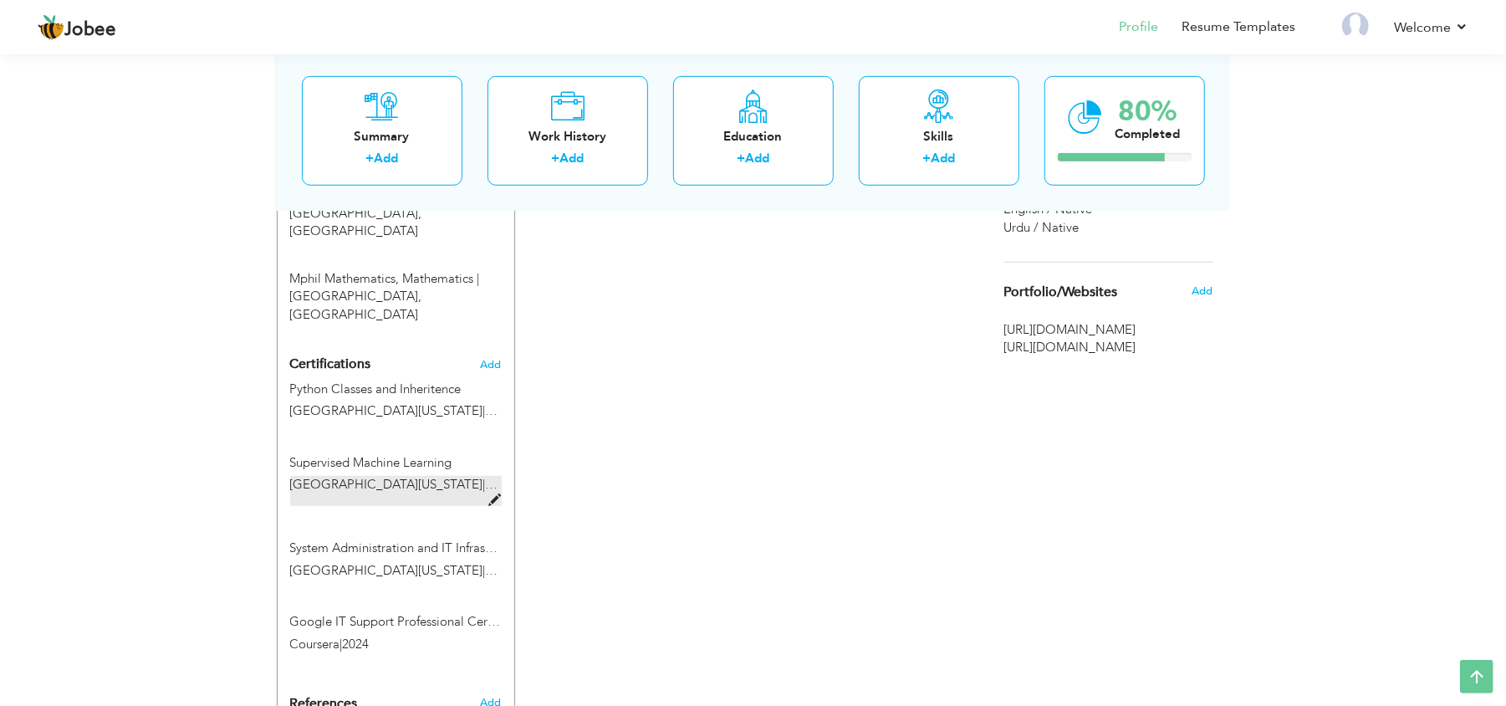
click at [386, 476] on span "[GEOGRAPHIC_DATA][US_STATE]" at bounding box center [386, 484] width 193 height 17
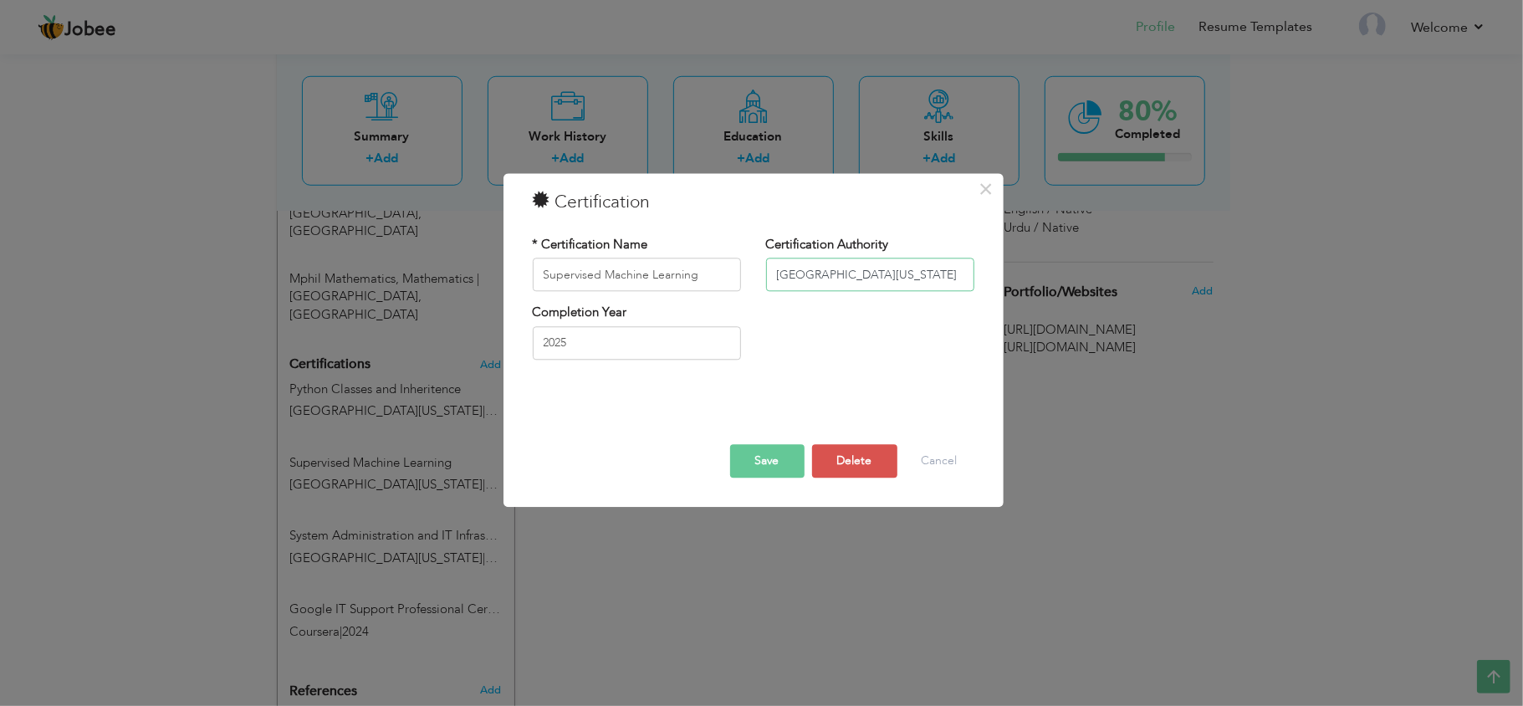
click at [907, 266] on input "[GEOGRAPHIC_DATA][US_STATE]" at bounding box center [870, 274] width 208 height 33
type input "U"
type input "Andrew Ng"
click at [756, 453] on button "Save" at bounding box center [767, 461] width 74 height 33
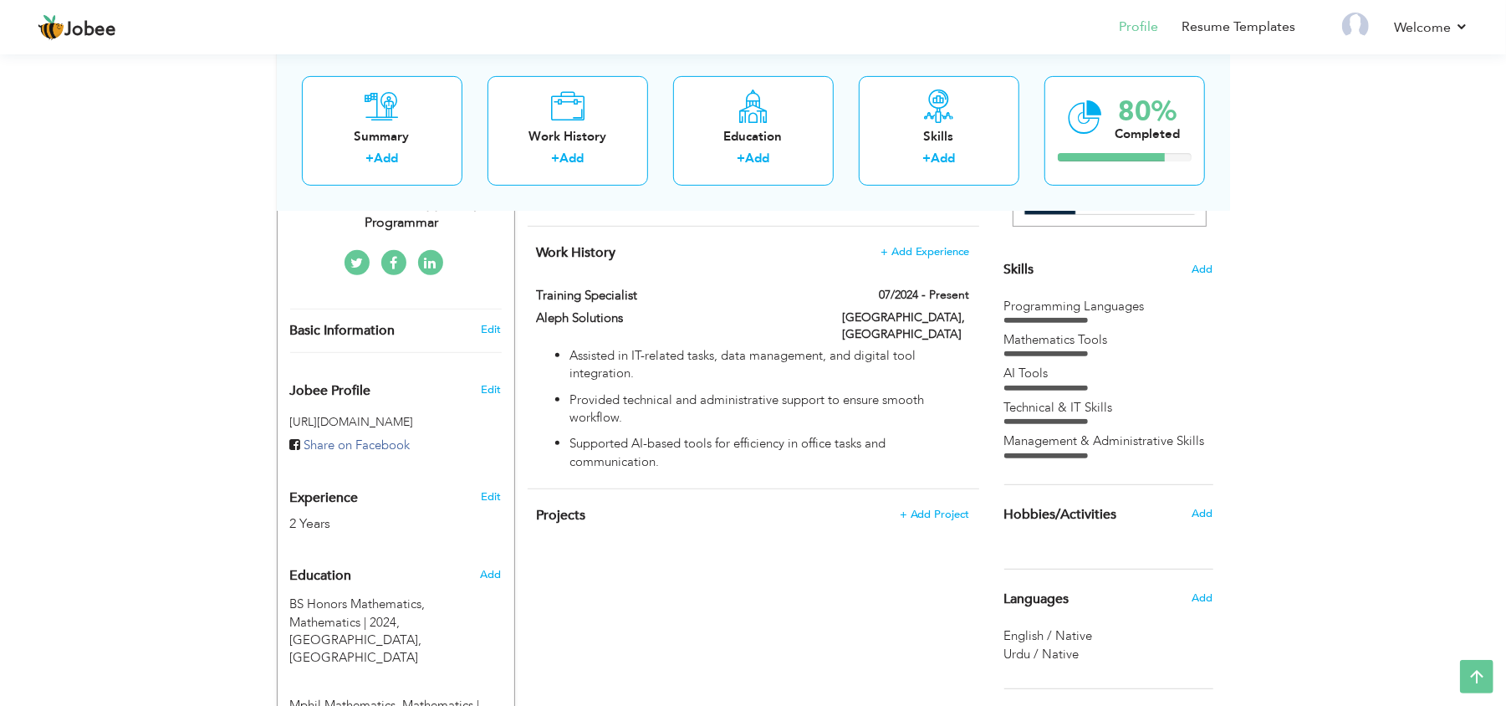
scroll to position [365, 0]
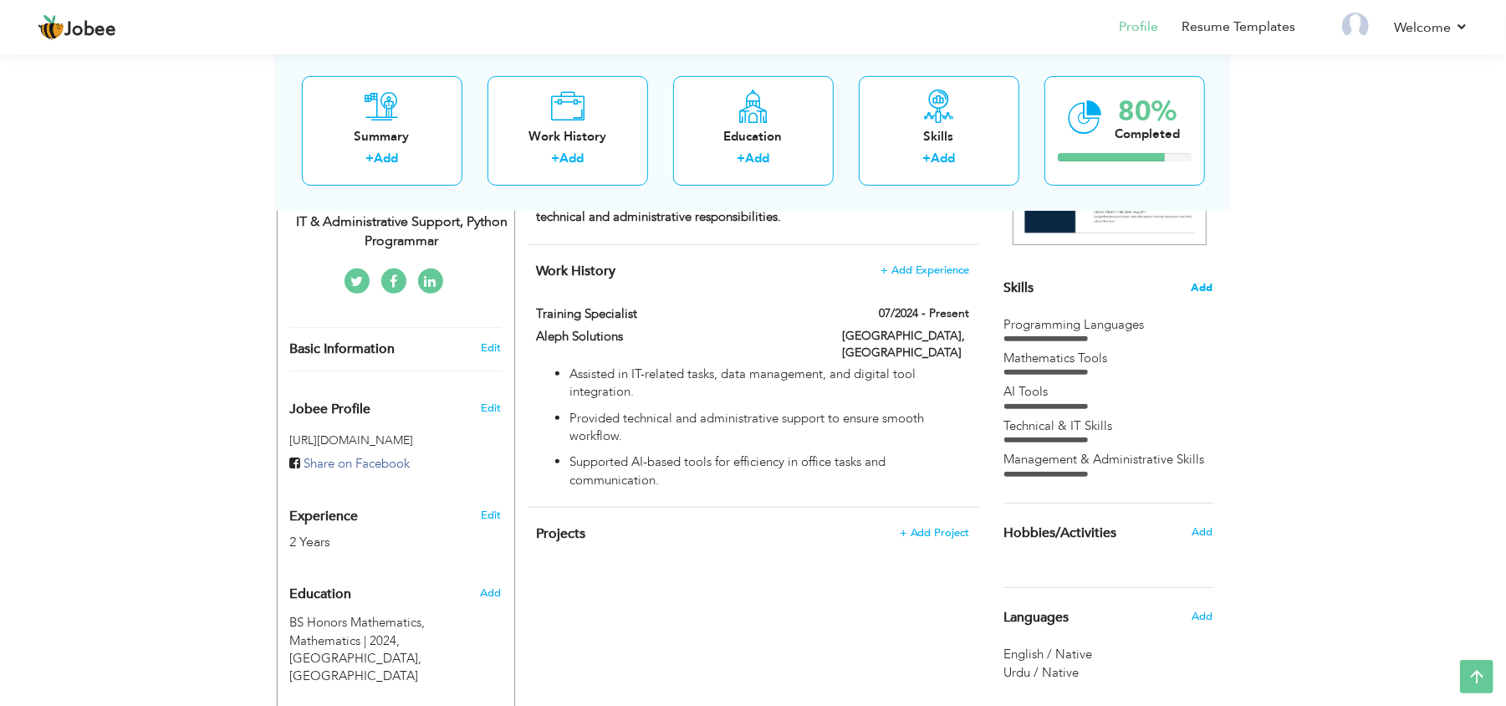
click at [1205, 289] on span "Add" at bounding box center [1203, 288] width 22 height 16
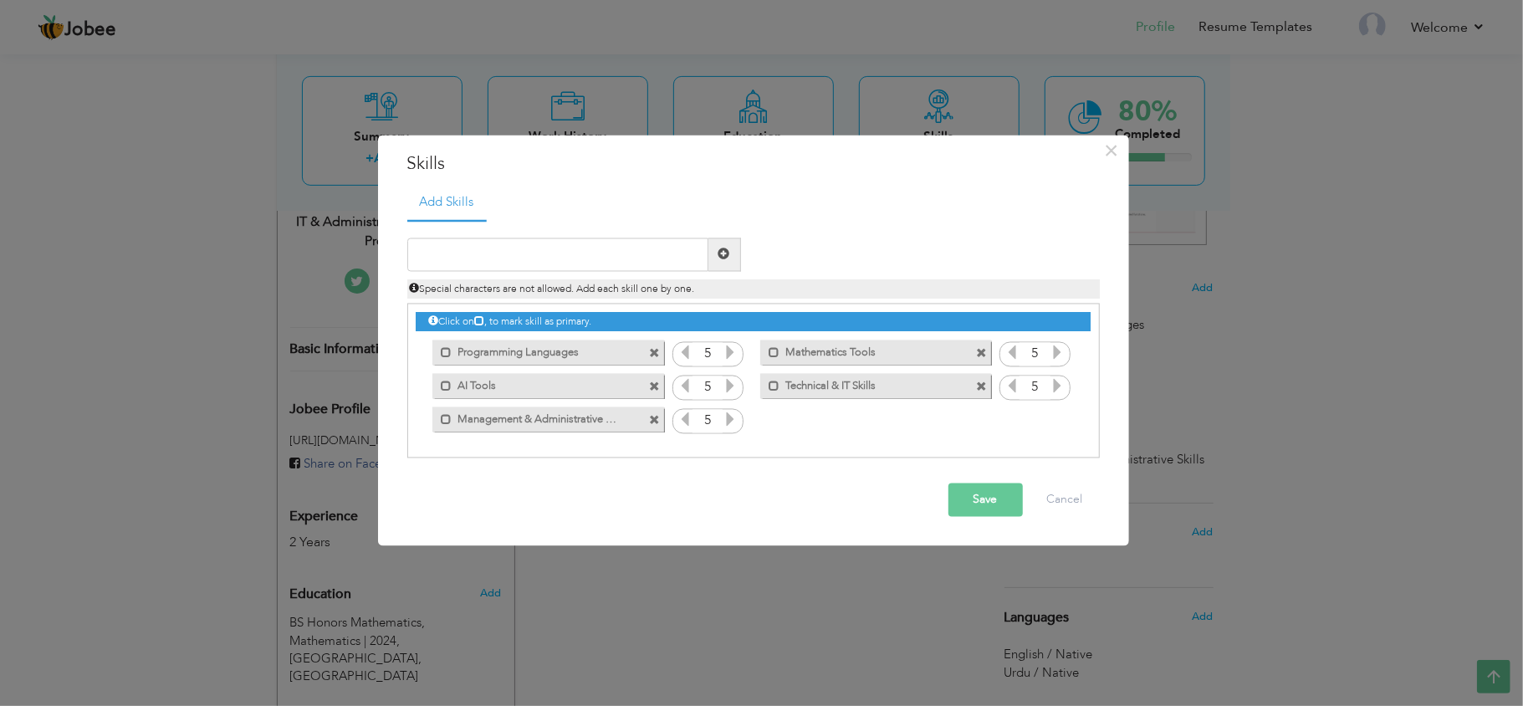
click at [980, 353] on span at bounding box center [981, 354] width 11 height 11
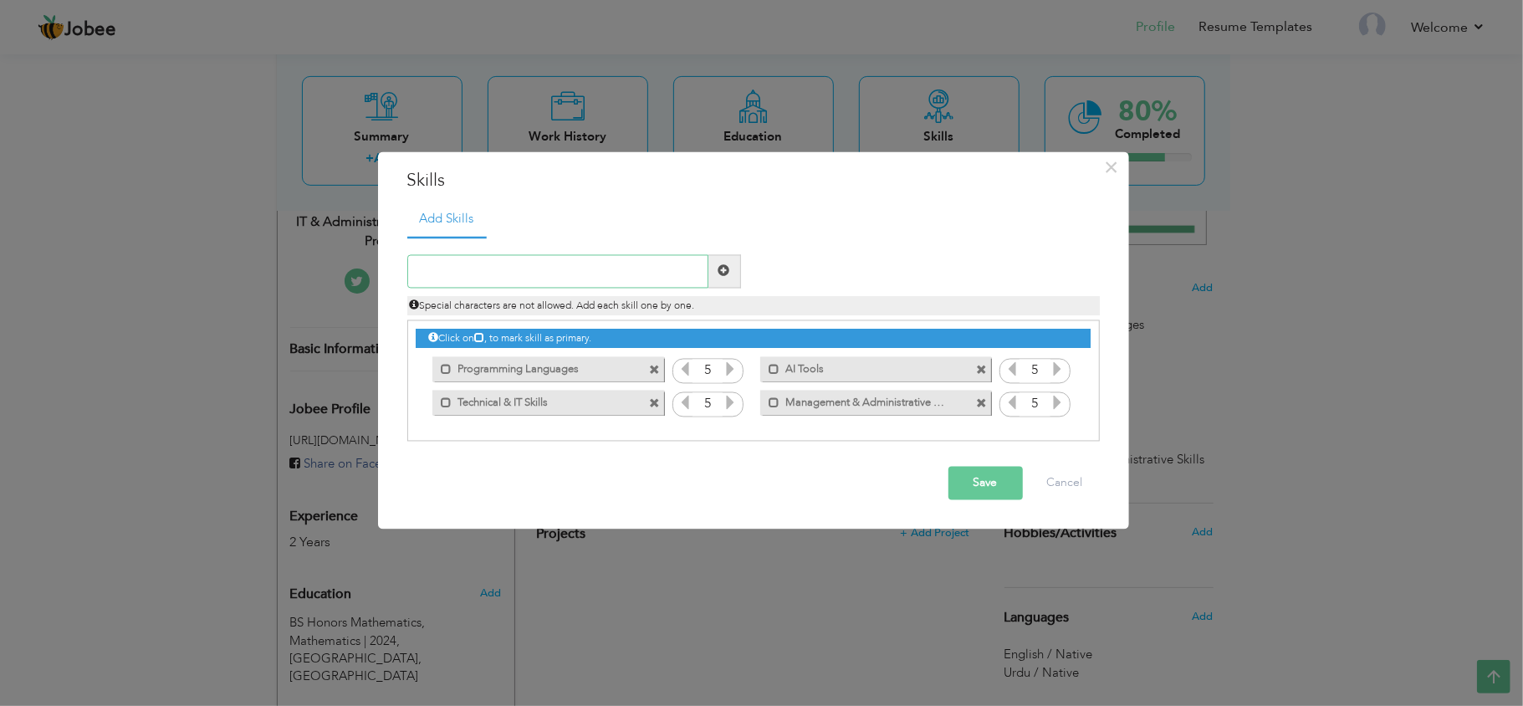
click at [515, 276] on input "text" at bounding box center [557, 270] width 301 height 33
paste input "Team collaboration & communication"
type input "Team collaboration & communication"
click at [974, 465] on div "Save Cancel" at bounding box center [754, 482] width 718 height 59
click at [985, 492] on button "Save" at bounding box center [986, 482] width 74 height 33
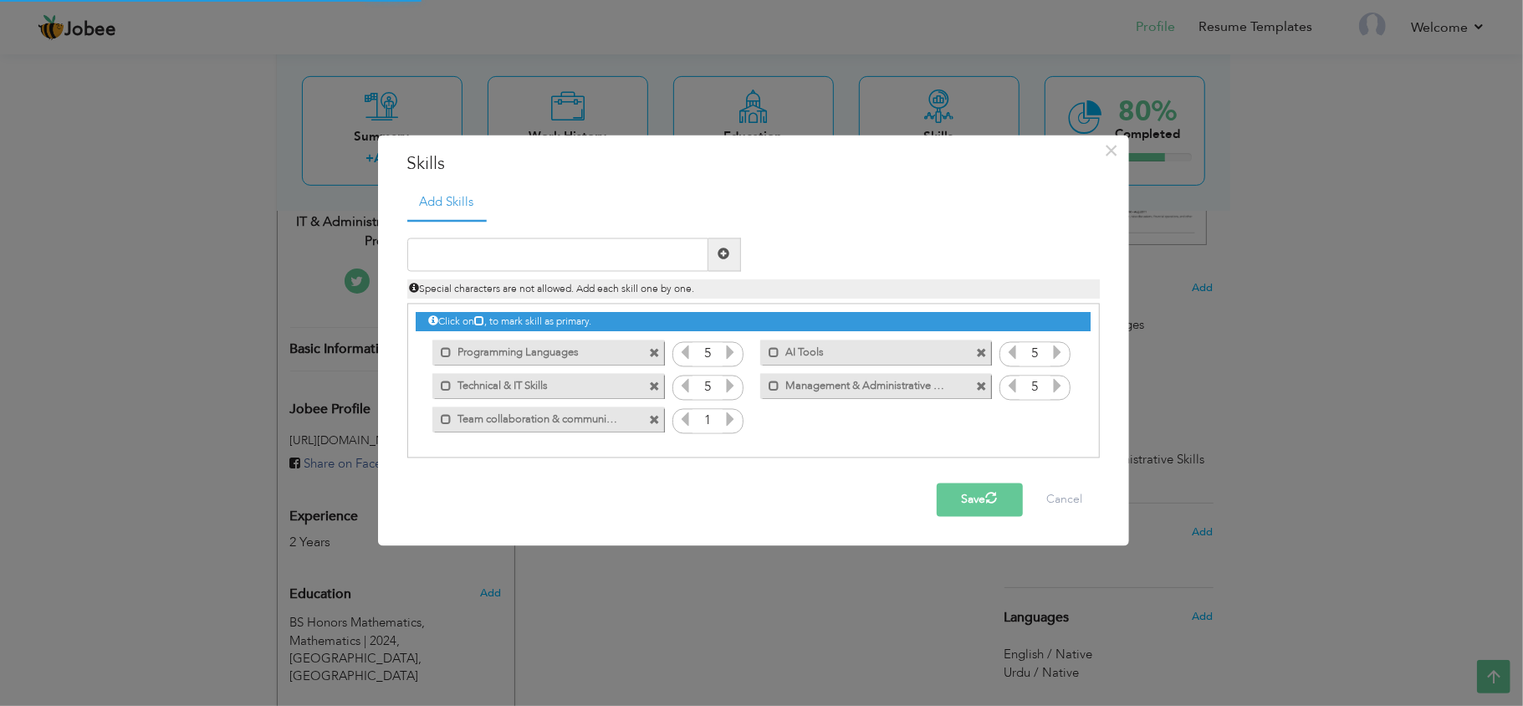
click at [728, 419] on icon at bounding box center [730, 419] width 15 height 15
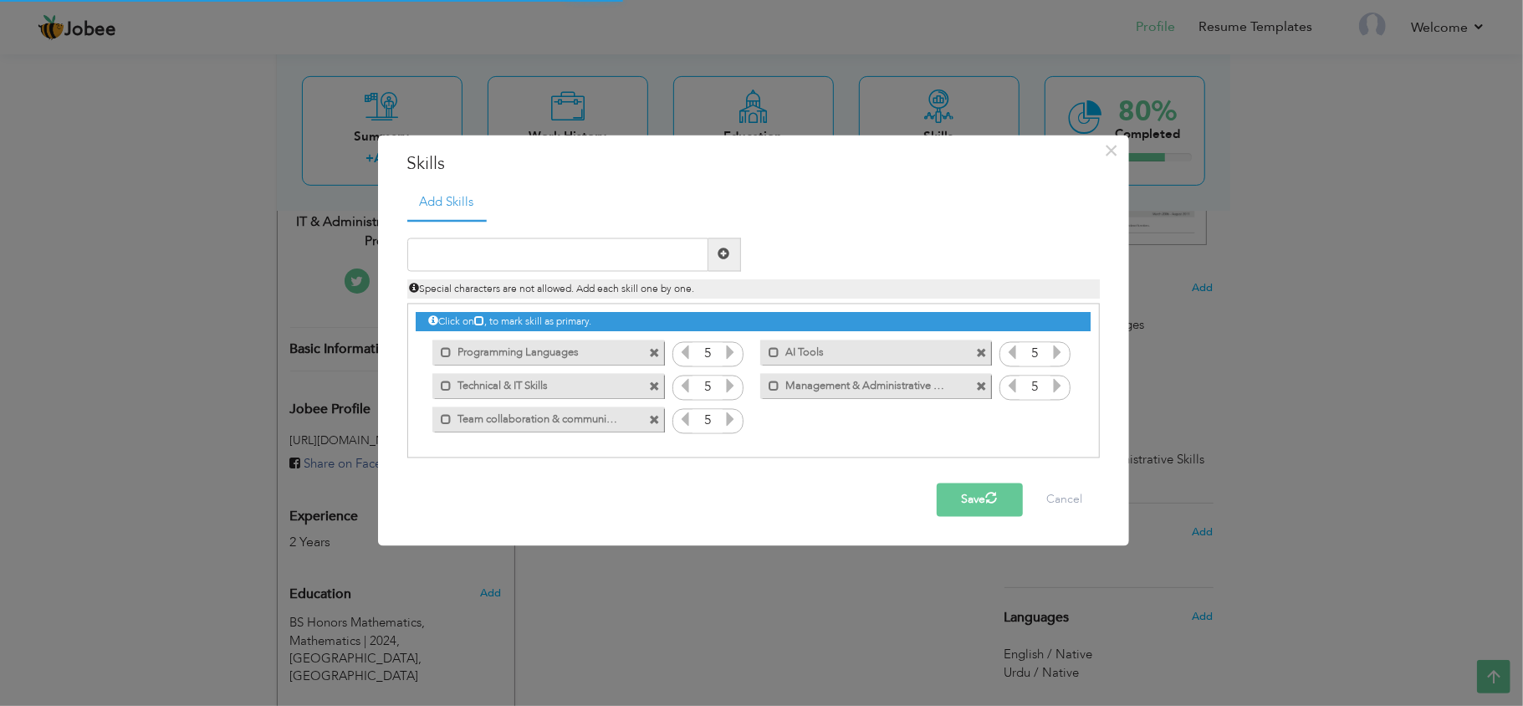
click at [967, 502] on button "Save" at bounding box center [980, 499] width 86 height 33
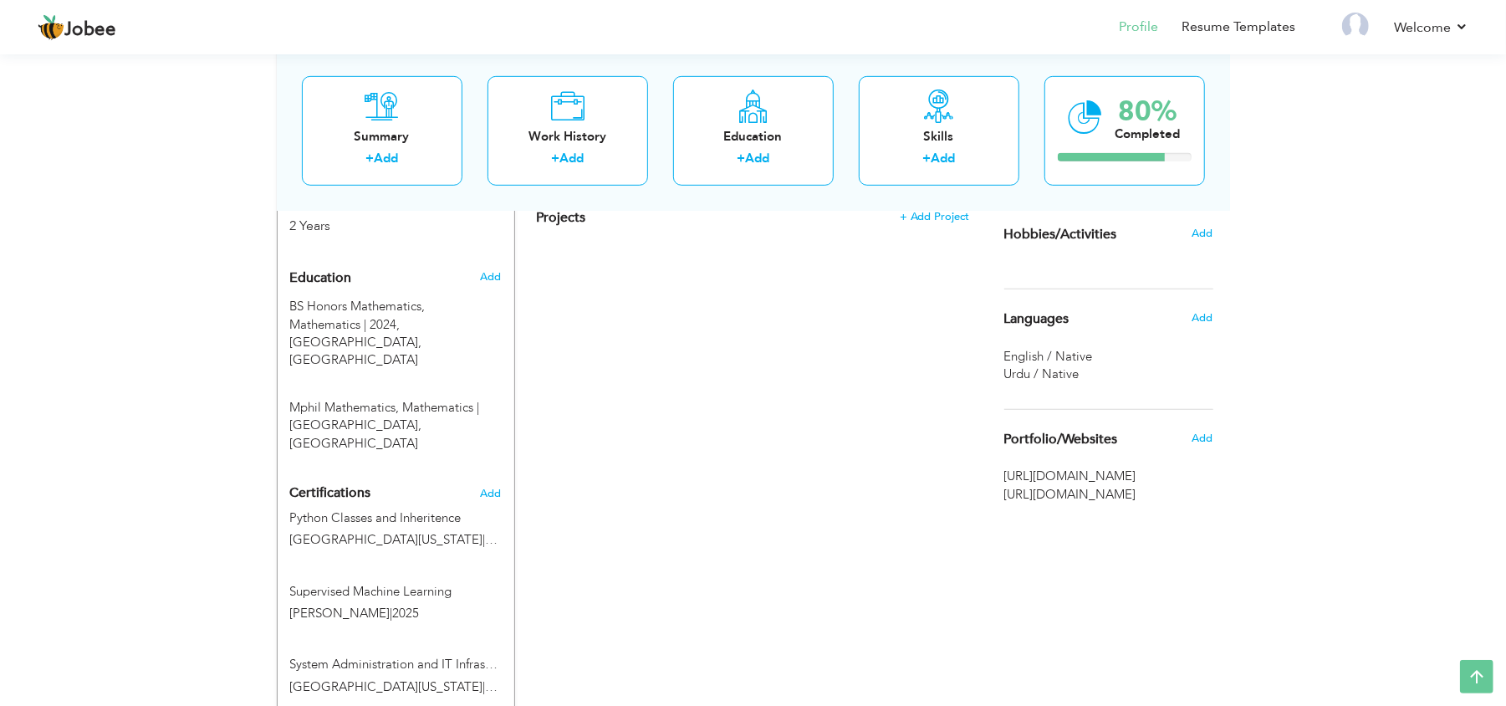
scroll to position [686, 0]
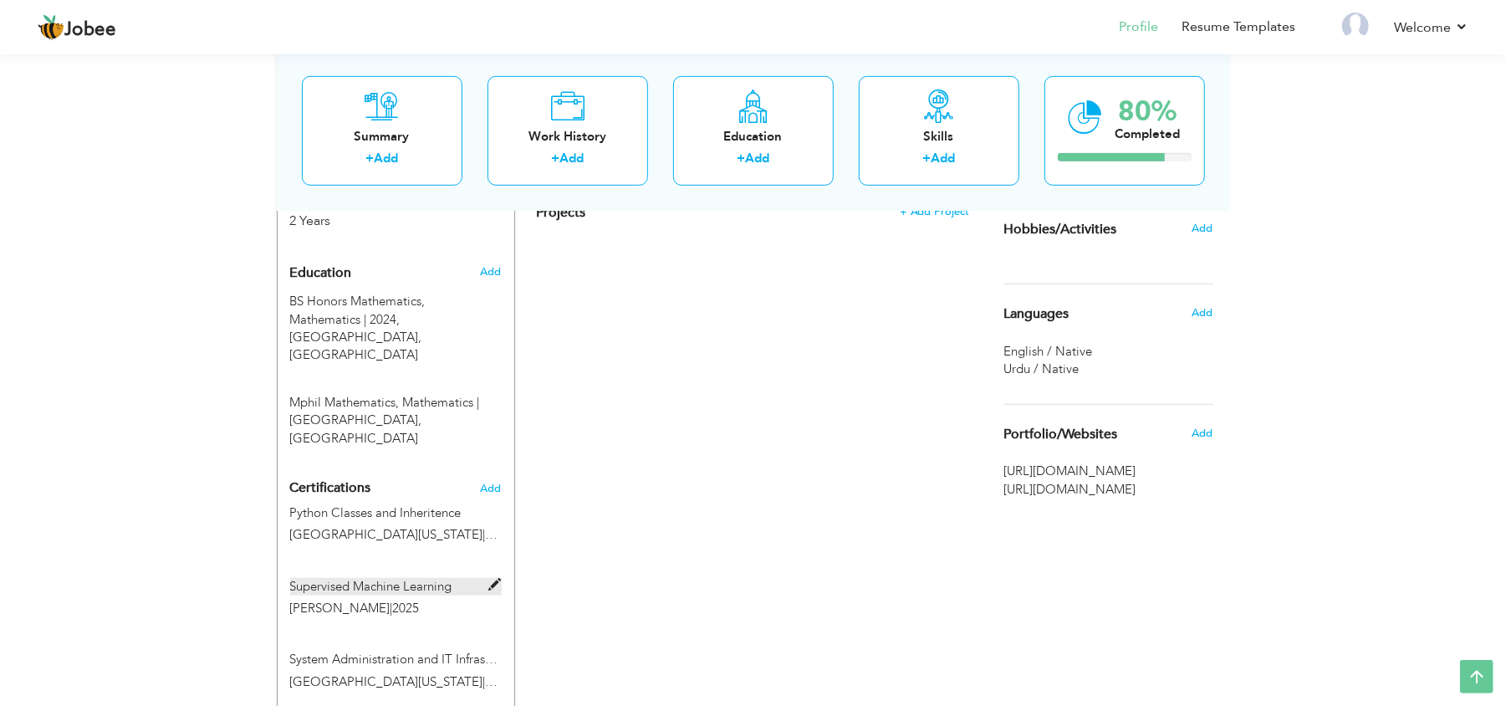
click at [487, 578] on label "Supervised Machine Learning" at bounding box center [396, 587] width 212 height 18
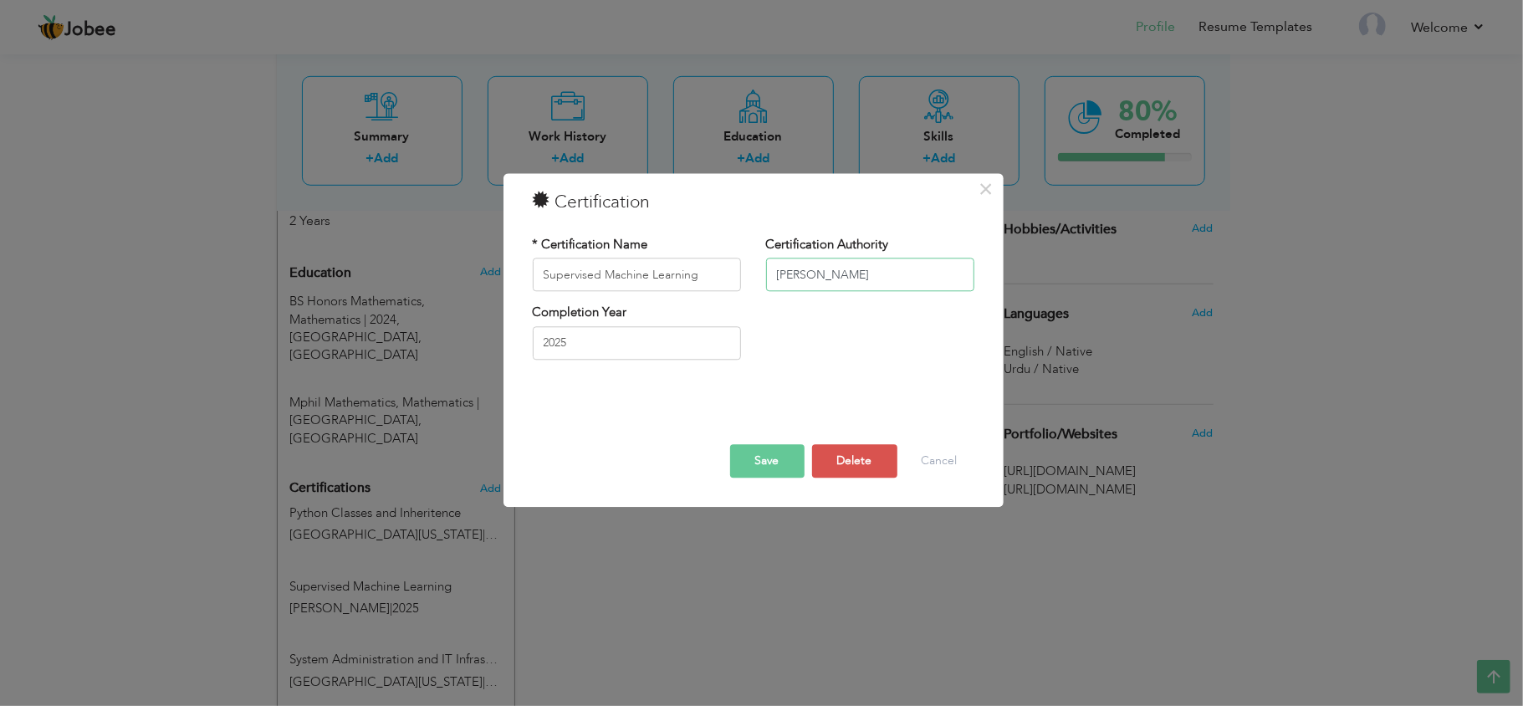
click at [855, 261] on input "Andrew Ng" at bounding box center [870, 274] width 208 height 33
type input "A"
type input "[PERSON_NAME] Online"
click at [748, 455] on button "Save" at bounding box center [767, 461] width 74 height 33
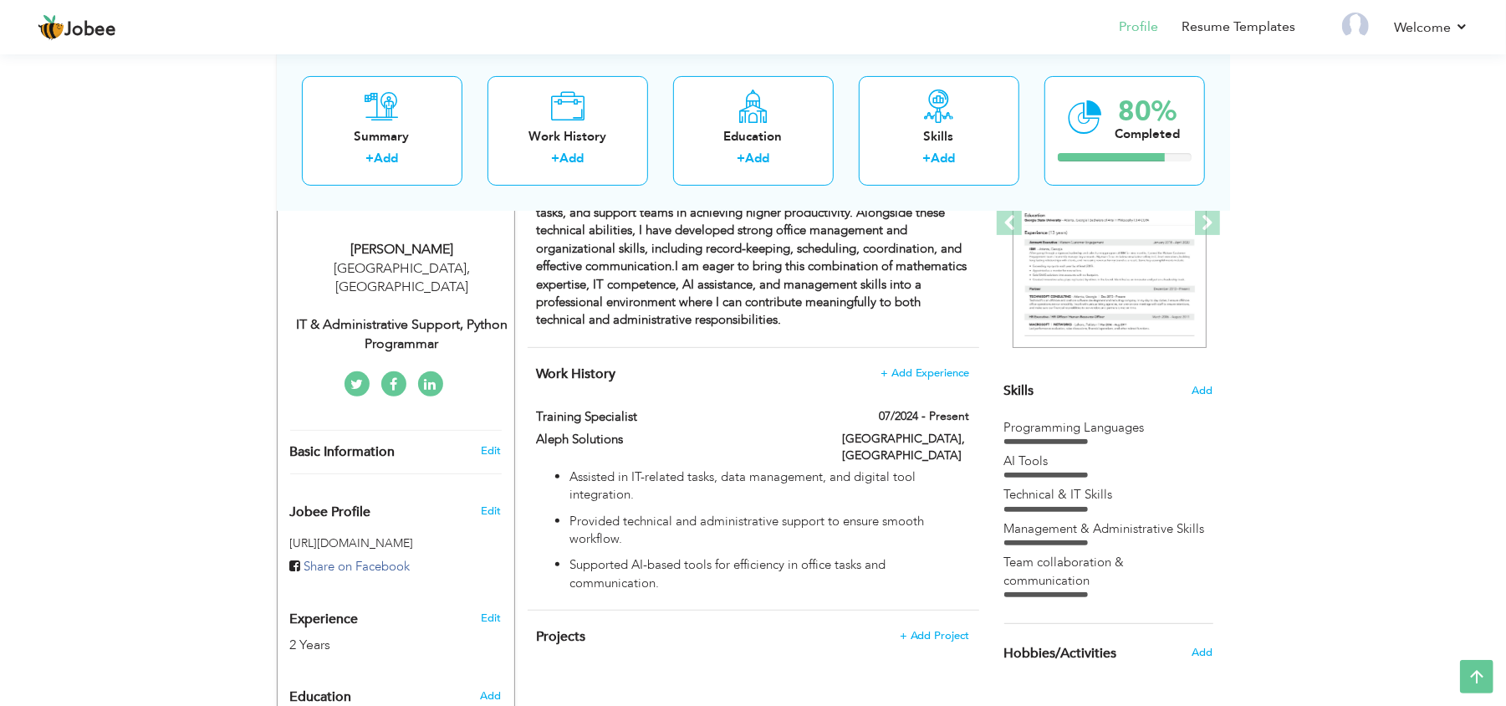
scroll to position [98, 0]
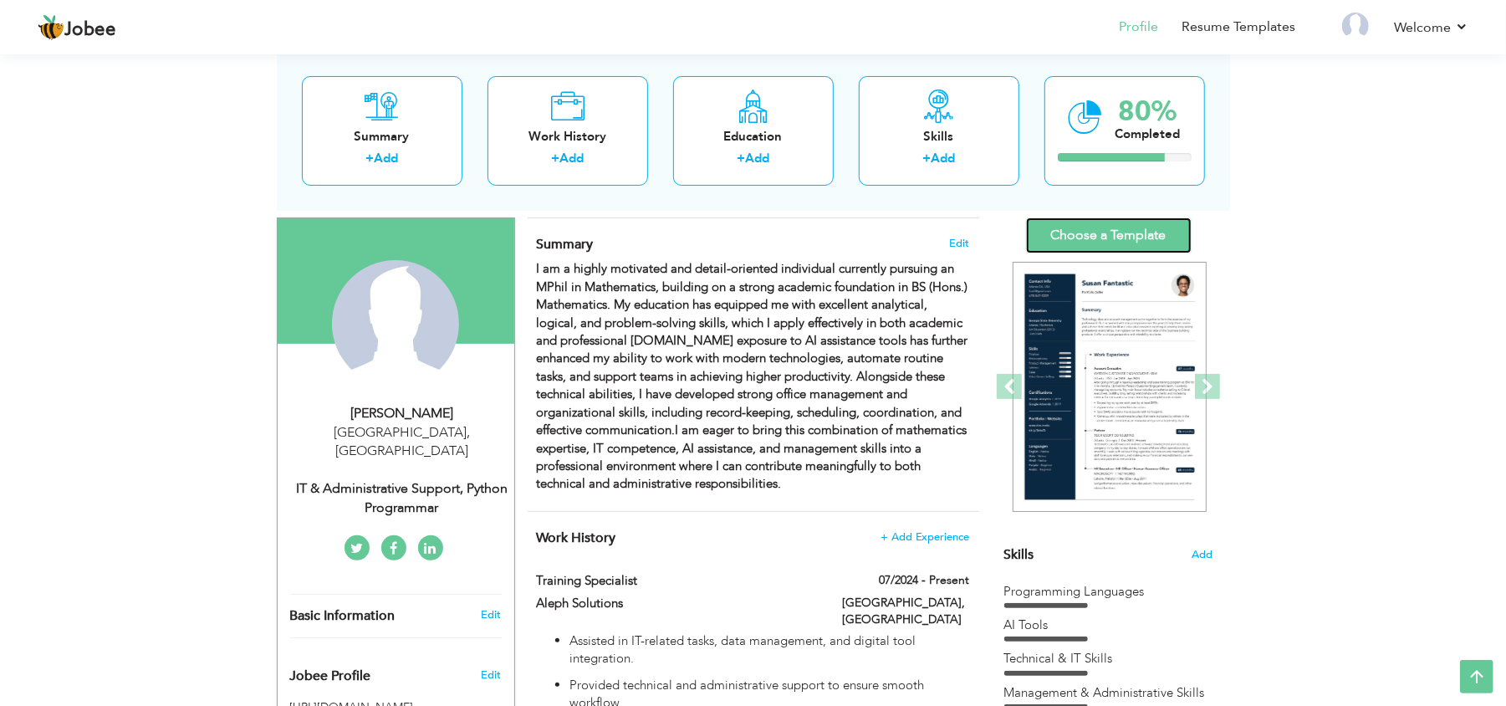
click at [1071, 241] on link "Choose a Template" at bounding box center [1109, 235] width 166 height 36
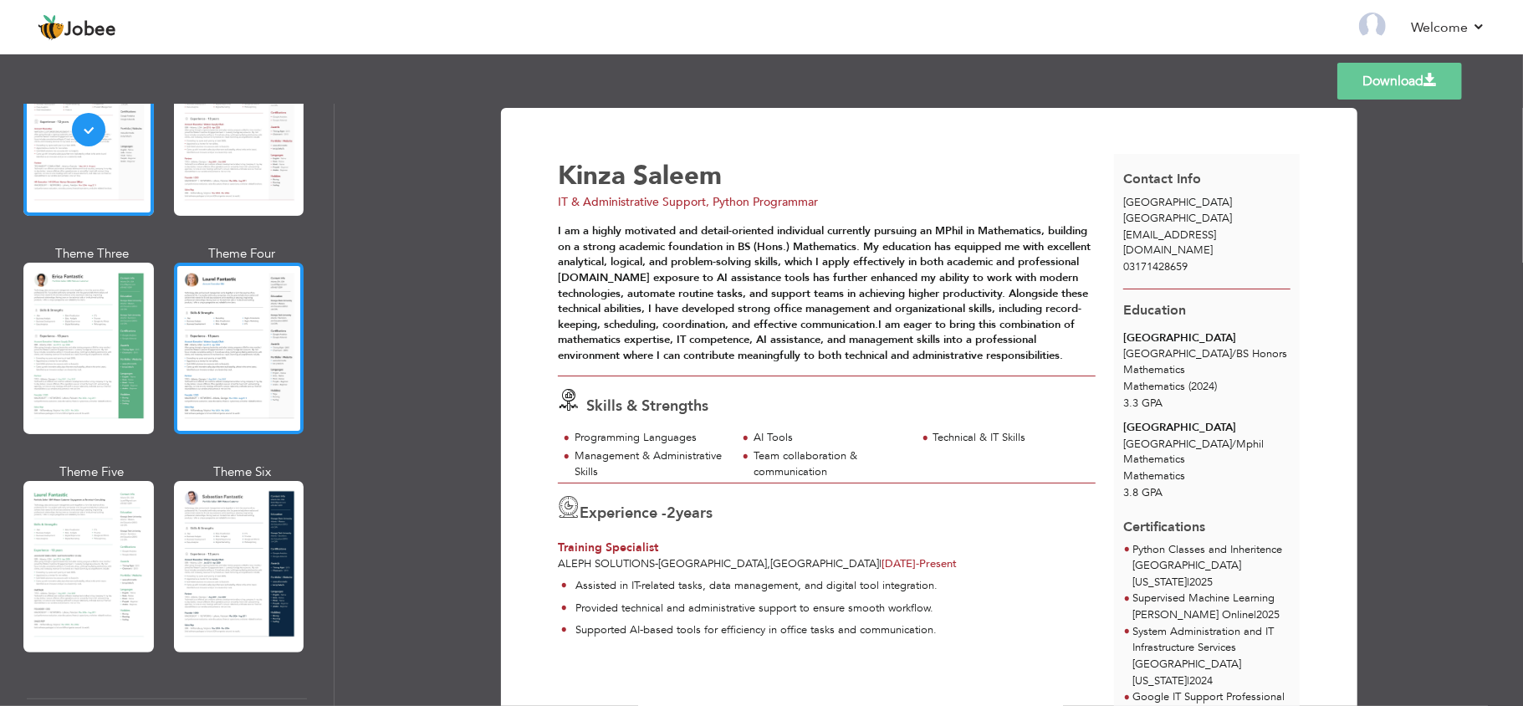
scroll to position [179, 0]
click at [206, 348] on div at bounding box center [239, 347] width 130 height 171
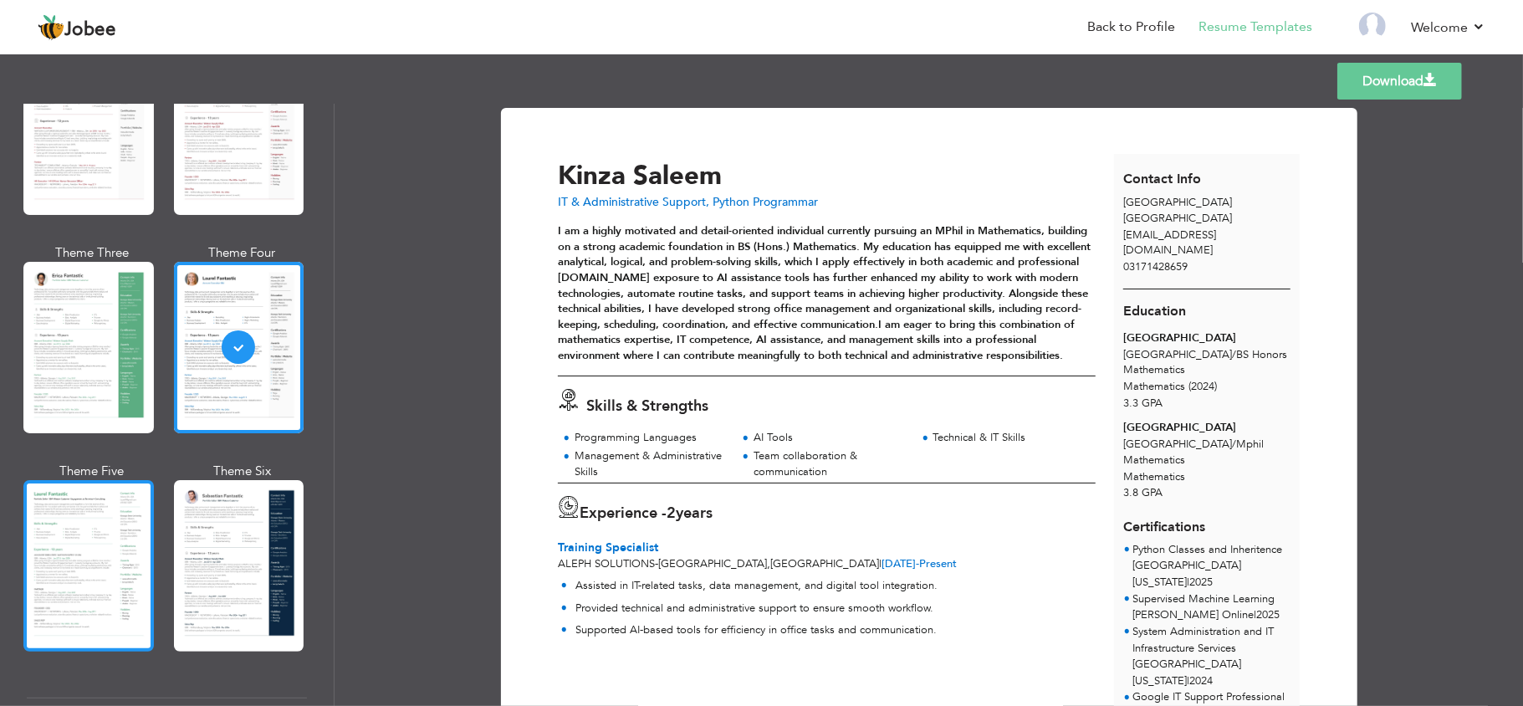
click at [70, 546] on div at bounding box center [88, 565] width 130 height 171
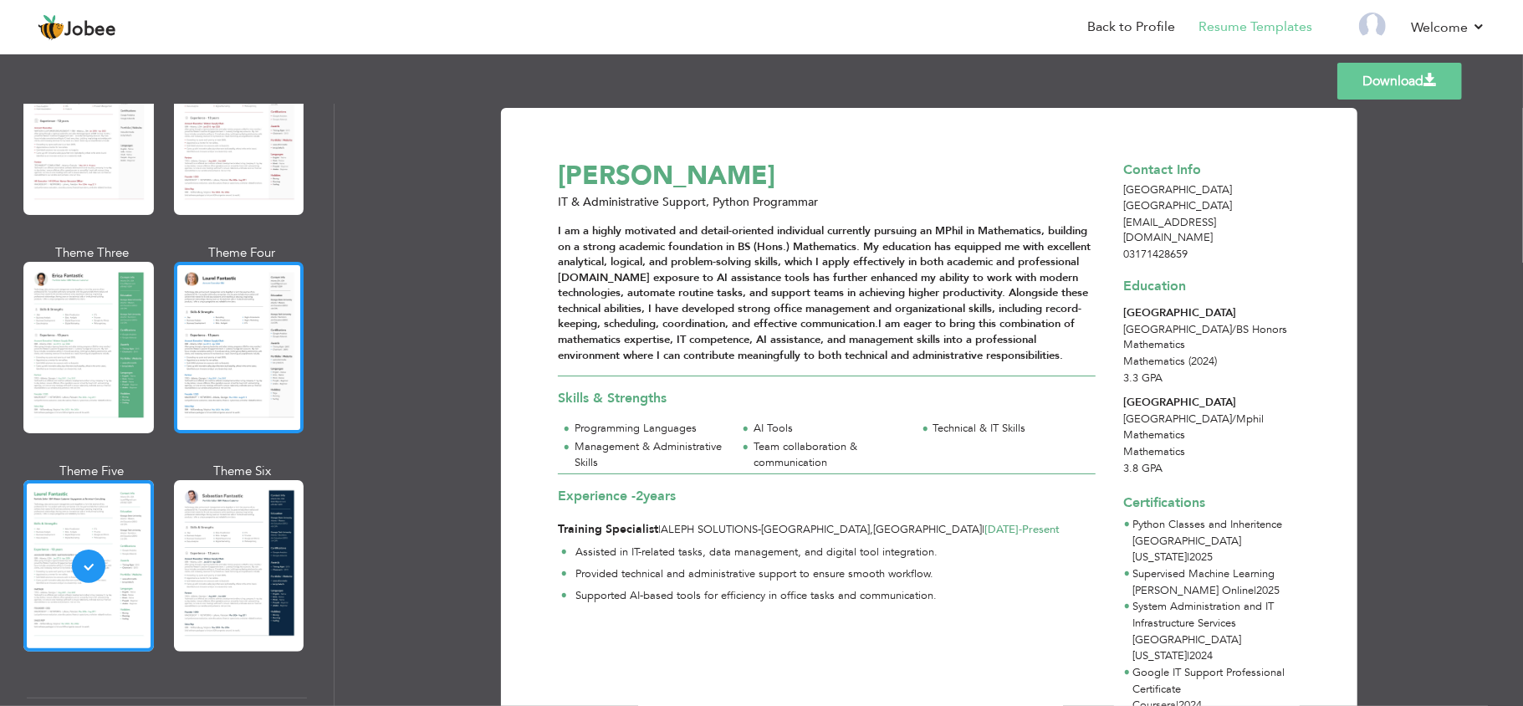
click at [263, 371] on div at bounding box center [239, 347] width 130 height 171
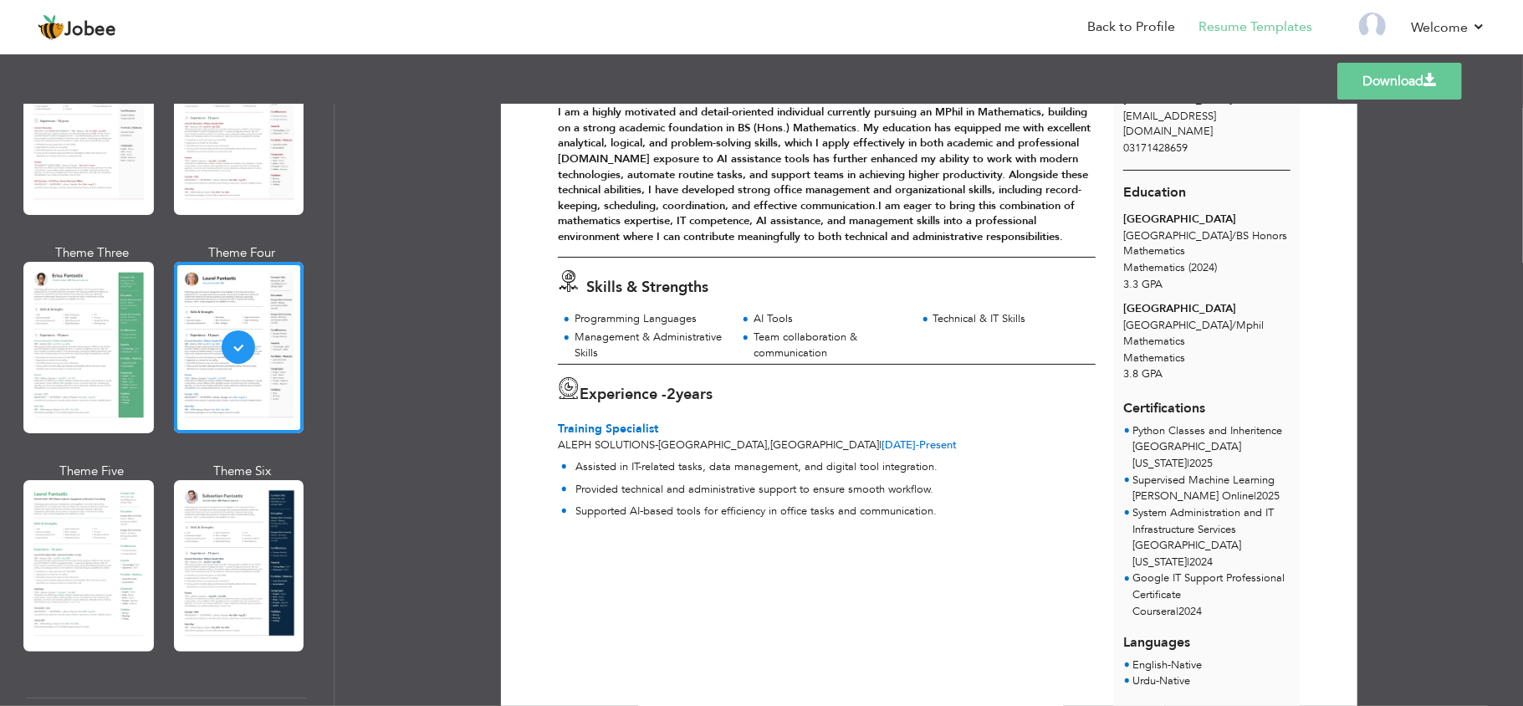
scroll to position [115, 0]
click at [1376, 90] on link "Download" at bounding box center [1399, 81] width 125 height 37
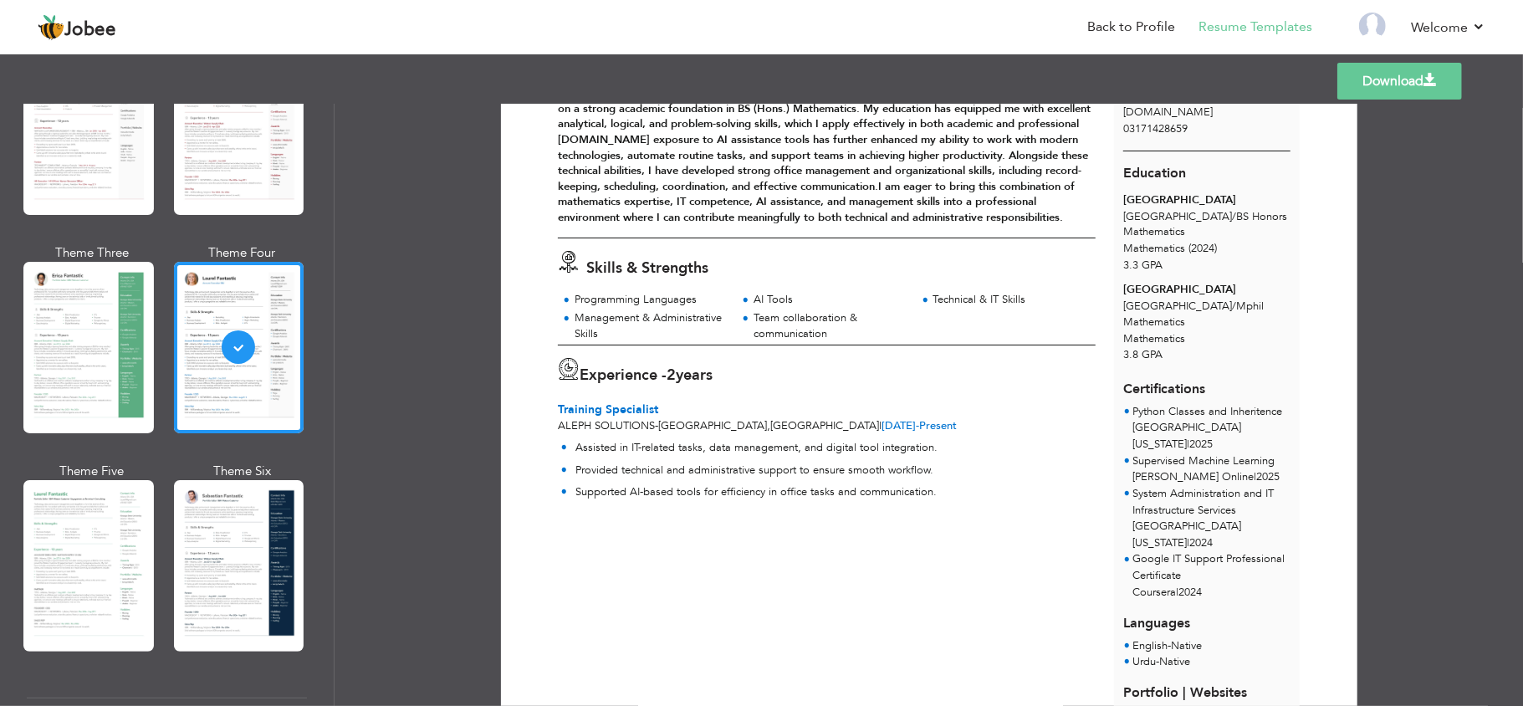
scroll to position [224, 0]
